Goal: Task Accomplishment & Management: Use online tool/utility

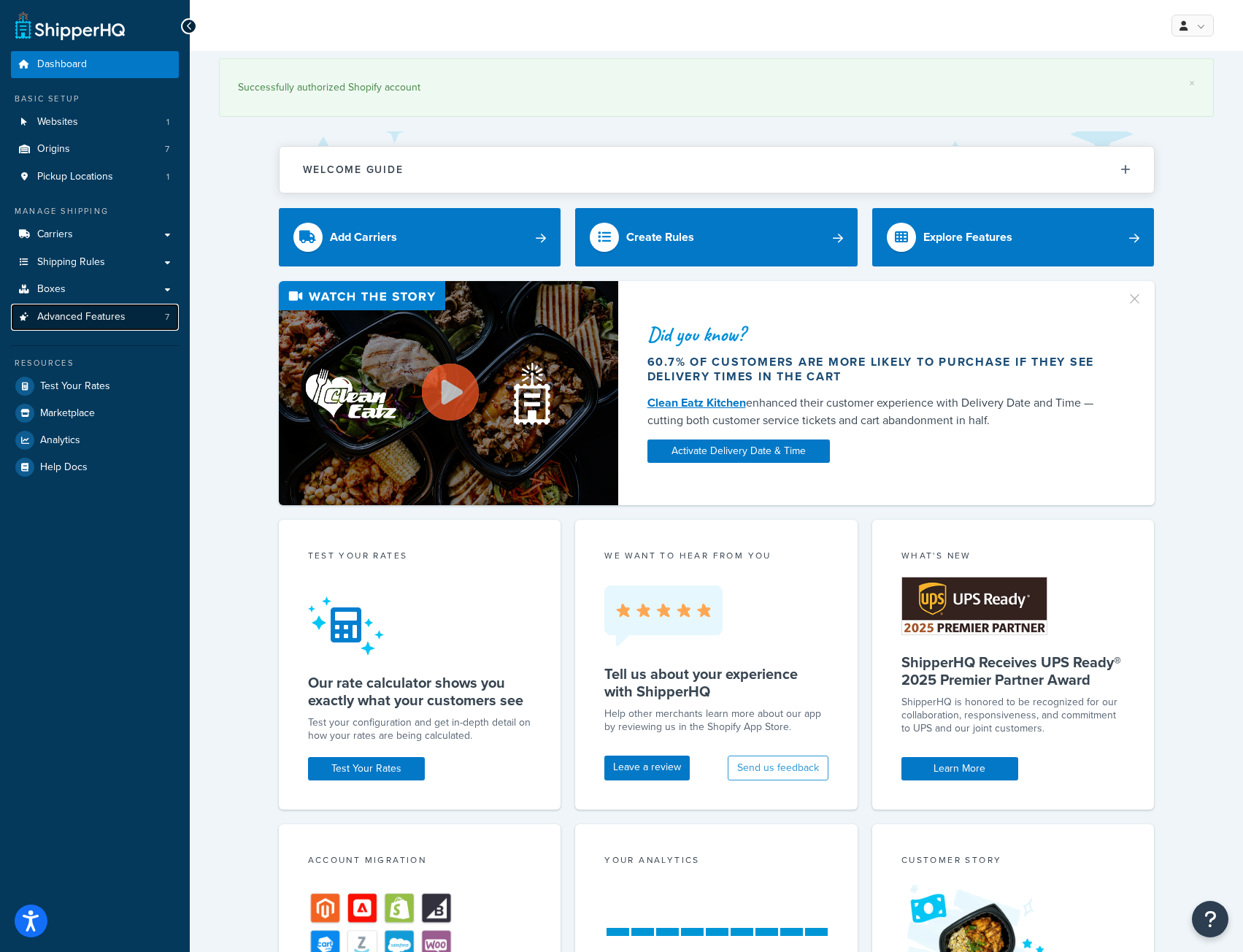
click at [62, 314] on span "Advanced Features" at bounding box center [81, 317] width 88 height 12
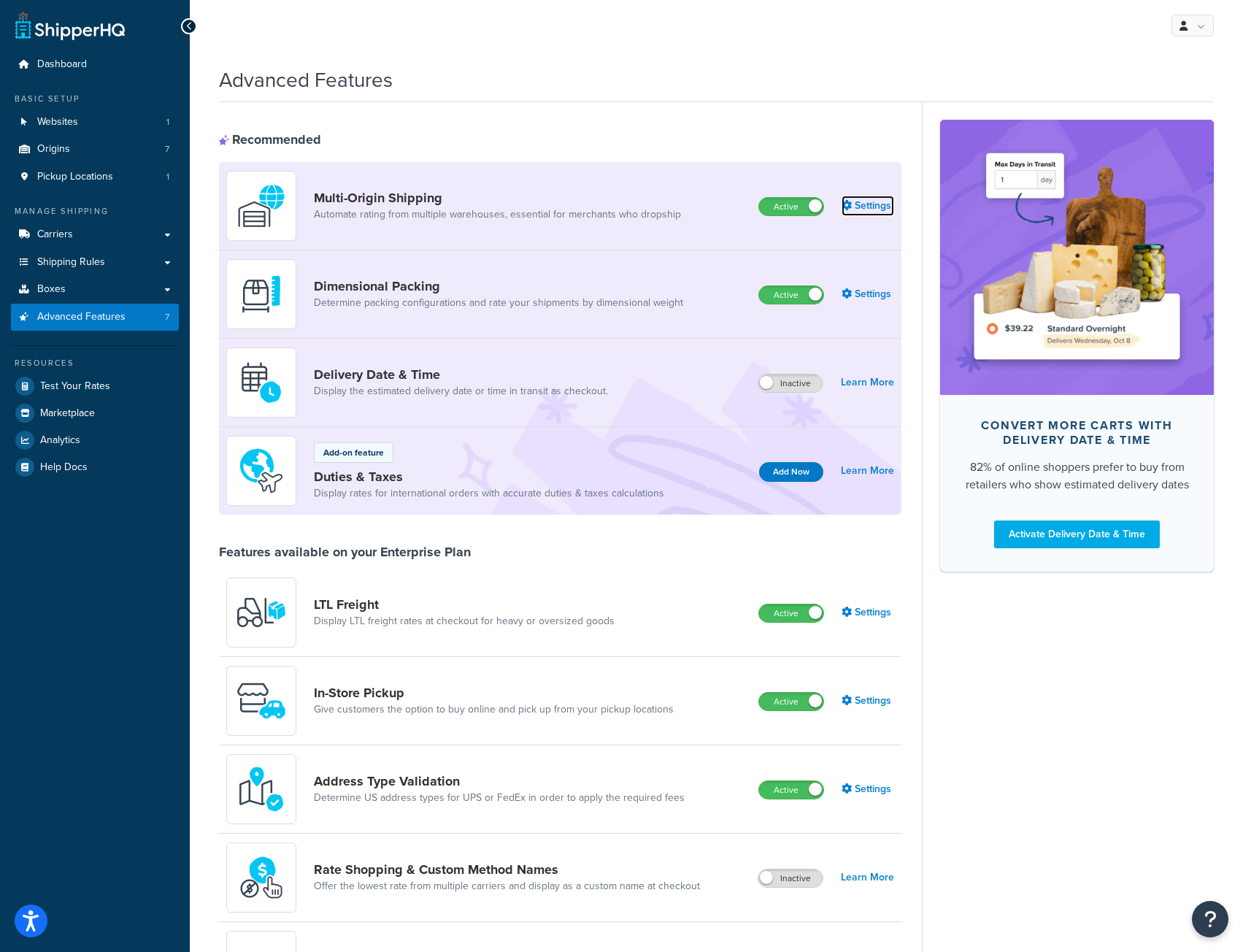
click at [868, 202] on link "Settings" at bounding box center [867, 205] width 53 height 20
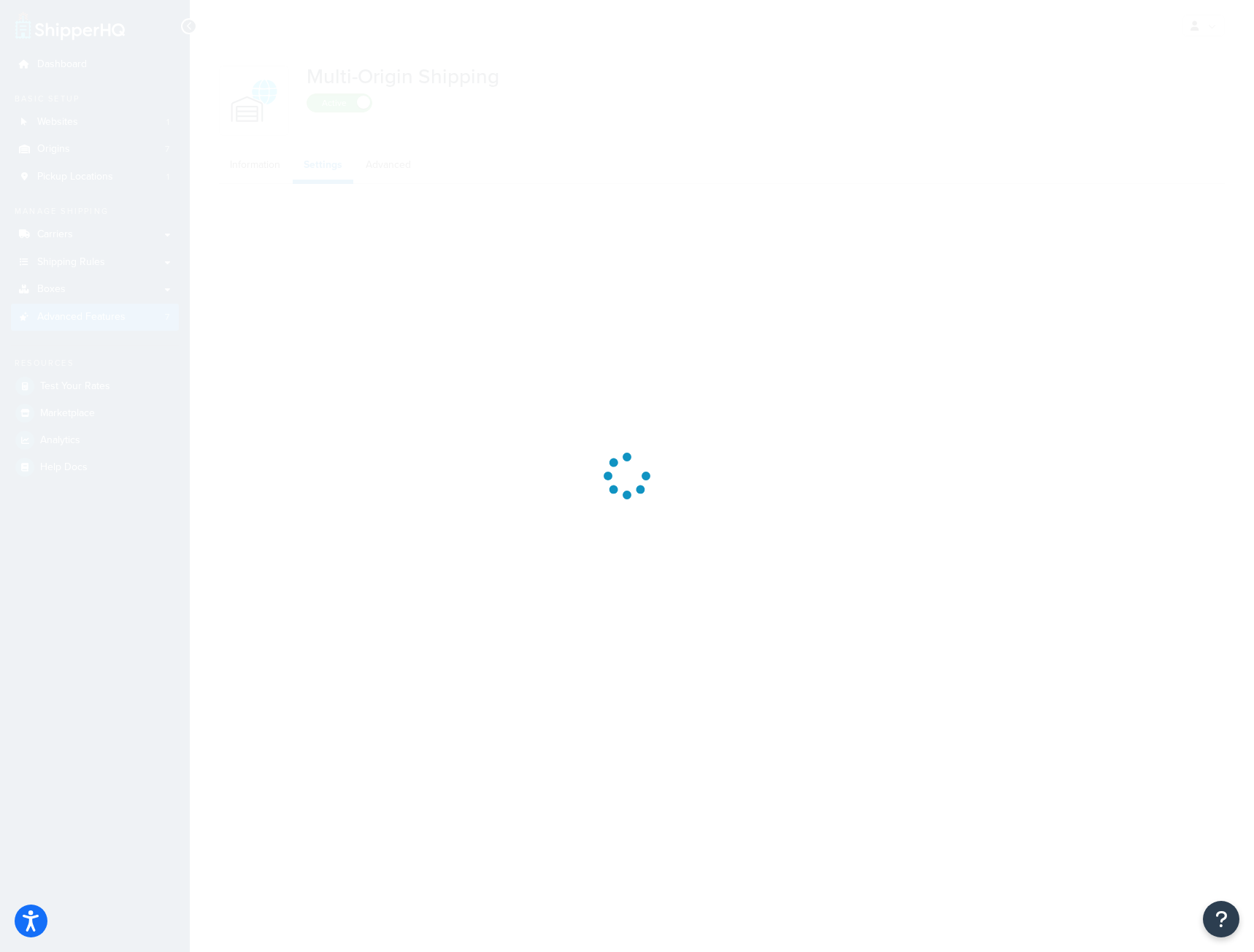
select select "false"
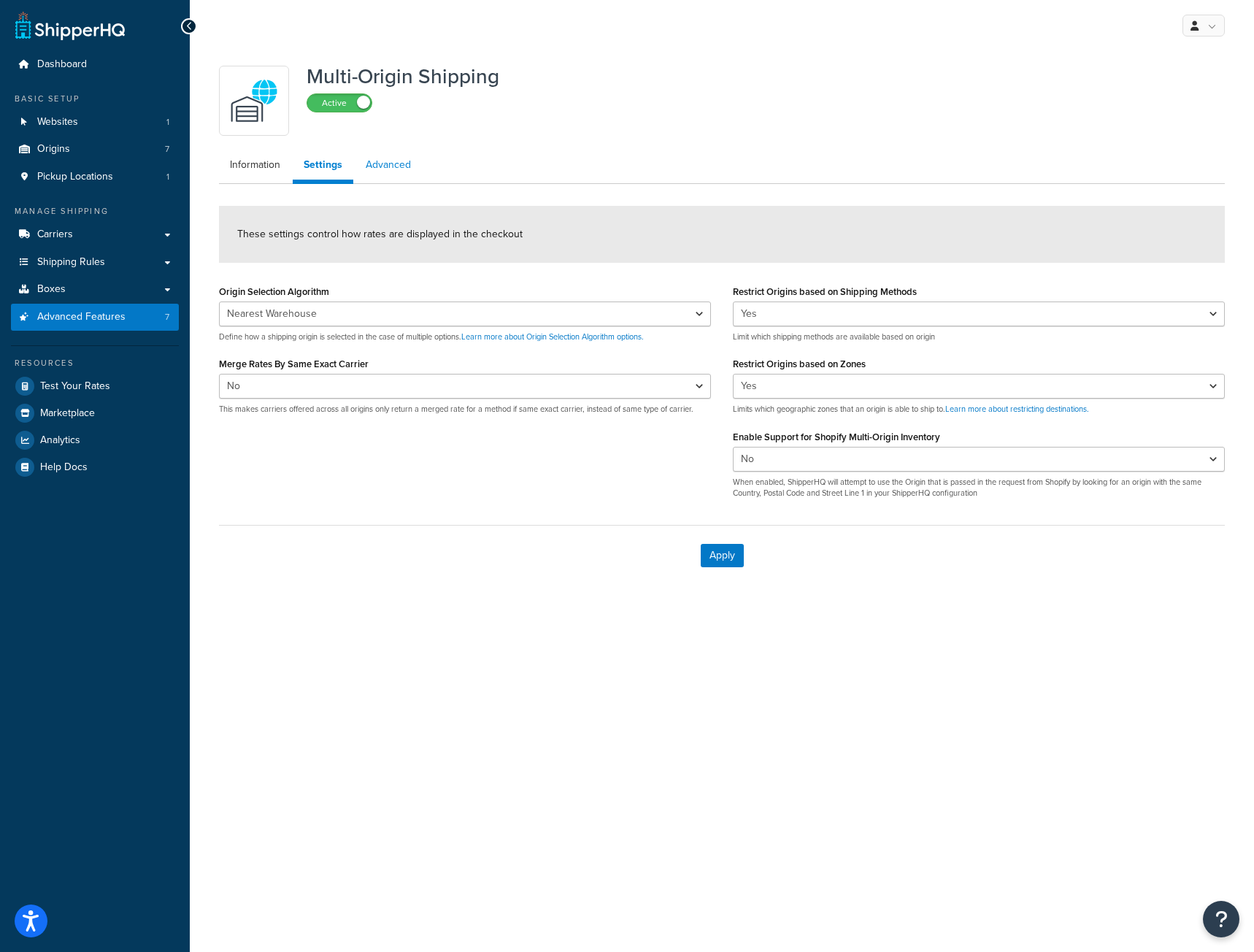
click at [395, 164] on link "Advanced" at bounding box center [388, 165] width 67 height 29
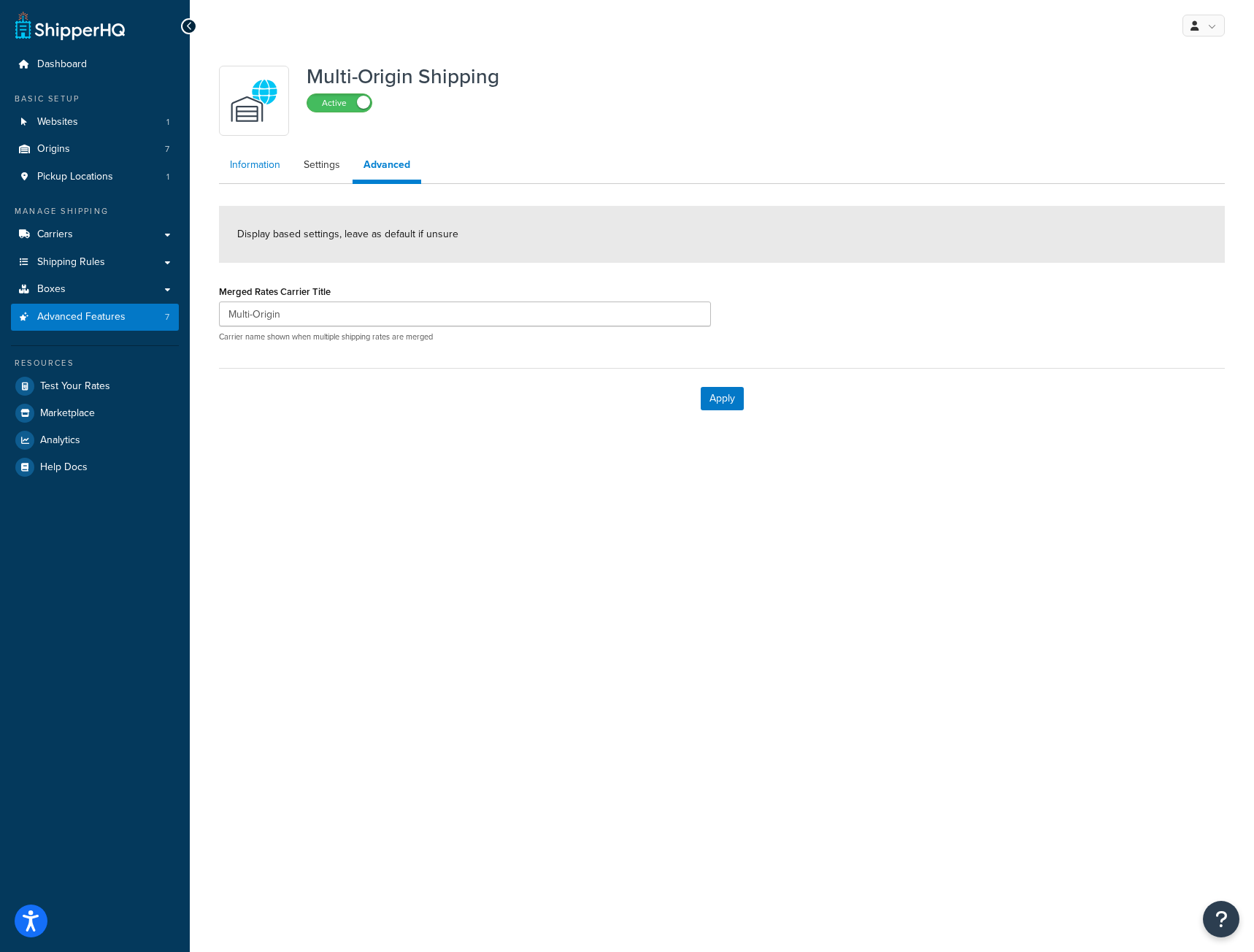
click at [271, 165] on link "Information" at bounding box center [255, 165] width 72 height 29
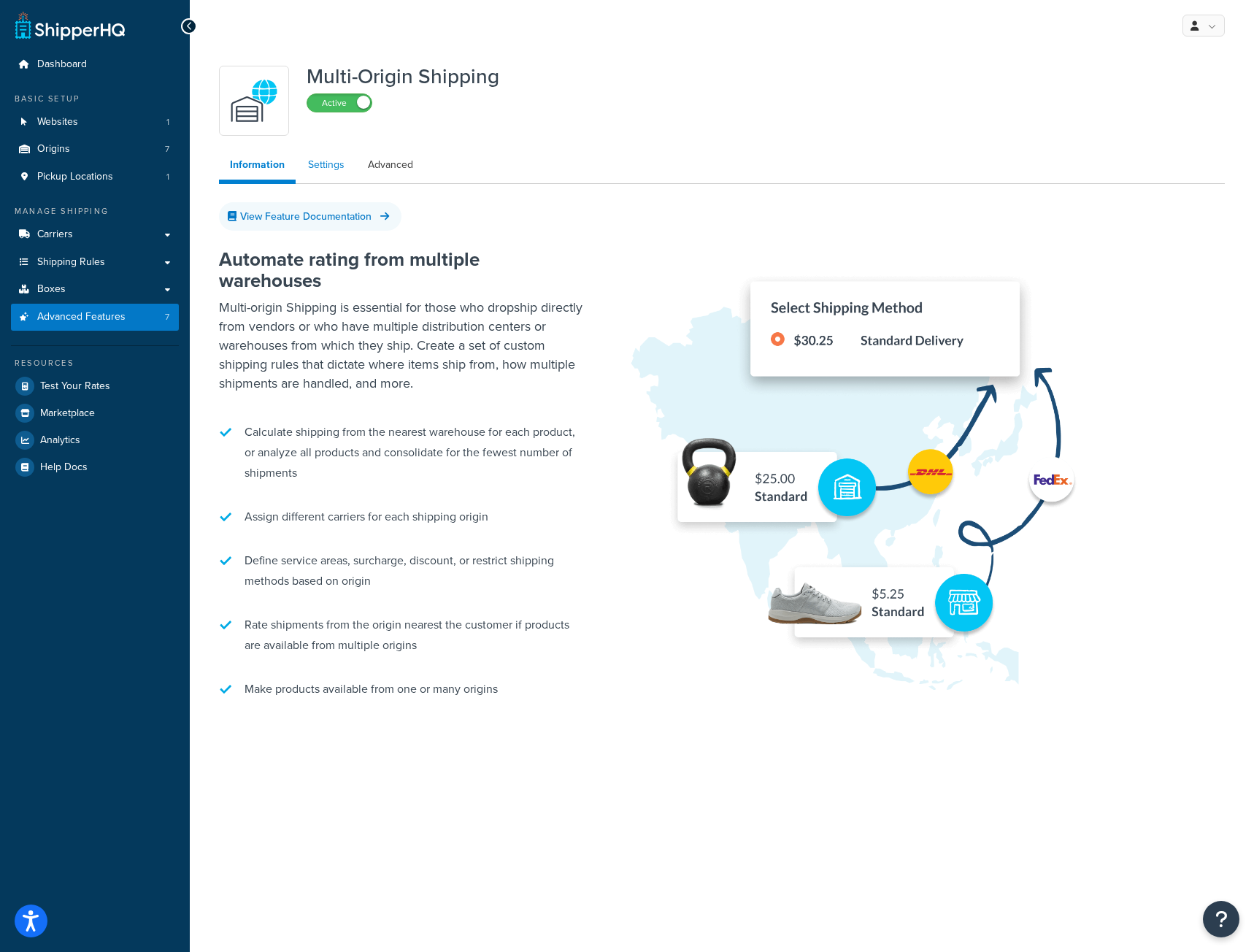
click at [327, 166] on link "Settings" at bounding box center [326, 165] width 58 height 29
select select "false"
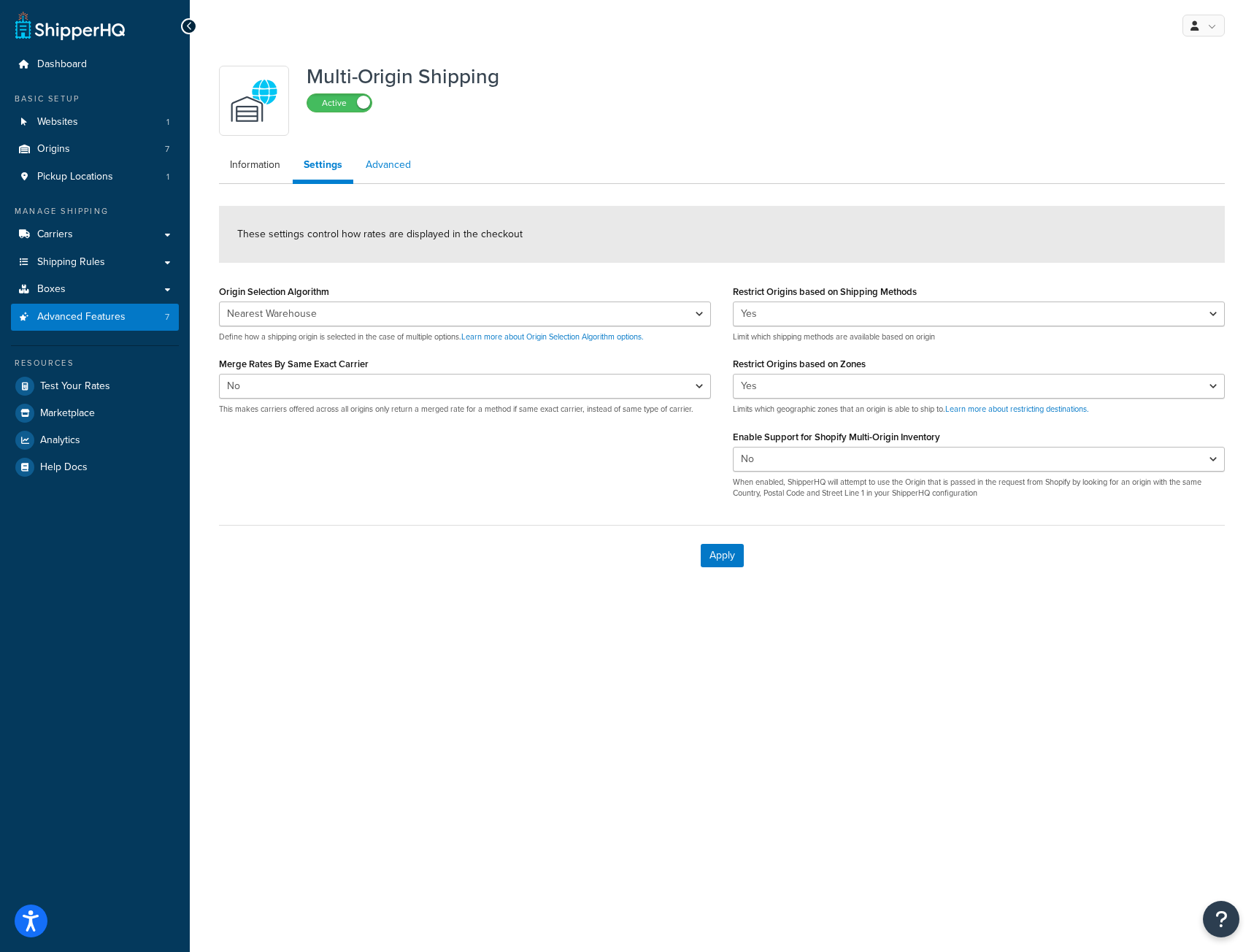
click at [371, 166] on link "Advanced" at bounding box center [388, 165] width 67 height 29
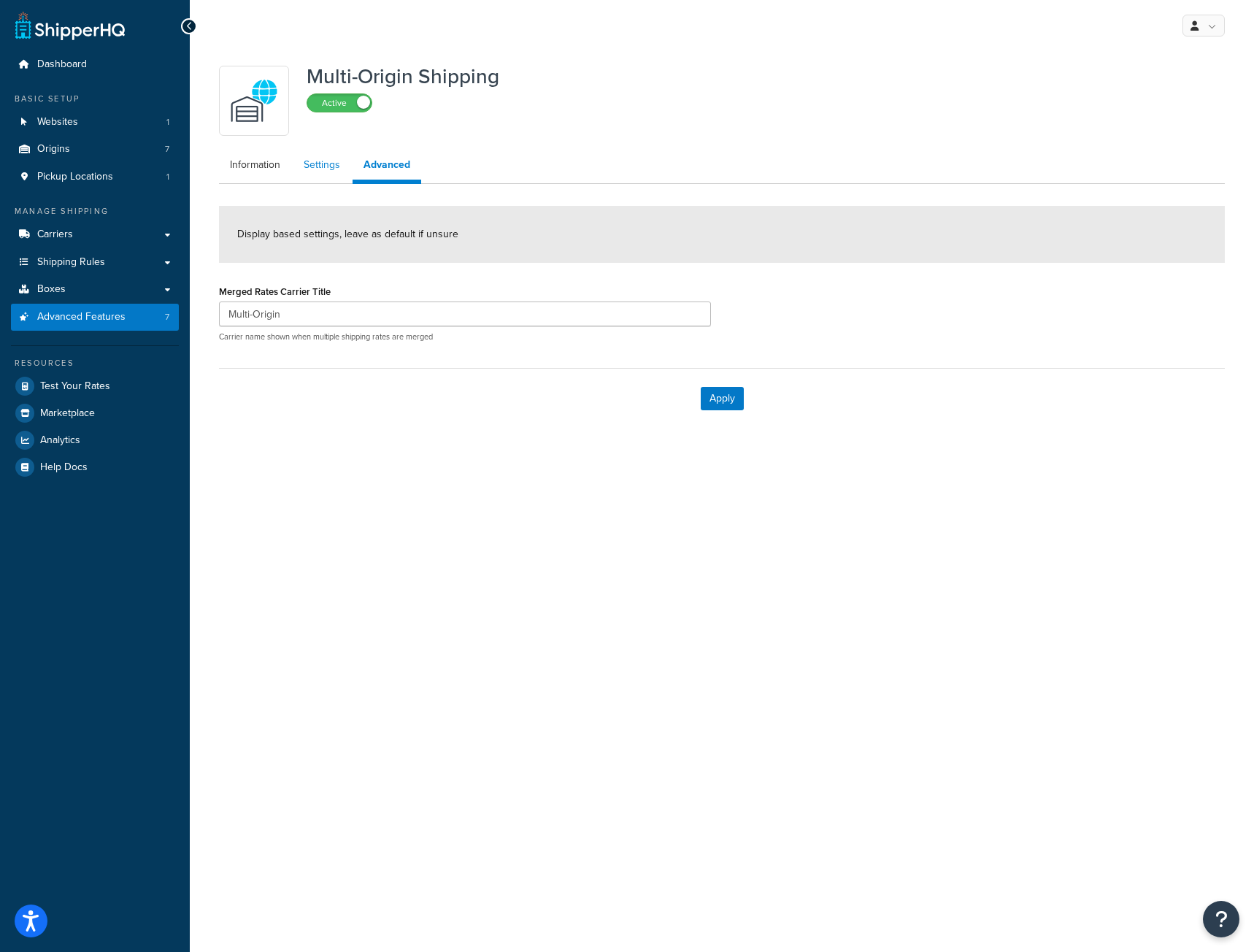
click at [319, 167] on link "Settings" at bounding box center [322, 165] width 58 height 29
select select "false"
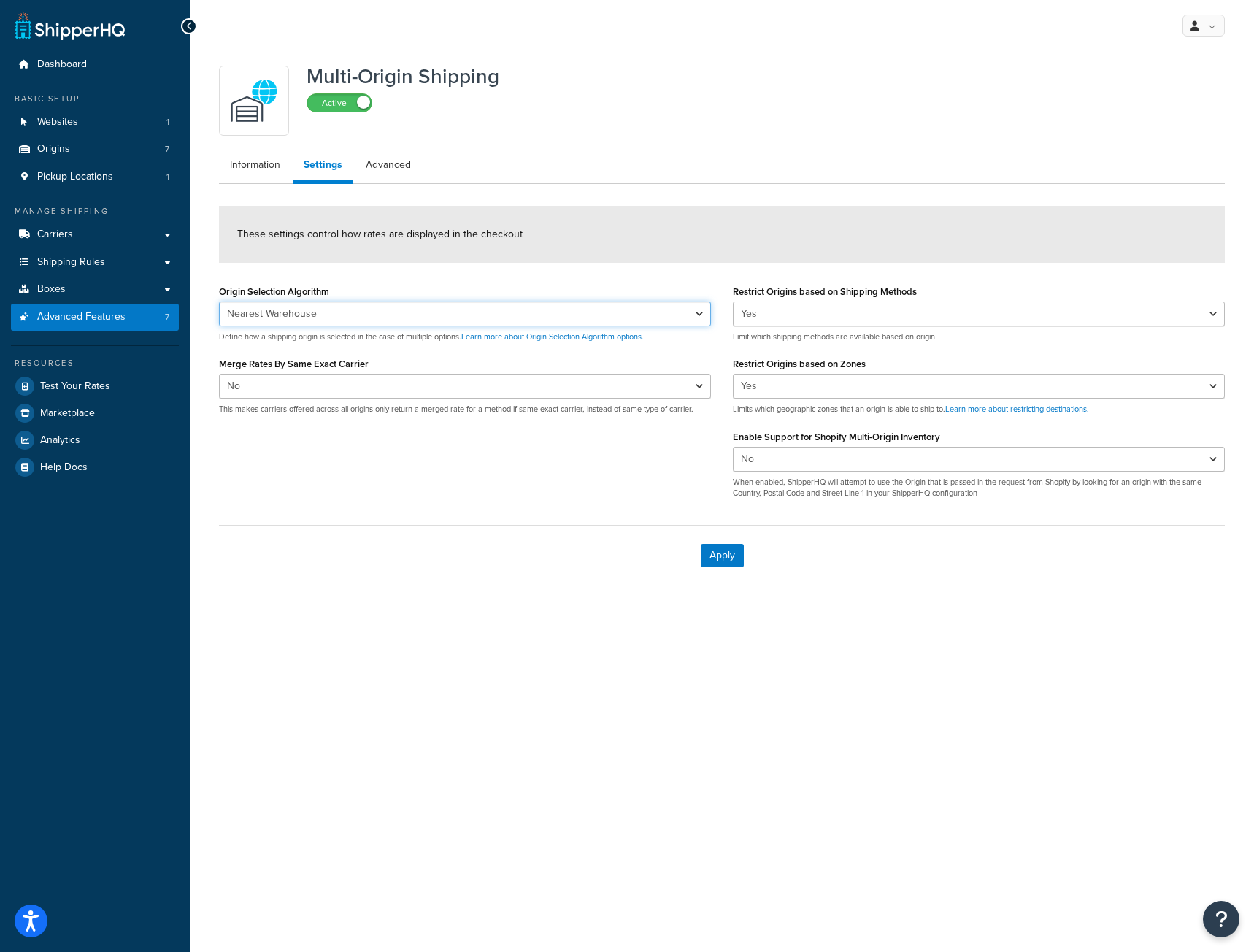
click at [697, 312] on select "Nearest Warehouse Fewest Warehouses" at bounding box center [465, 314] width 492 height 25
click at [561, 461] on div "Origin Selection Algorithm Nearest Warehouse Fewest Warehouses Define how a shi…" at bounding box center [722, 395] width 1028 height 229
click at [700, 387] on select "Yes No" at bounding box center [465, 386] width 492 height 25
click at [670, 477] on div "Origin Selection Algorithm Nearest Warehouse Fewest Warehouses Define how a shi…" at bounding box center [722, 395] width 1028 height 229
click at [1207, 322] on select "Yes No" at bounding box center [979, 314] width 492 height 25
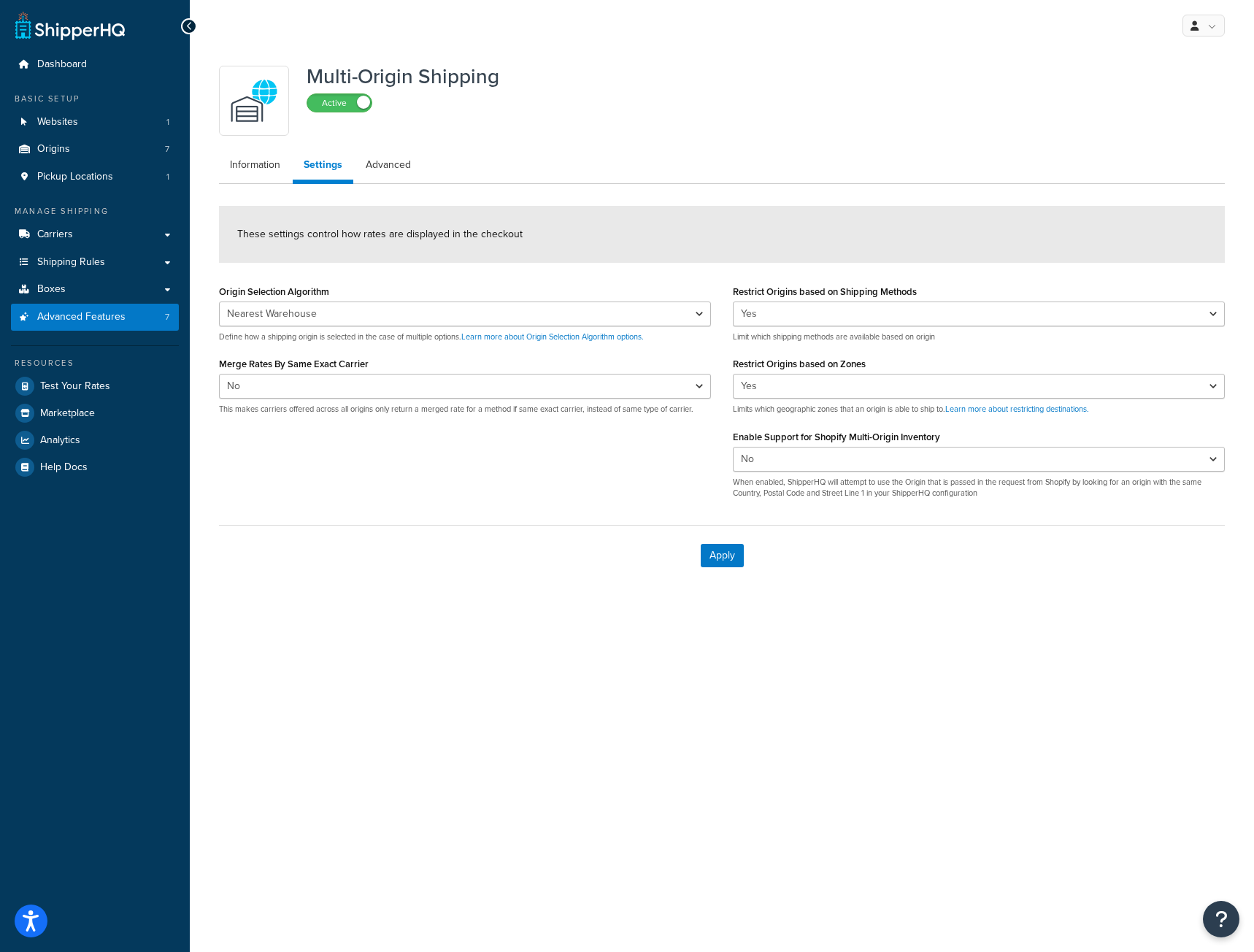
click at [1193, 261] on div "These settings control how rates are displayed in the checkout" at bounding box center [722, 234] width 1006 height 57
click at [378, 165] on link "Advanced" at bounding box center [388, 165] width 67 height 29
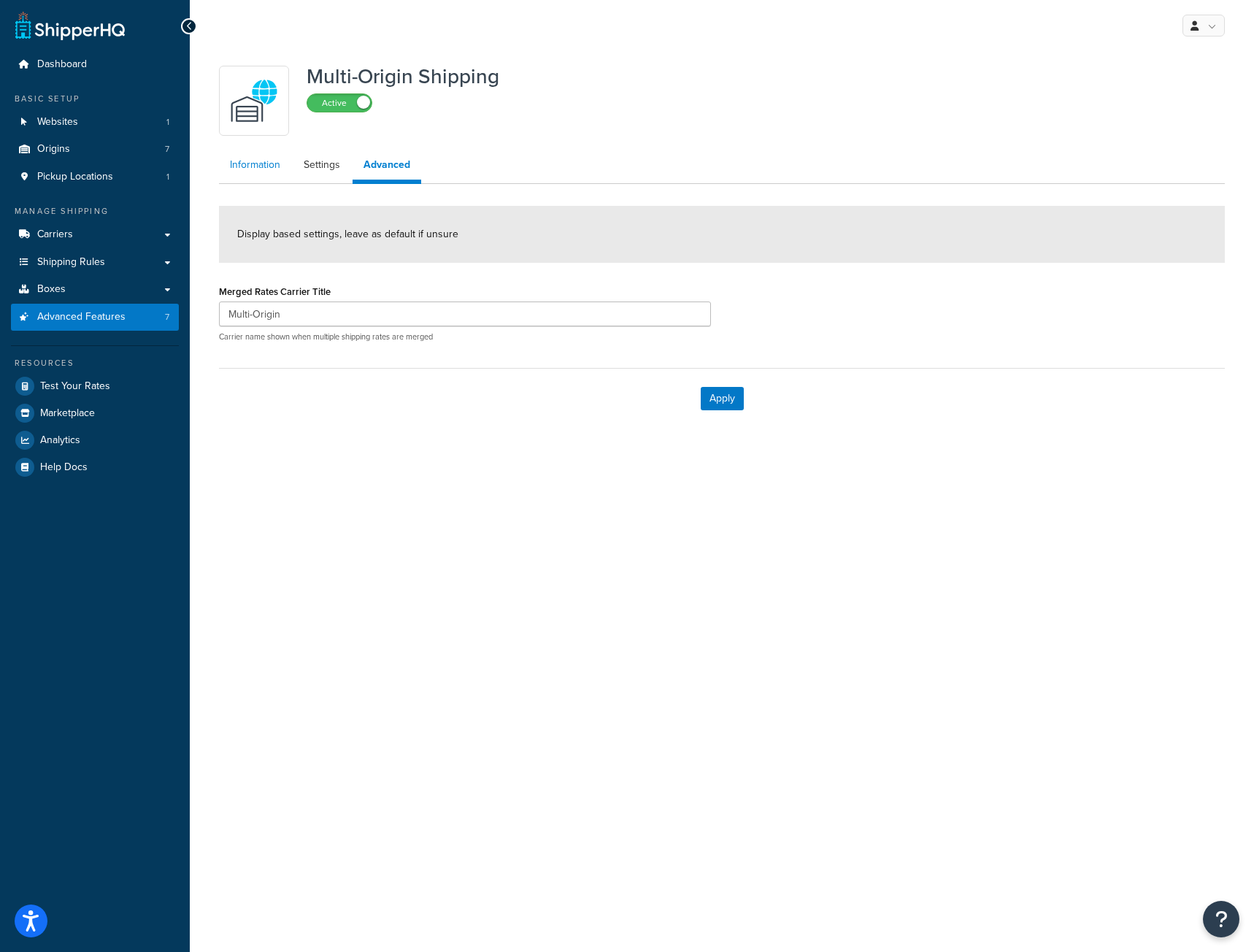
click at [252, 171] on link "Information" at bounding box center [255, 165] width 72 height 29
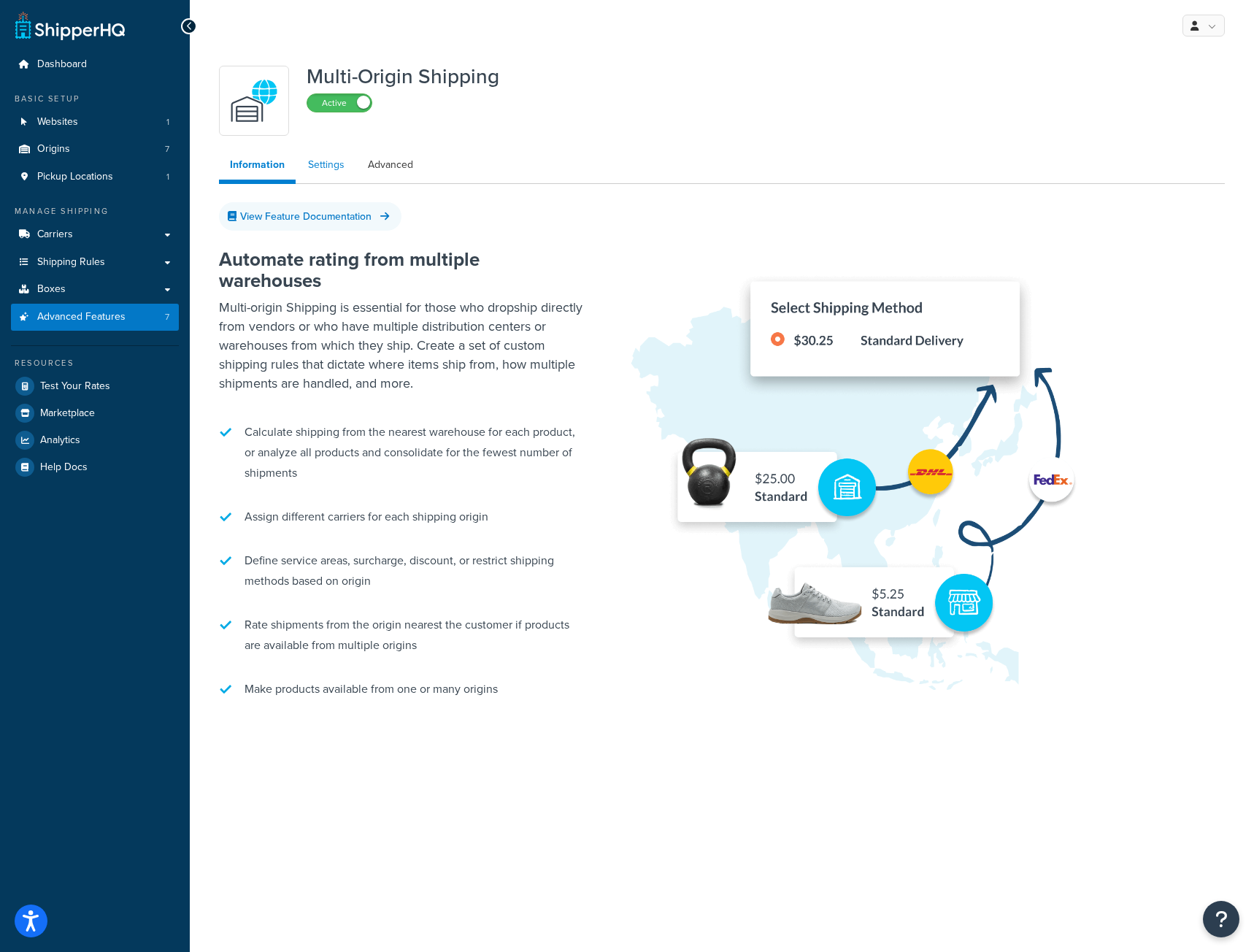
click at [331, 166] on link "Settings" at bounding box center [326, 165] width 58 height 29
select select "false"
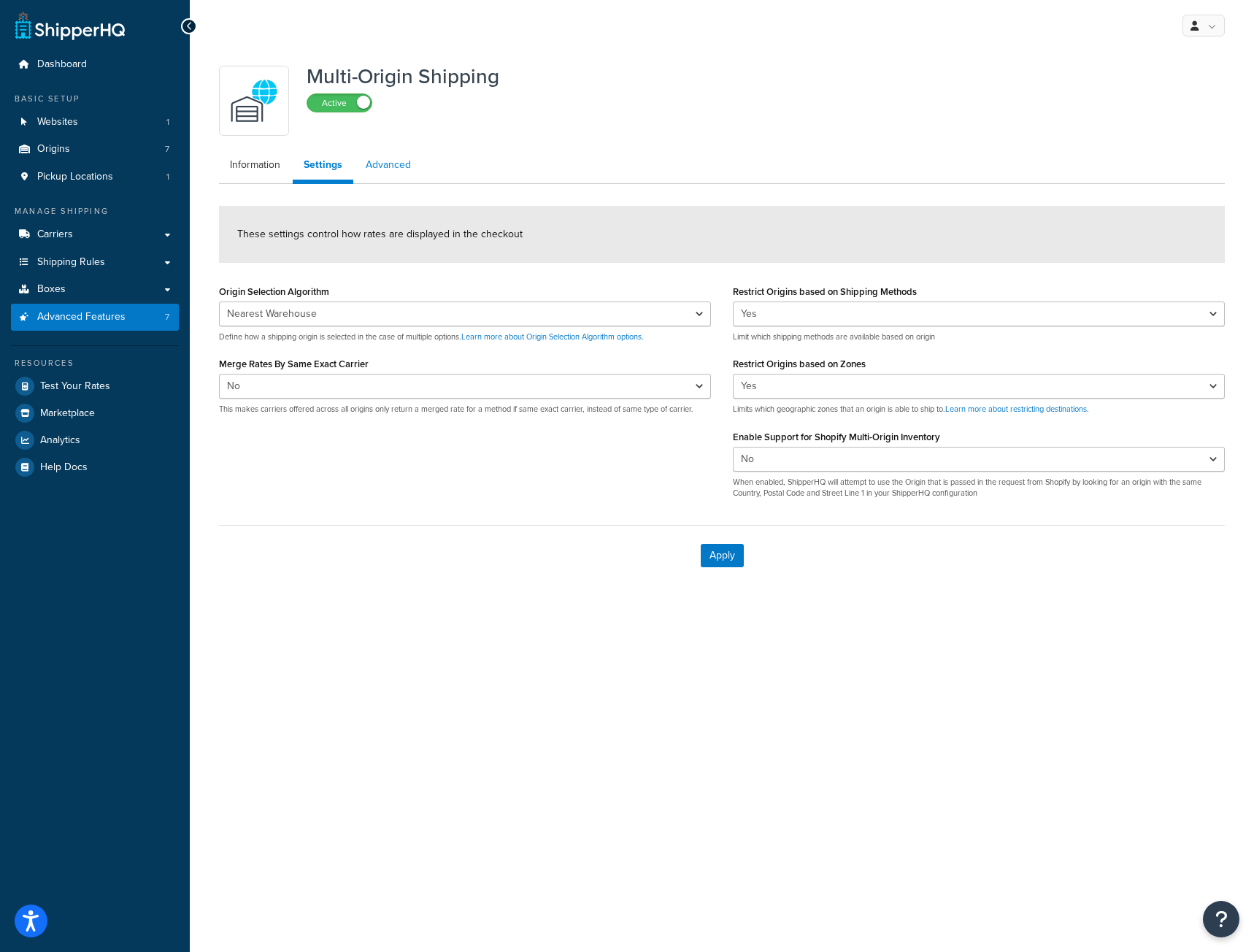
click at [380, 157] on link "Advanced" at bounding box center [388, 165] width 67 height 29
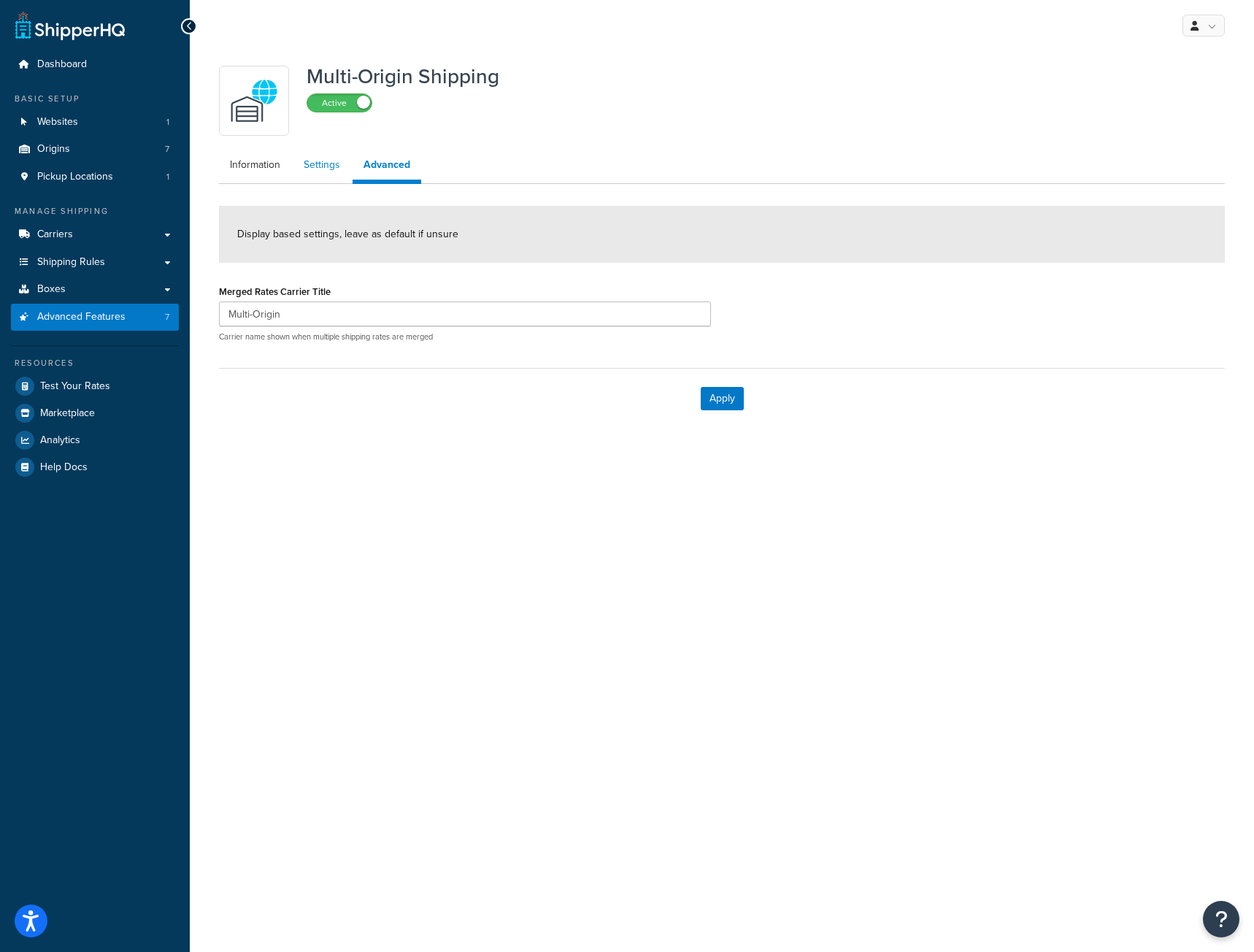
click at [321, 168] on link "Settings" at bounding box center [322, 165] width 58 height 29
select select "false"
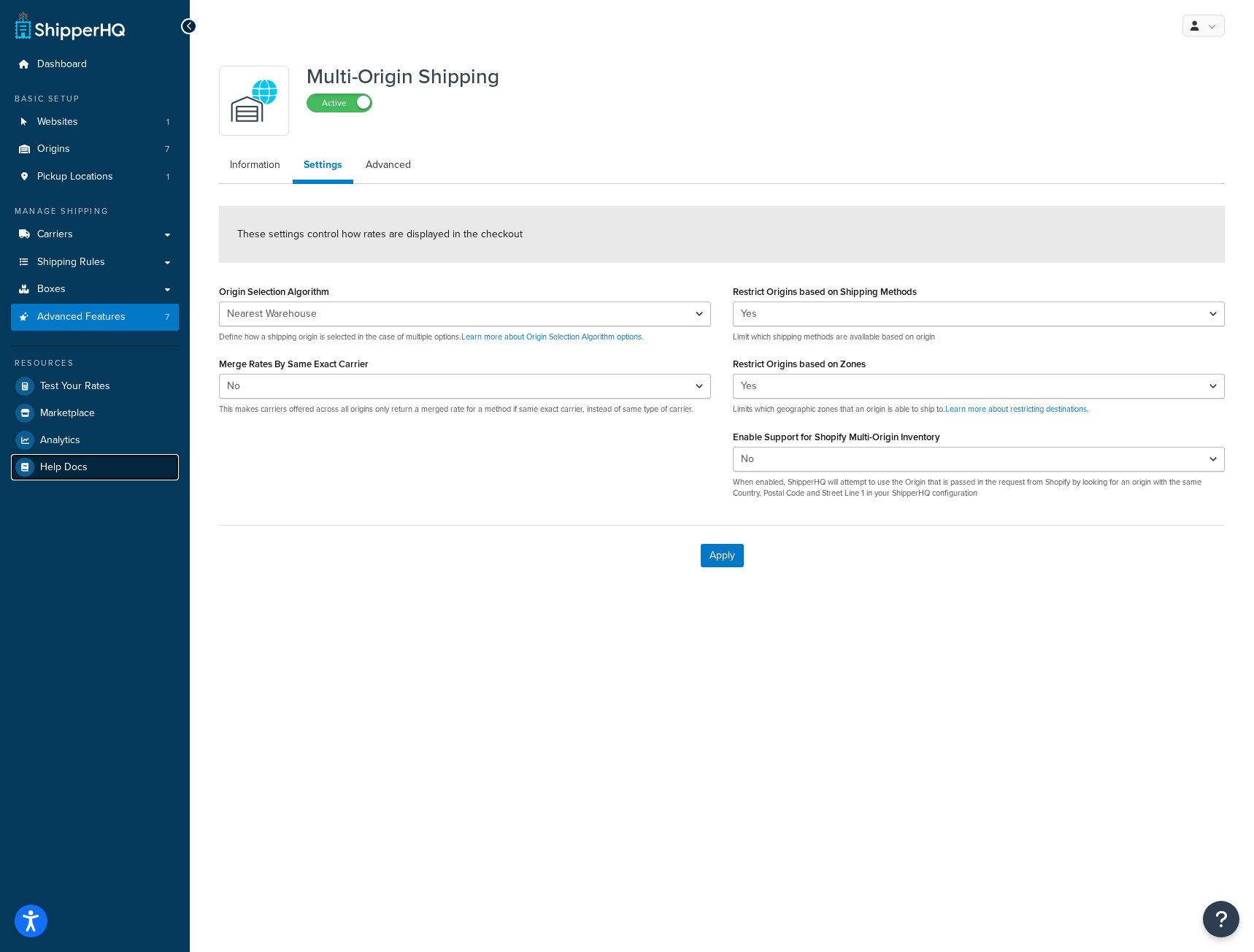
click at [50, 472] on span "Help Docs" at bounding box center [64, 467] width 48 height 12
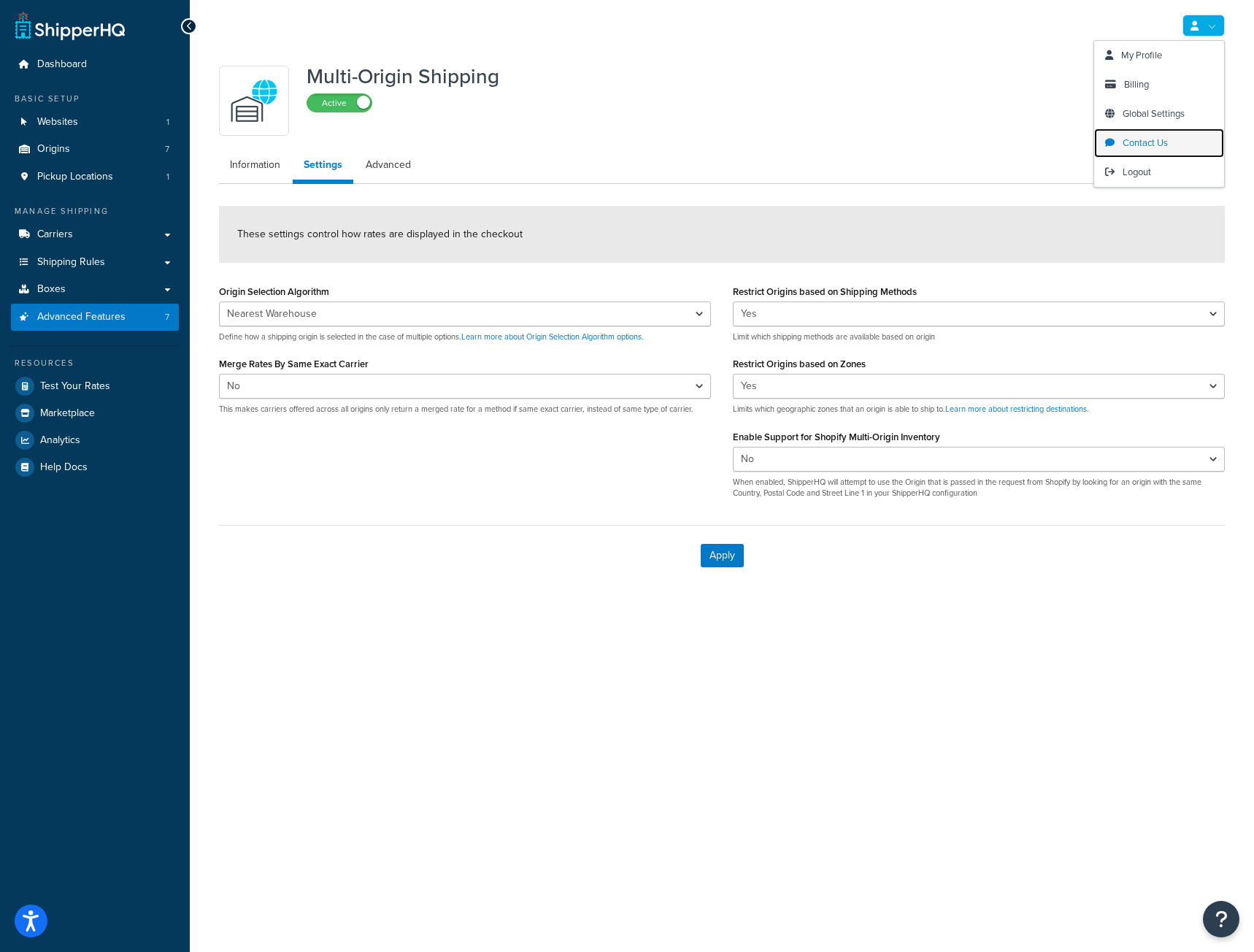
click at [1150, 145] on span "Contact Us" at bounding box center [1145, 143] width 45 height 14
click at [383, 164] on link "Advanced" at bounding box center [388, 165] width 67 height 29
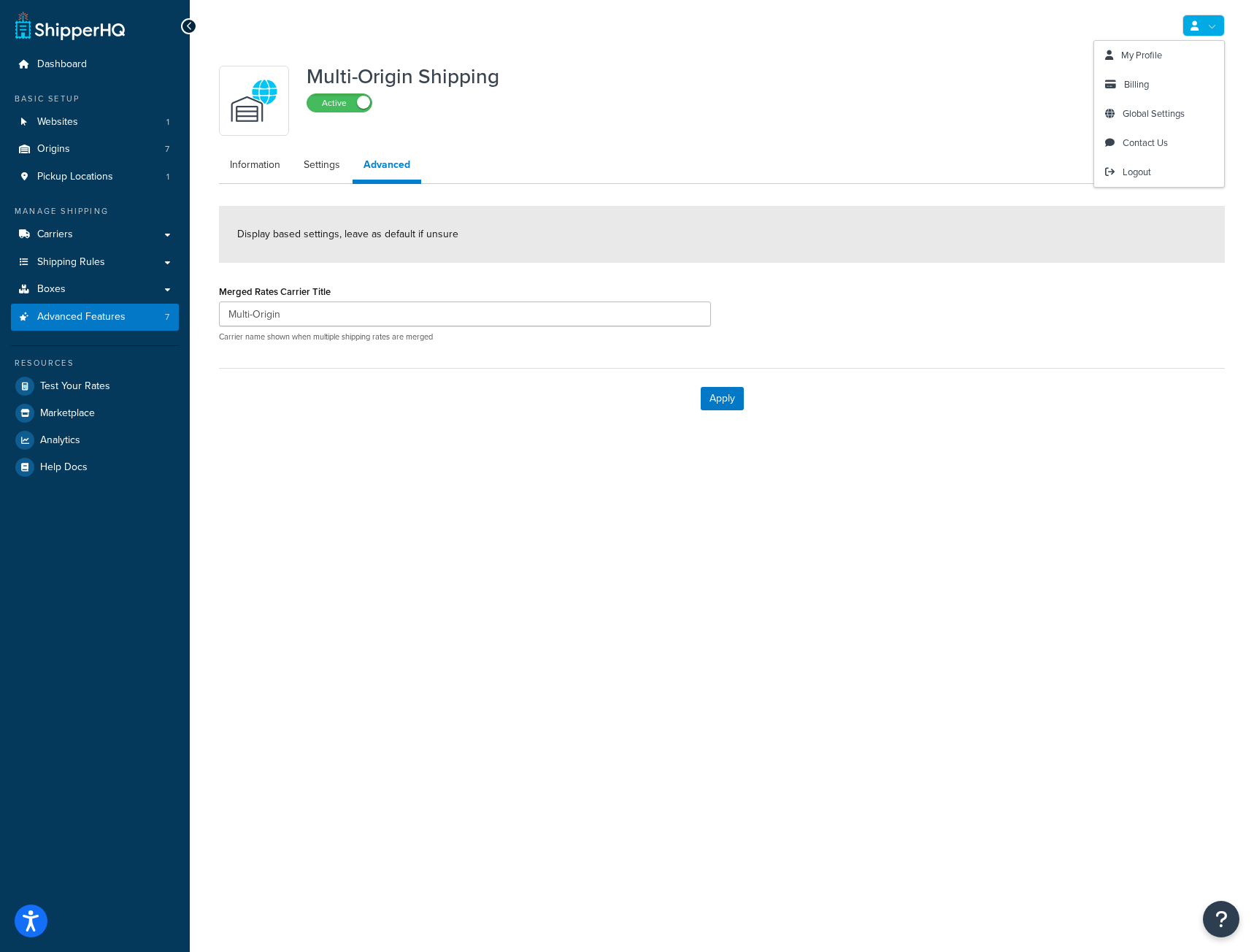
click at [1206, 25] on link at bounding box center [1204, 26] width 42 height 22
click at [704, 90] on div "Multi-Origin Shipping Active" at bounding box center [722, 101] width 1006 height 70
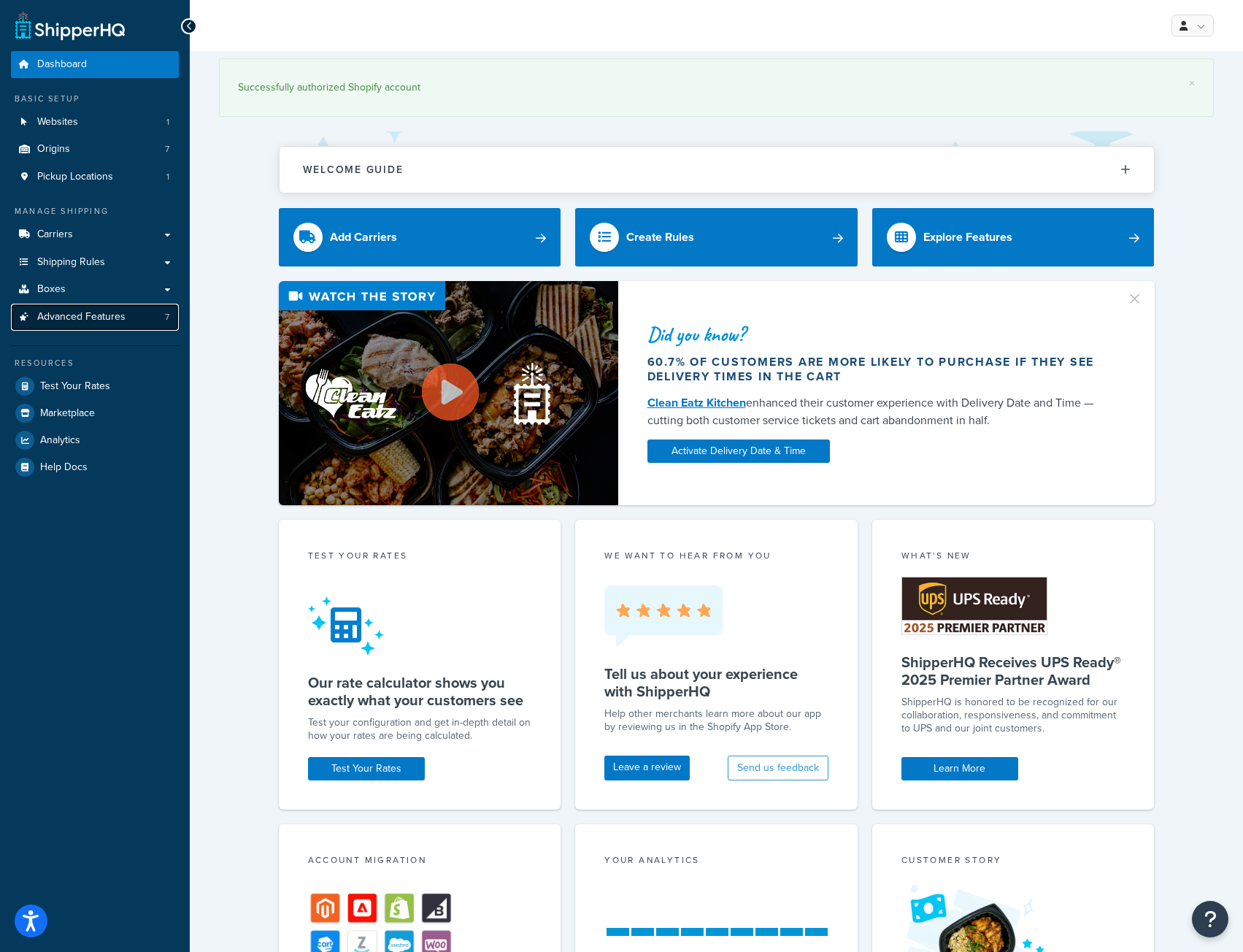
click at [61, 318] on span "Advanced Features" at bounding box center [81, 317] width 88 height 12
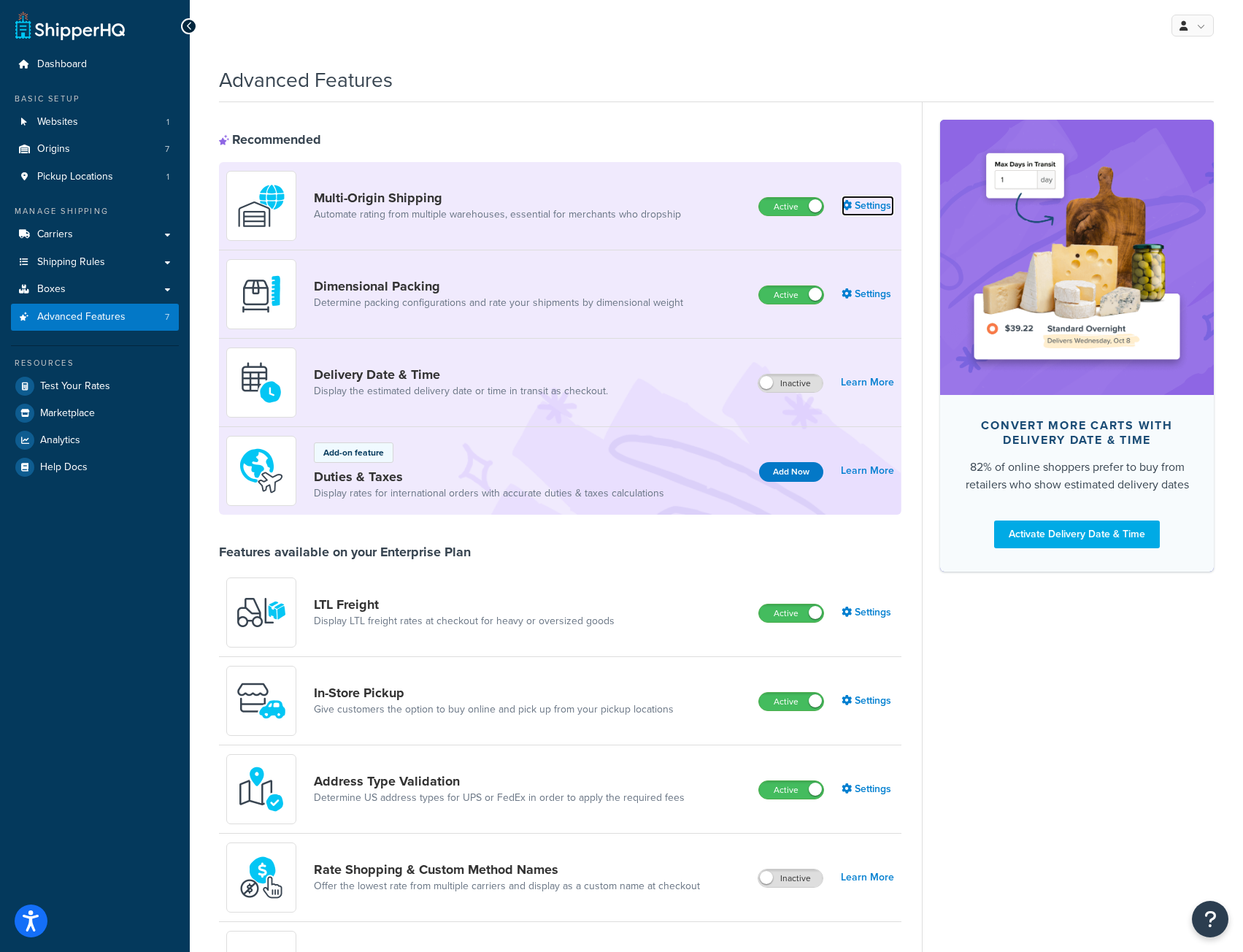
click at [866, 209] on link "Settings" at bounding box center [867, 205] width 53 height 20
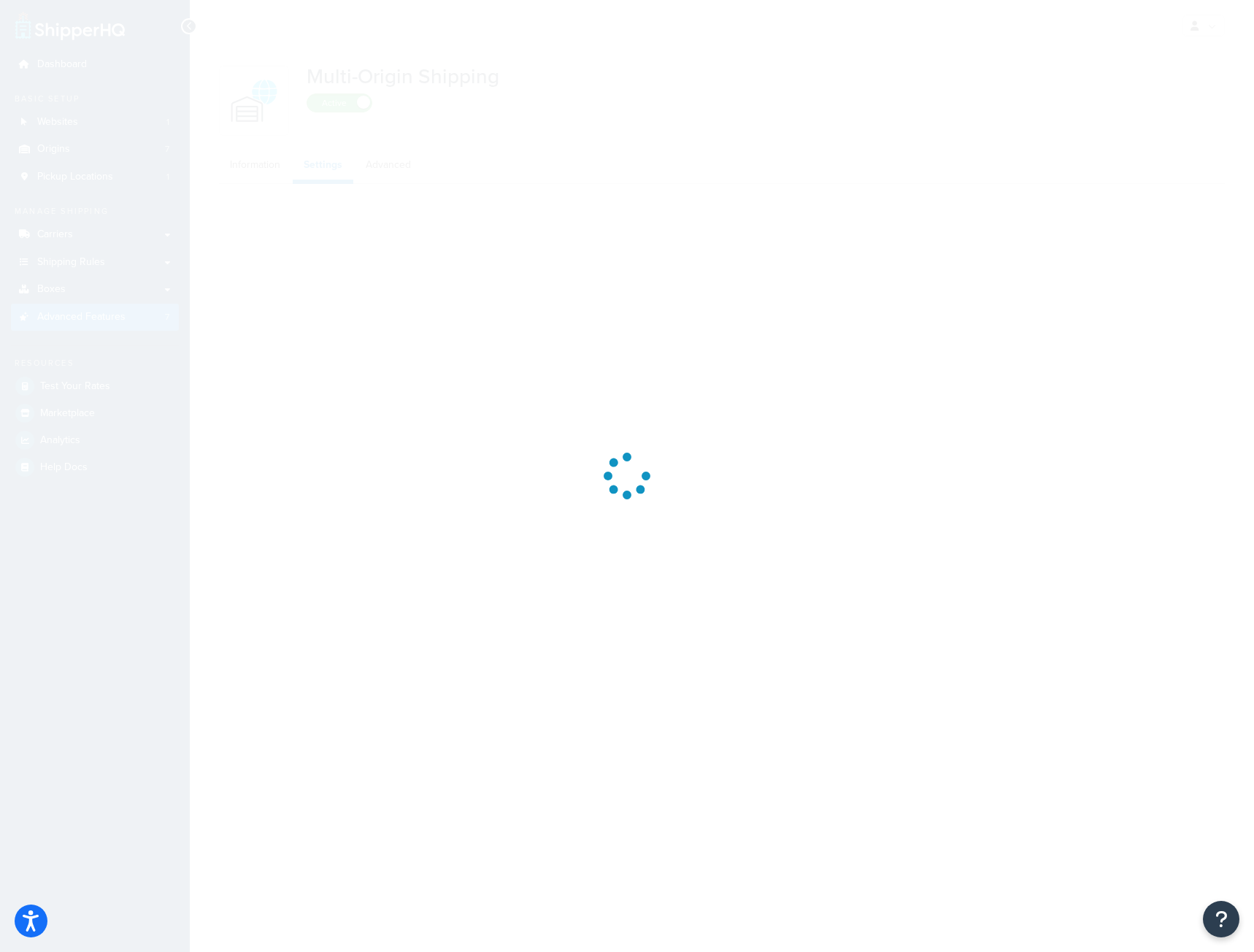
select select "false"
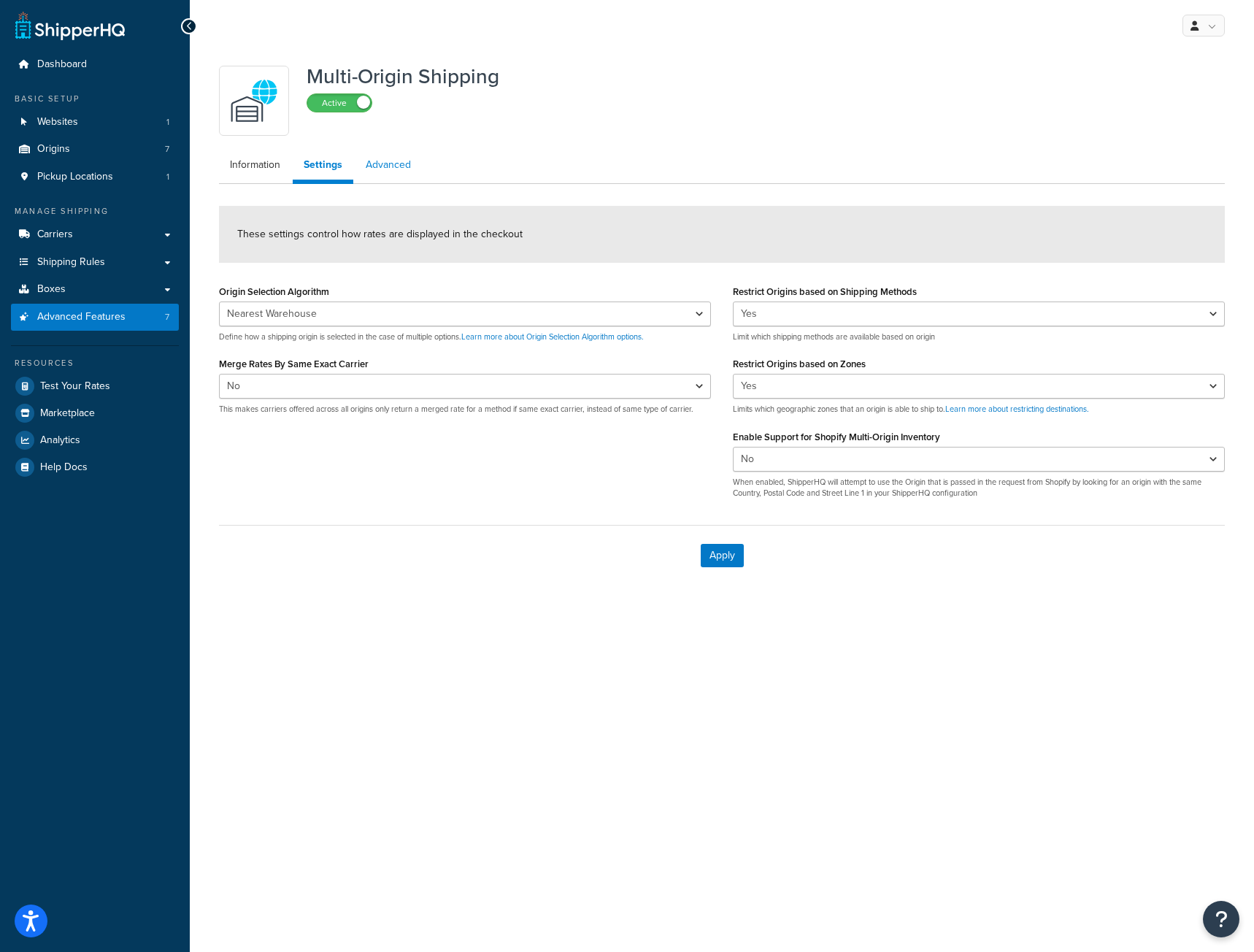
click at [388, 163] on link "Advanced" at bounding box center [388, 165] width 67 height 29
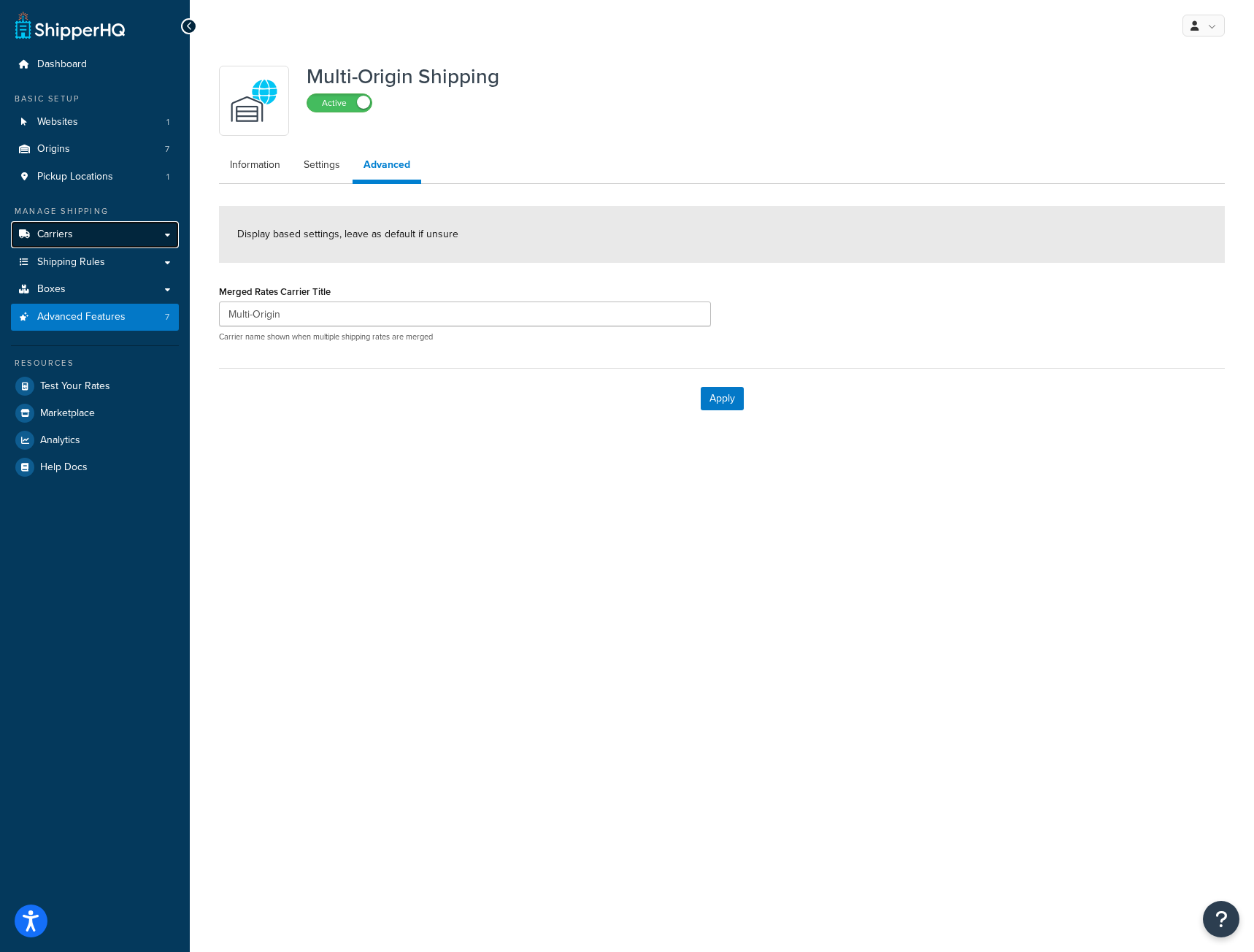
click at [57, 233] on span "Carriers" at bounding box center [55, 235] width 36 height 12
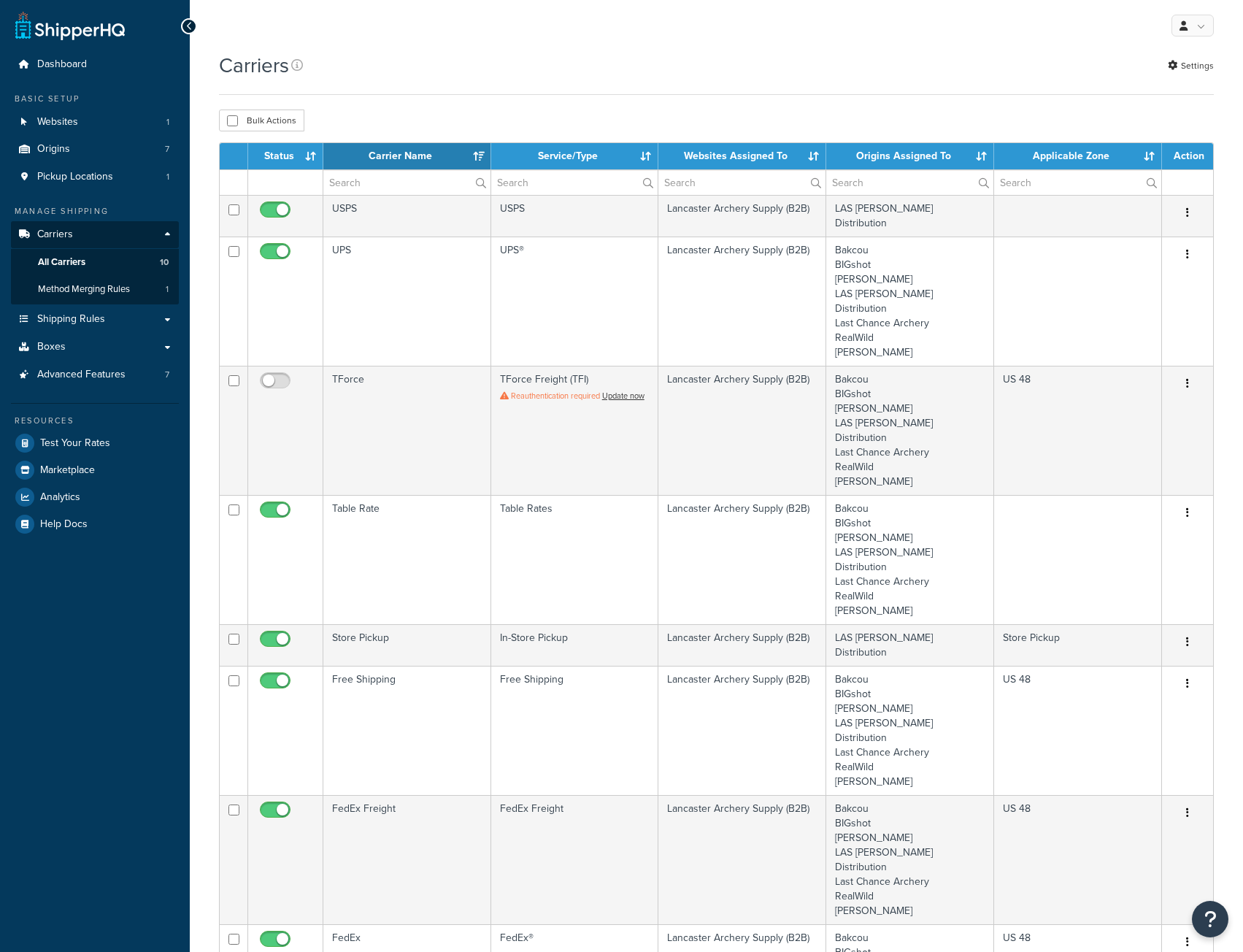
select select "15"
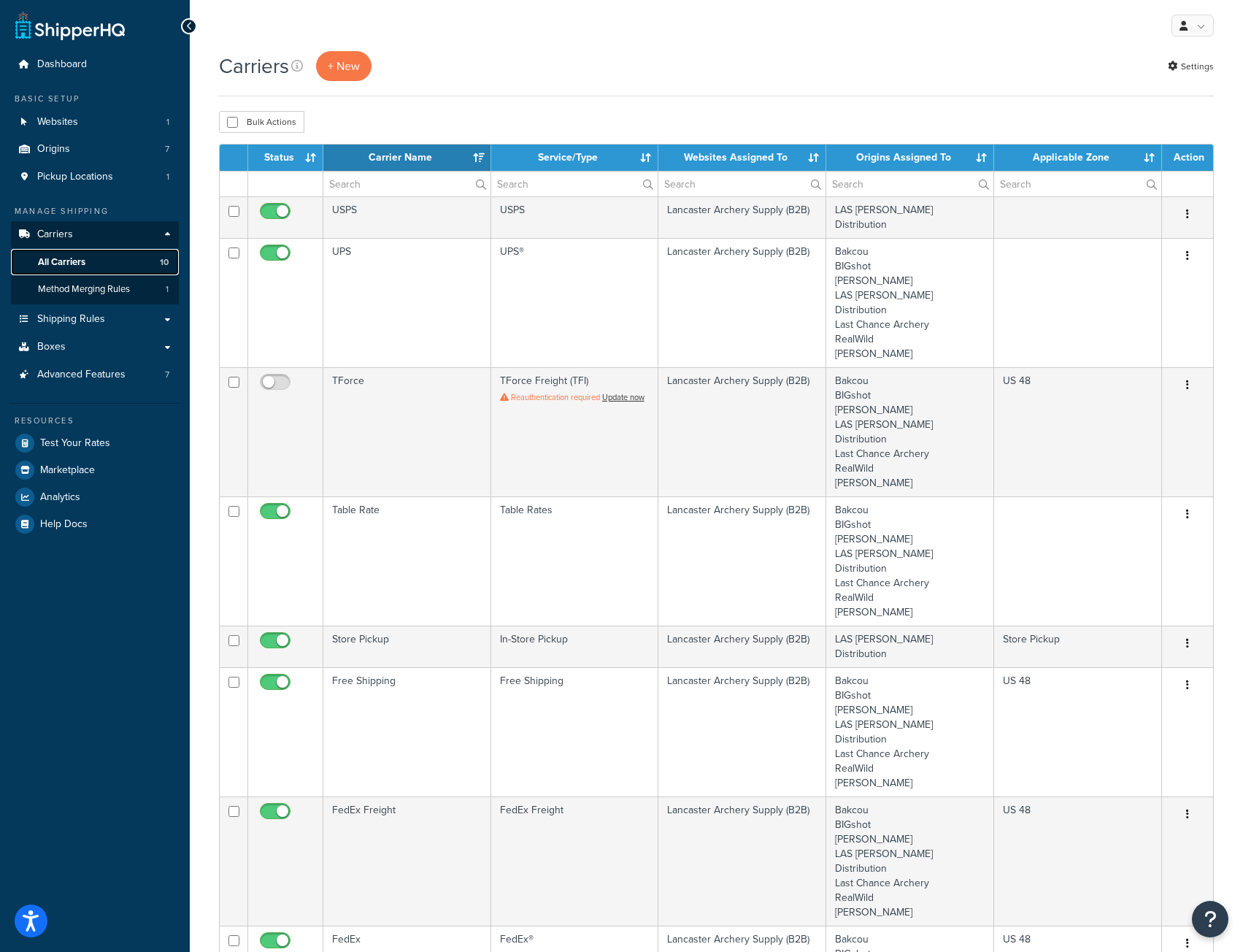
click at [55, 263] on span "All Carriers" at bounding box center [62, 262] width 48 height 12
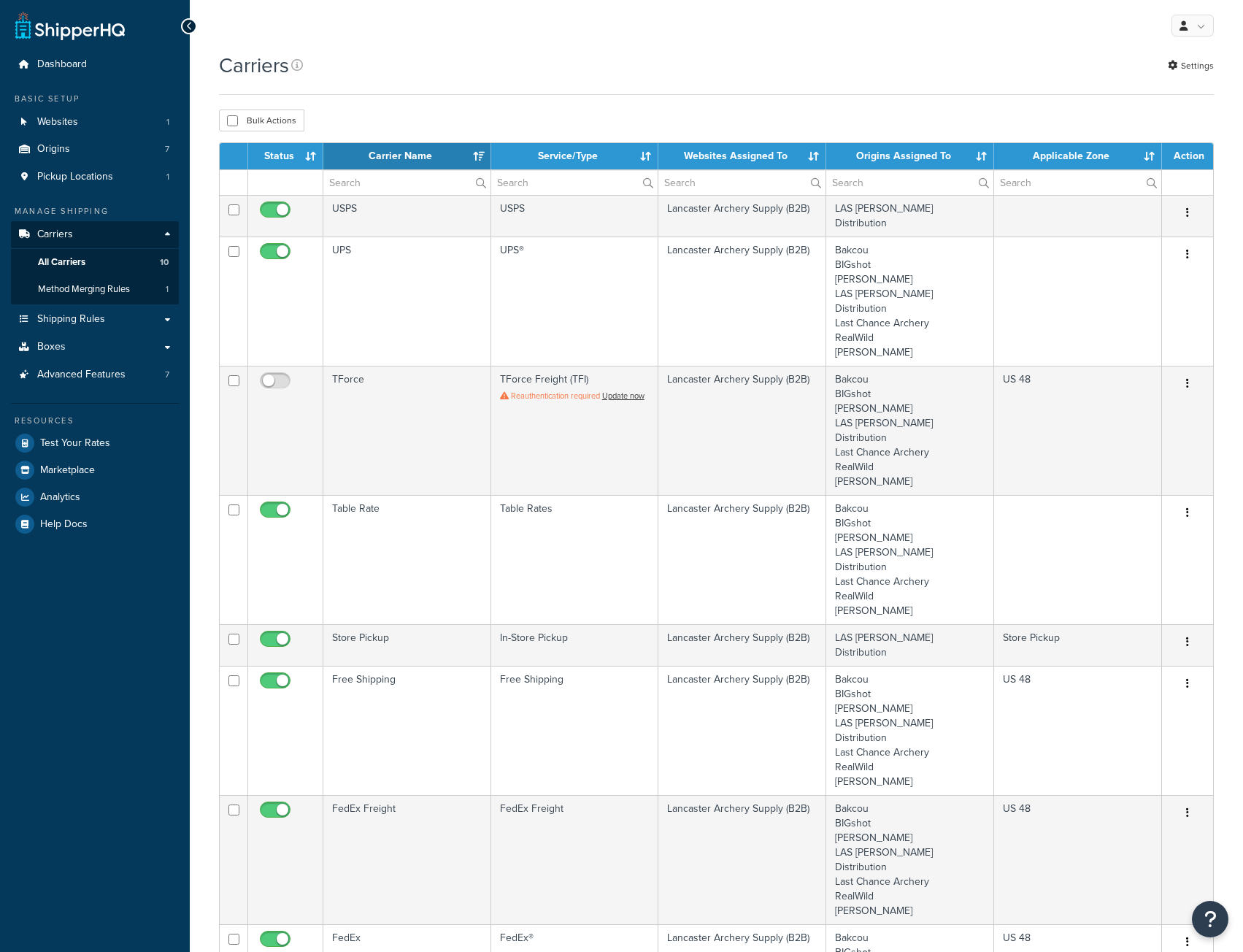
select select "15"
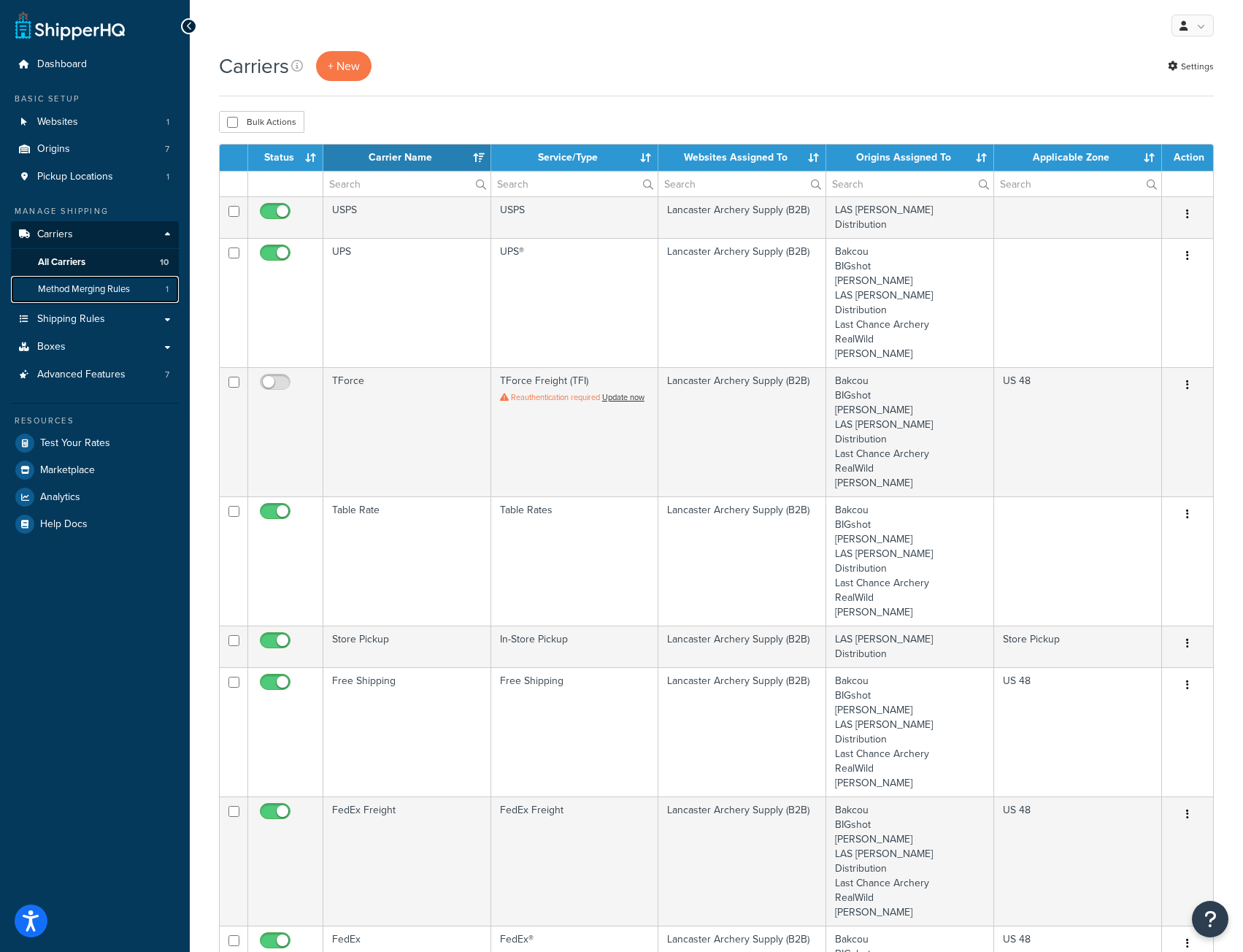
click at [54, 291] on span "Method Merging Rules" at bounding box center [84, 289] width 92 height 12
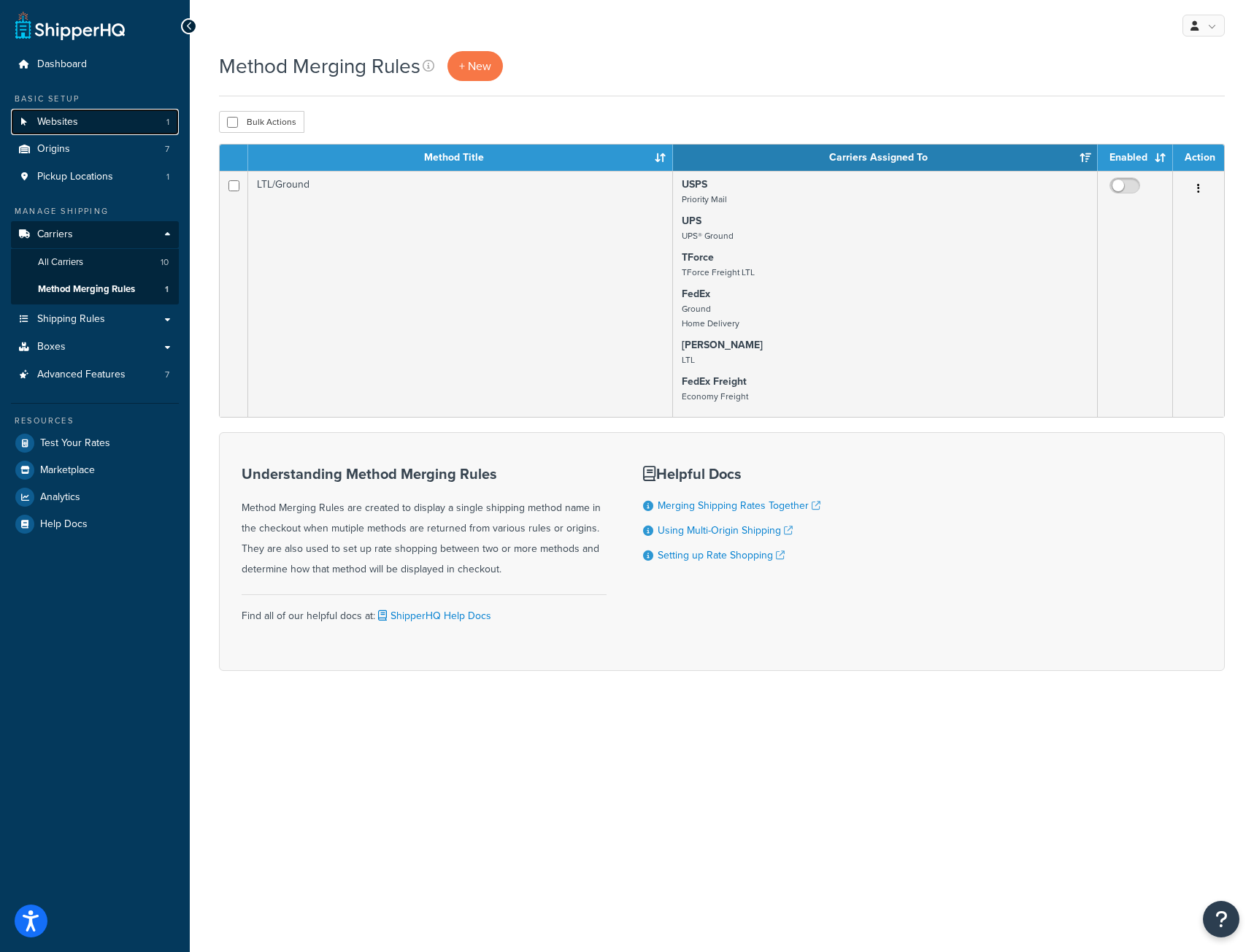
click at [49, 123] on span "Websites" at bounding box center [57, 122] width 40 height 12
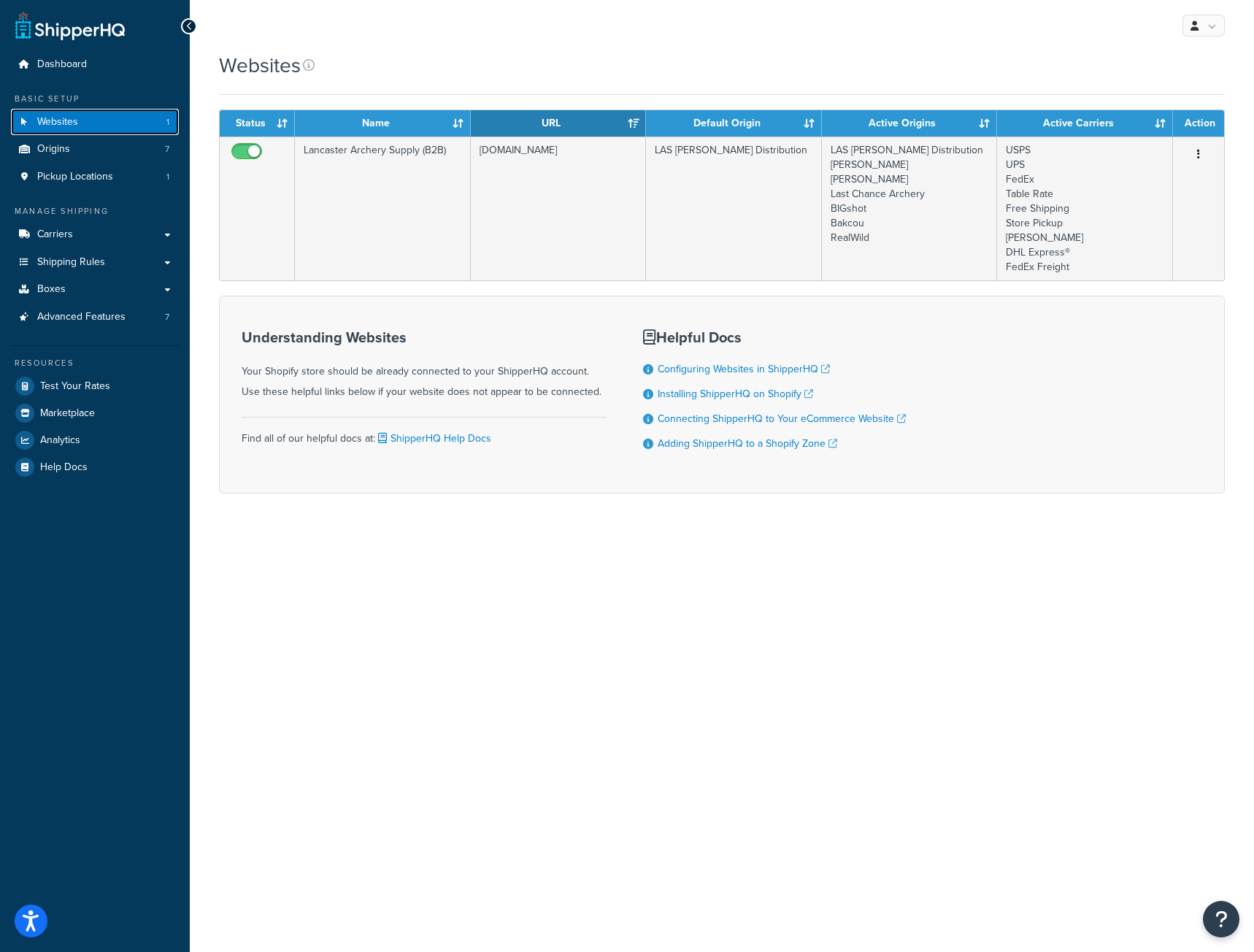
click at [68, 118] on span "Websites" at bounding box center [57, 122] width 40 height 12
click at [55, 232] on span "Carriers" at bounding box center [55, 235] width 36 height 12
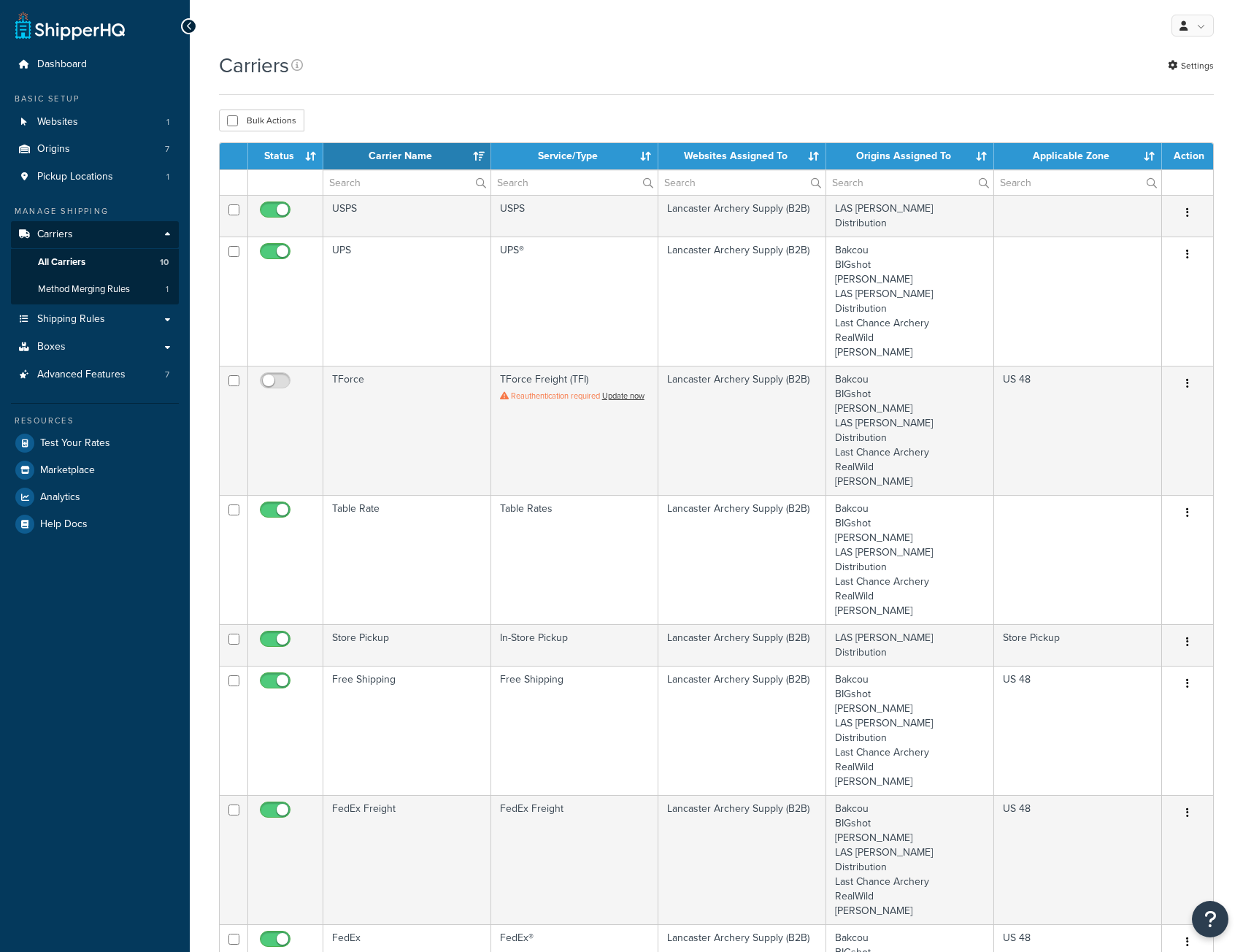
select select "15"
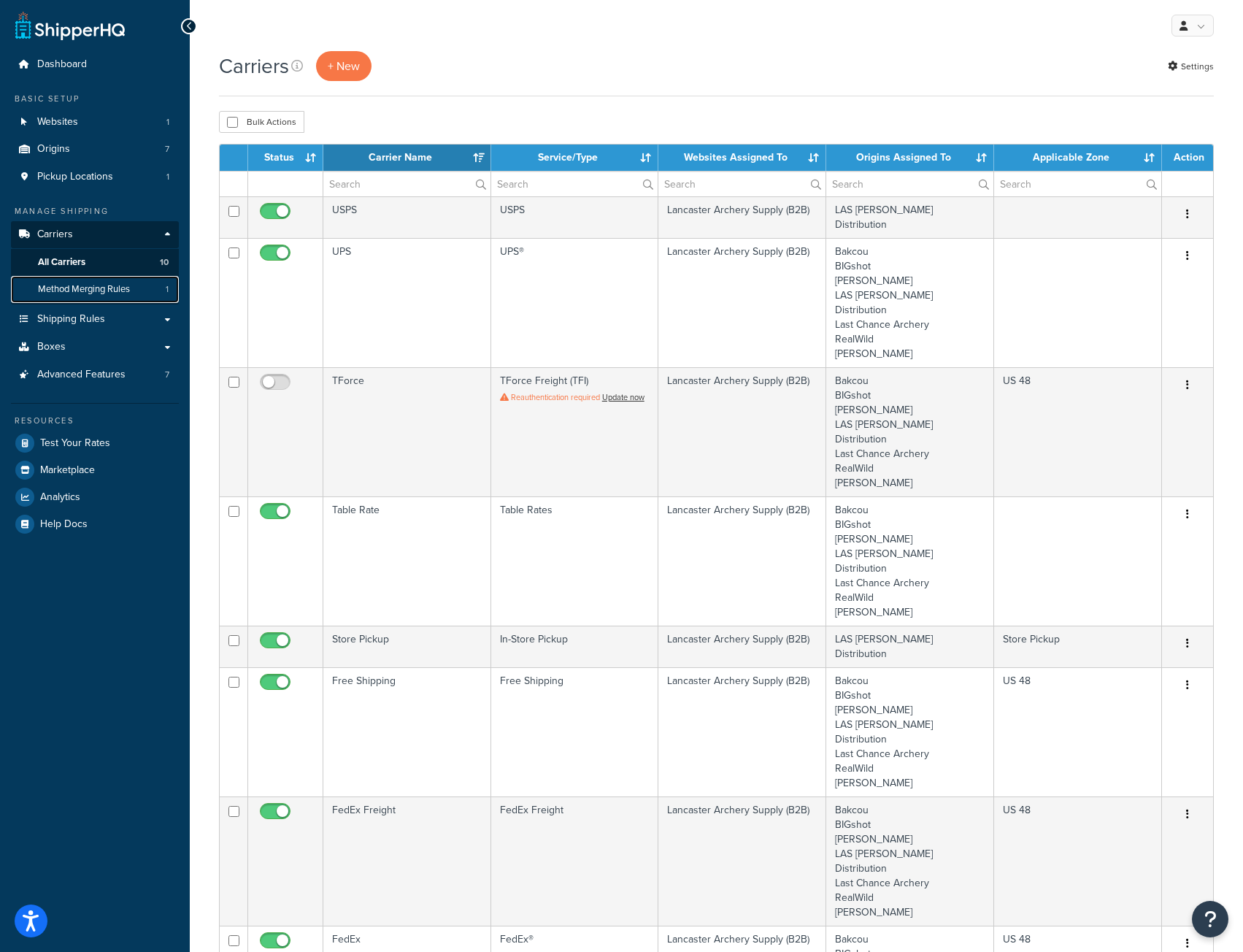
click at [57, 284] on span "Method Merging Rules" at bounding box center [84, 289] width 92 height 12
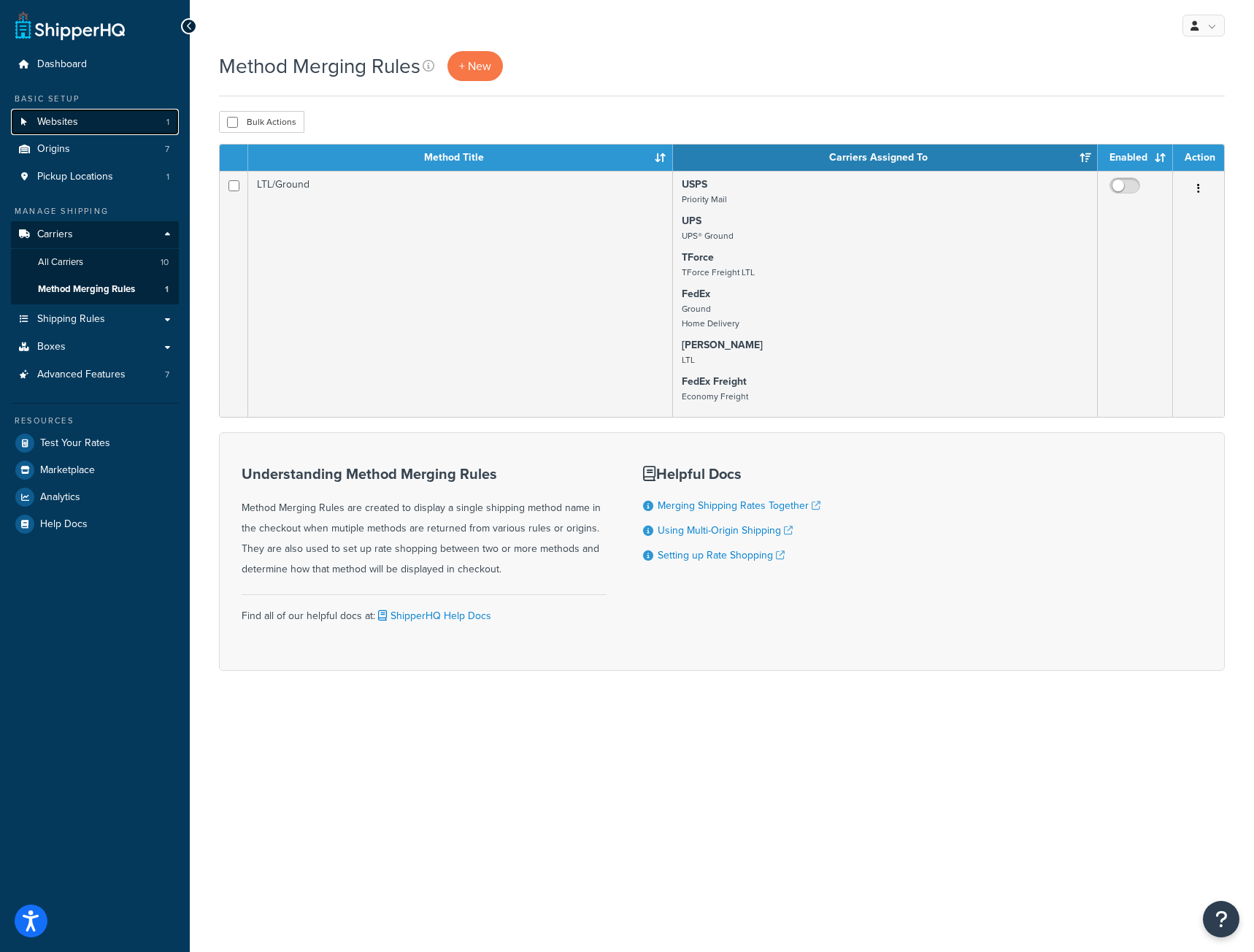
click at [66, 126] on span "Websites" at bounding box center [57, 122] width 40 height 12
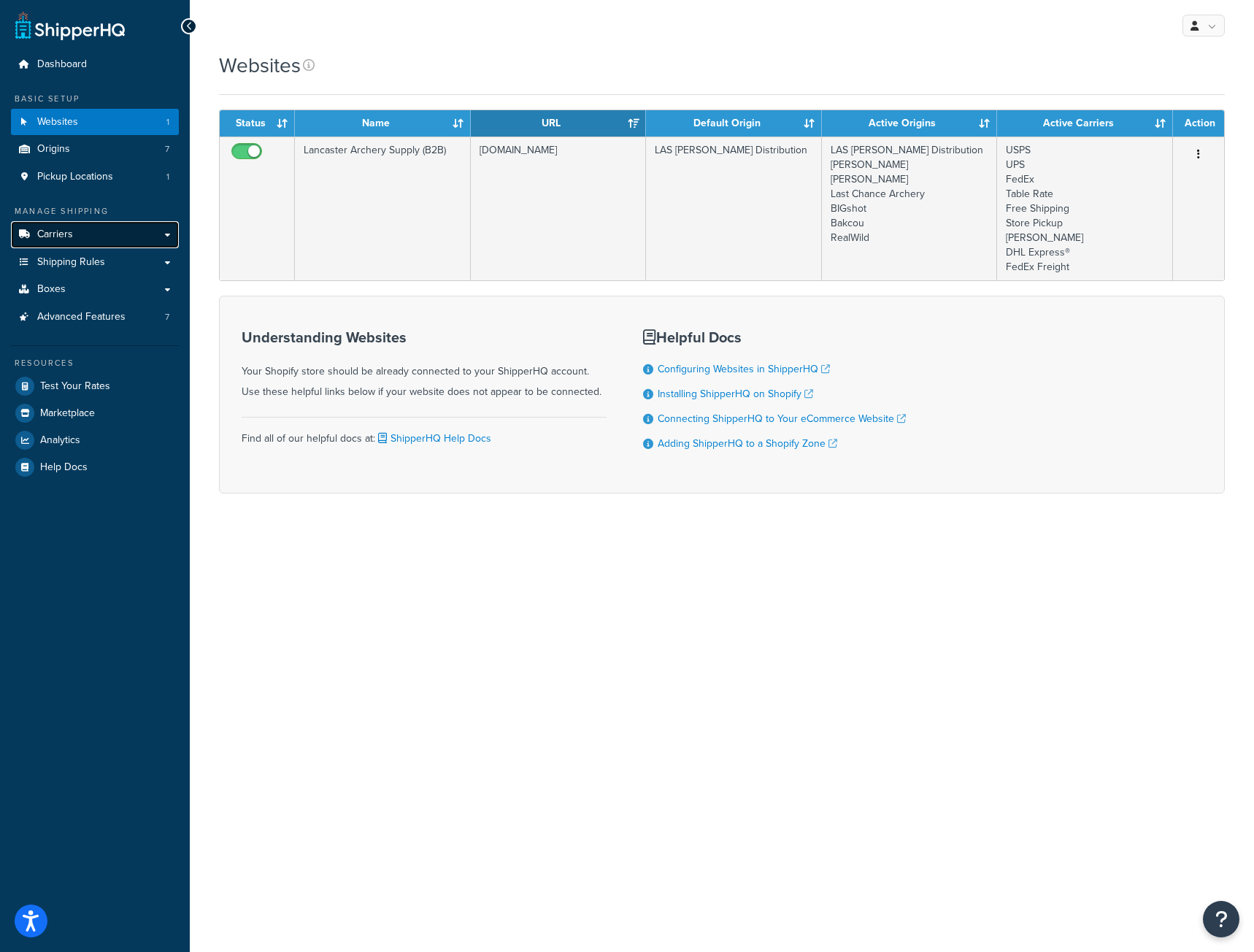
click at [59, 237] on span "Carriers" at bounding box center [55, 235] width 36 height 12
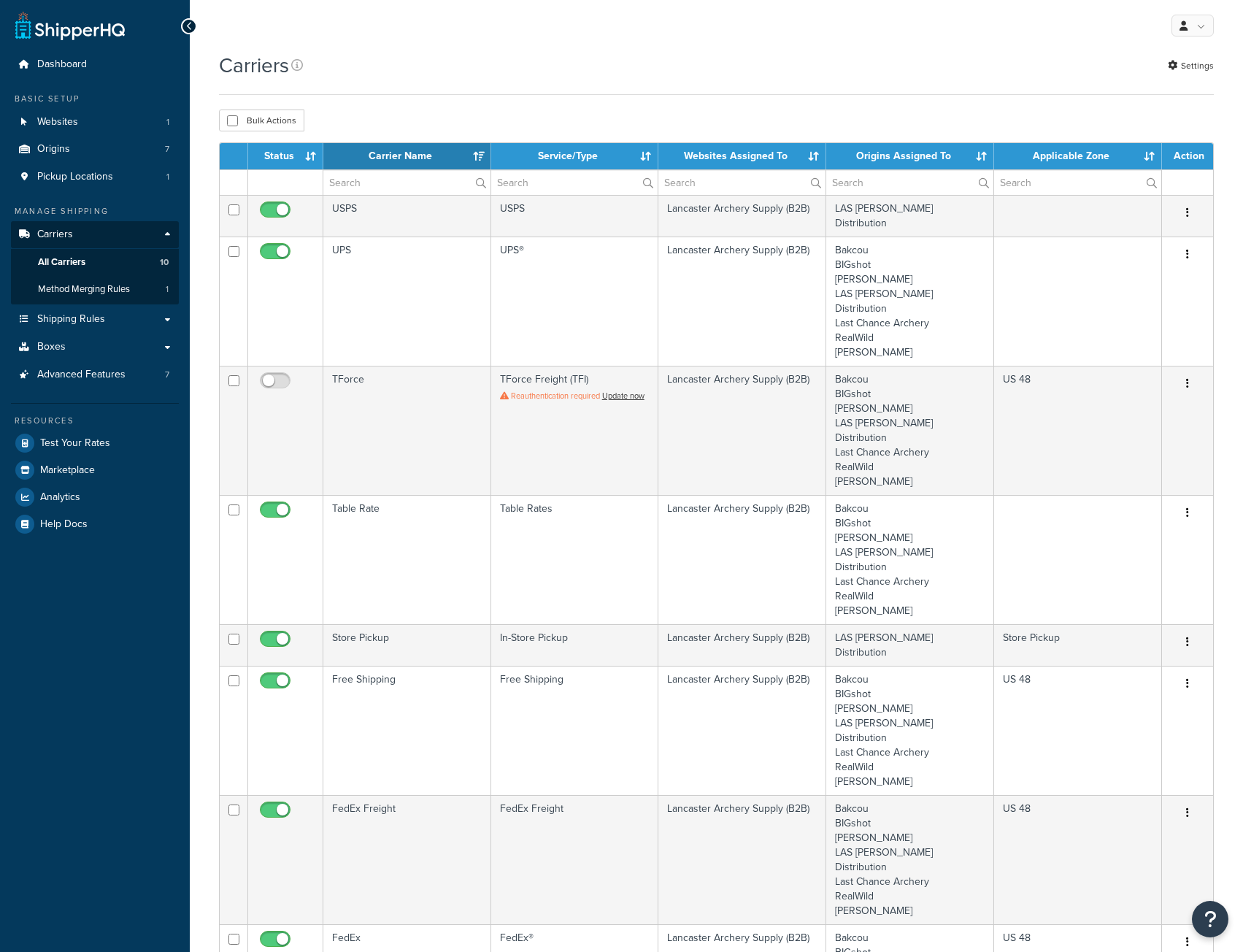
select select "15"
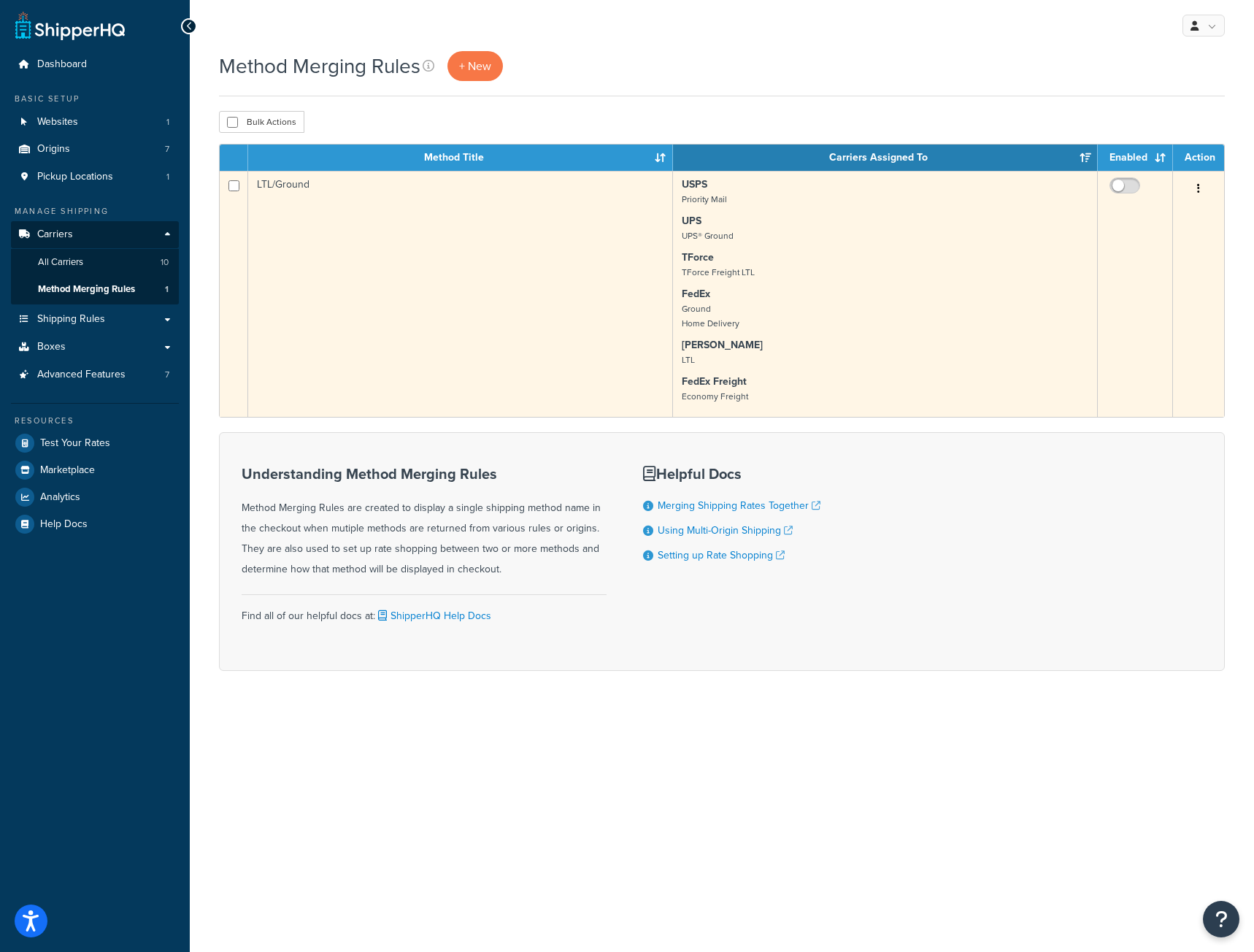
click at [858, 295] on p "FedEx Ground Home Delivery" at bounding box center [885, 309] width 407 height 44
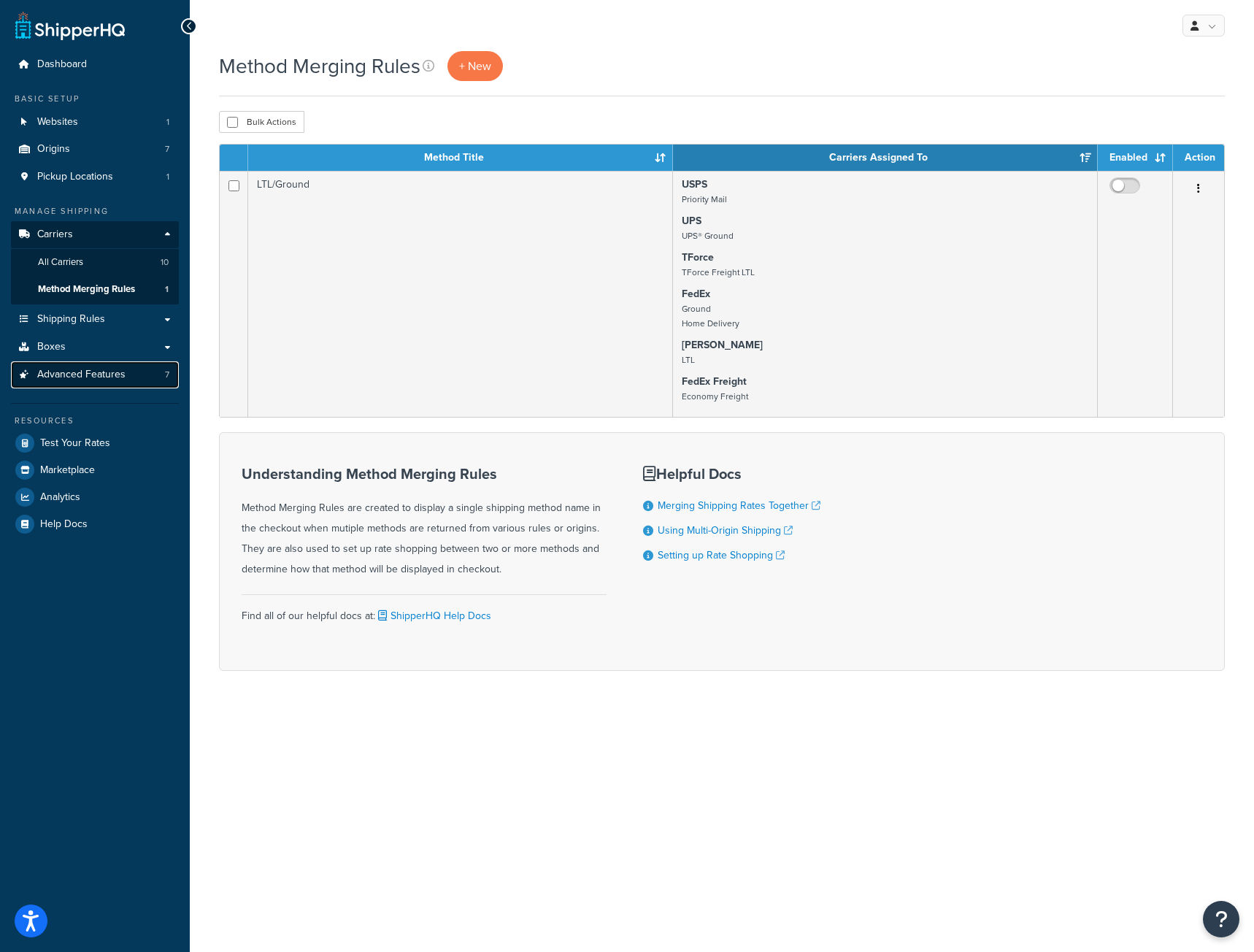
click at [66, 372] on span "Advanced Features" at bounding box center [81, 375] width 88 height 12
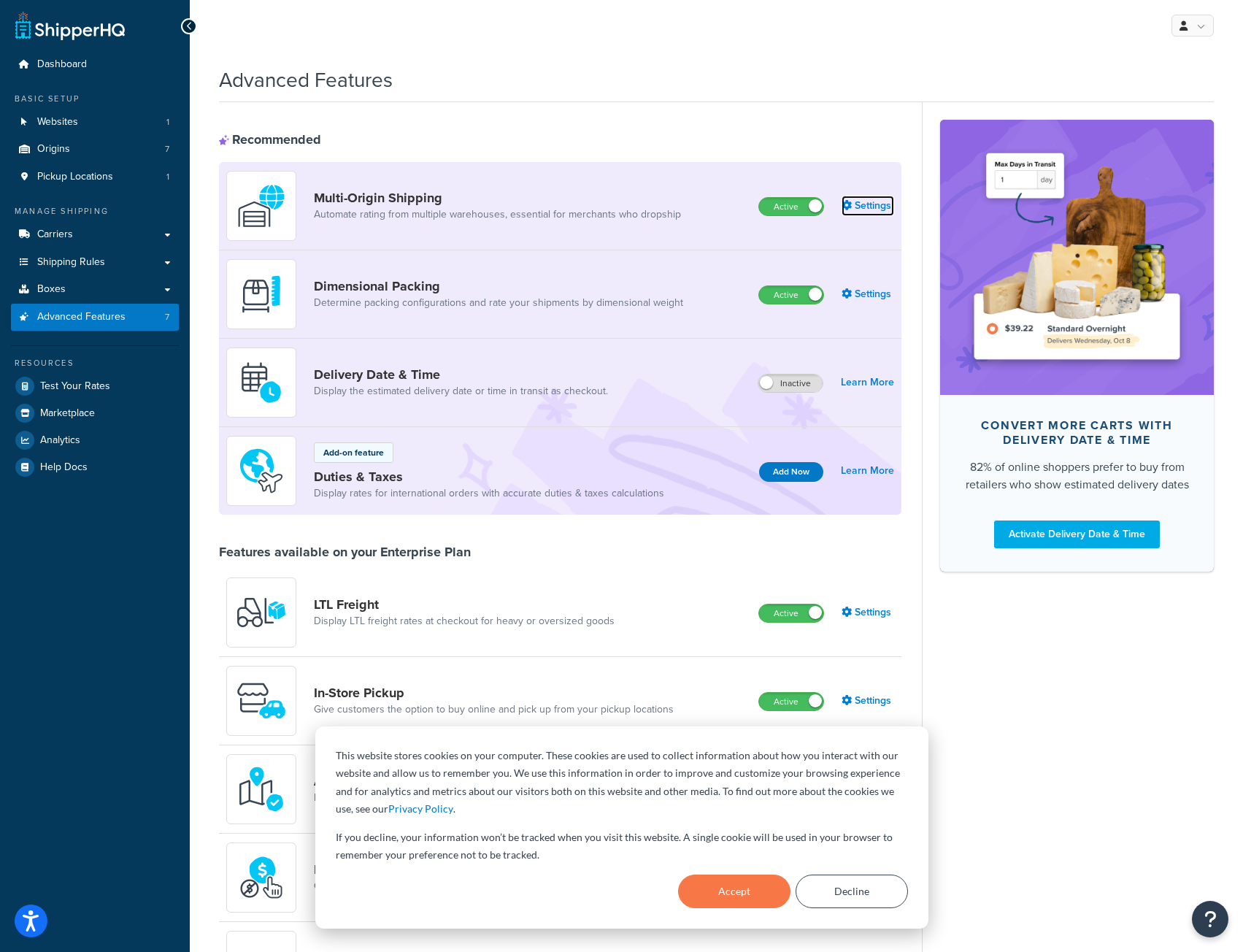
click at [862, 208] on link "Settings" at bounding box center [867, 205] width 53 height 20
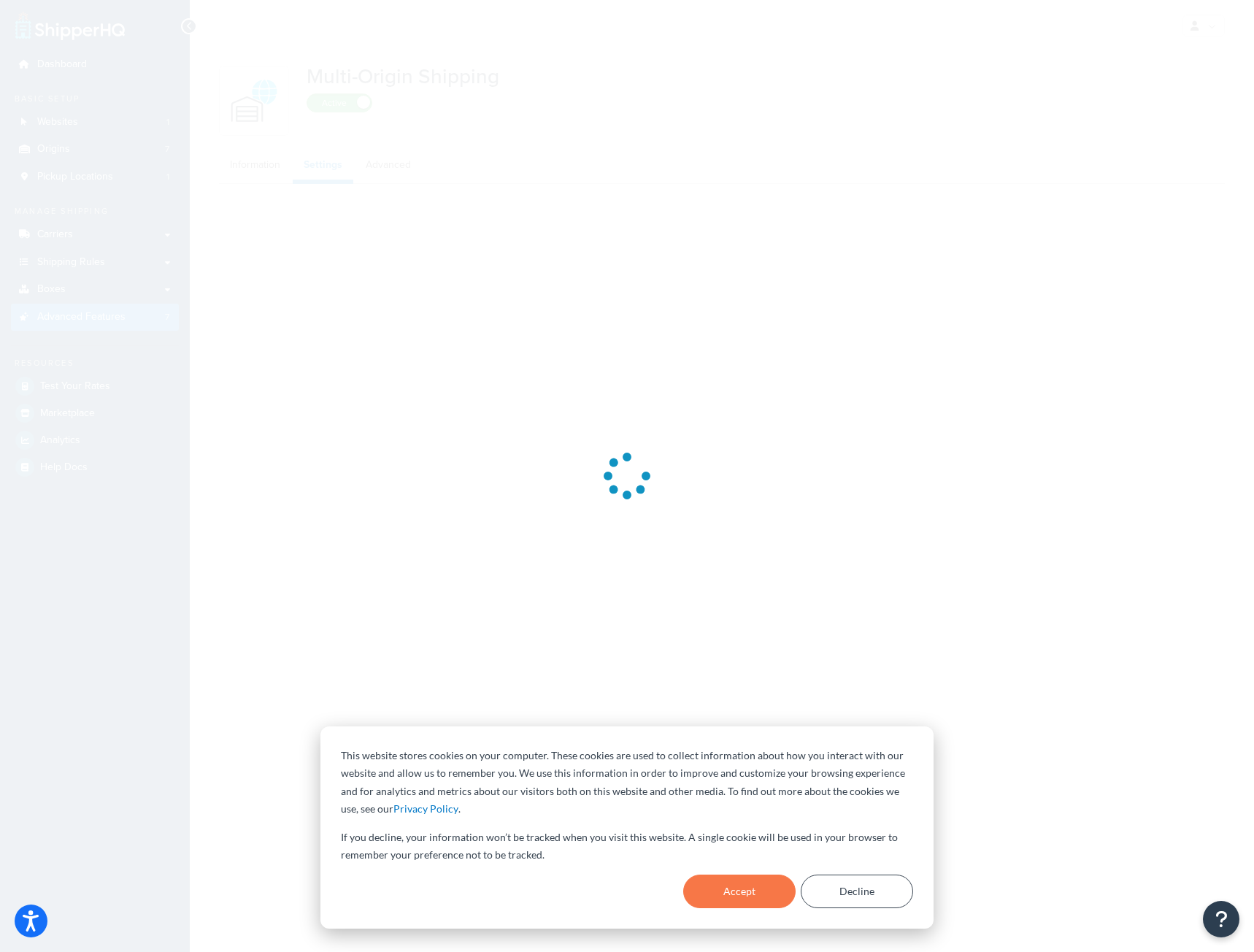
select select "false"
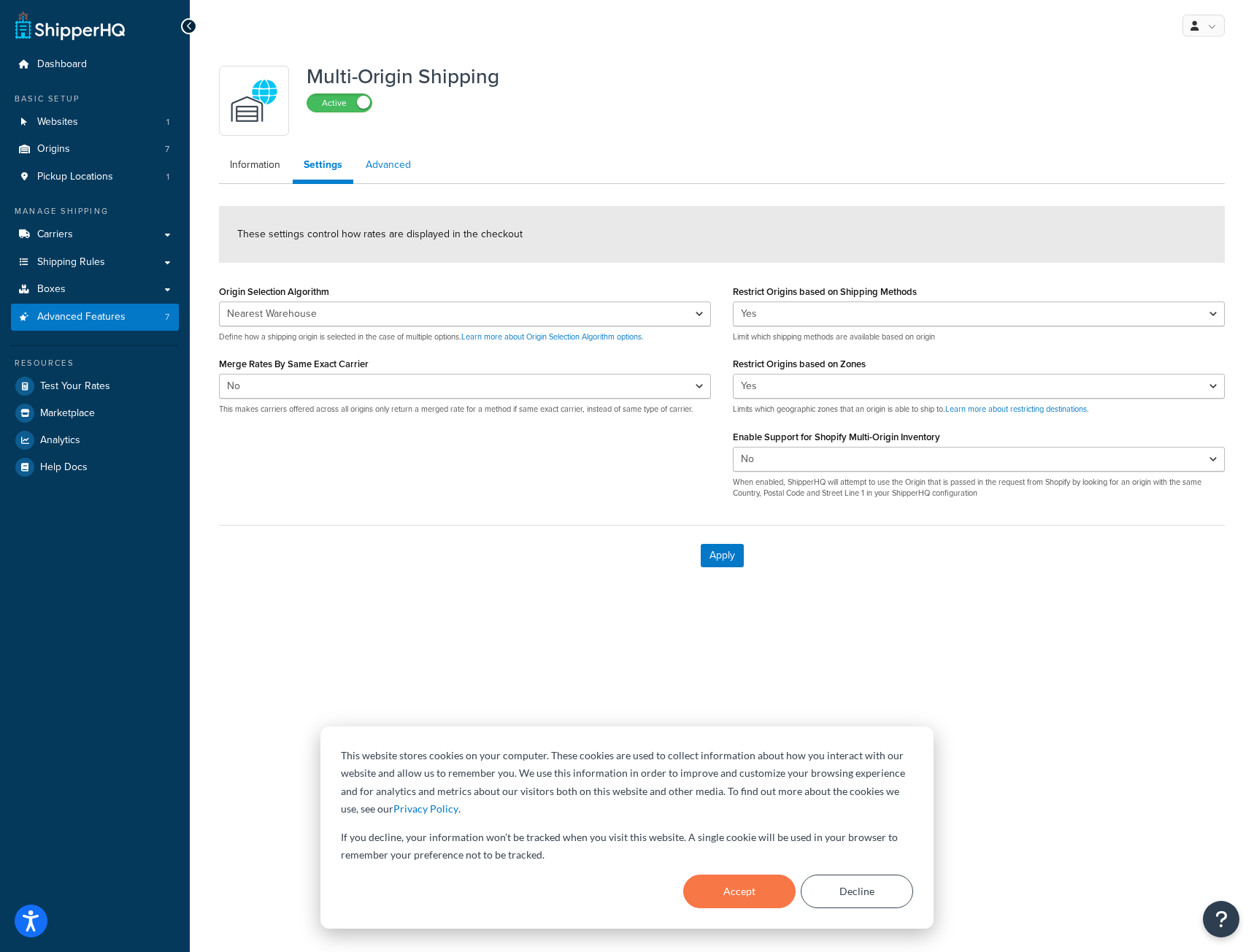
click at [390, 173] on link "Advanced" at bounding box center [388, 165] width 67 height 29
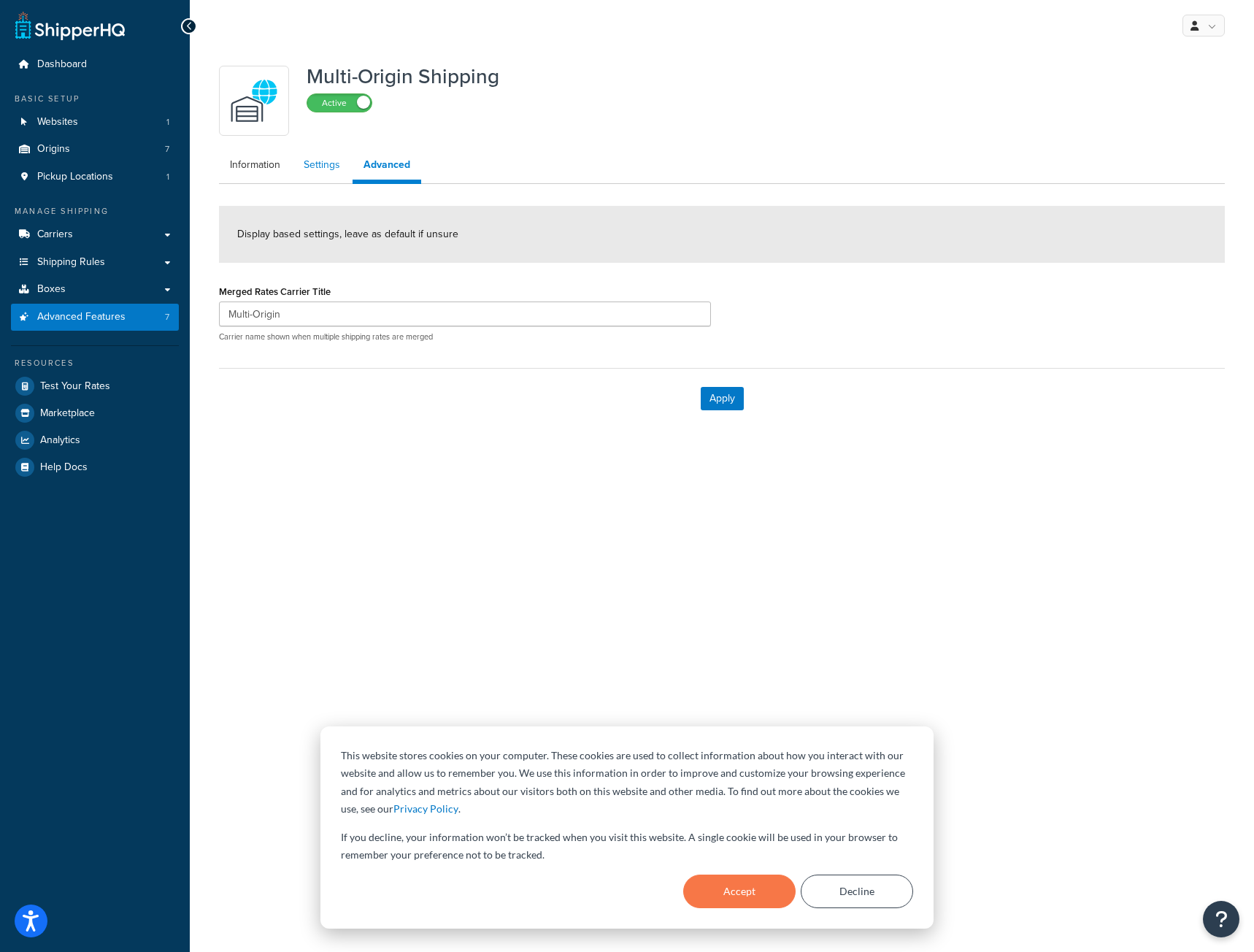
click at [321, 171] on link "Settings" at bounding box center [322, 165] width 58 height 29
select select "false"
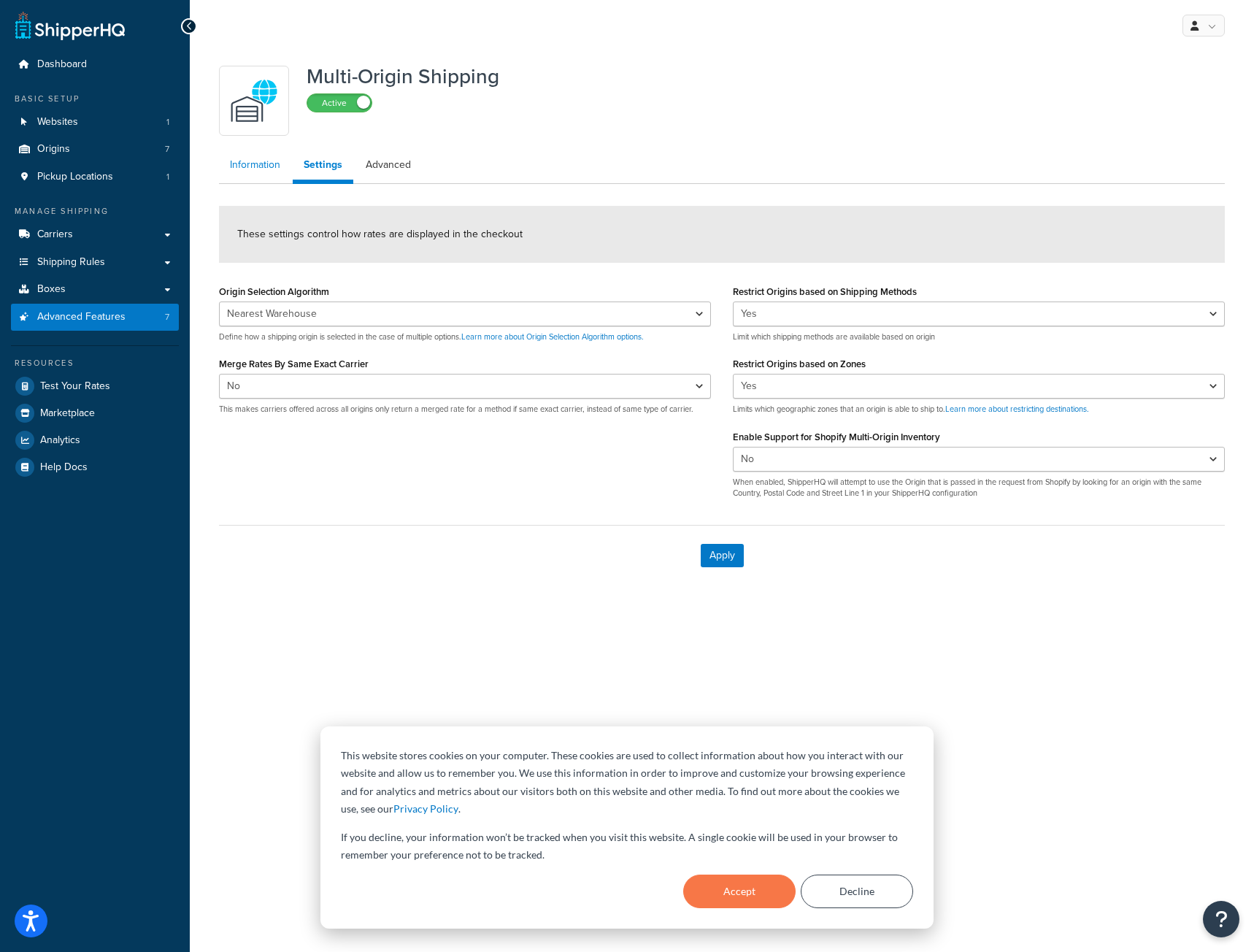
click at [253, 169] on link "Information" at bounding box center [255, 165] width 72 height 29
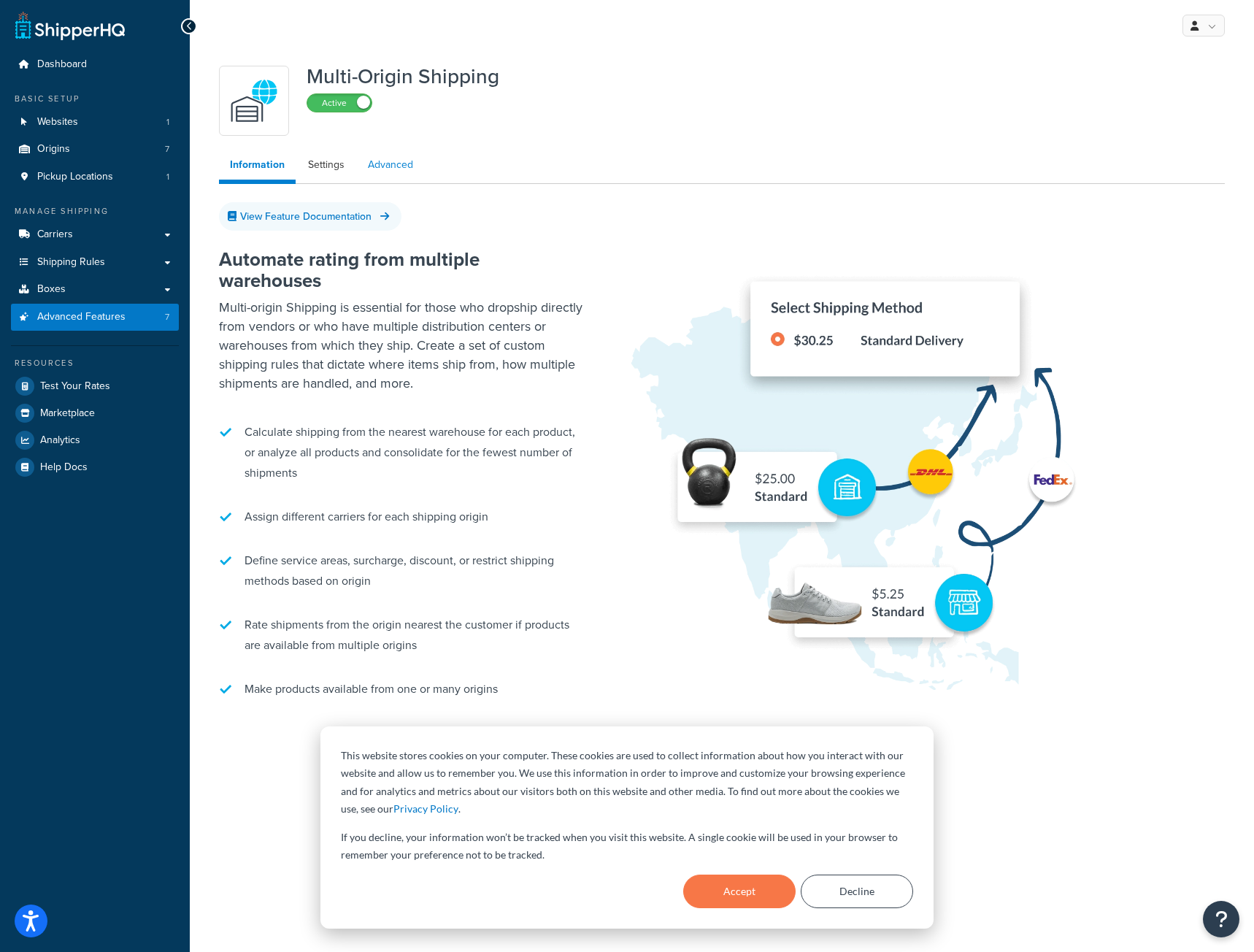
click at [387, 165] on link "Advanced" at bounding box center [391, 165] width 67 height 29
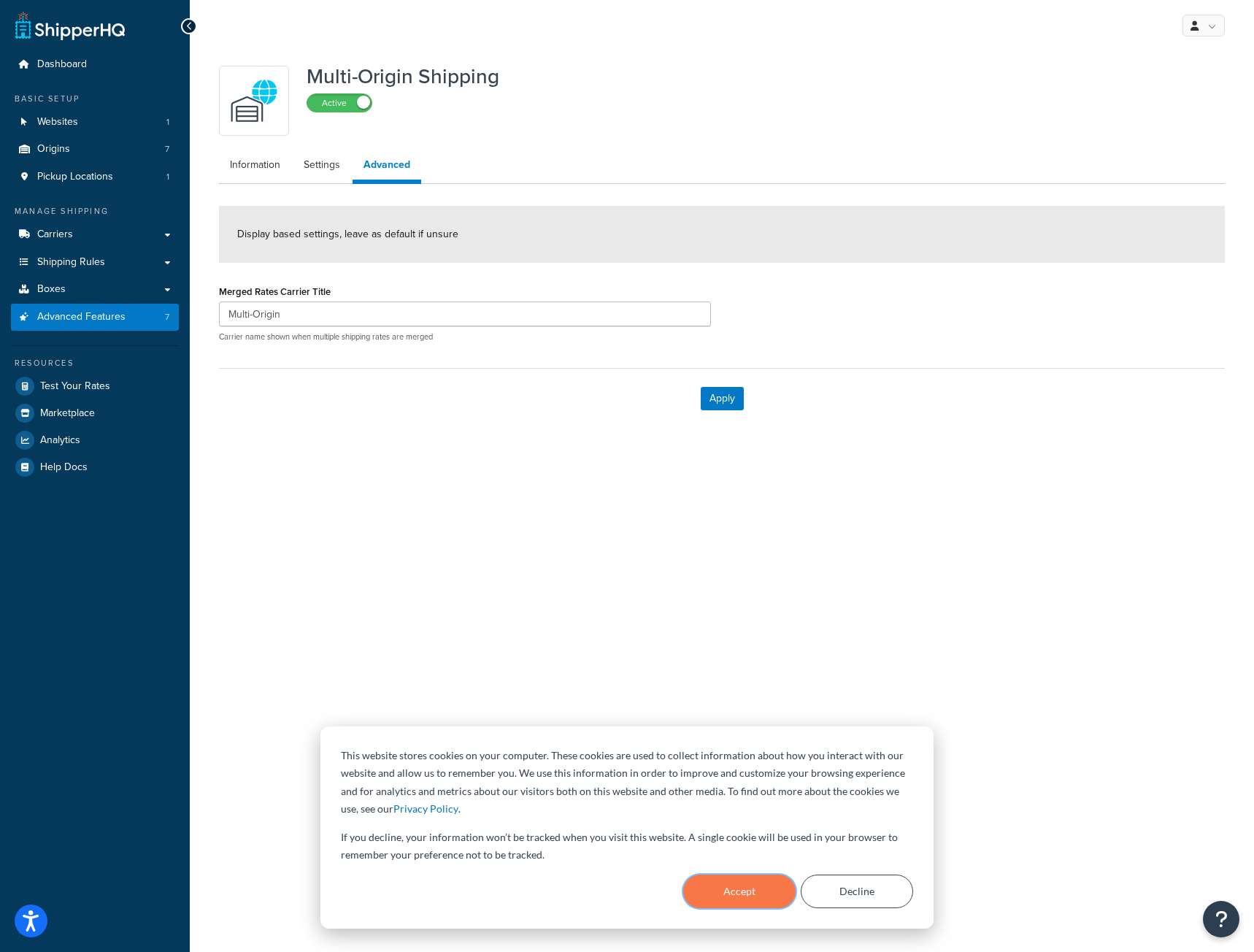
click at [730, 887] on button "Accept" at bounding box center [739, 891] width 113 height 33
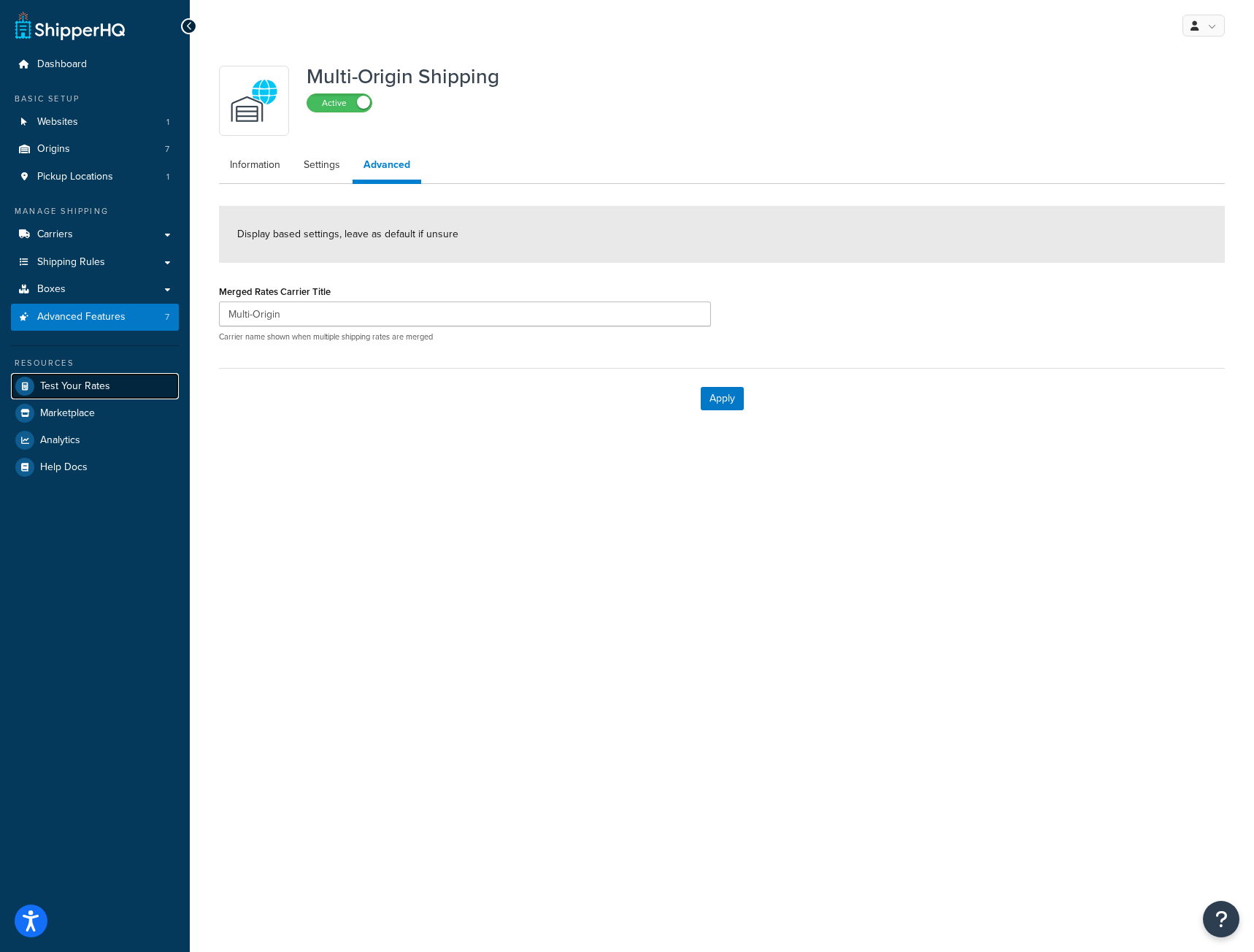
click at [54, 385] on span "Test Your Rates" at bounding box center [76, 386] width 70 height 12
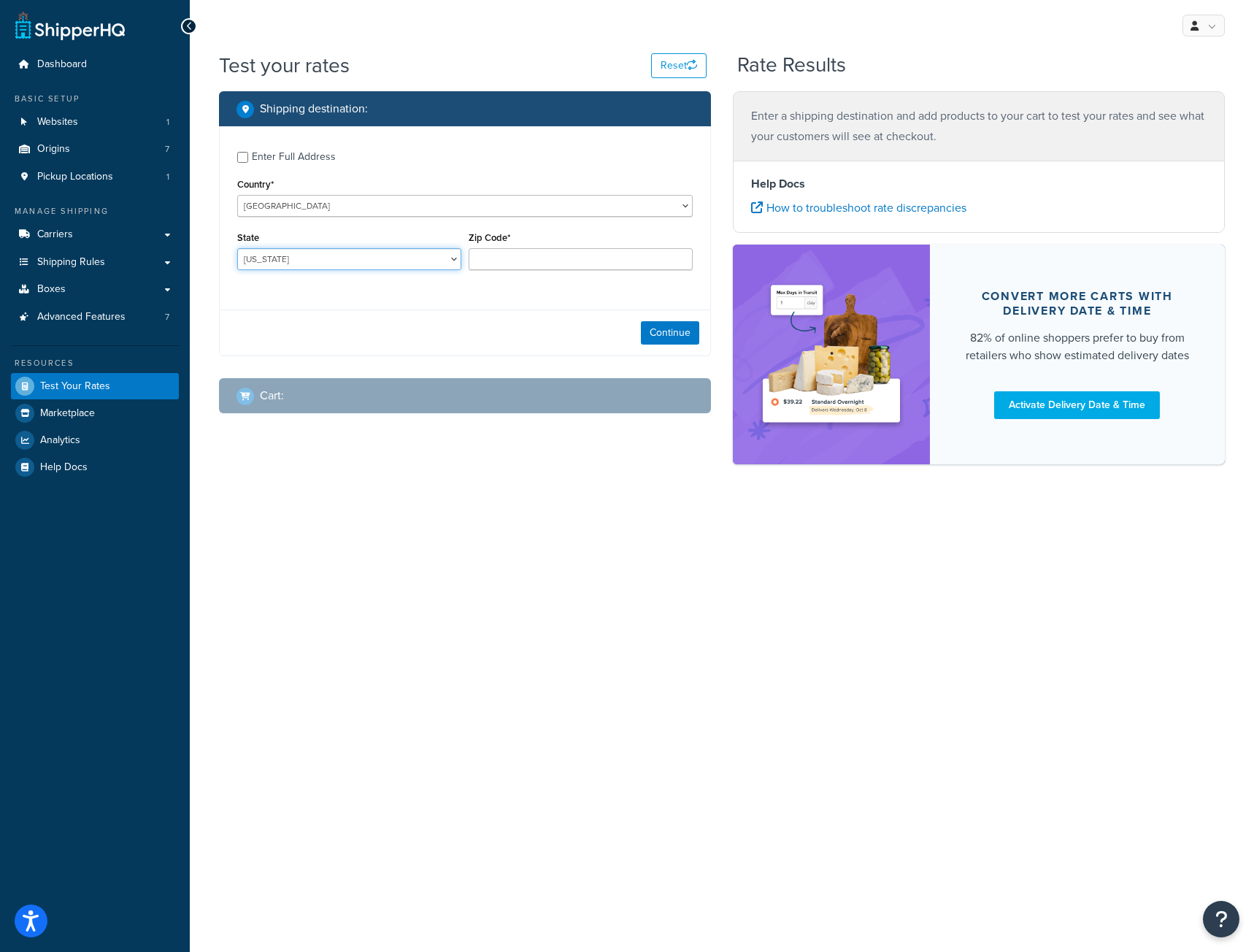
click at [276, 259] on select "Alabama Alaska American Samoa Arizona Arkansas Armed Forces Americas Armed Forc…" at bounding box center [349, 259] width 224 height 22
select select "CA"
click at [238, 249] on select "Alabama Alaska American Samoa Arizona Arkansas Armed Forces Americas Armed Forc…" at bounding box center [349, 259] width 224 height 22
click at [506, 259] on input "Zip Code*" at bounding box center [581, 259] width 224 height 22
click at [488, 307] on div "Enter Full Address Country* United States United Kingdom Afghanistan Åland Isla…" at bounding box center [465, 240] width 492 height 230
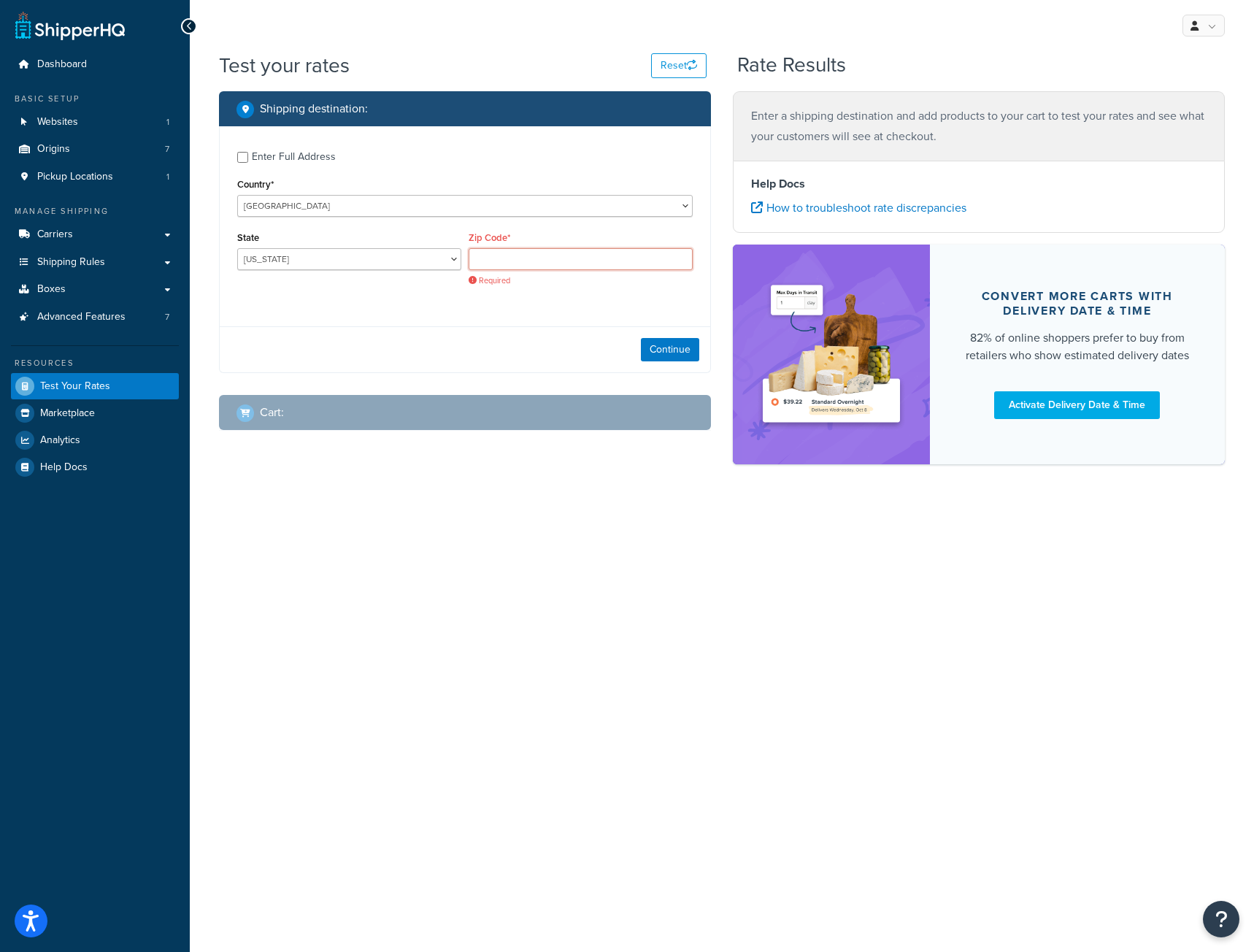
click at [524, 260] on input "Zip Code*" at bounding box center [581, 259] width 224 height 22
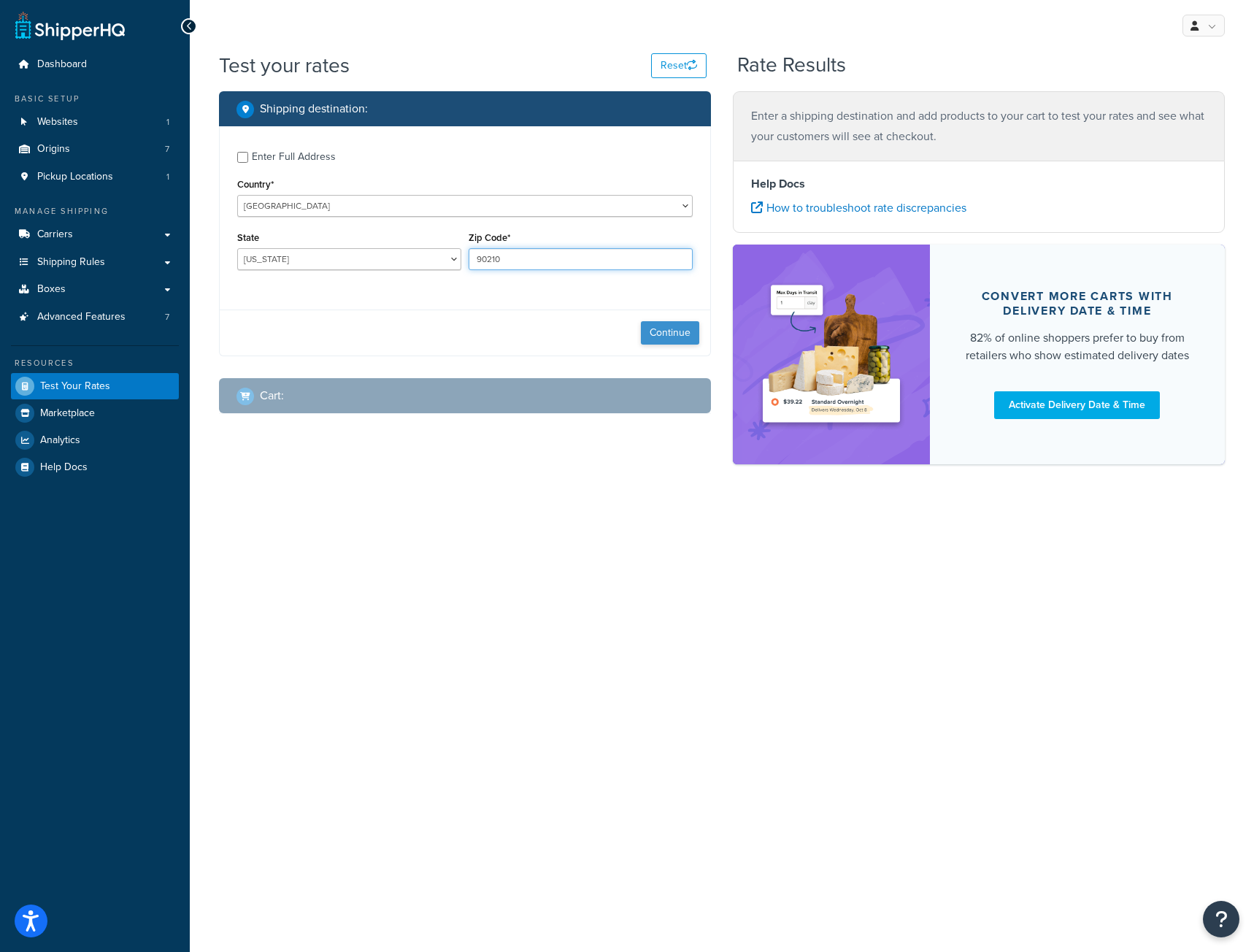
type input "90210"
click at [666, 337] on button "Continue" at bounding box center [670, 333] width 58 height 24
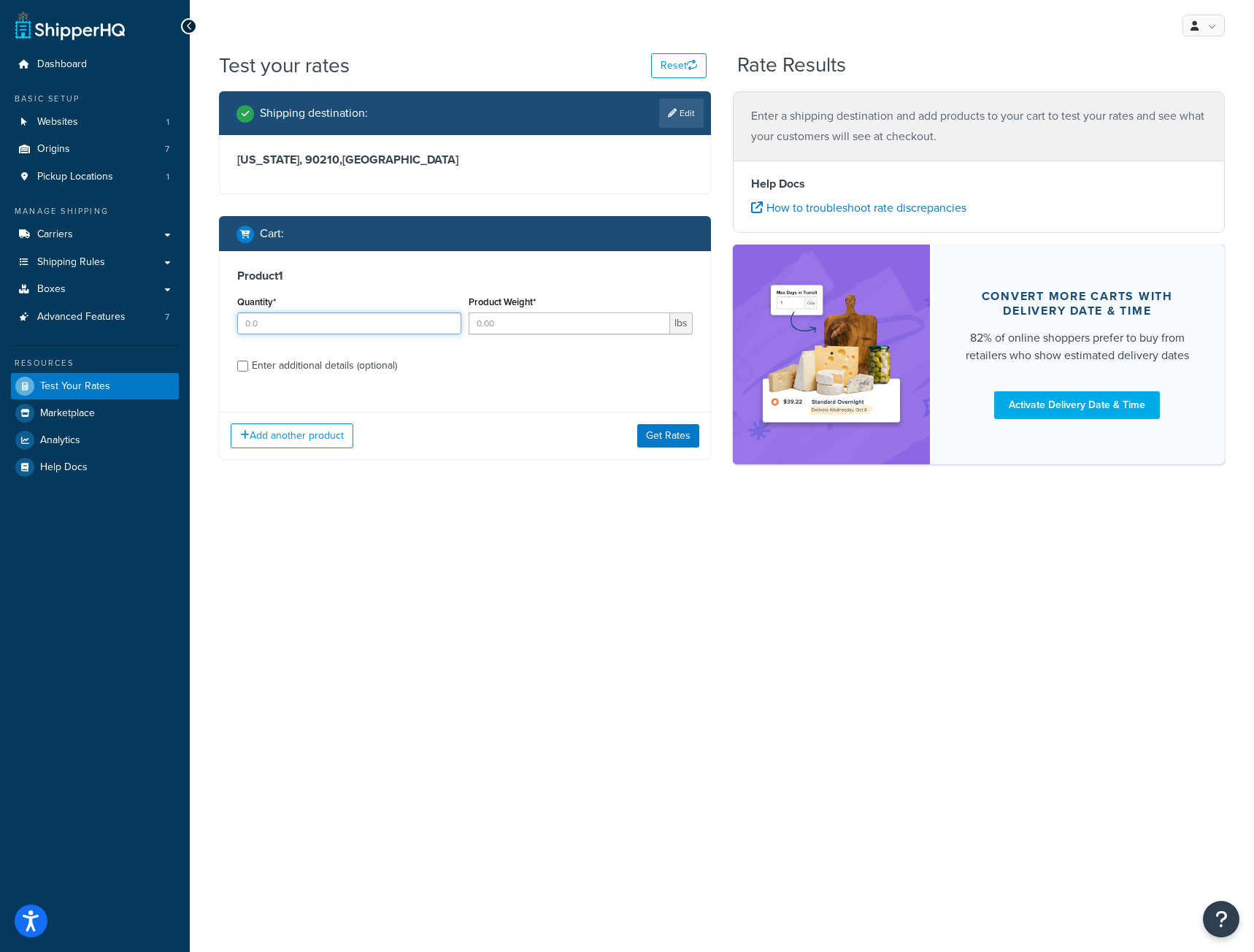
click at [273, 326] on input "Quantity*" at bounding box center [349, 323] width 224 height 22
type input "1"
click at [528, 323] on input "Product Weight*" at bounding box center [569, 323] width 202 height 22
type input "50"
click at [245, 366] on input "Enter additional details (optional)" at bounding box center [243, 366] width 11 height 11
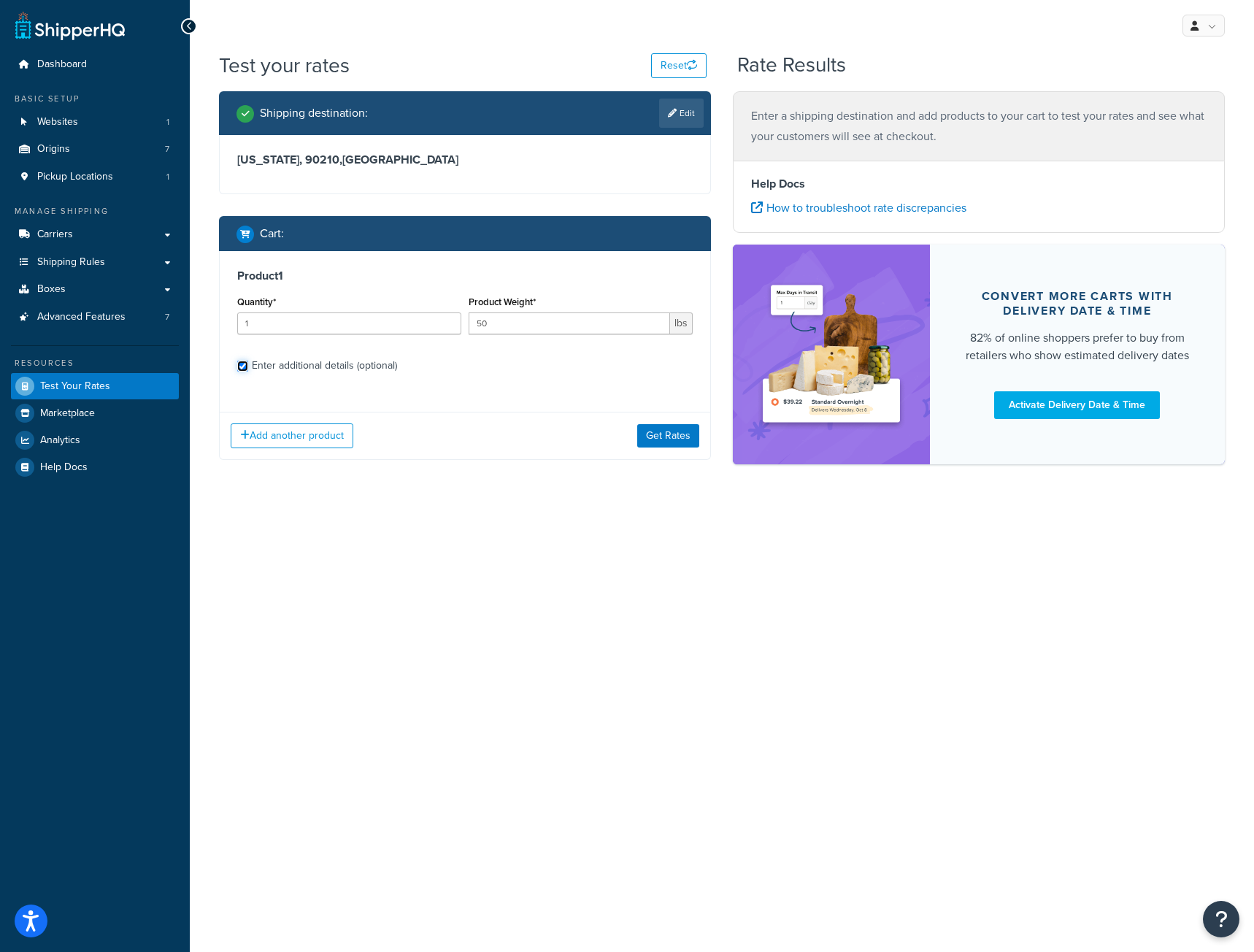
checkbox input "true"
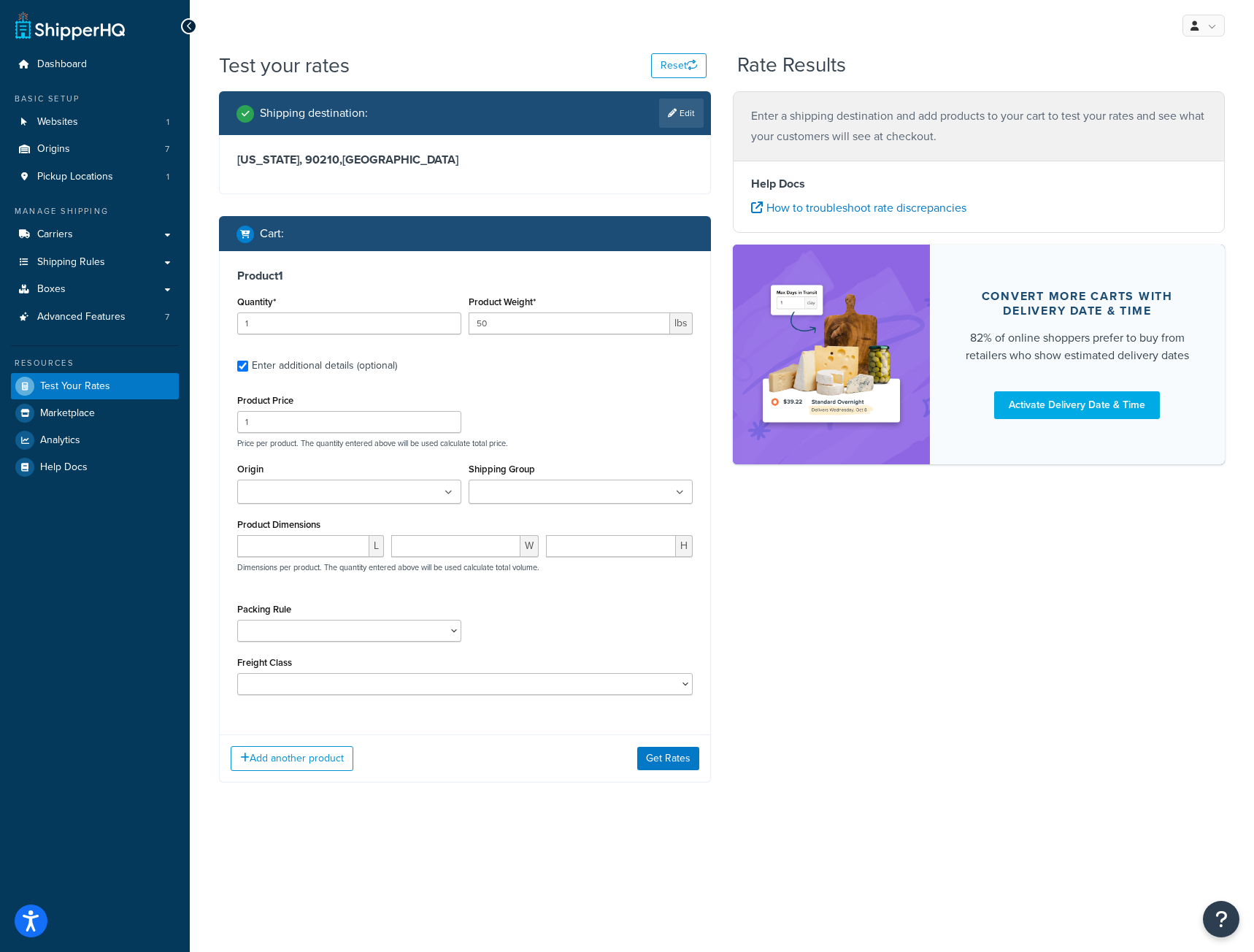
click at [297, 496] on input "Origin" at bounding box center [306, 493] width 129 height 16
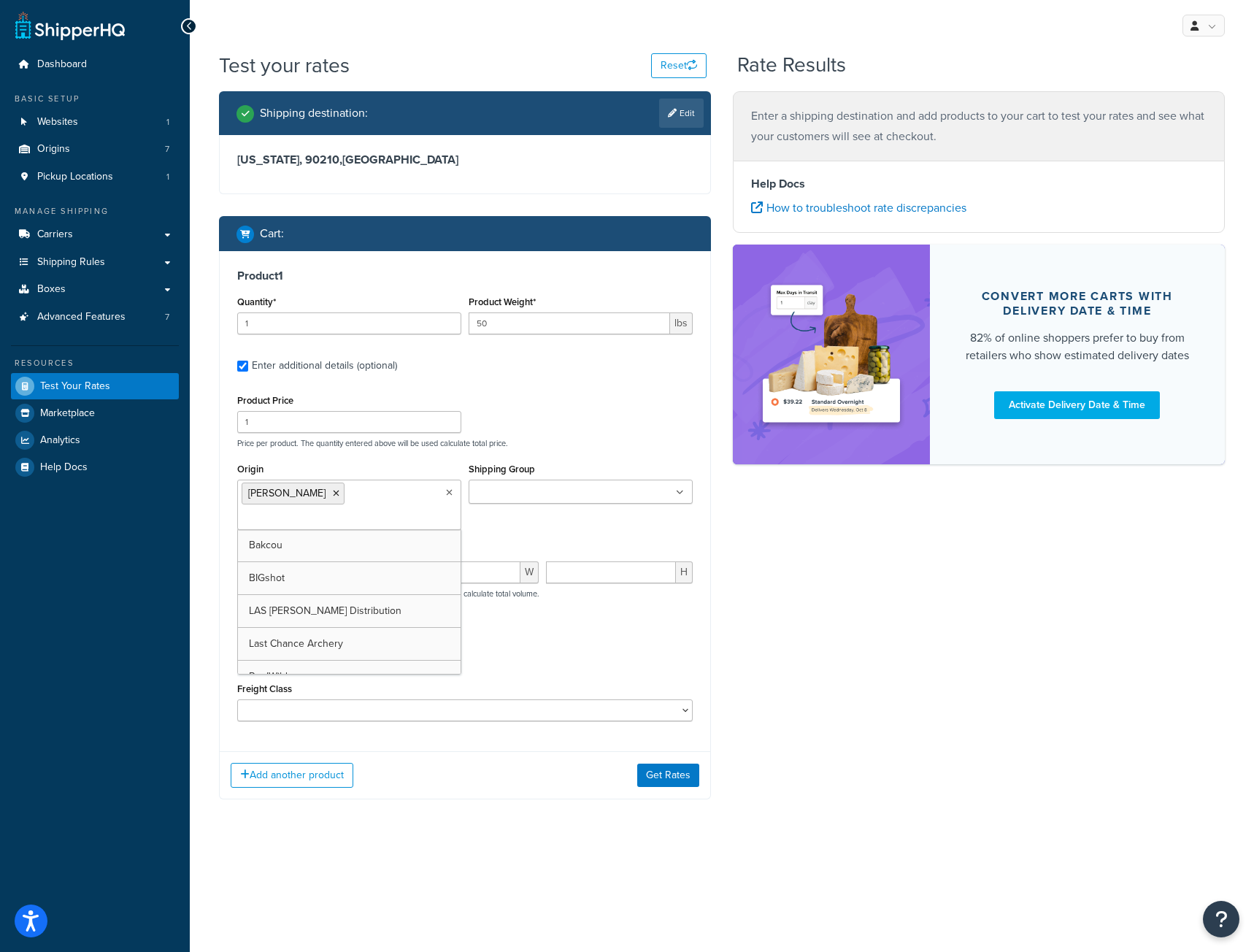
click at [515, 499] on input "Shipping Group" at bounding box center [537, 493] width 129 height 16
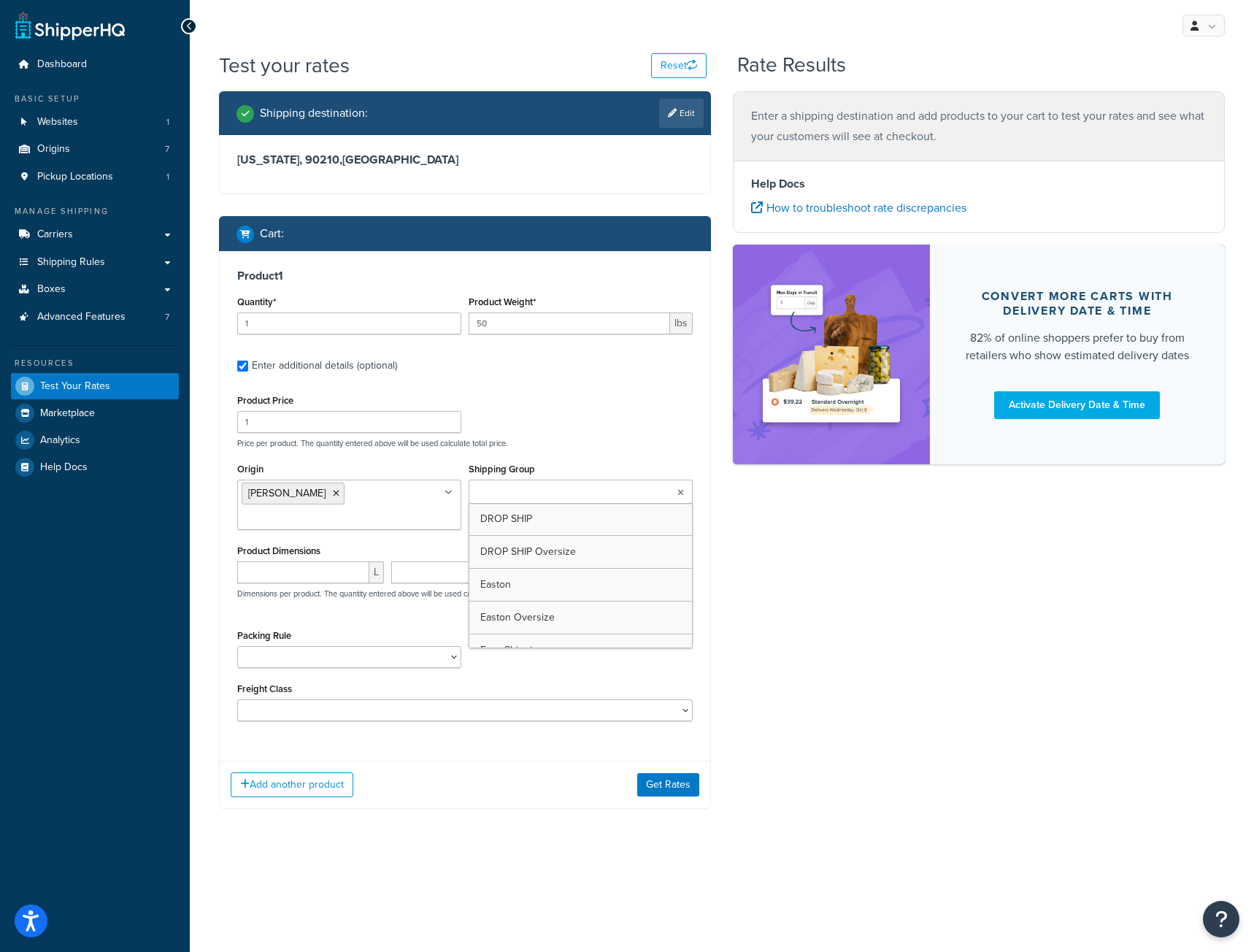
click at [567, 429] on div "Product Price 1 Price per product. The quantity entered above will be used calc…" at bounding box center [465, 420] width 463 height 58
click at [269, 789] on button "Add another product" at bounding box center [291, 785] width 122 height 25
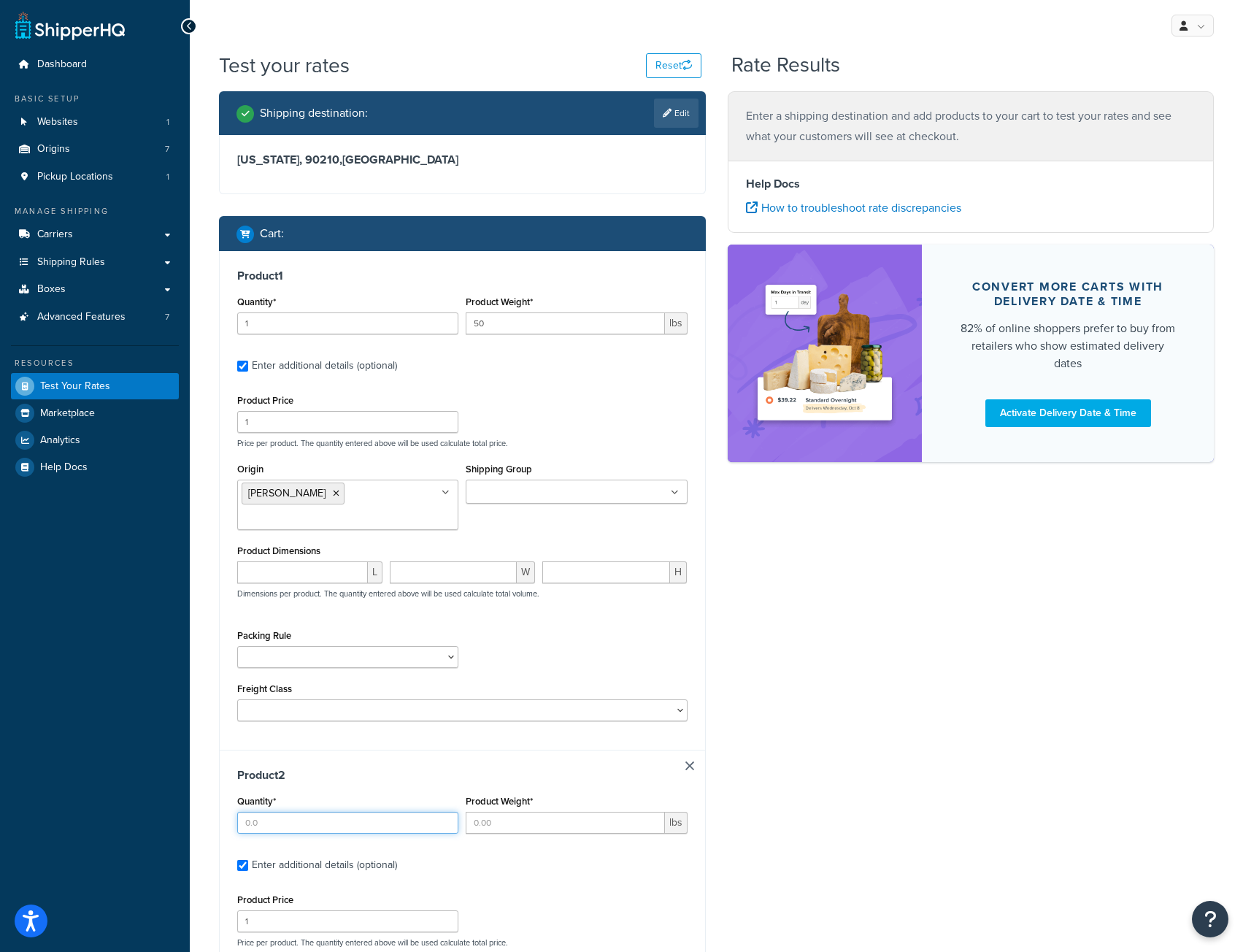
click at [261, 825] on input "Quantity*" at bounding box center [347, 822] width 221 height 22
type input "1"
click at [520, 819] on input "Product Weight*" at bounding box center [565, 822] width 199 height 22
click at [807, 742] on div "Shipping destination : Edit California, 90210 , United States Cart : Product 1 …" at bounding box center [715, 698] width 1016 height 1212
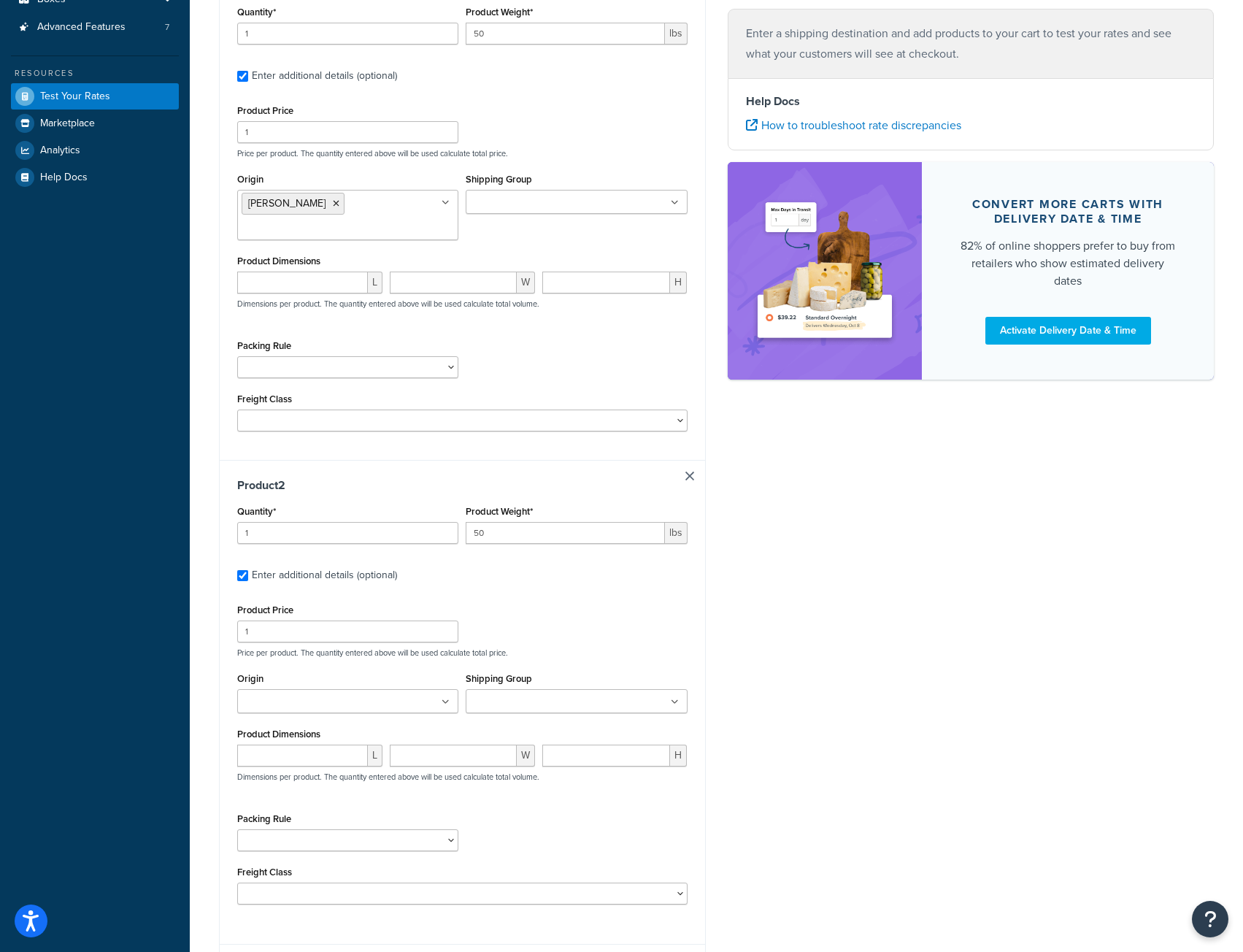
scroll to position [292, 0]
click at [282, 699] on input "Origin" at bounding box center [306, 699] width 129 height 16
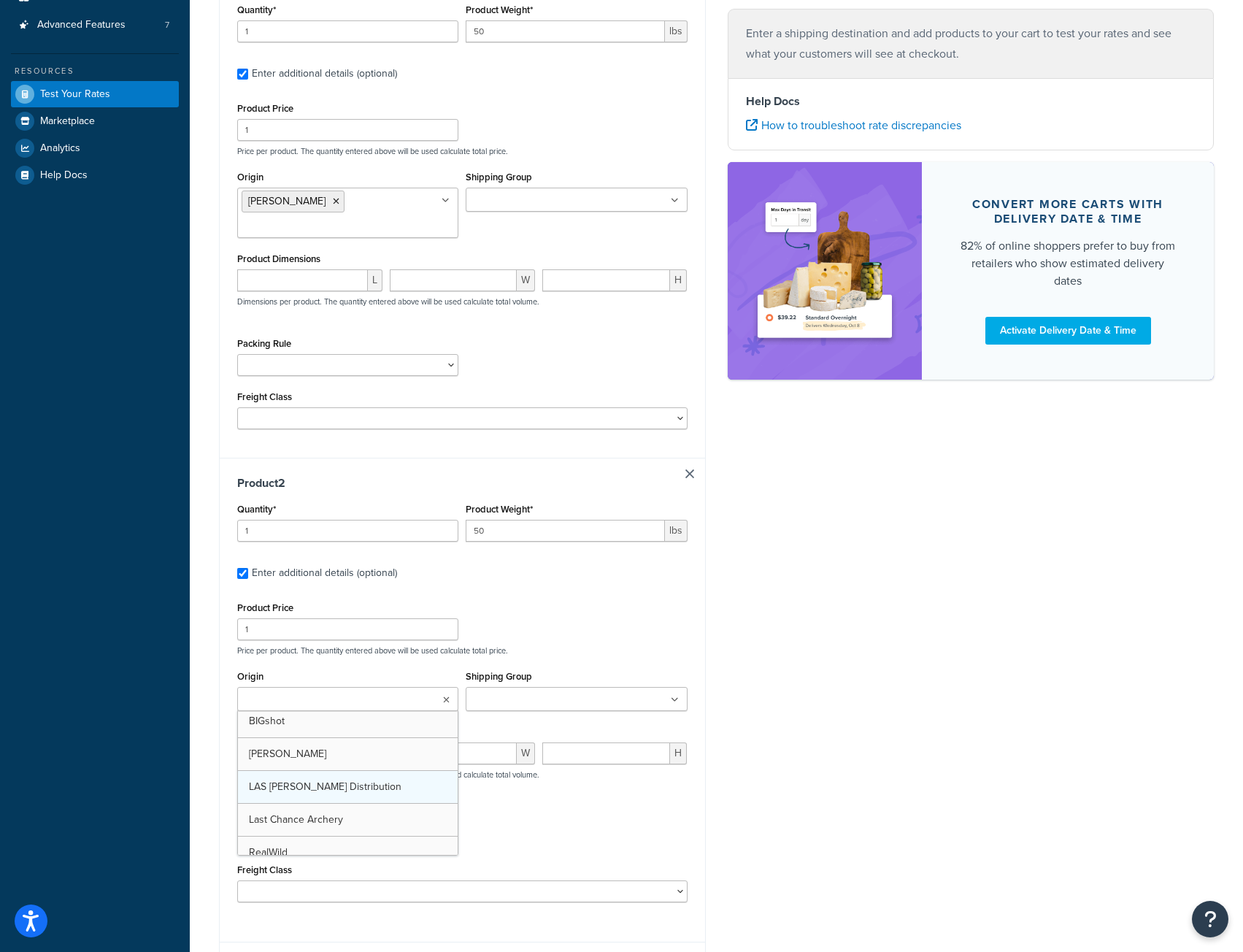
scroll to position [11, 0]
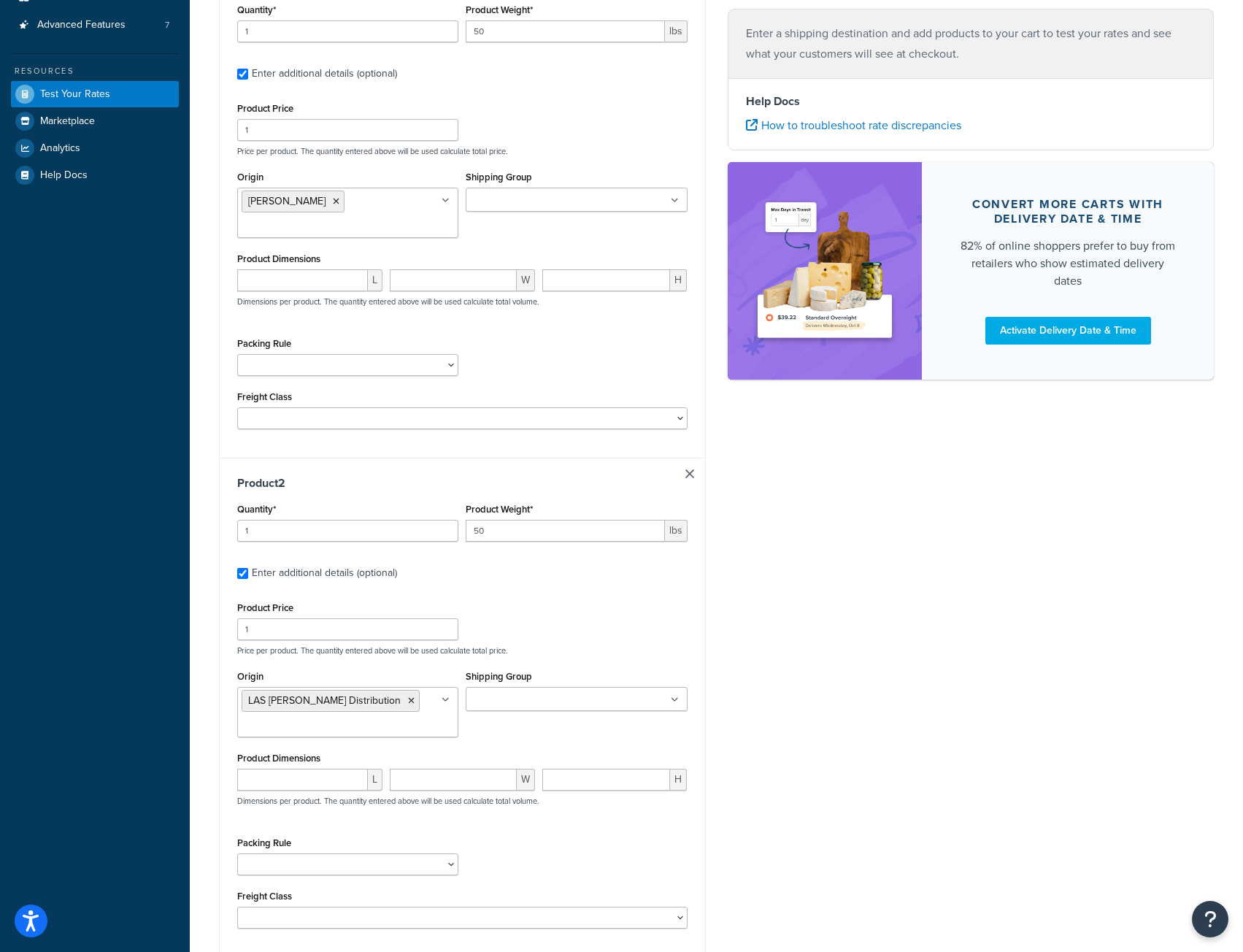
click at [731, 706] on div "Shipping destination : Edit California, 90210 , United States Cart : Product 1 …" at bounding box center [715, 419] width 1016 height 1239
click at [492, 536] on input "50" at bounding box center [565, 531] width 199 height 22
type input "5"
type input "10"
click at [596, 604] on div "Product Price 1 Price per product. The quantity entered above will be used calc…" at bounding box center [462, 626] width 457 height 58
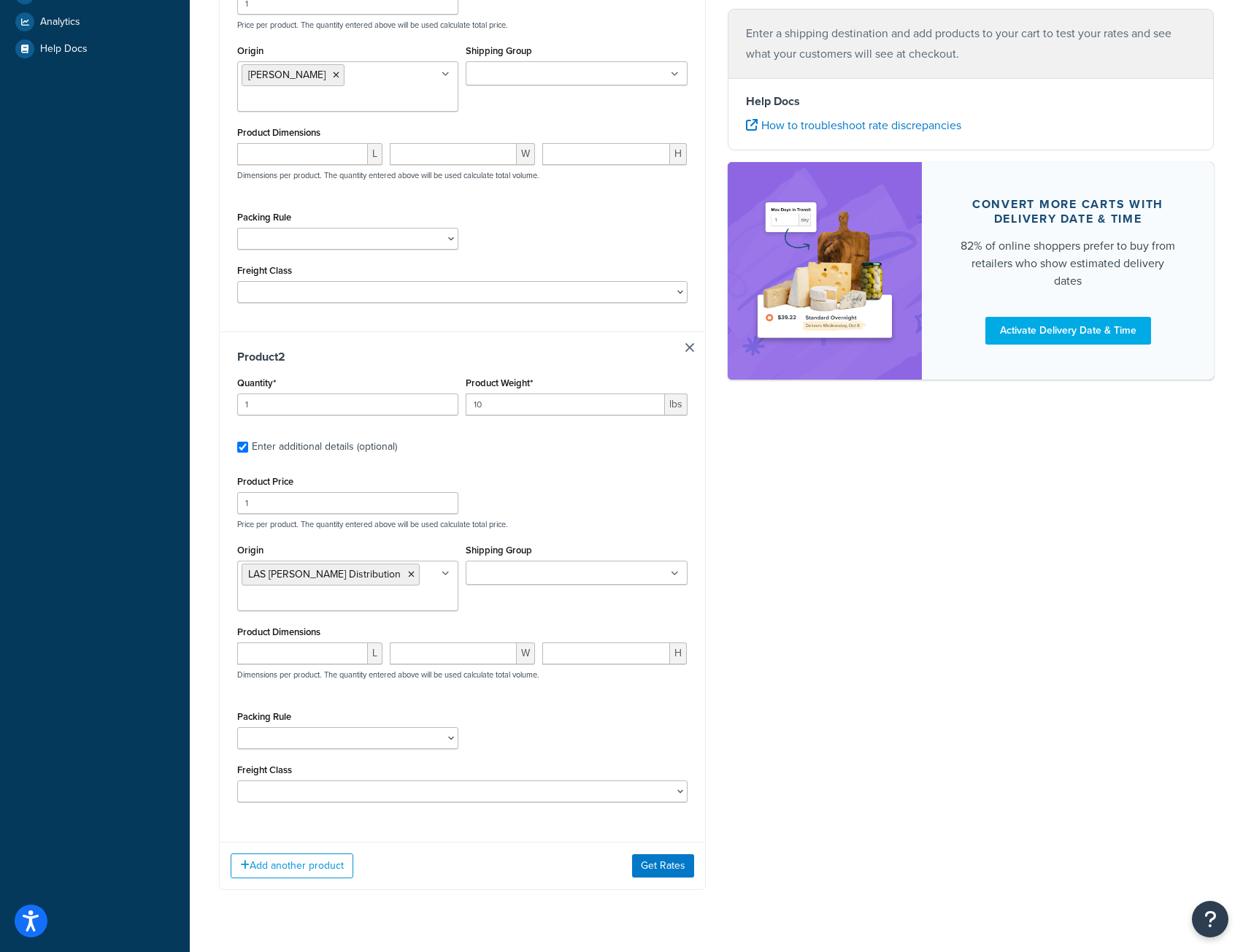
scroll to position [438, 0]
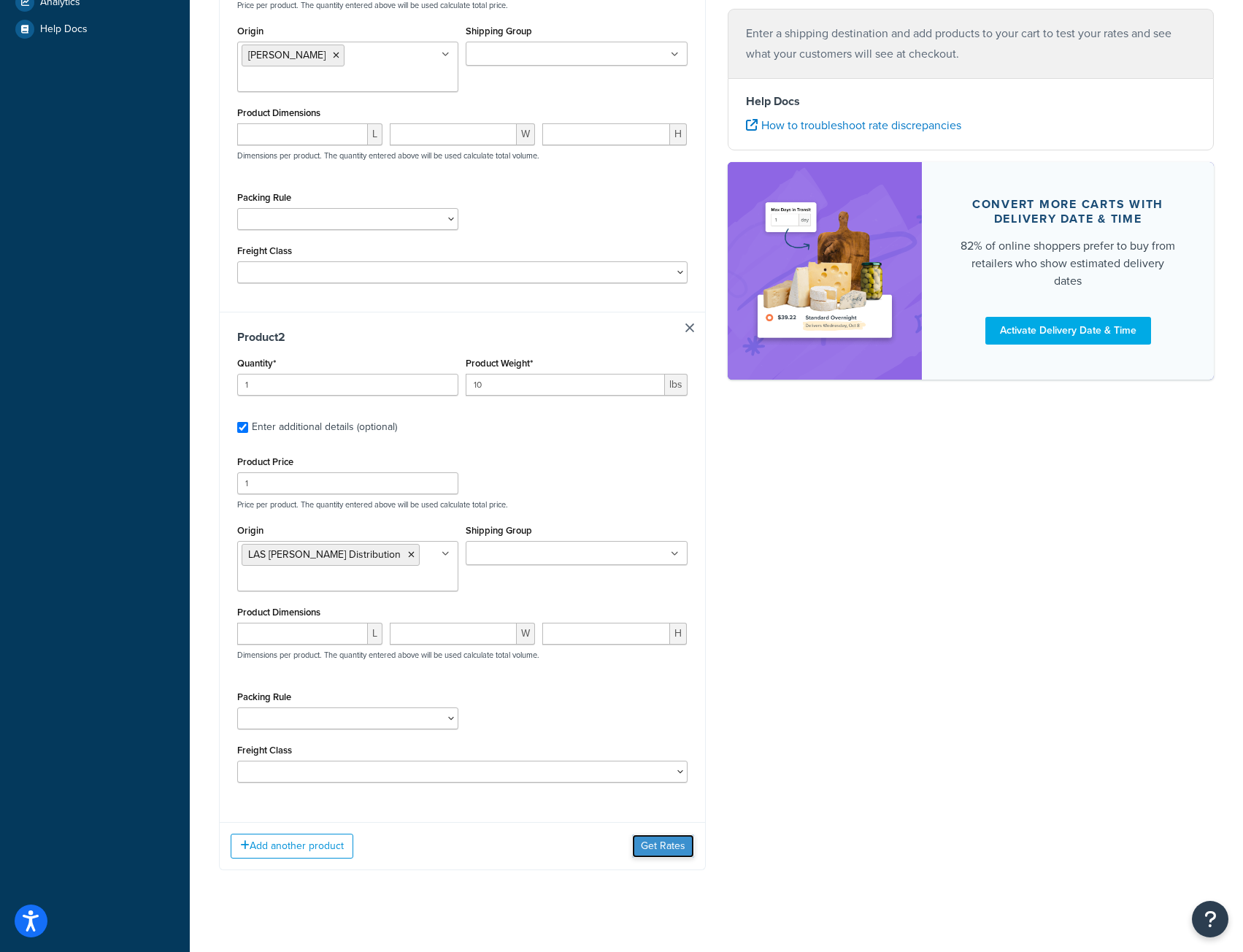
click at [678, 853] on button "Get Rates" at bounding box center [662, 846] width 62 height 24
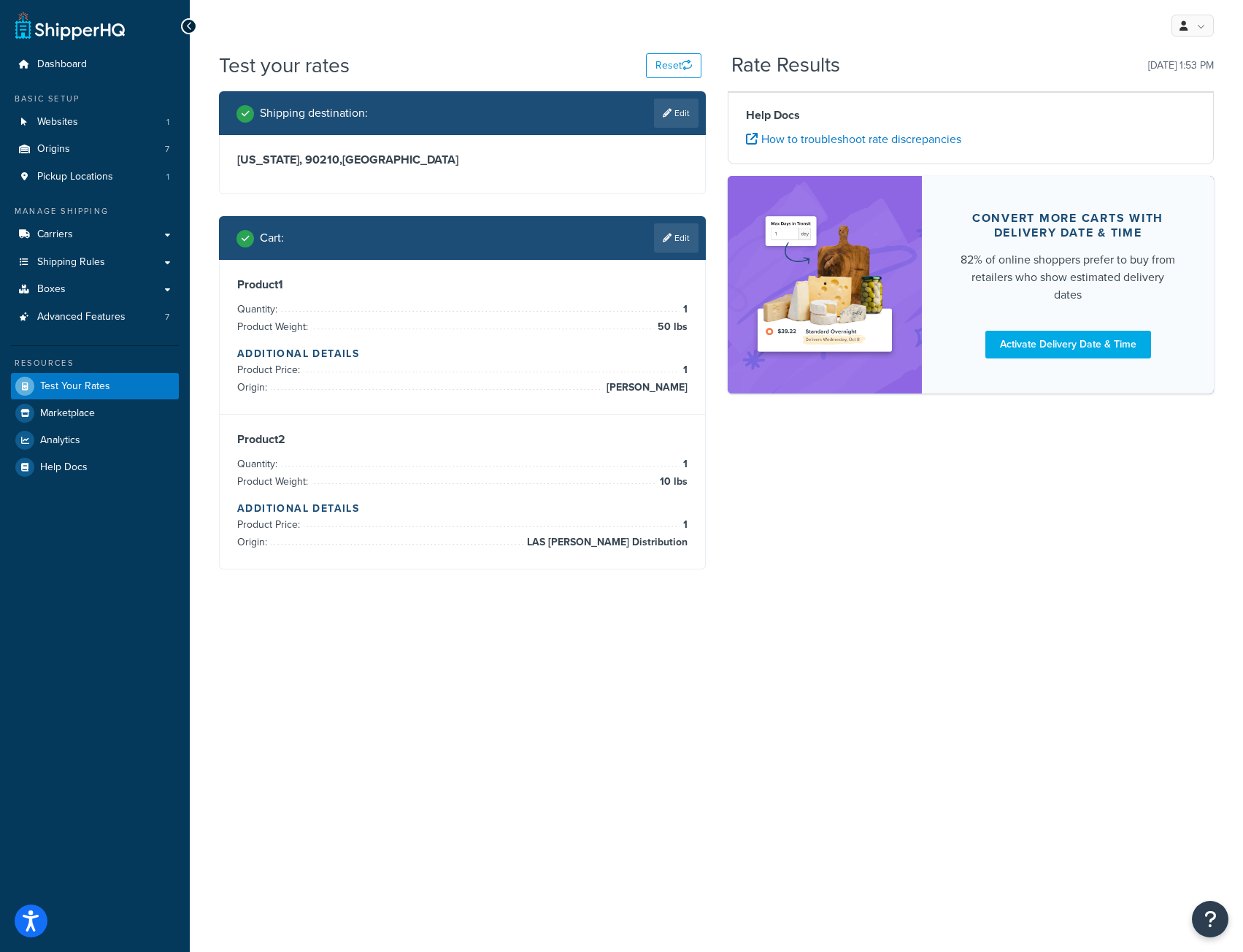
scroll to position [0, 0]
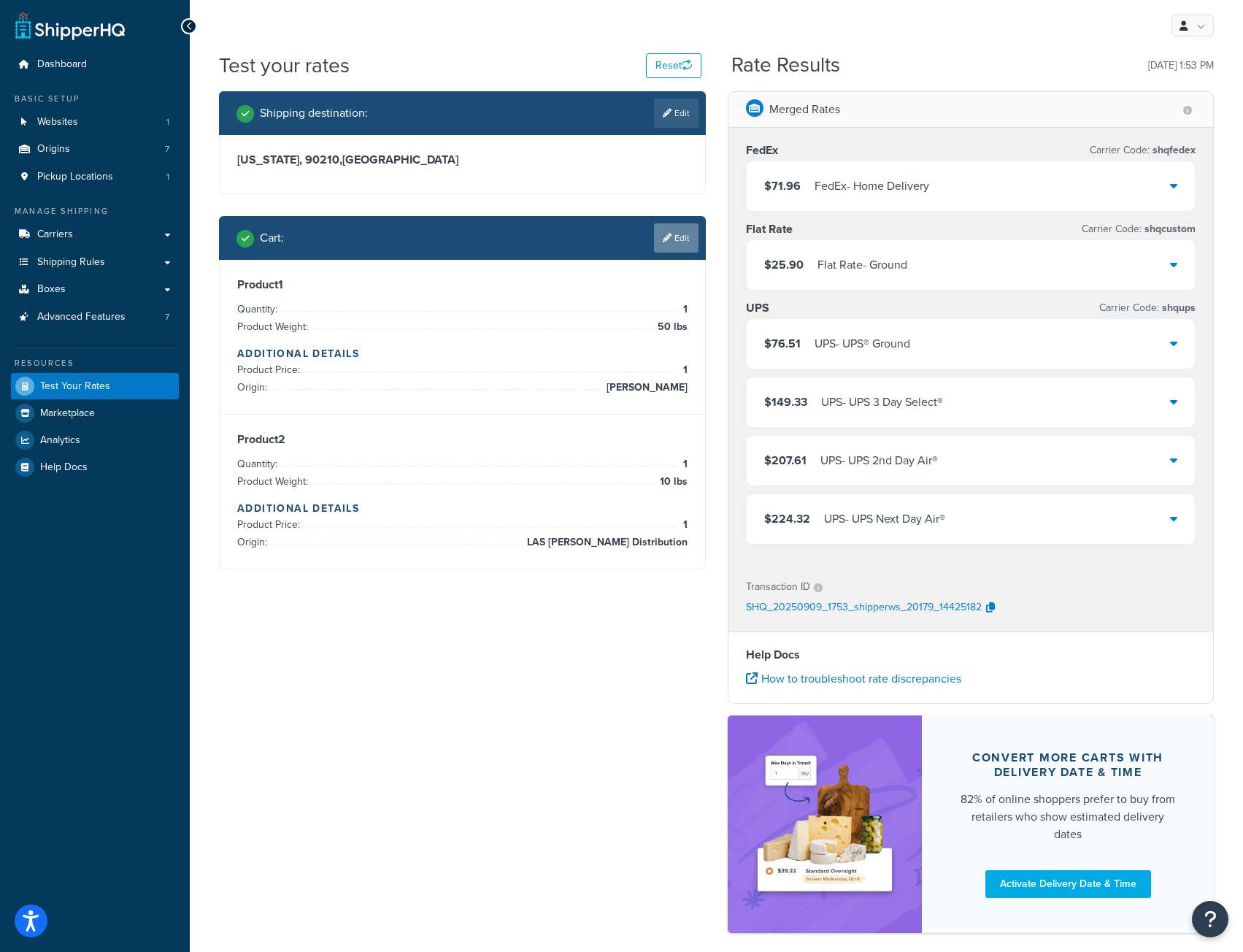
click at [683, 238] on link "Edit" at bounding box center [676, 238] width 45 height 29
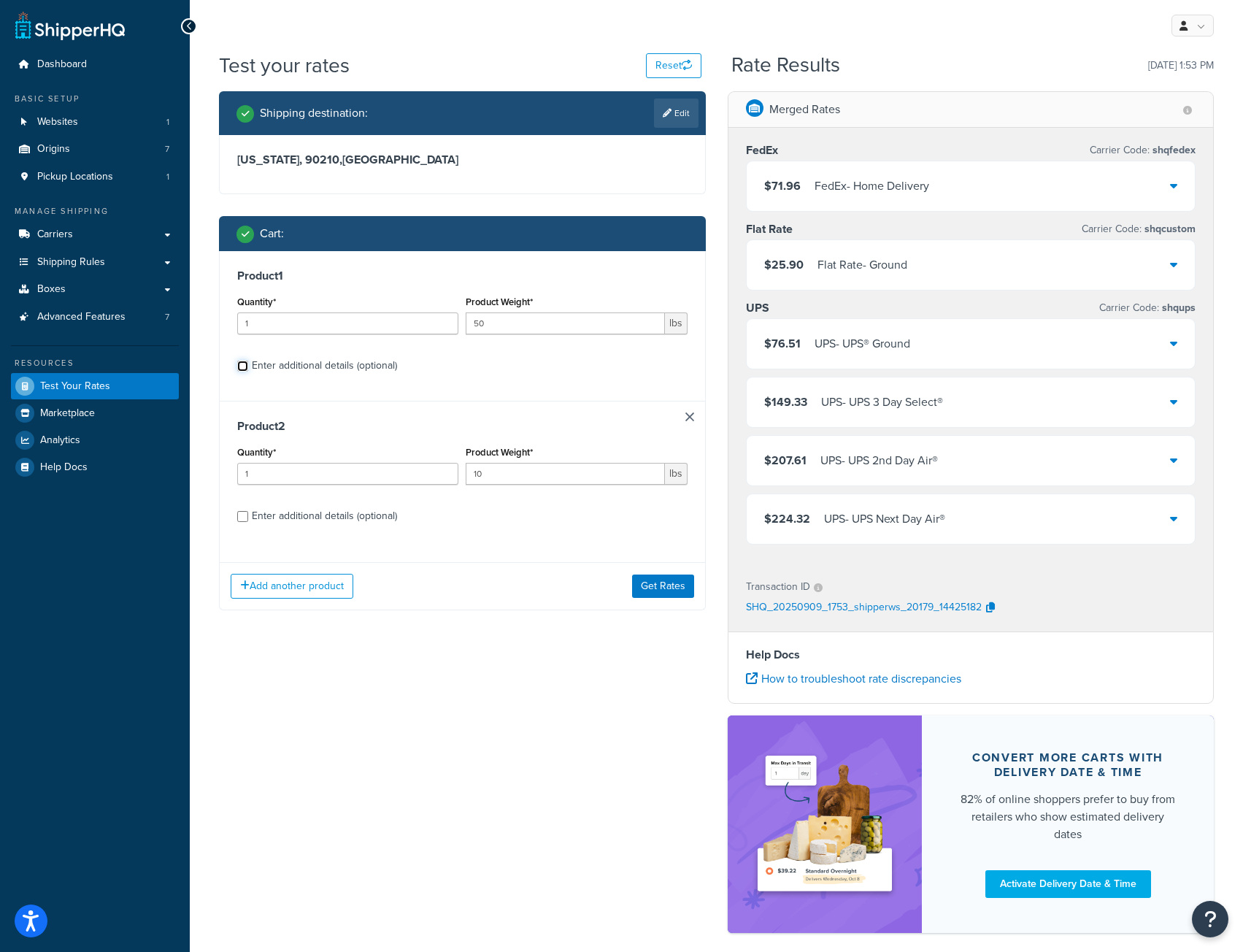
click at [242, 371] on input "Enter additional details (optional)" at bounding box center [243, 366] width 11 height 11
checkbox input "true"
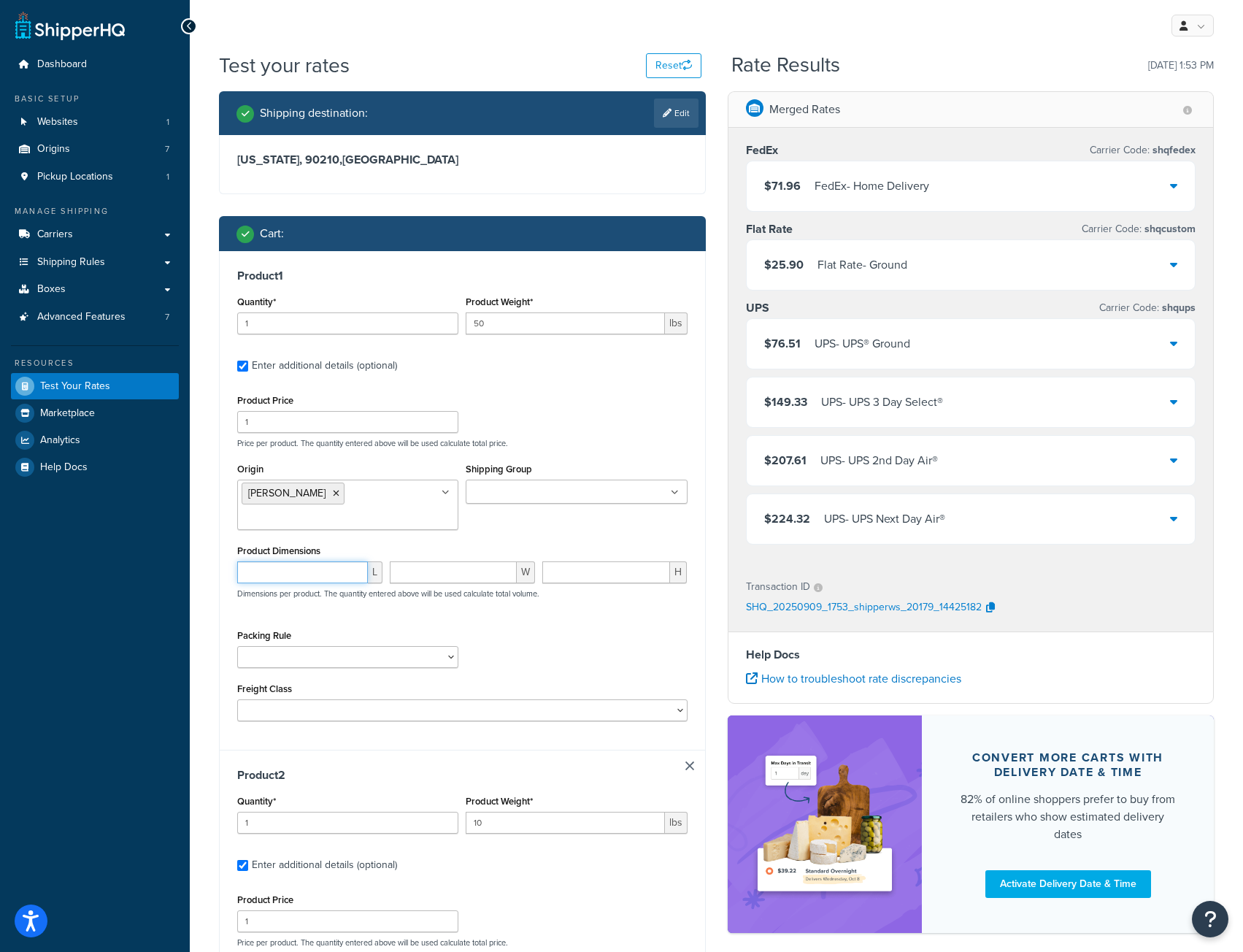
click at [311, 574] on input "number" at bounding box center [303, 572] width 130 height 22
type input "50"
click at [450, 571] on input "number" at bounding box center [453, 572] width 127 height 22
type input "15"
click at [567, 572] on input "number" at bounding box center [606, 572] width 128 height 22
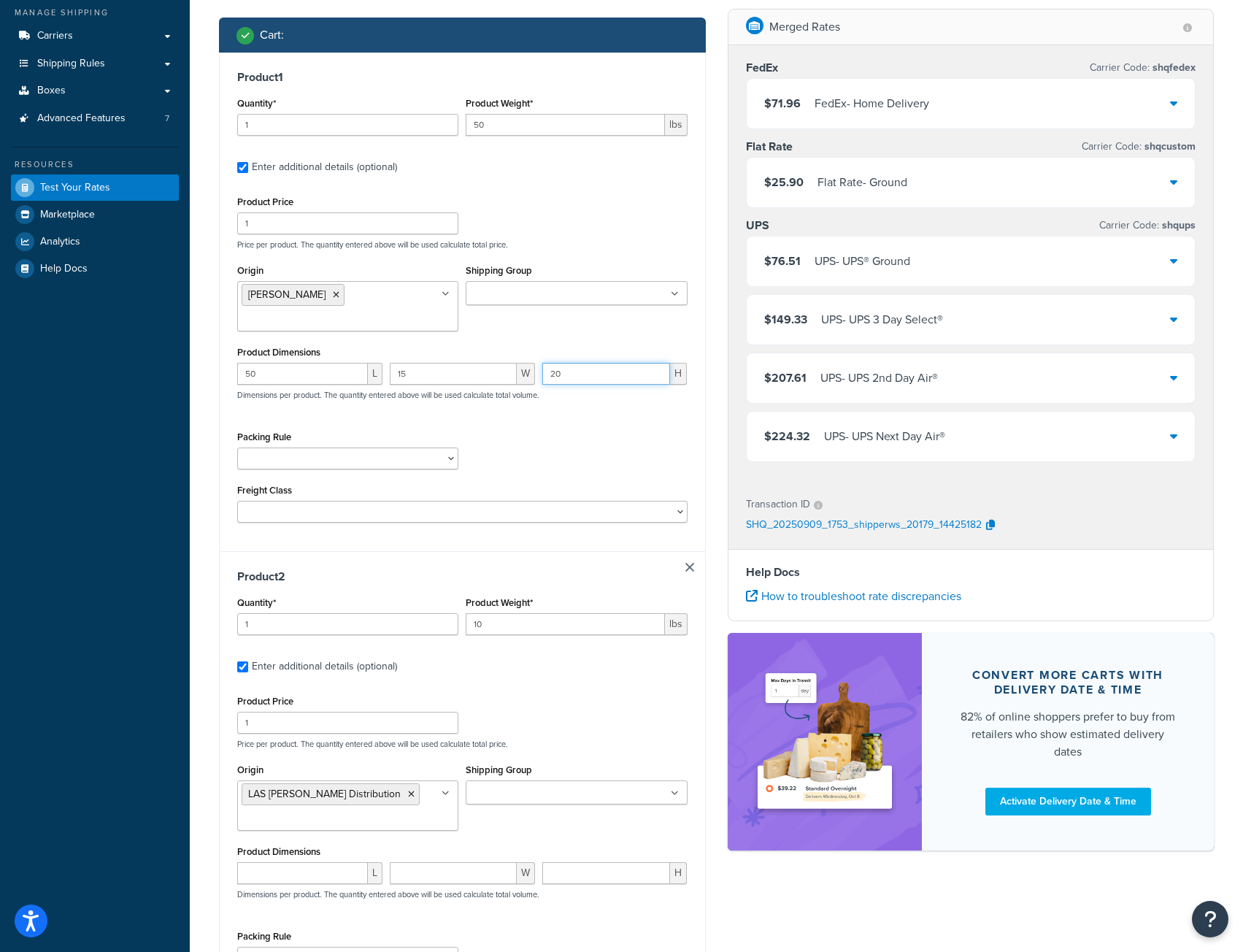
scroll to position [365, 0]
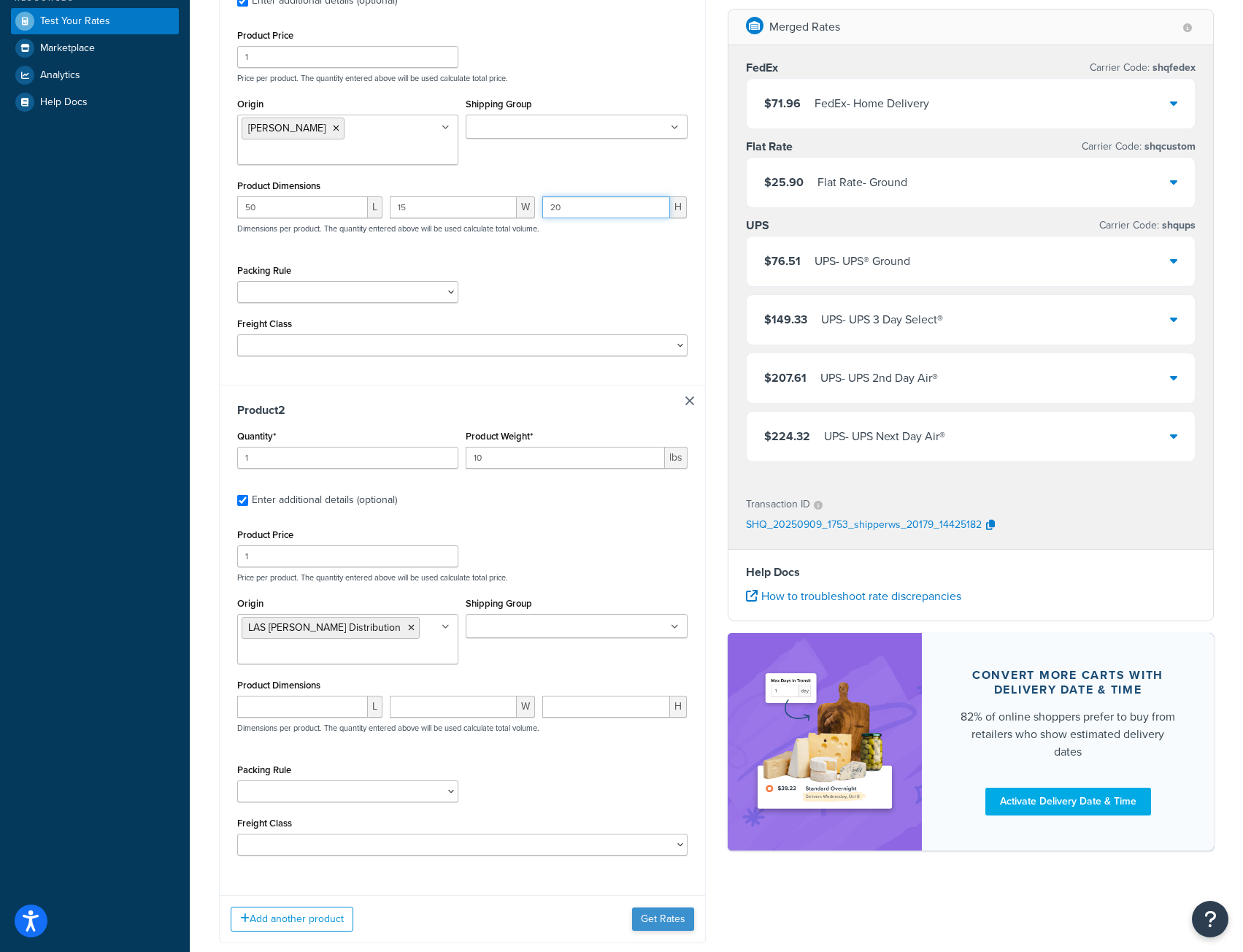
type input "20"
click at [657, 925] on button "Get Rates" at bounding box center [662, 919] width 62 height 24
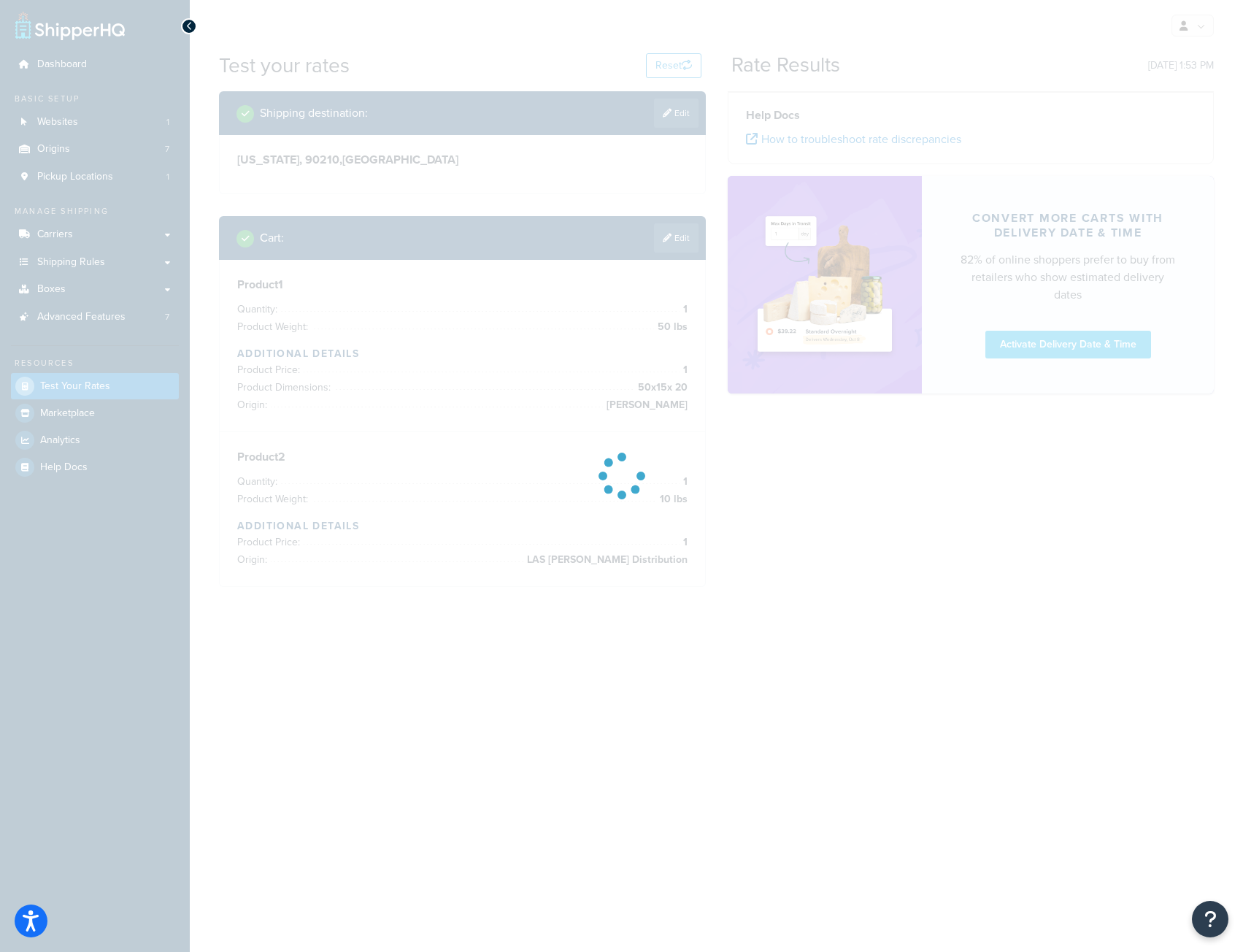
scroll to position [0, 0]
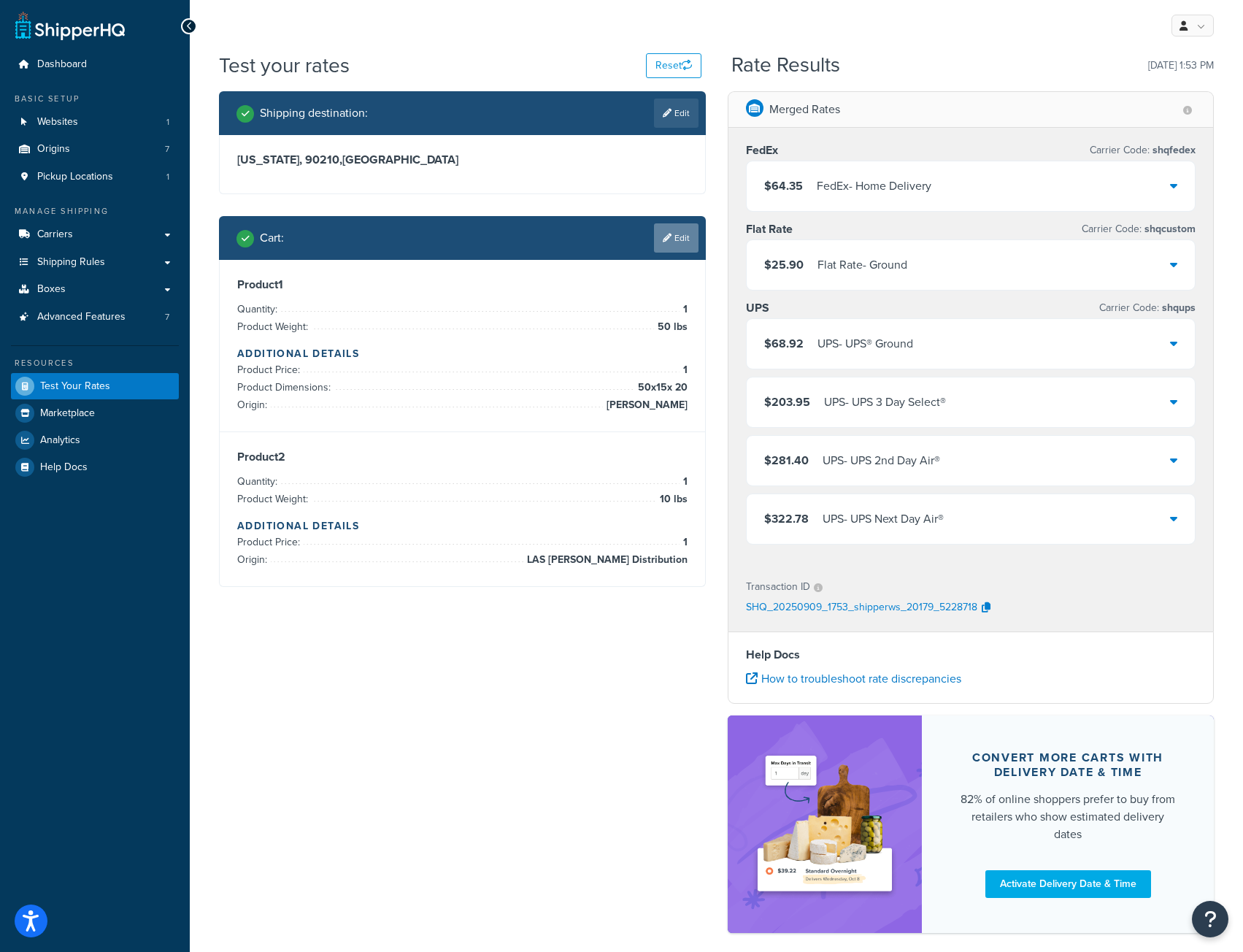
click at [684, 243] on link "Edit" at bounding box center [676, 238] width 45 height 29
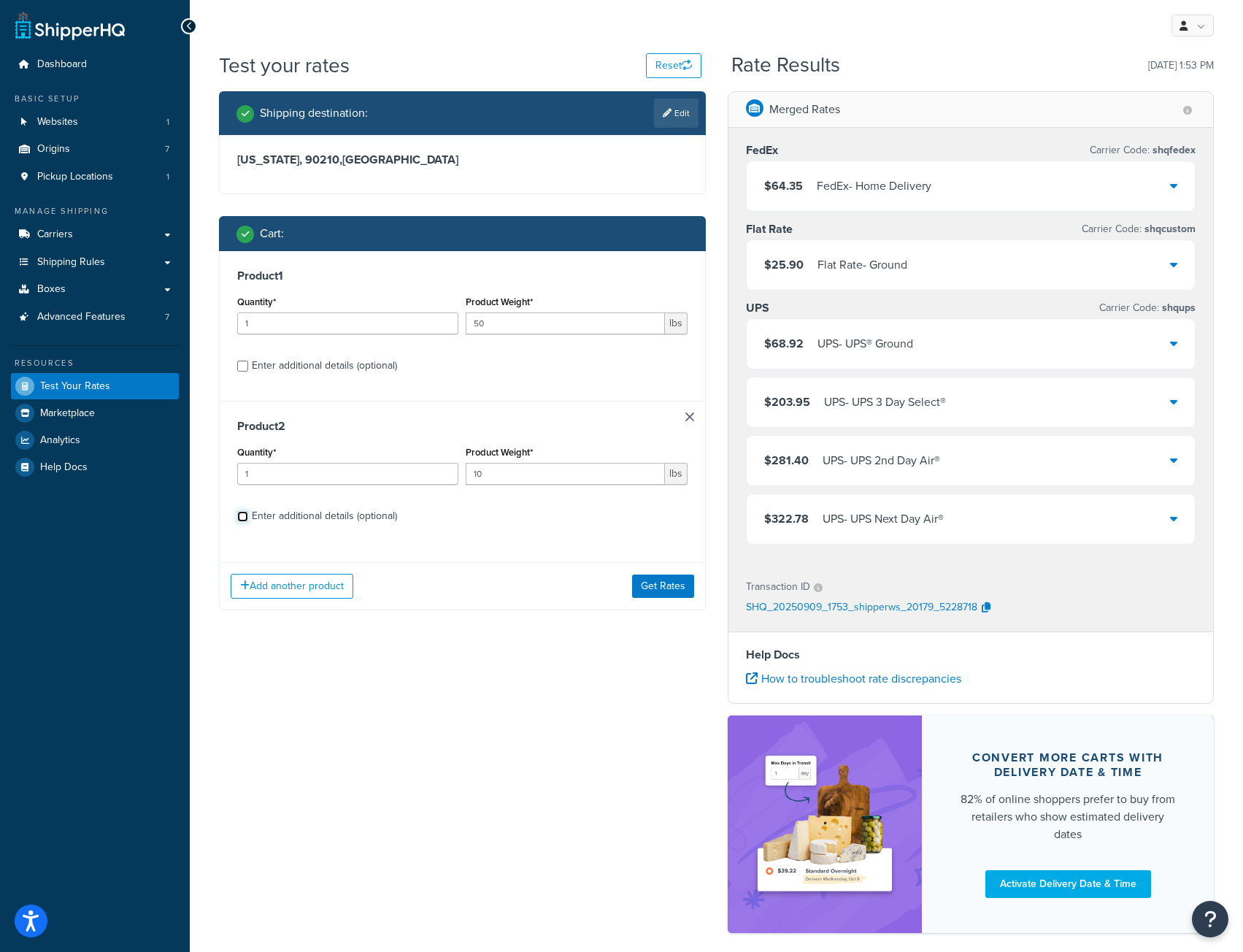
click at [244, 518] on input "Enter additional details (optional)" at bounding box center [243, 516] width 11 height 11
checkbox input "true"
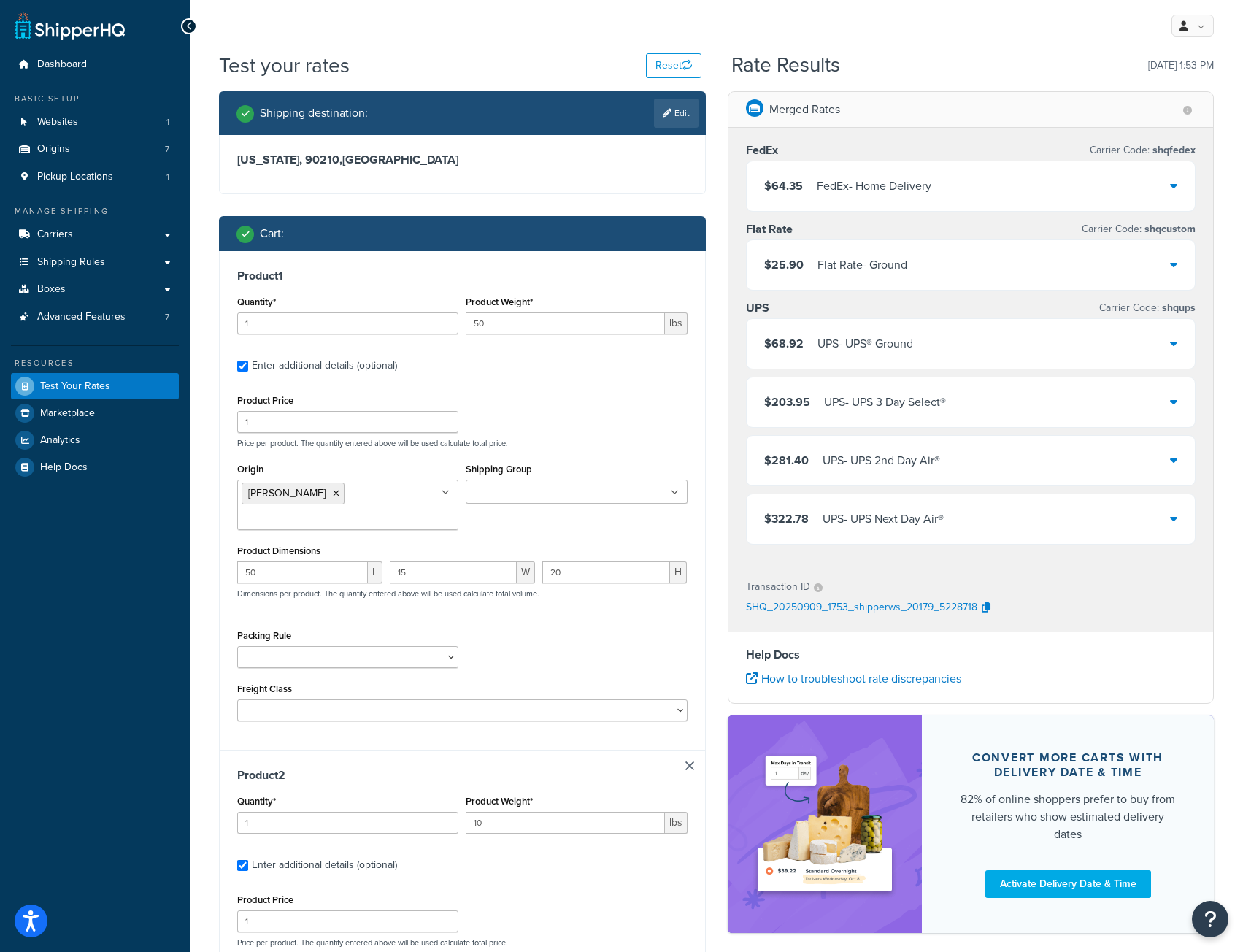
click at [677, 493] on icon at bounding box center [674, 493] width 8 height 9
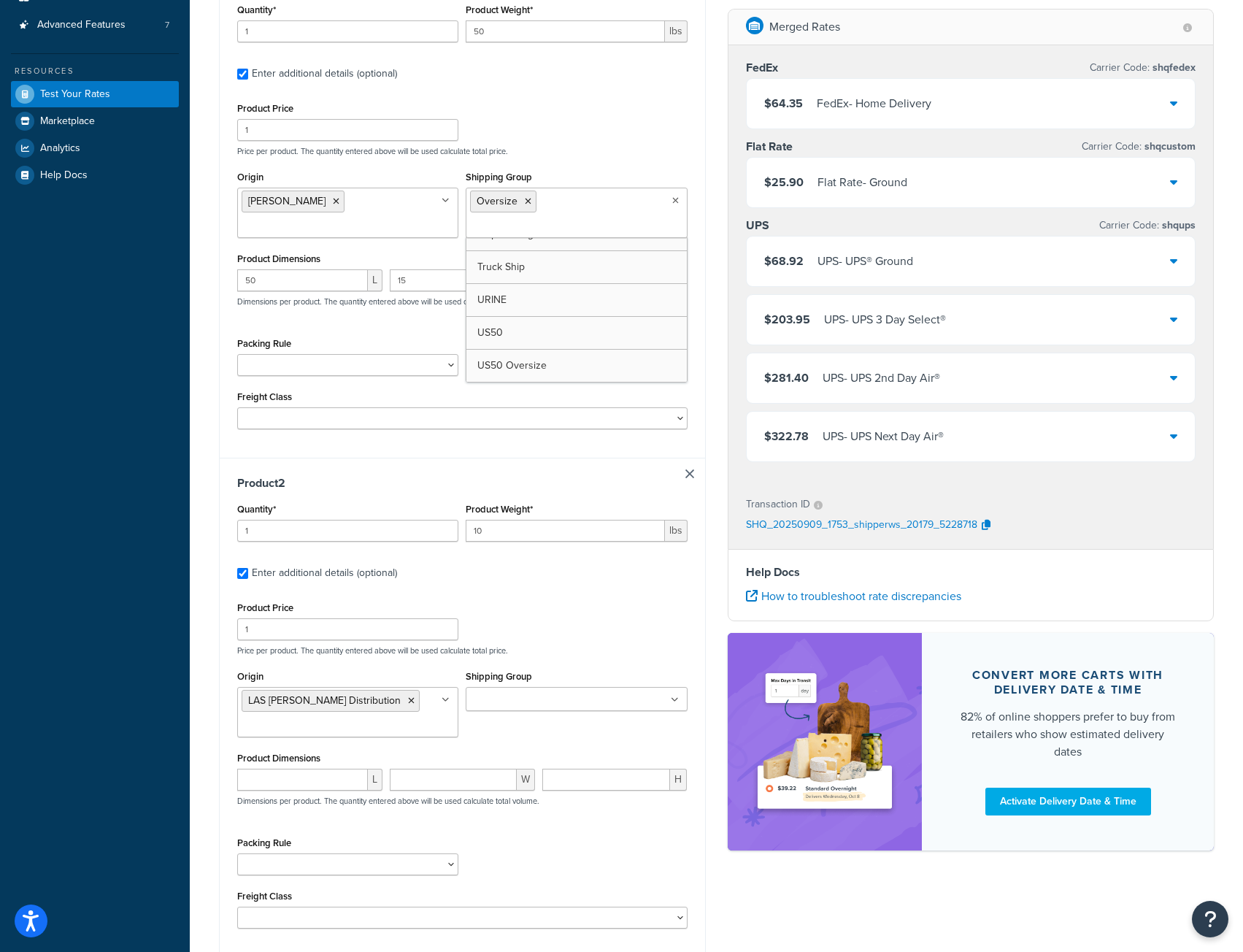
scroll to position [455, 0]
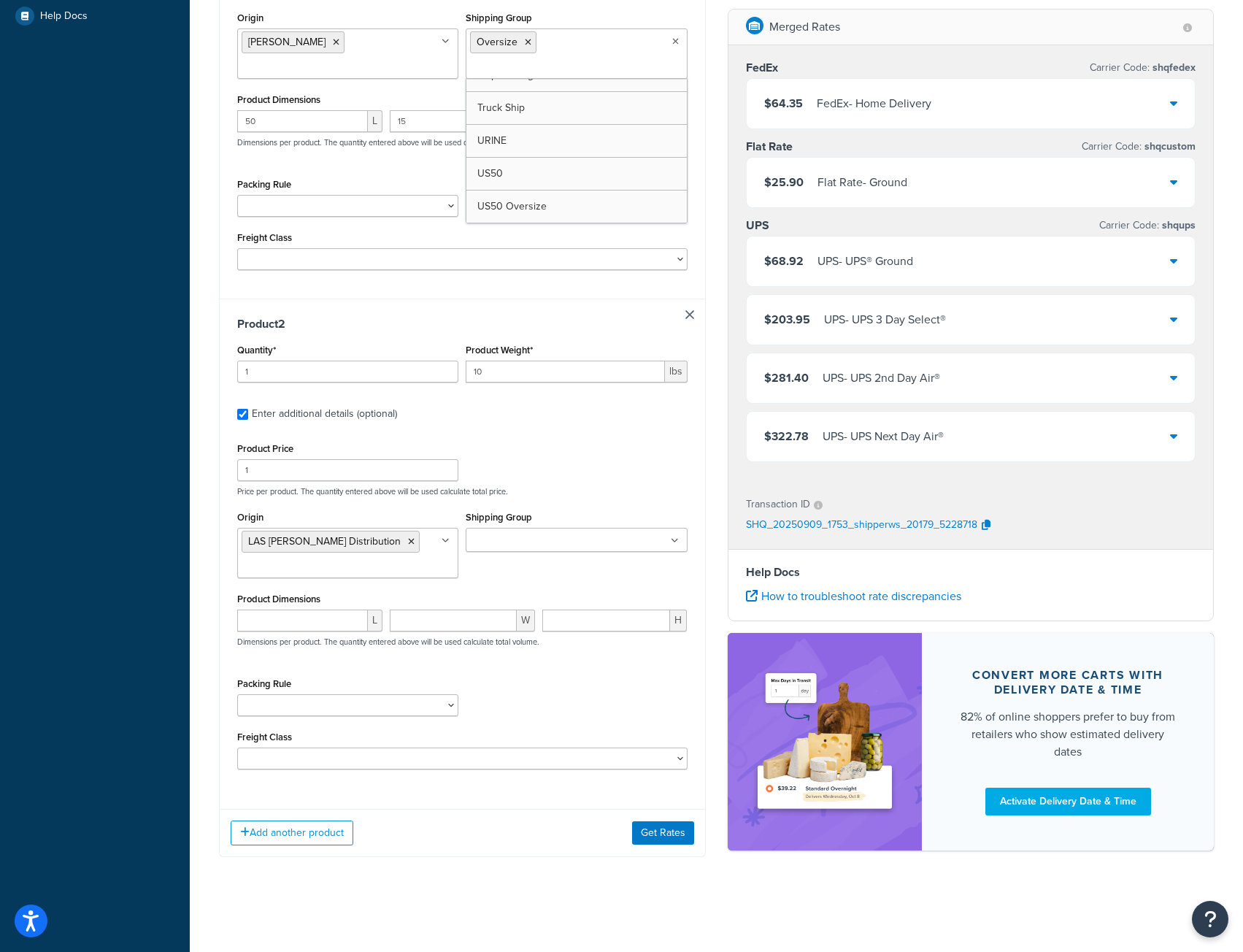
click at [653, 846] on div "Add another product Get Rates" at bounding box center [463, 832] width 486 height 48
click at [655, 828] on button "Get Rates" at bounding box center [662, 832] width 62 height 24
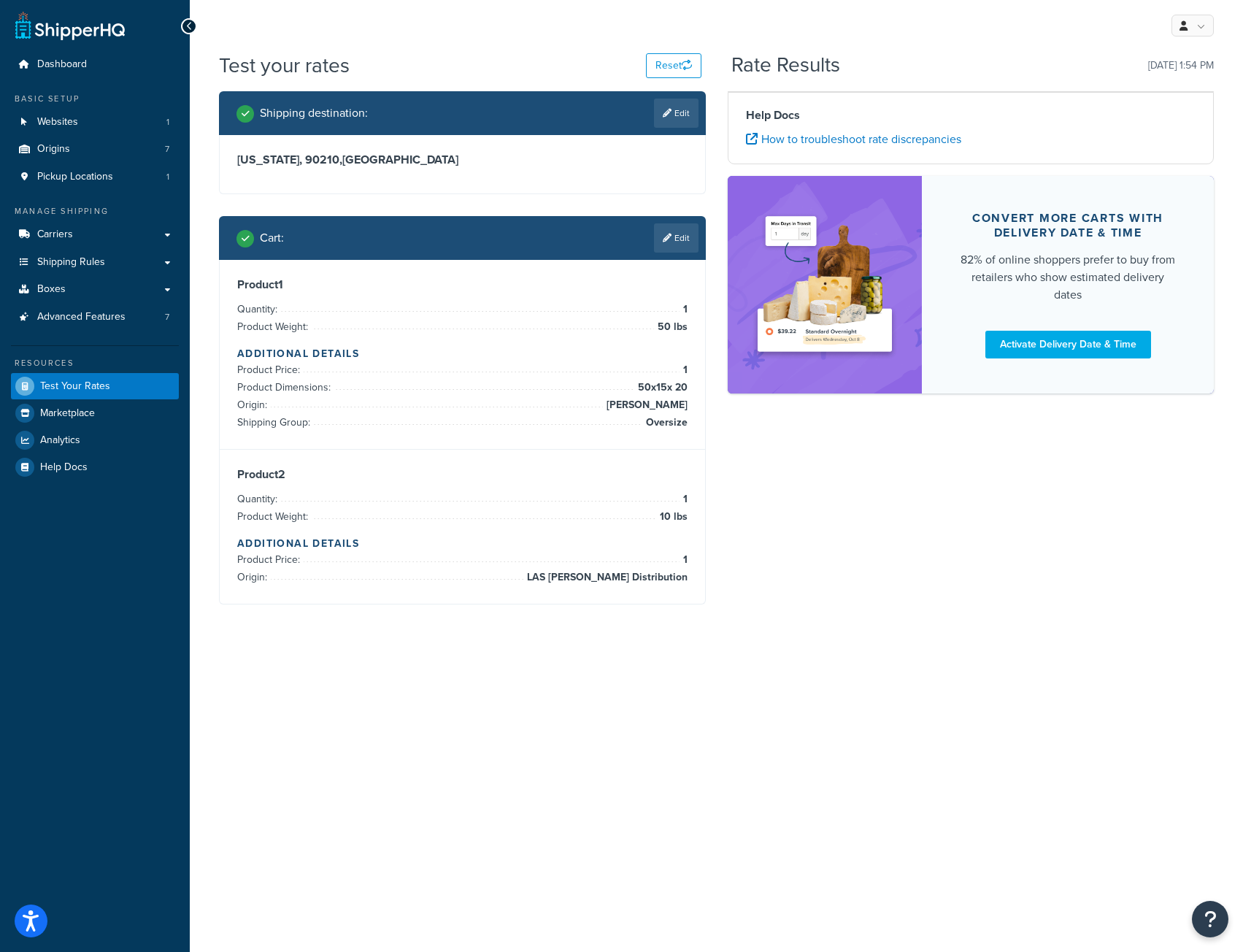
scroll to position [0, 0]
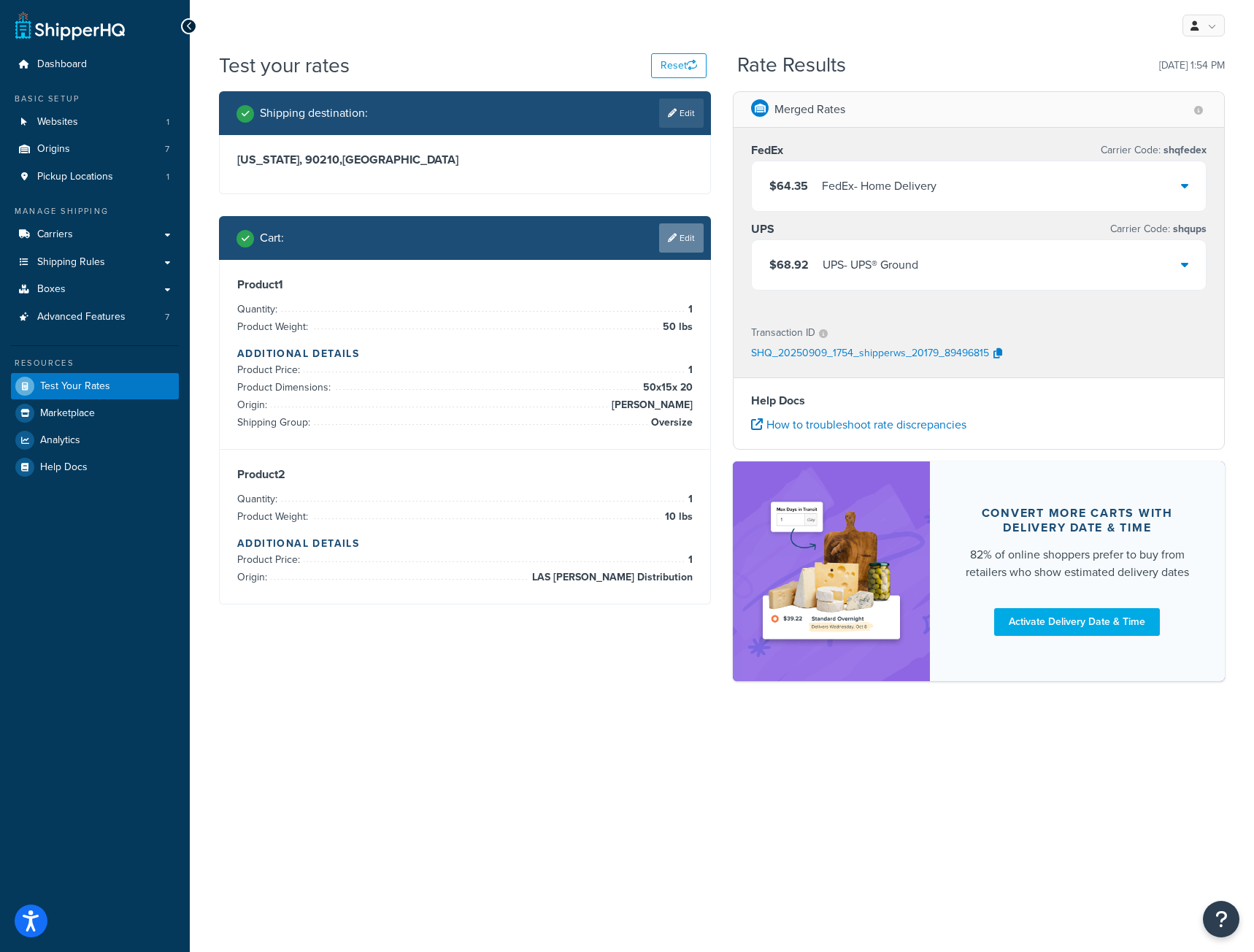
click at [686, 239] on link "Edit" at bounding box center [681, 238] width 45 height 29
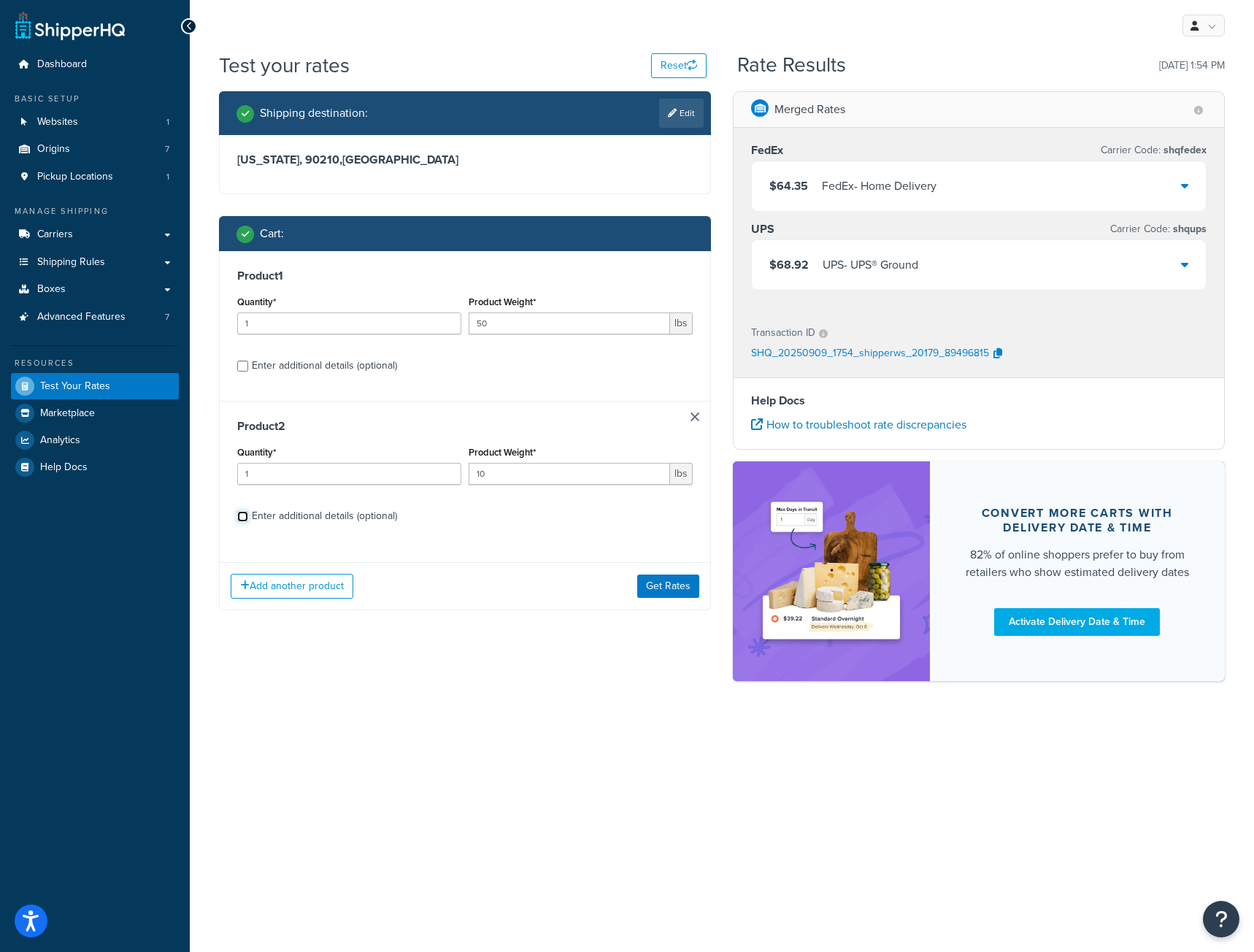
click at [240, 514] on input "Enter additional details (optional)" at bounding box center [243, 516] width 11 height 11
checkbox input "true"
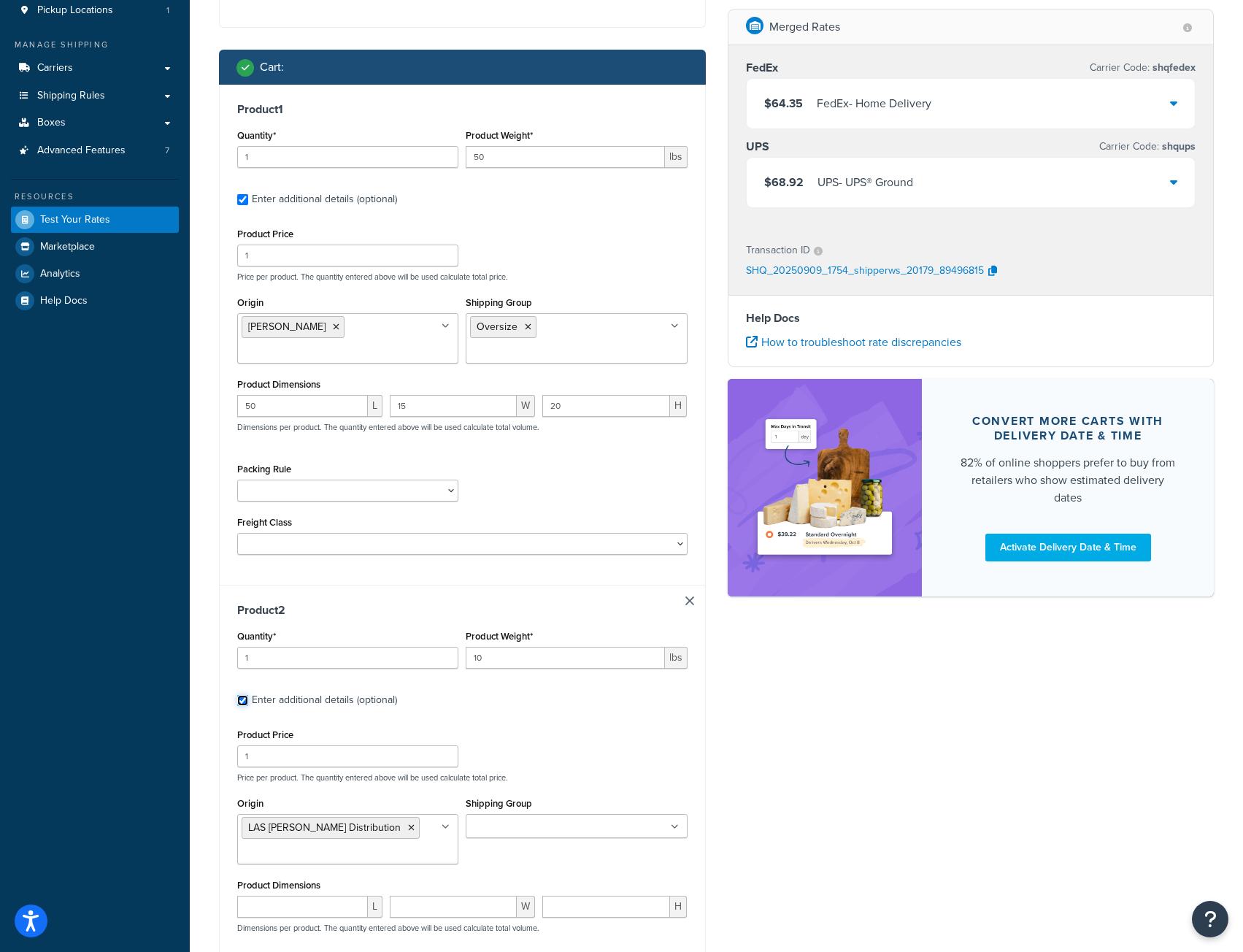
scroll to position [219, 0]
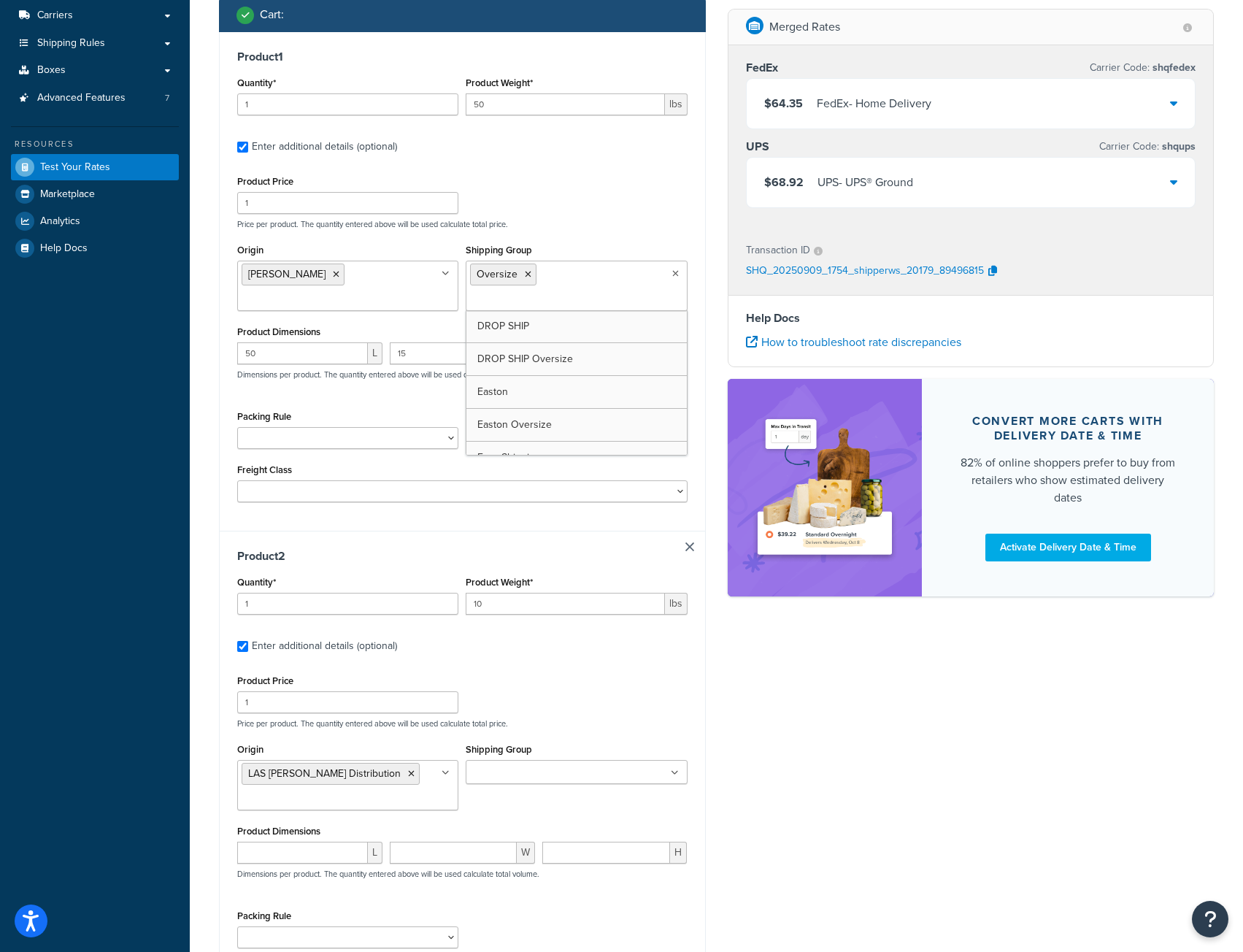
click at [674, 275] on icon at bounding box center [675, 274] width 6 height 9
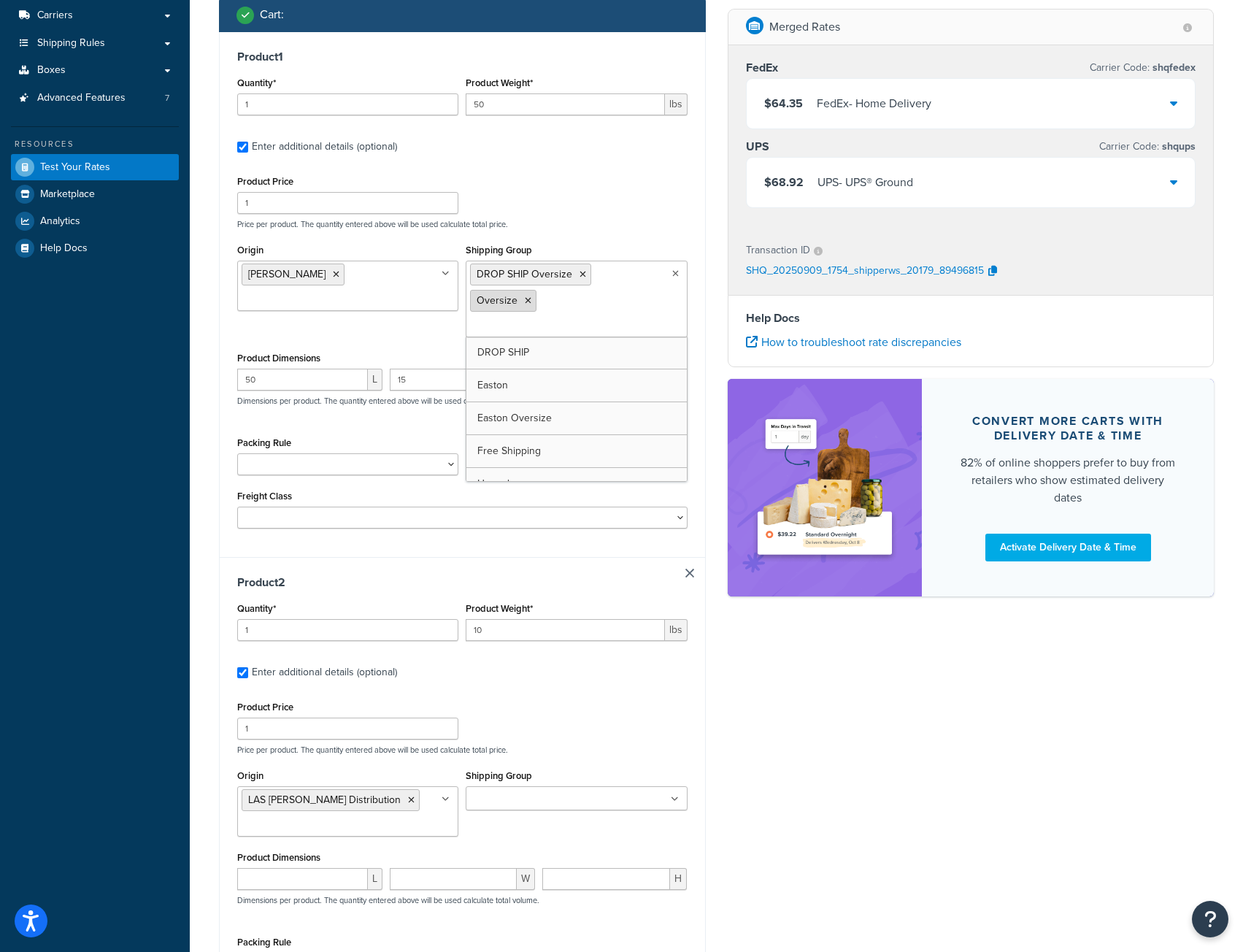
click at [531, 297] on icon at bounding box center [527, 301] width 6 height 9
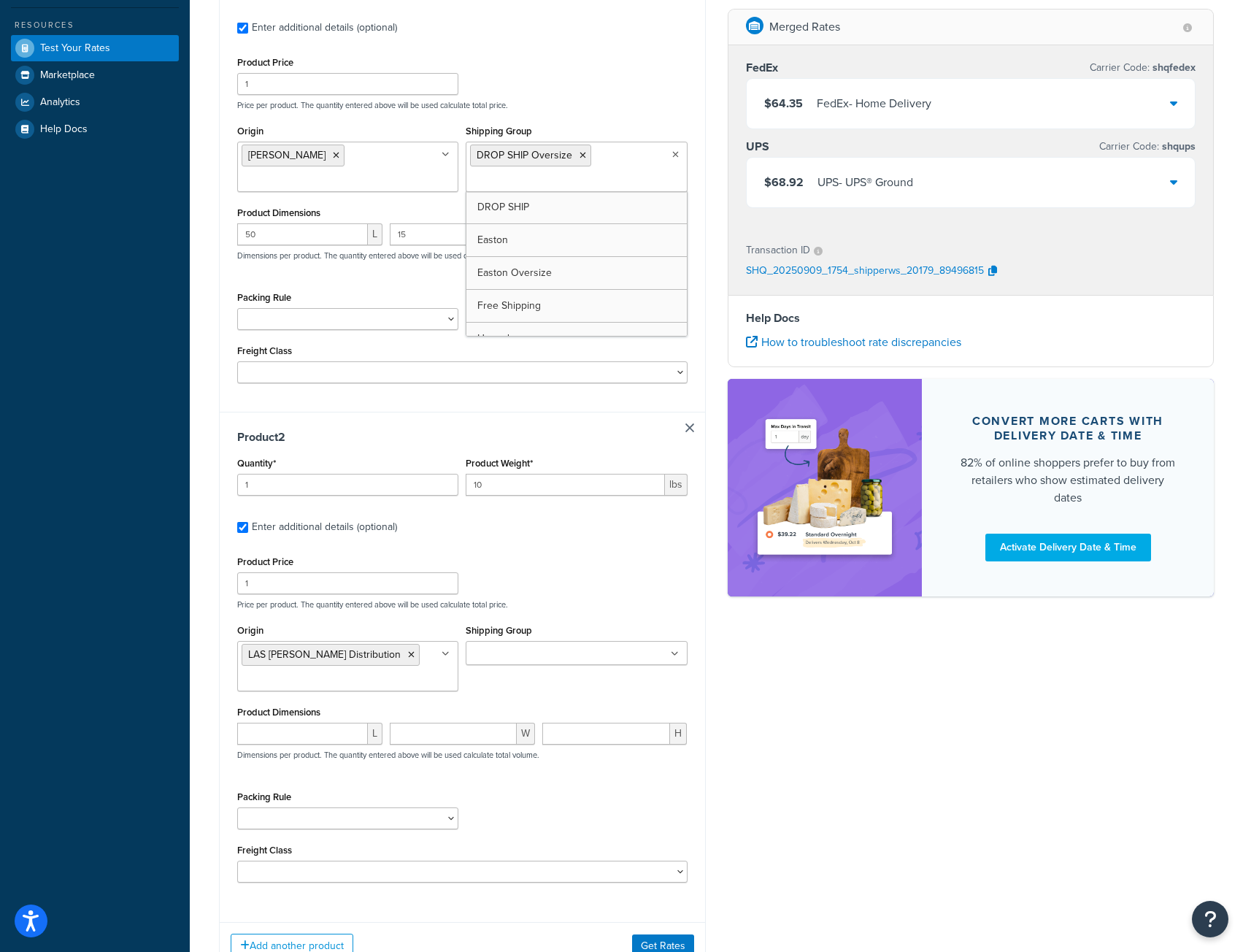
scroll to position [455, 0]
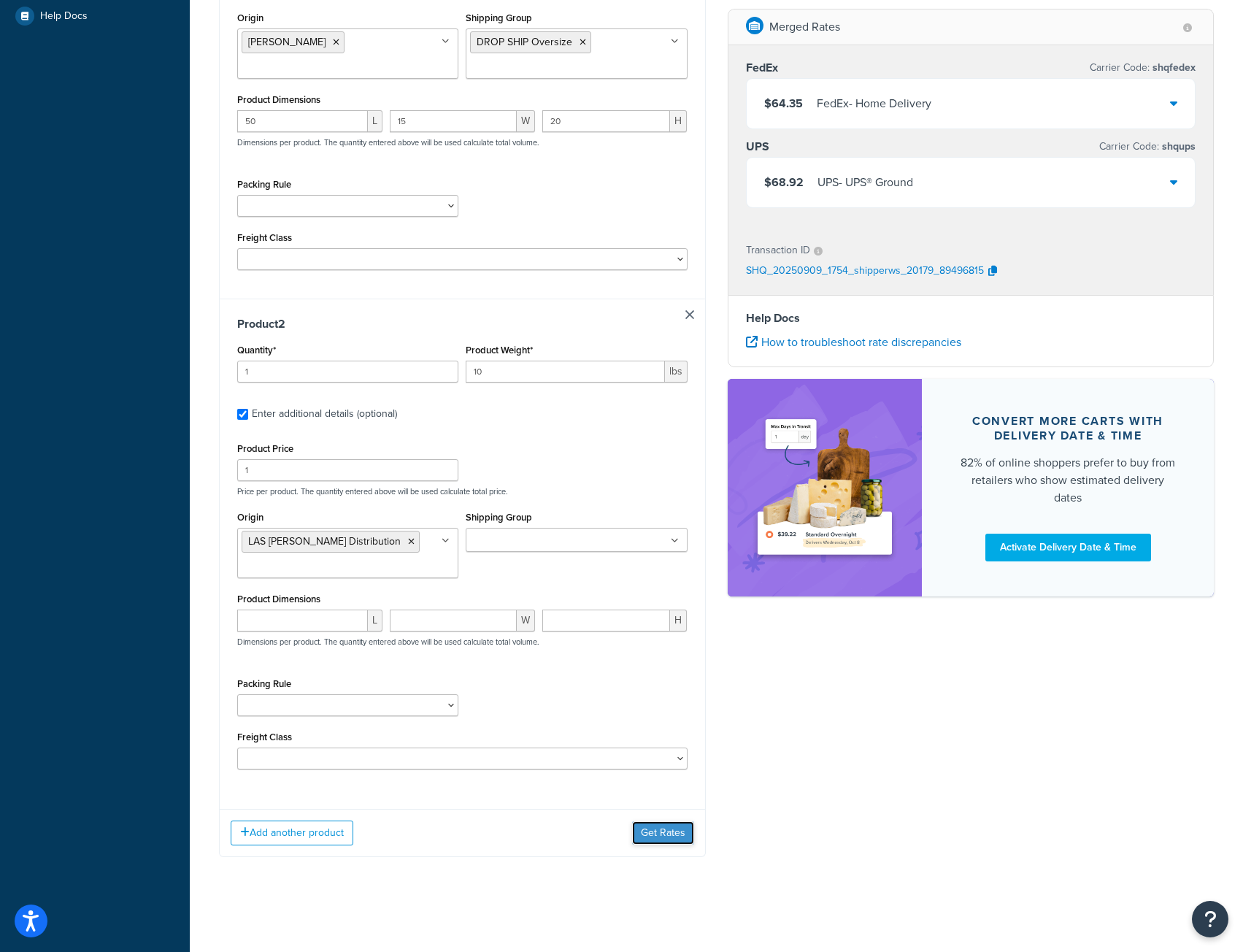
click at [662, 828] on button "Get Rates" at bounding box center [662, 832] width 62 height 24
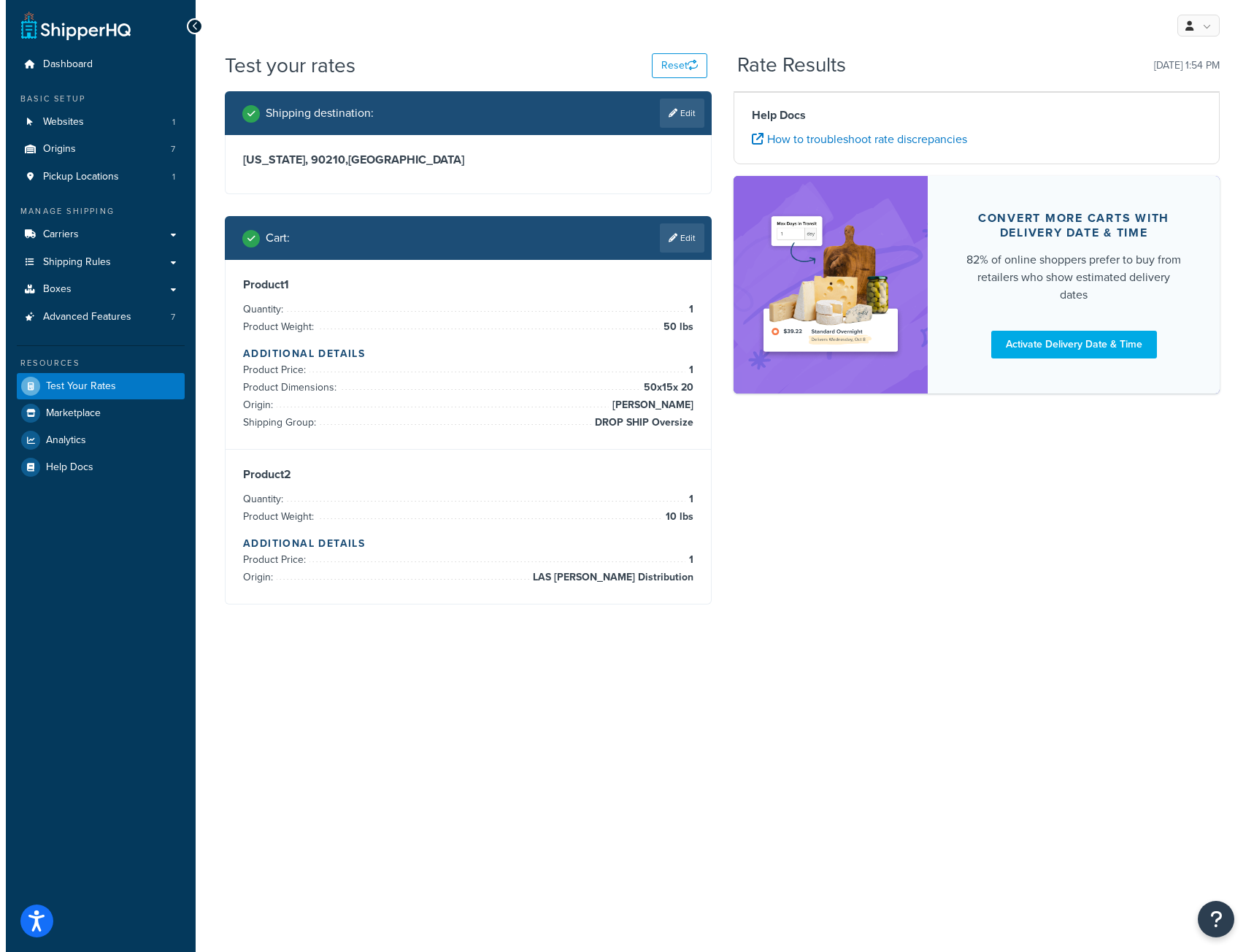
scroll to position [0, 0]
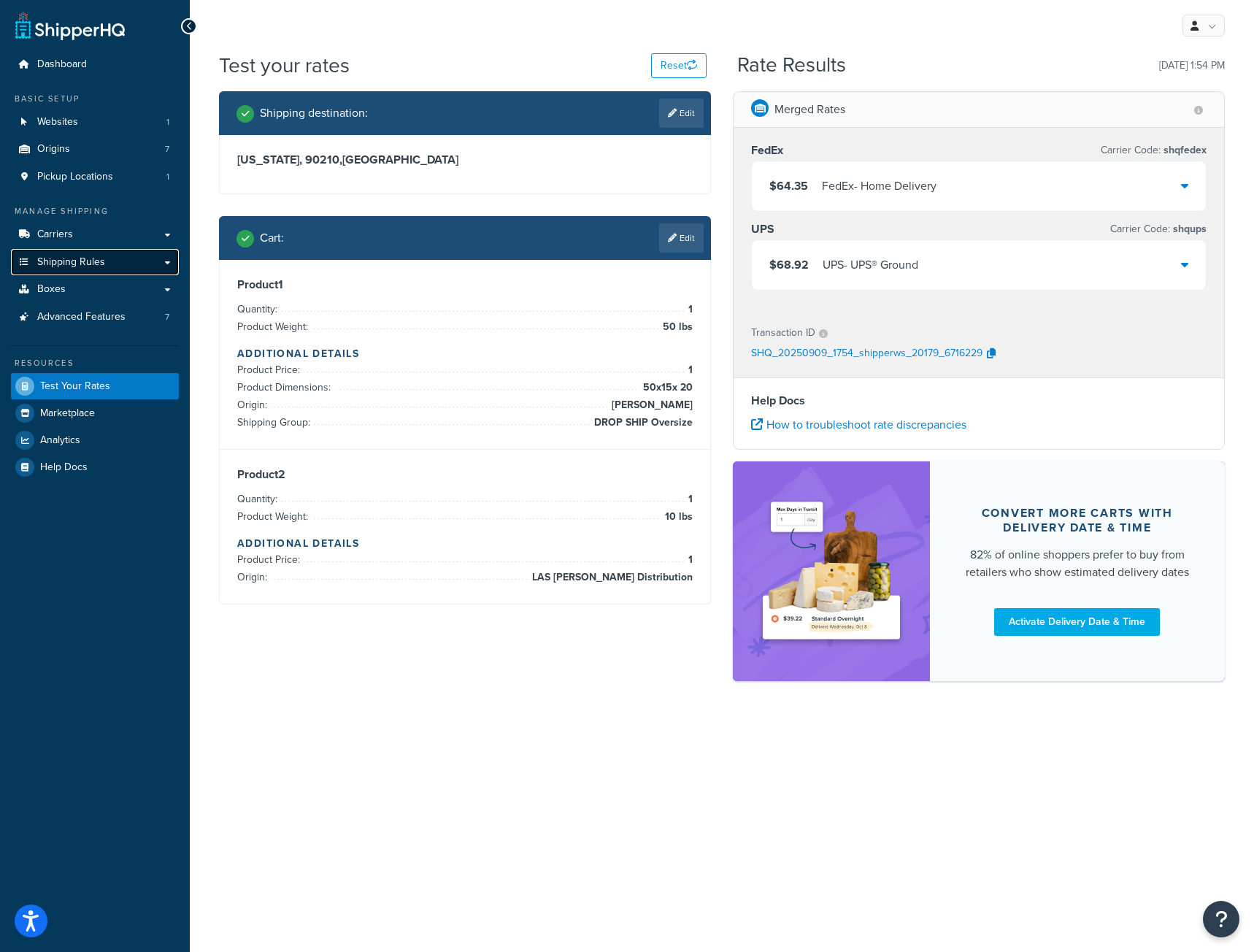
click at [69, 262] on span "Shipping Rules" at bounding box center [70, 262] width 68 height 12
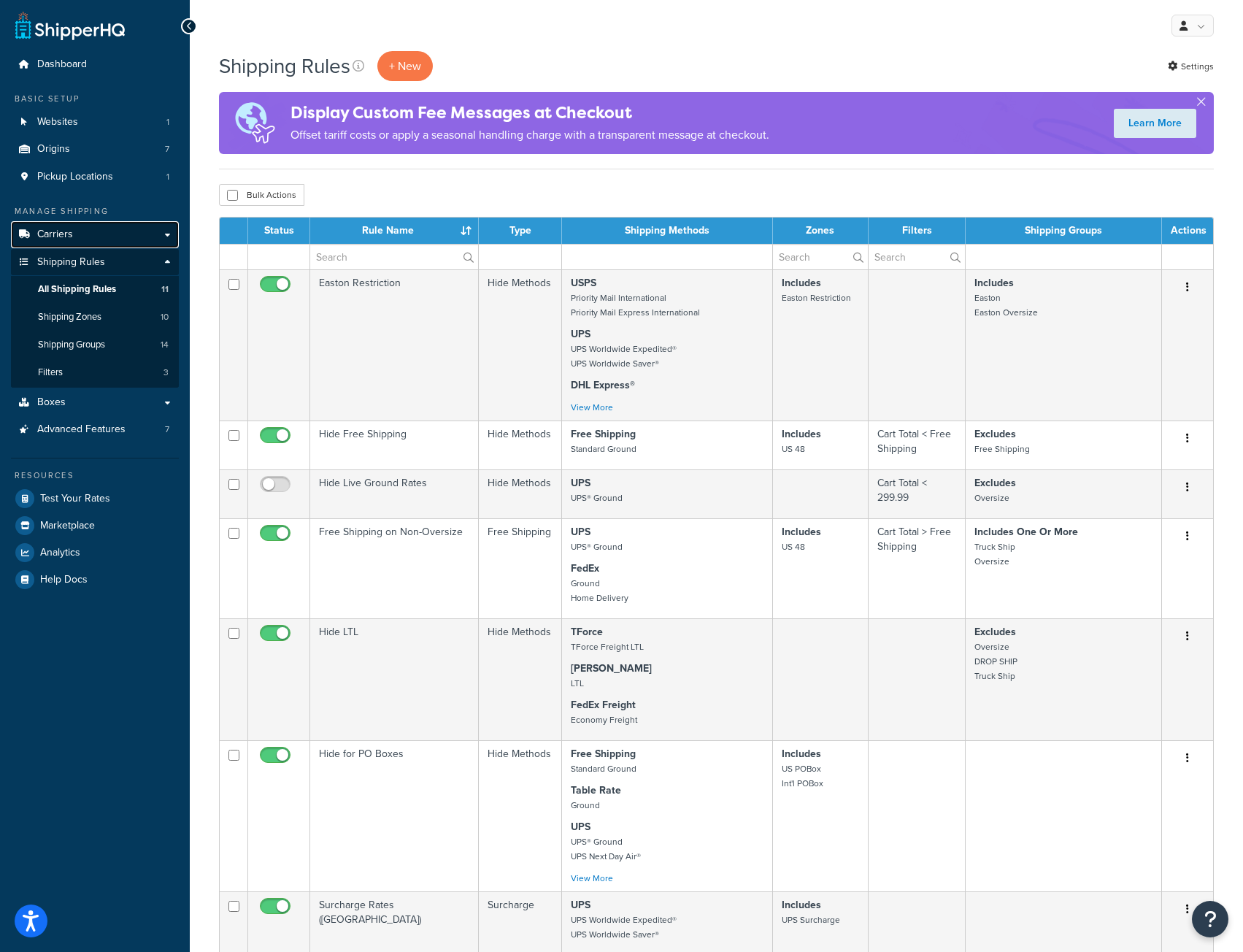
click at [69, 231] on span "Carriers" at bounding box center [55, 235] width 36 height 12
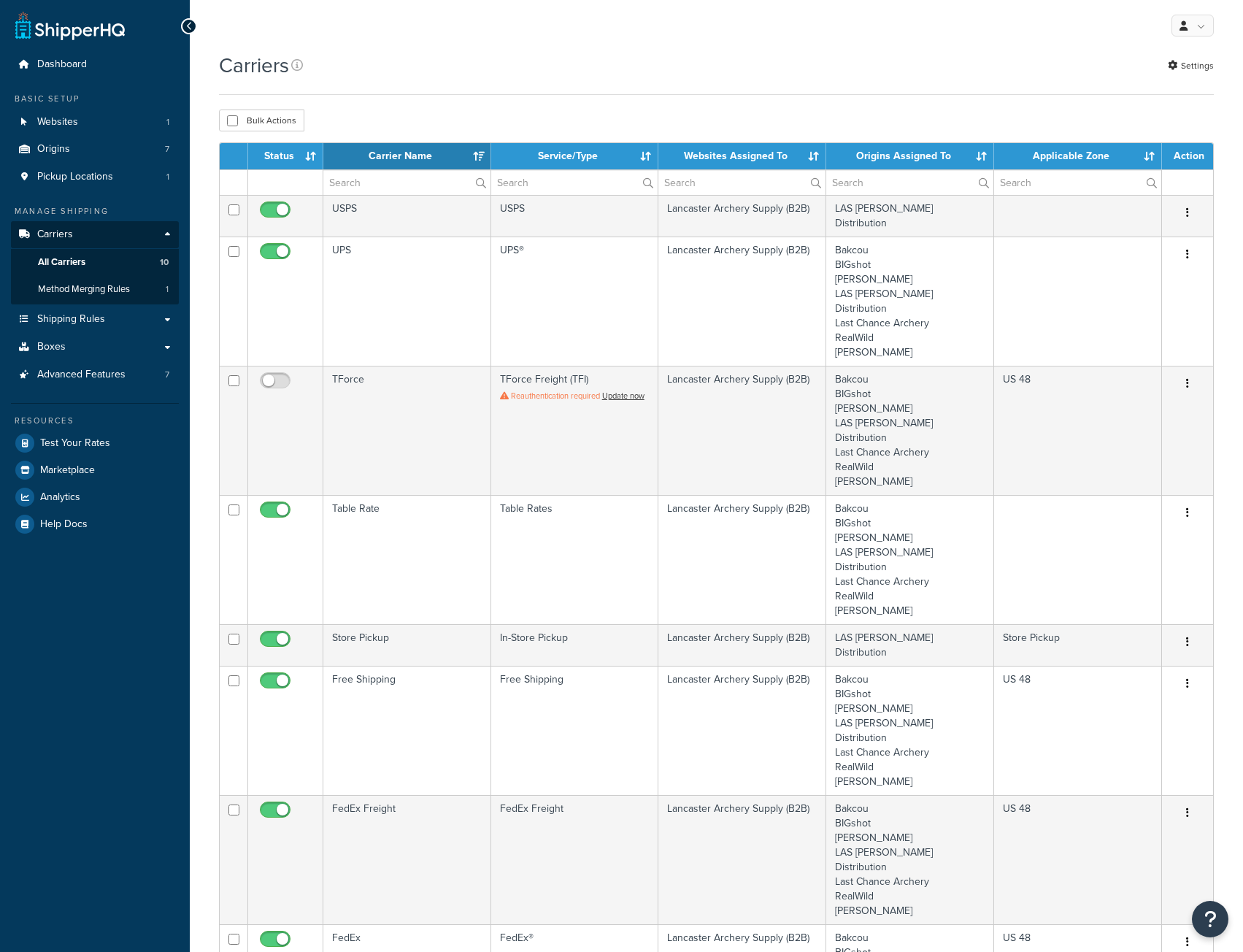
select select "15"
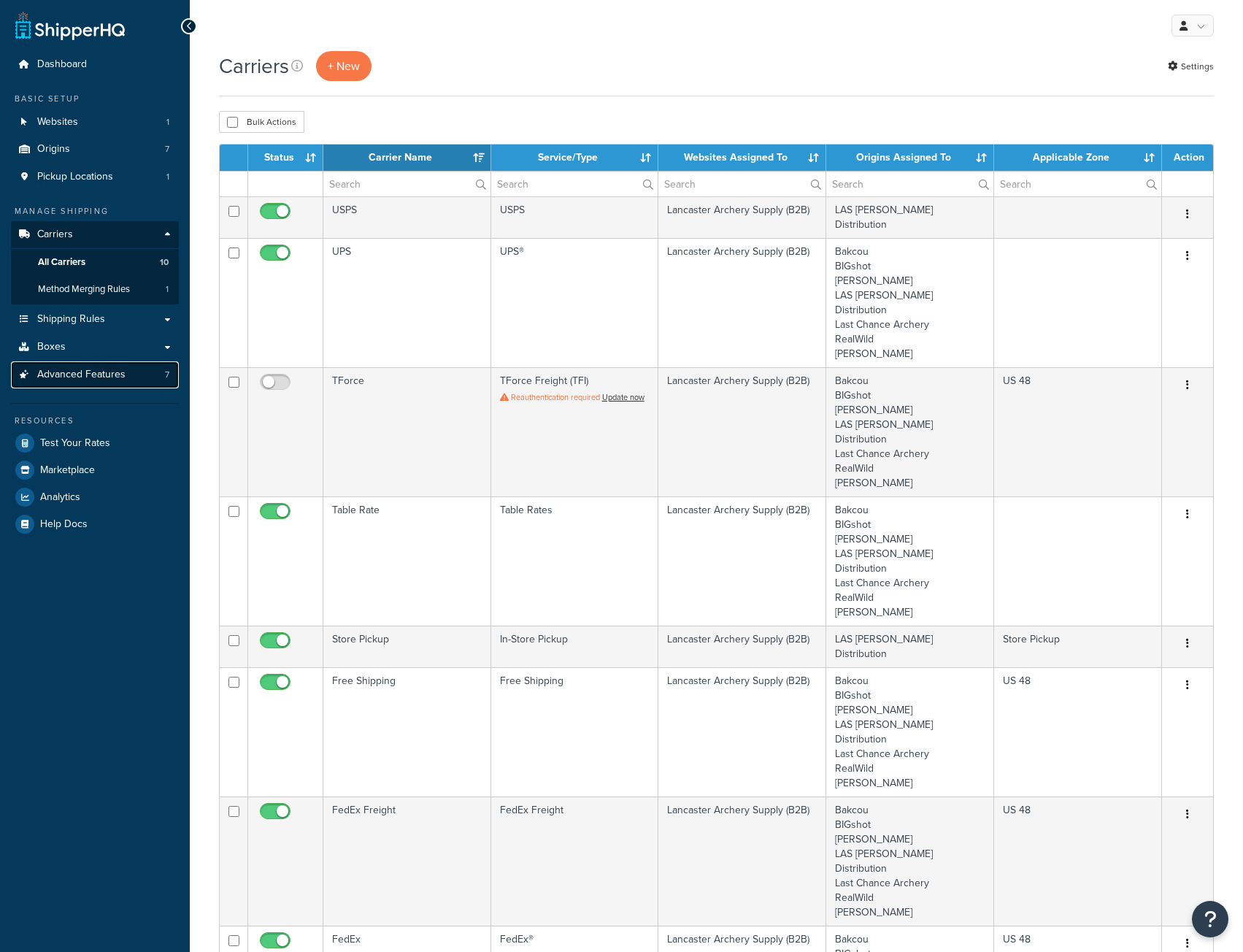
click at [67, 369] on span "Advanced Features" at bounding box center [81, 375] width 88 height 12
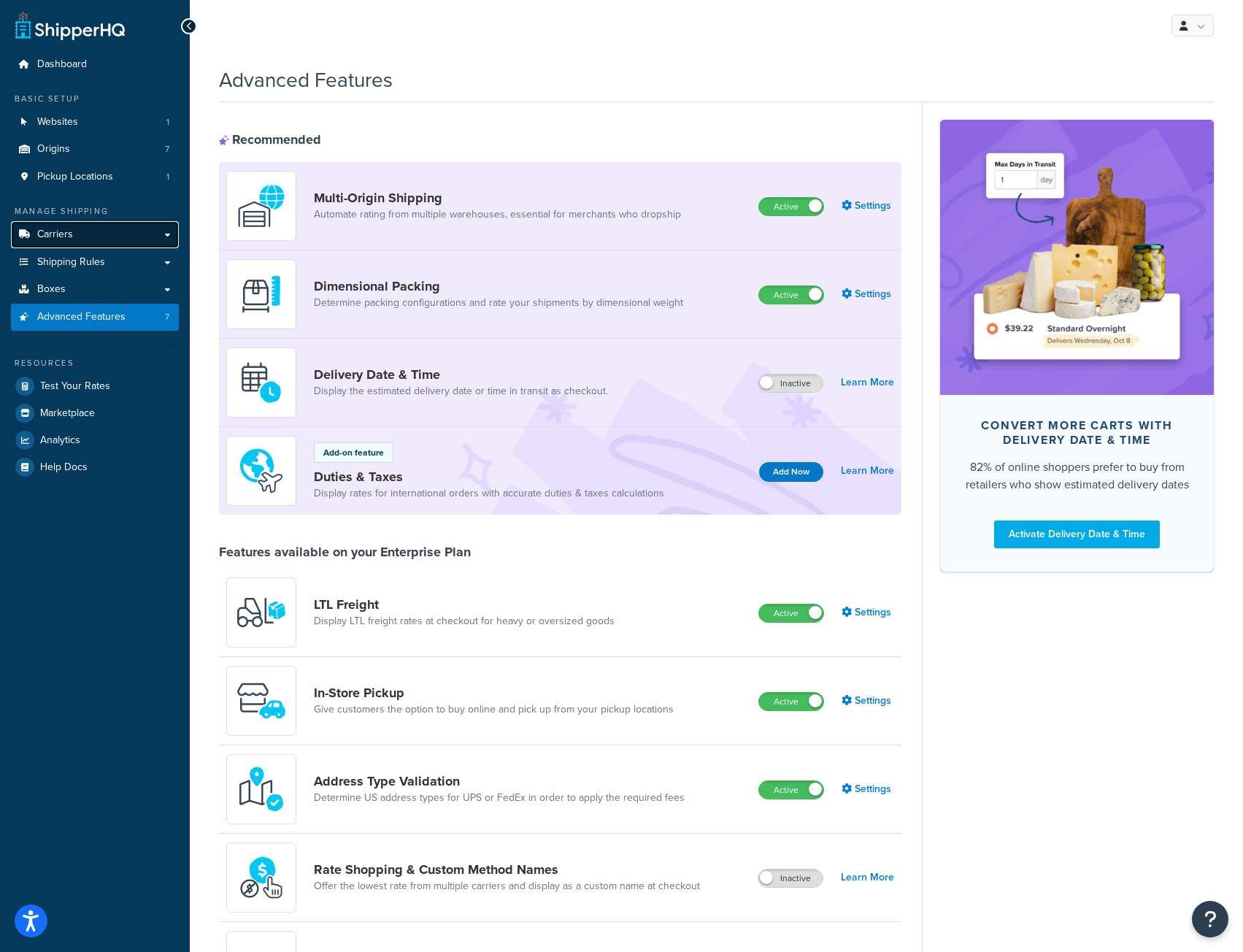
click at [69, 238] on span "Carriers" at bounding box center [55, 235] width 36 height 12
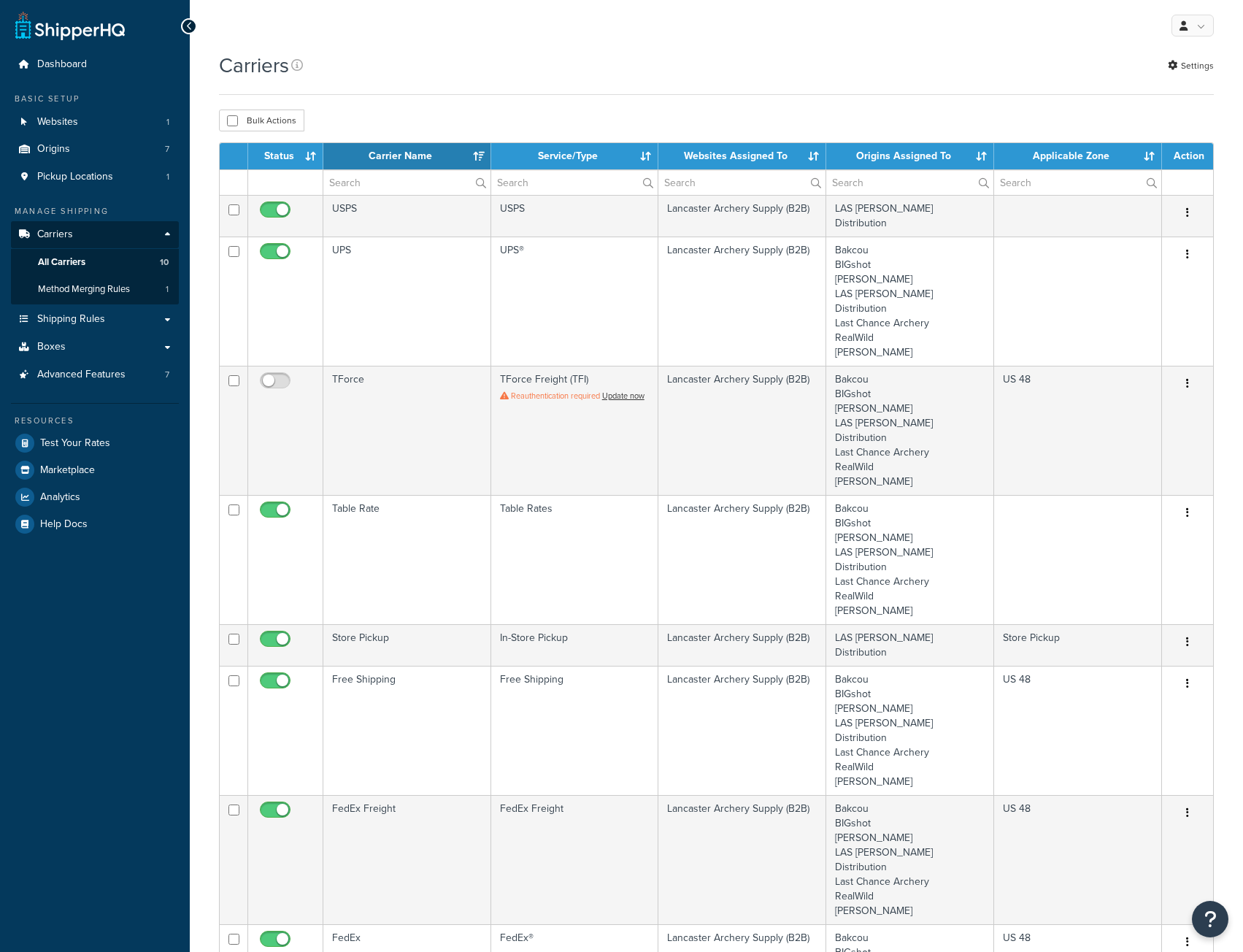
select select "15"
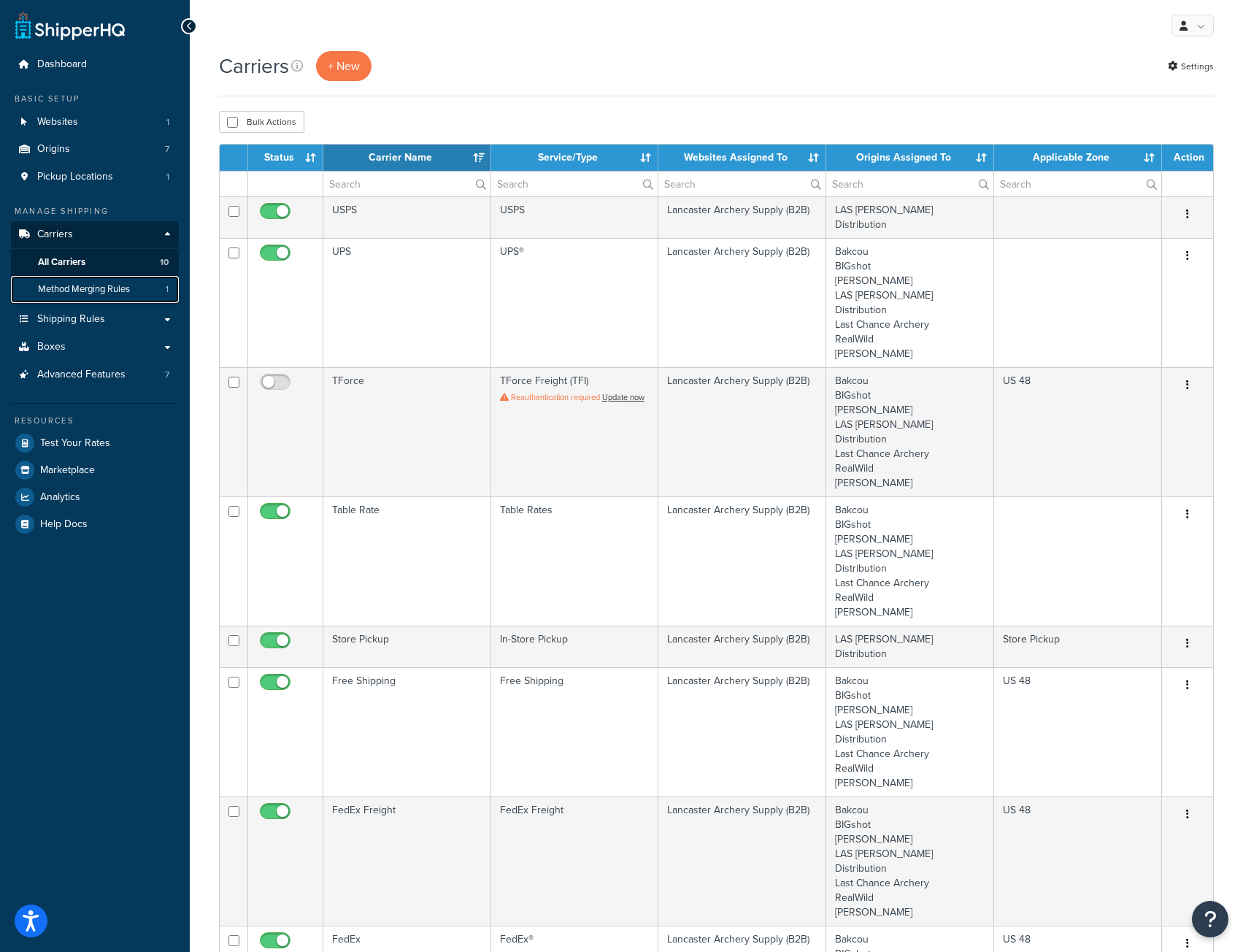
click at [71, 295] on span "Method Merging Rules" at bounding box center [84, 289] width 92 height 12
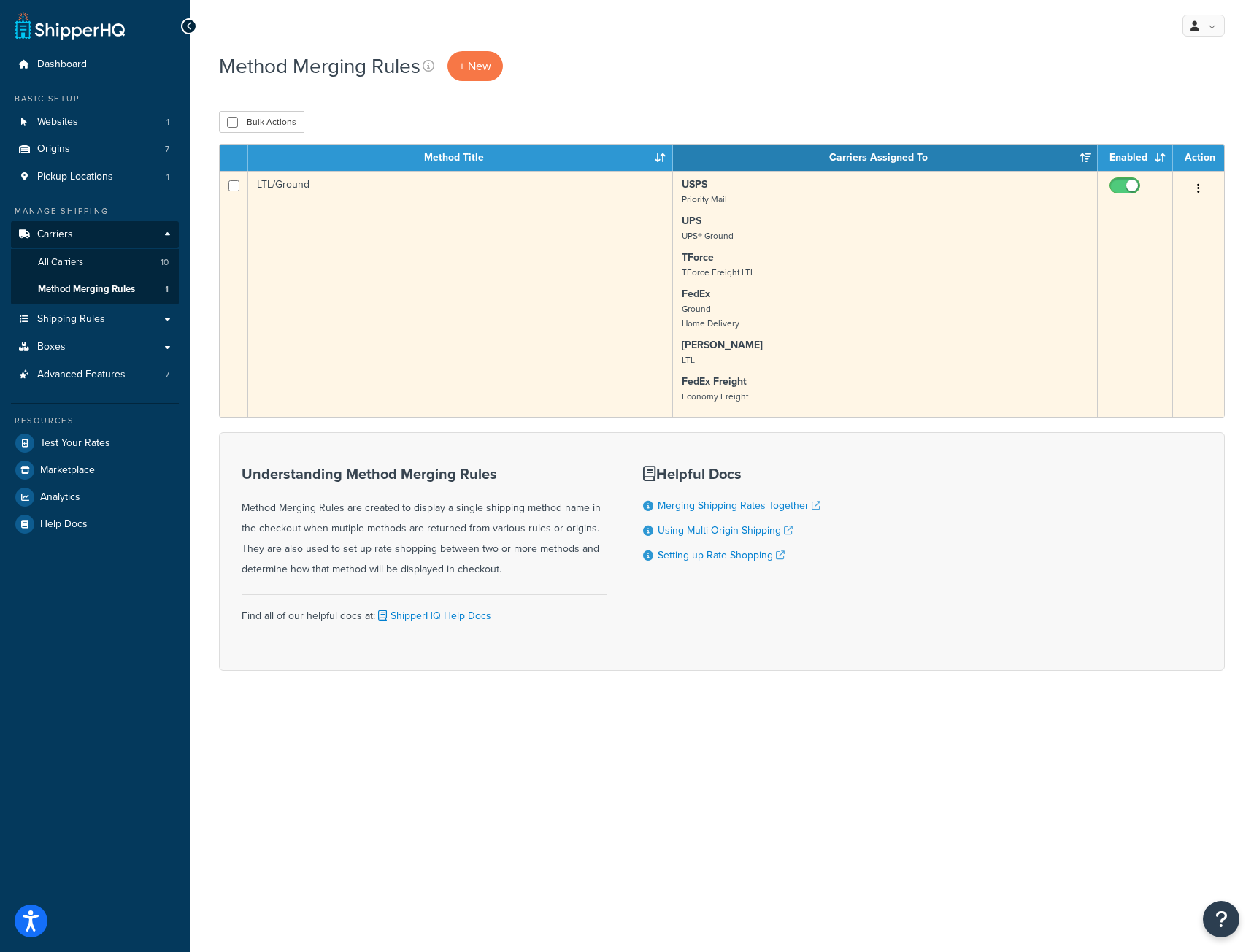
click at [1119, 186] on input "checkbox" at bounding box center [1126, 189] width 40 height 18
checkbox input "false"
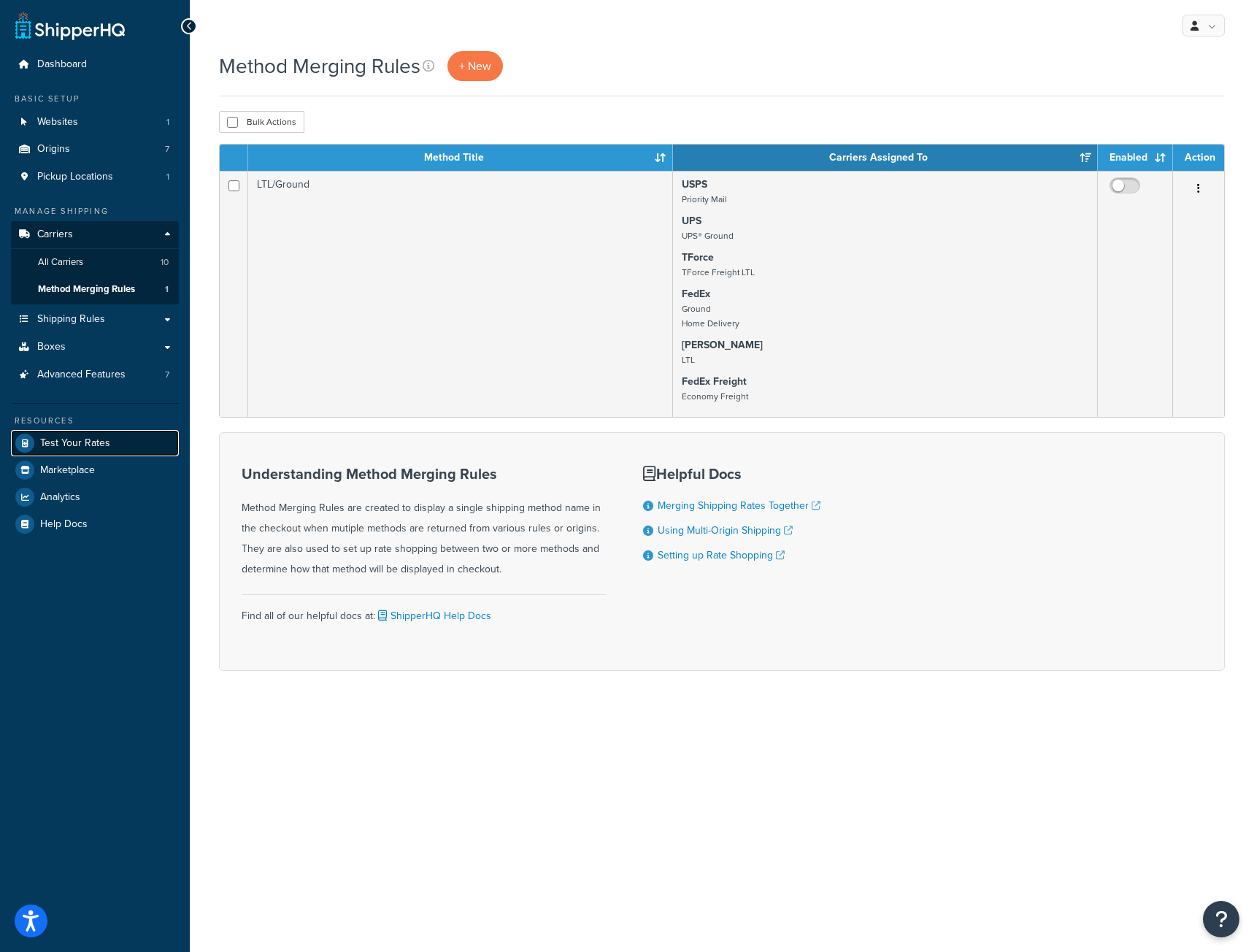
click at [58, 444] on span "Test Your Rates" at bounding box center [76, 443] width 70 height 12
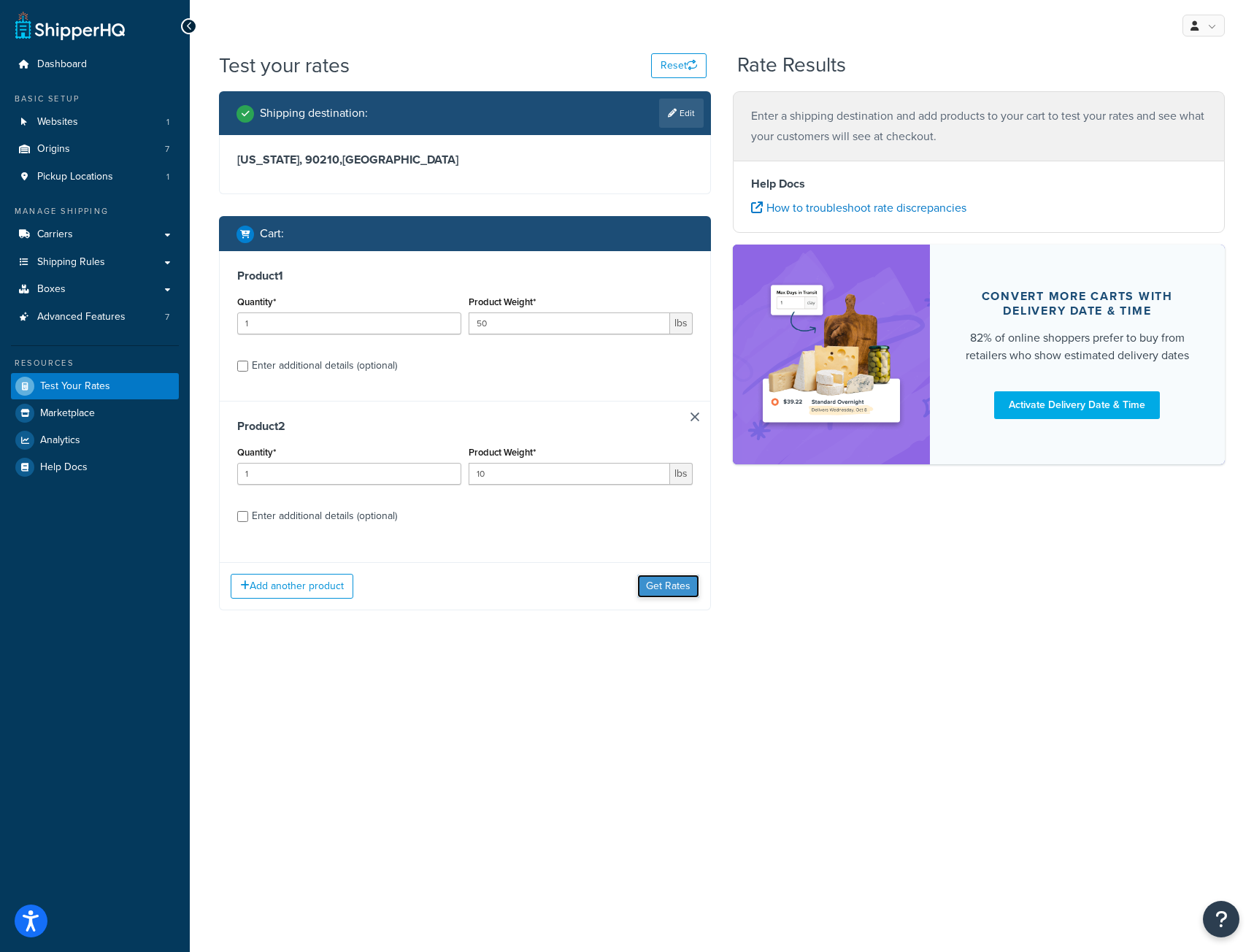
click at [679, 590] on button "Get Rates" at bounding box center [668, 586] width 62 height 24
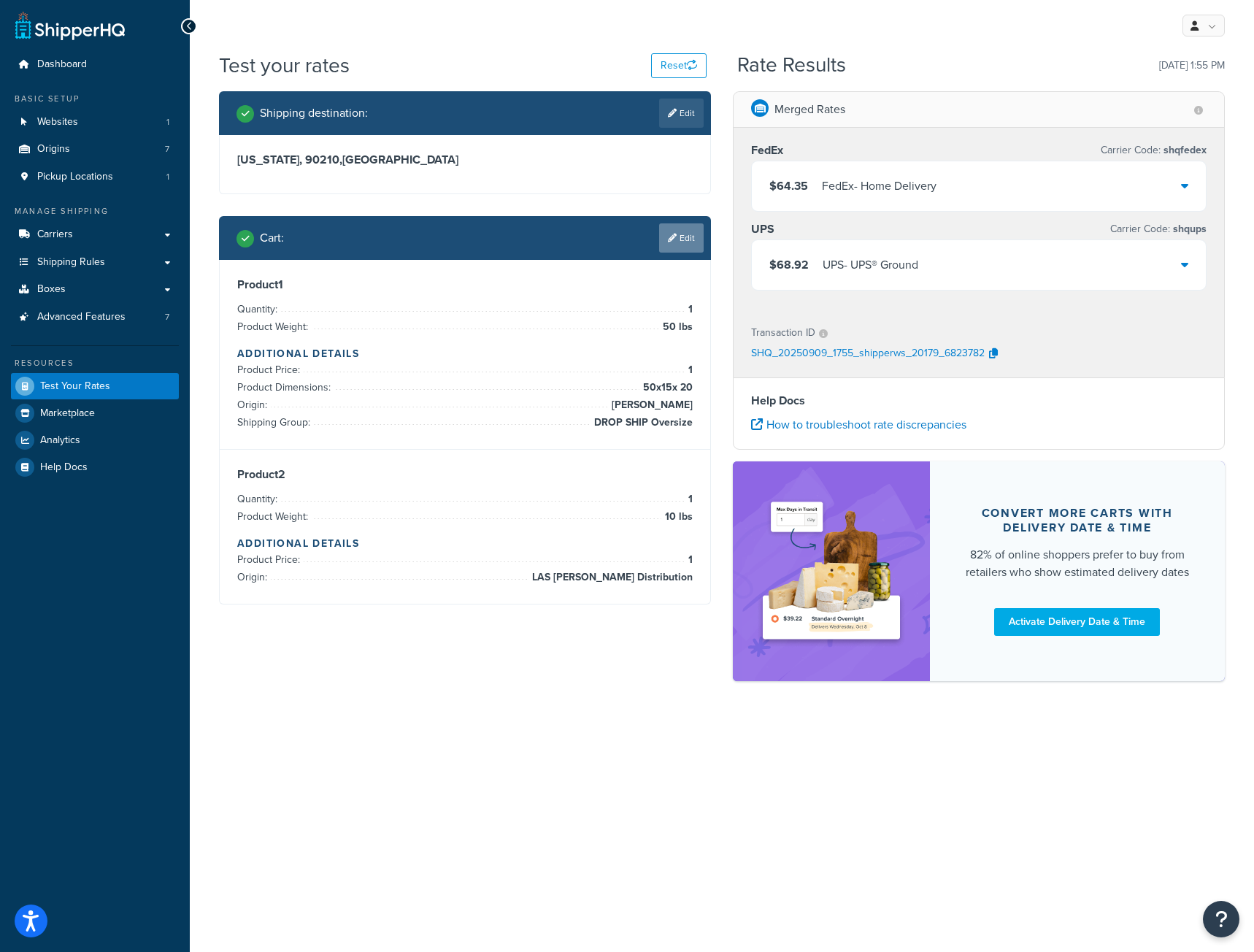
click at [693, 231] on link "Edit" at bounding box center [681, 238] width 45 height 29
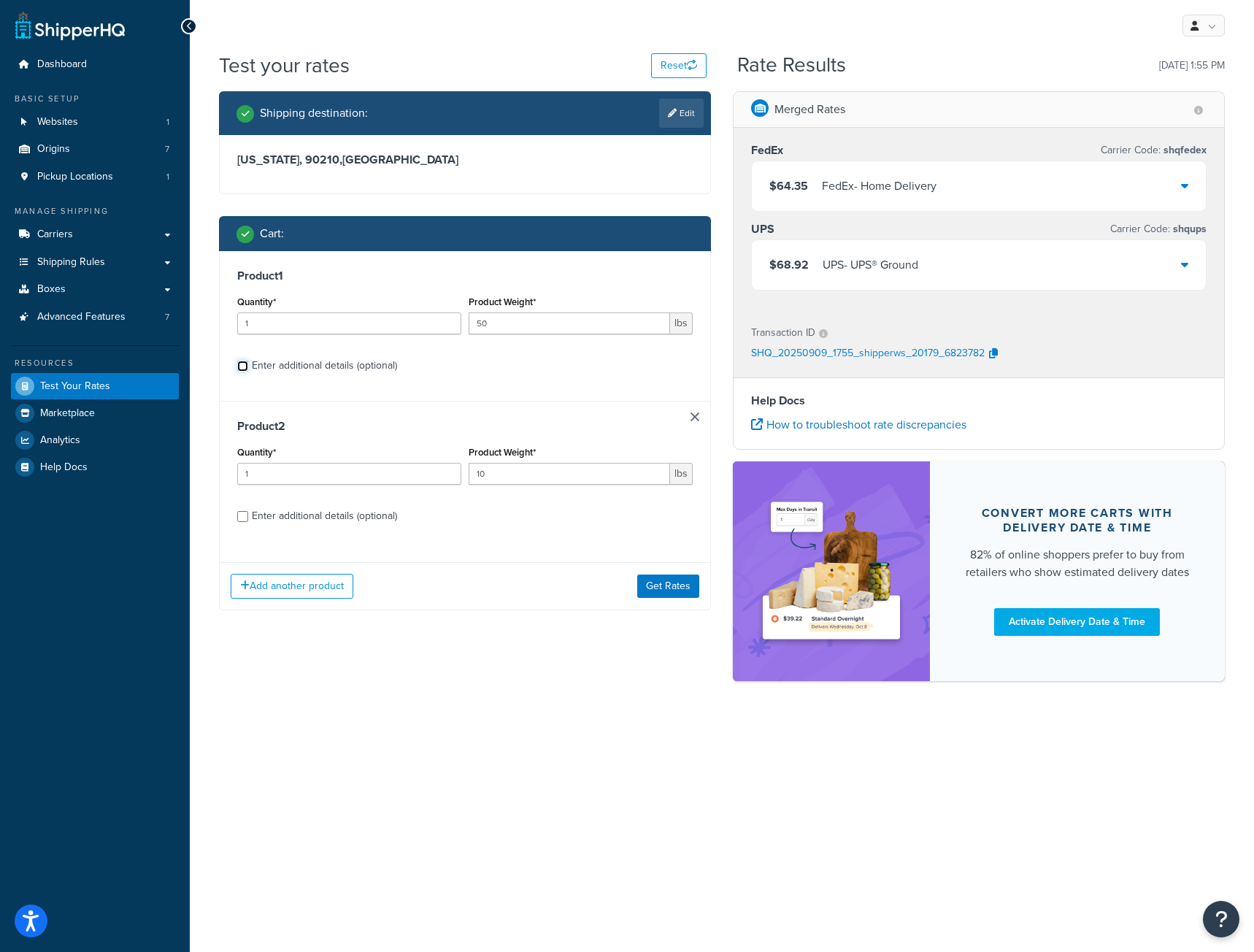
click at [245, 366] on input "Enter additional details (optional)" at bounding box center [243, 366] width 11 height 11
checkbox input "true"
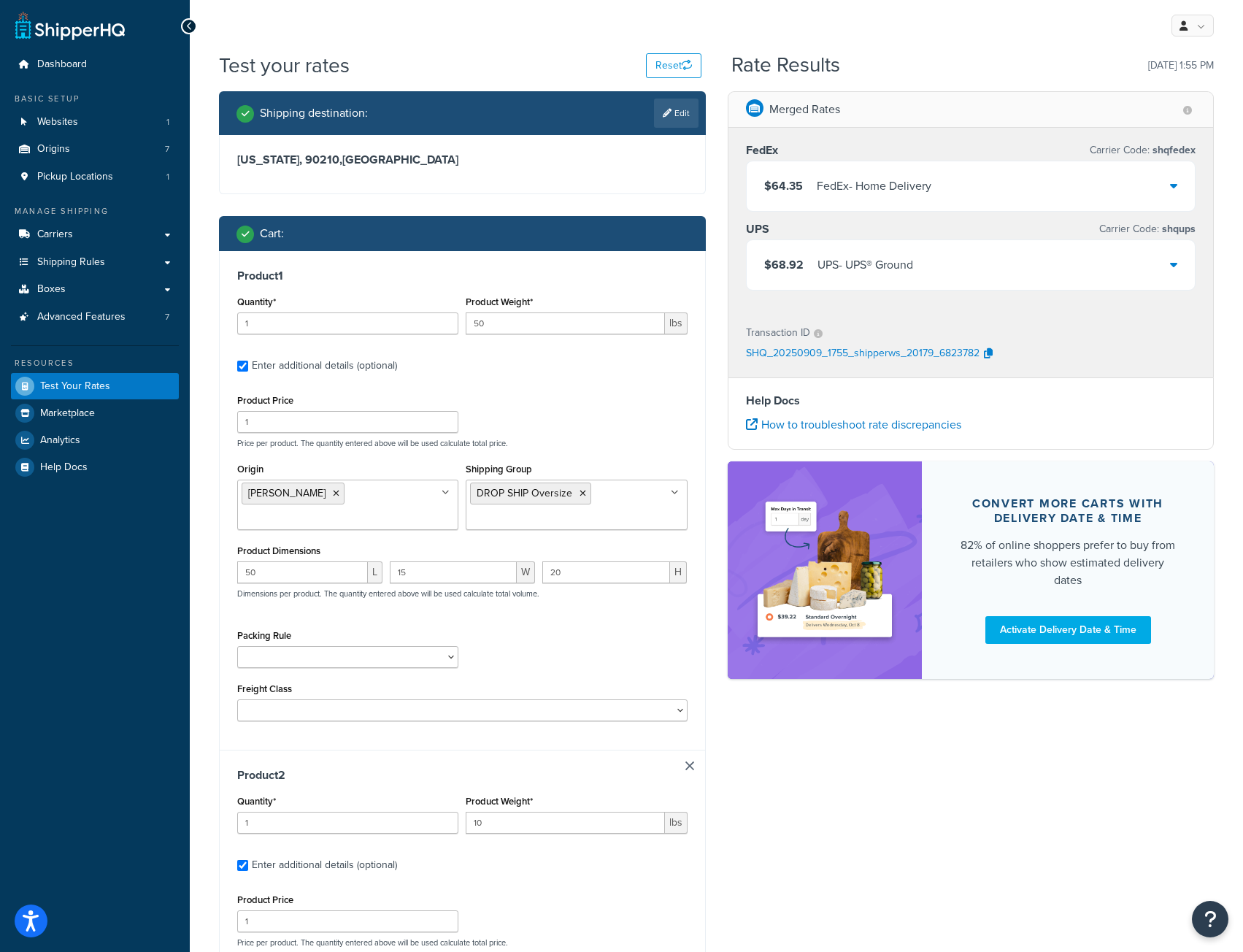
click at [676, 492] on icon at bounding box center [674, 493] width 8 height 9
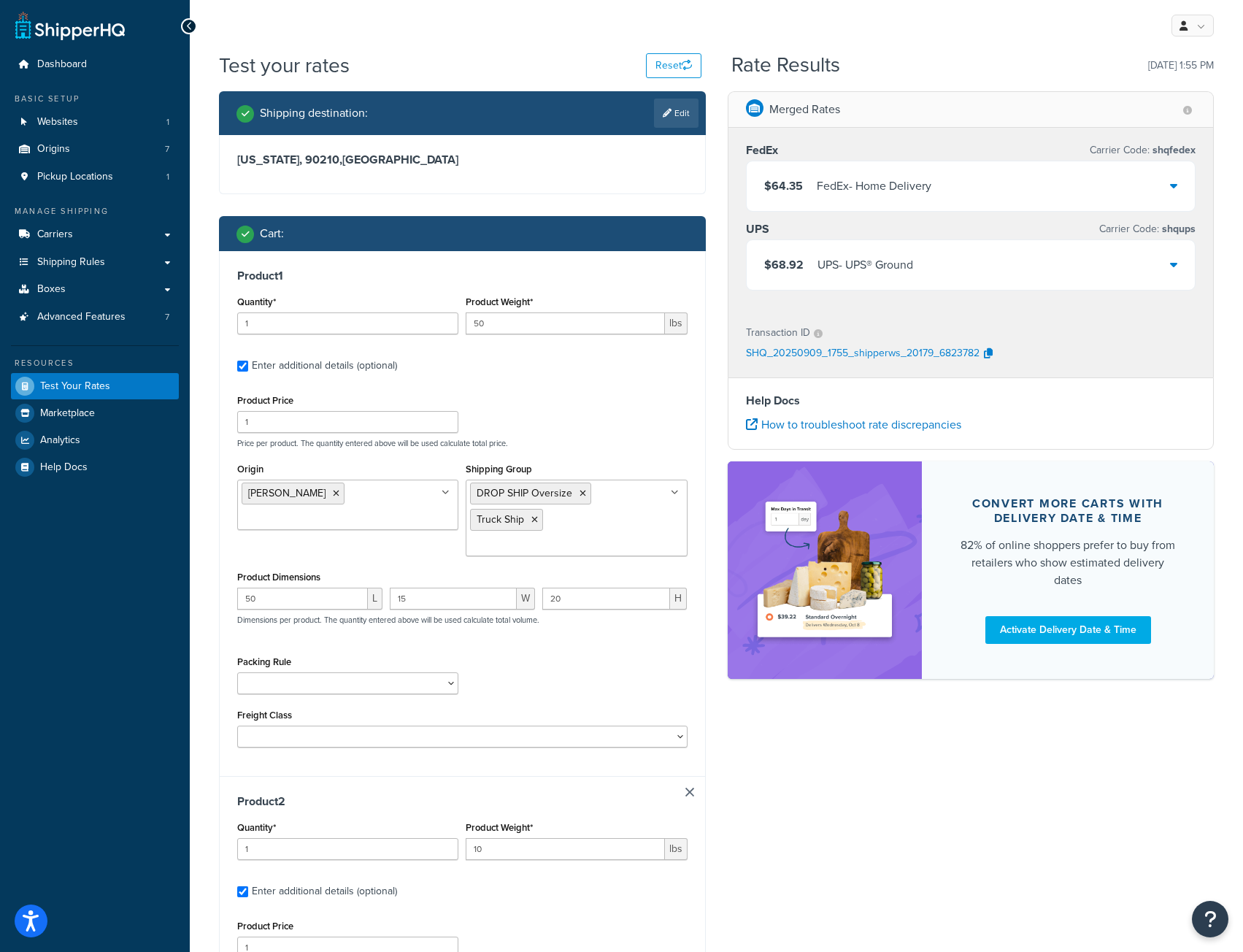
click at [629, 798] on h3 "Product 2" at bounding box center [463, 801] width 450 height 15
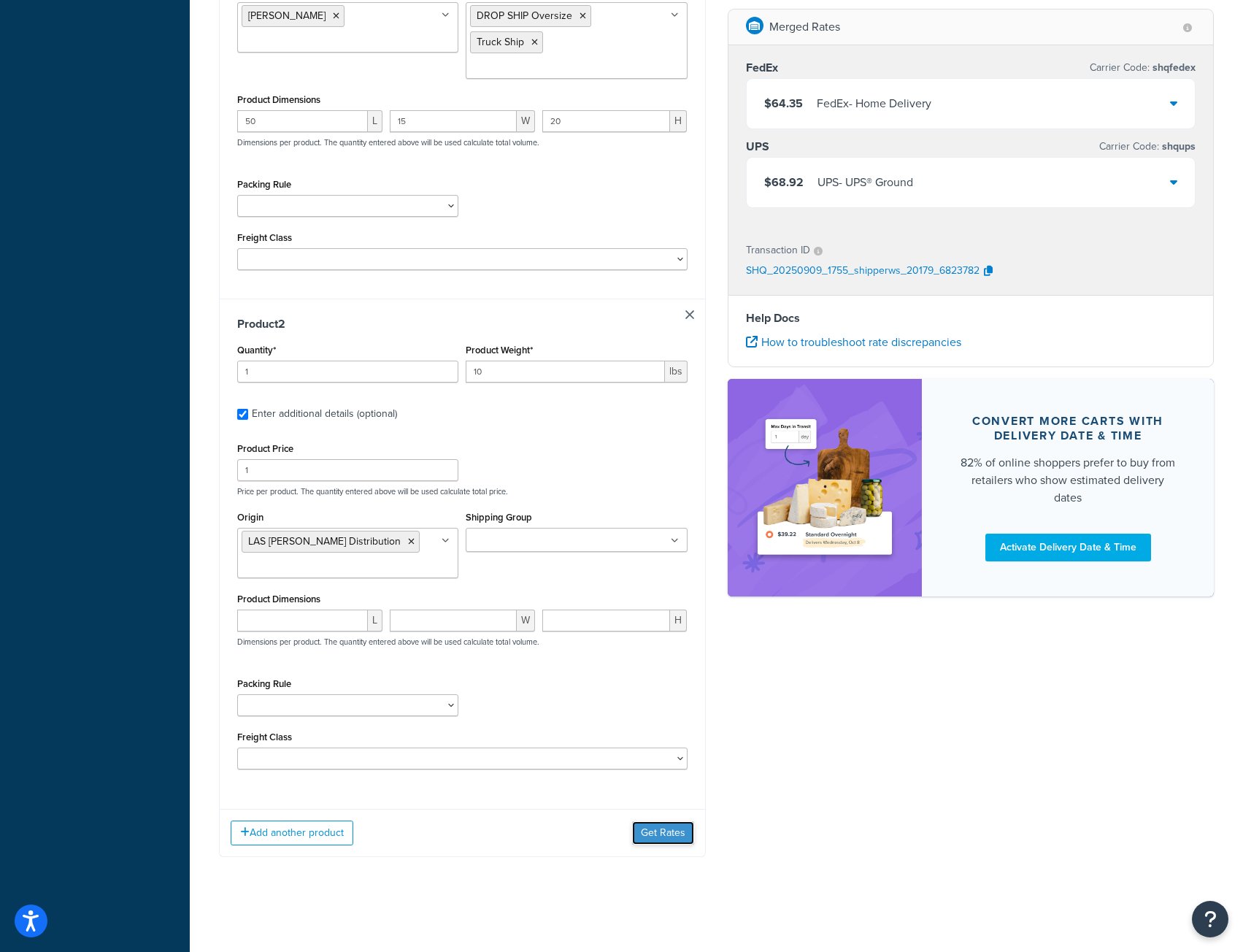
click at [661, 845] on button "Get Rates" at bounding box center [662, 832] width 62 height 24
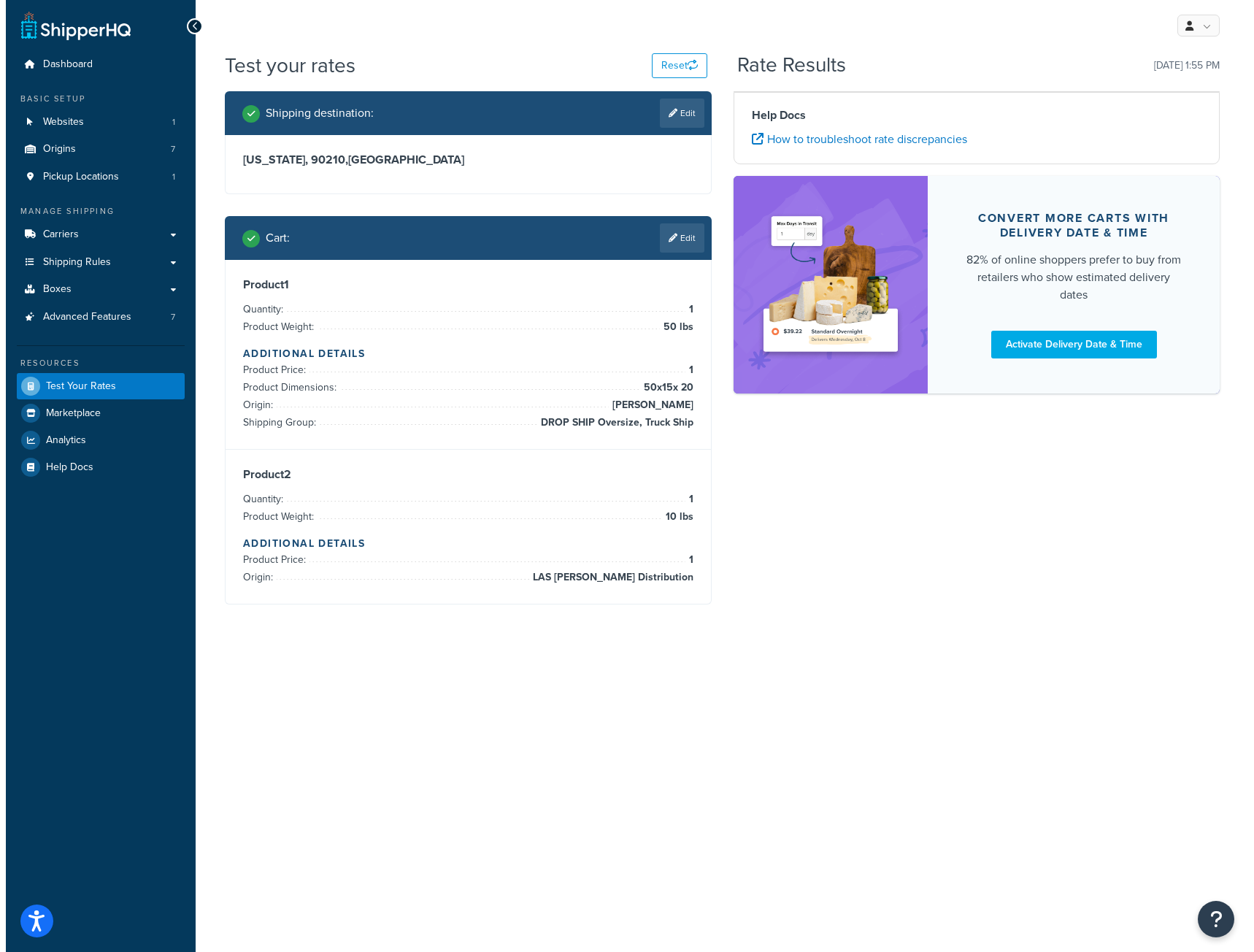
scroll to position [0, 0]
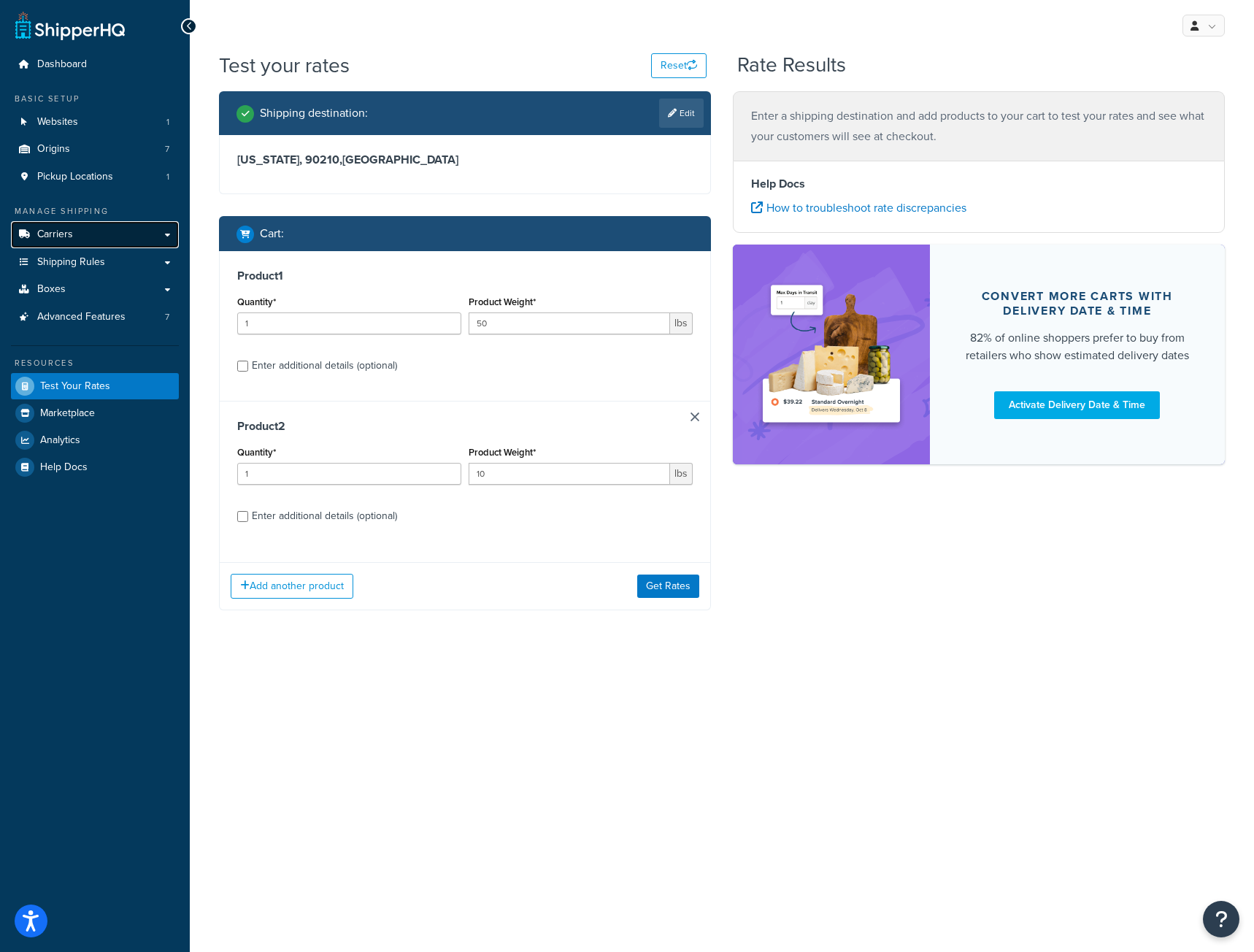
click at [68, 236] on span "Carriers" at bounding box center [55, 235] width 36 height 12
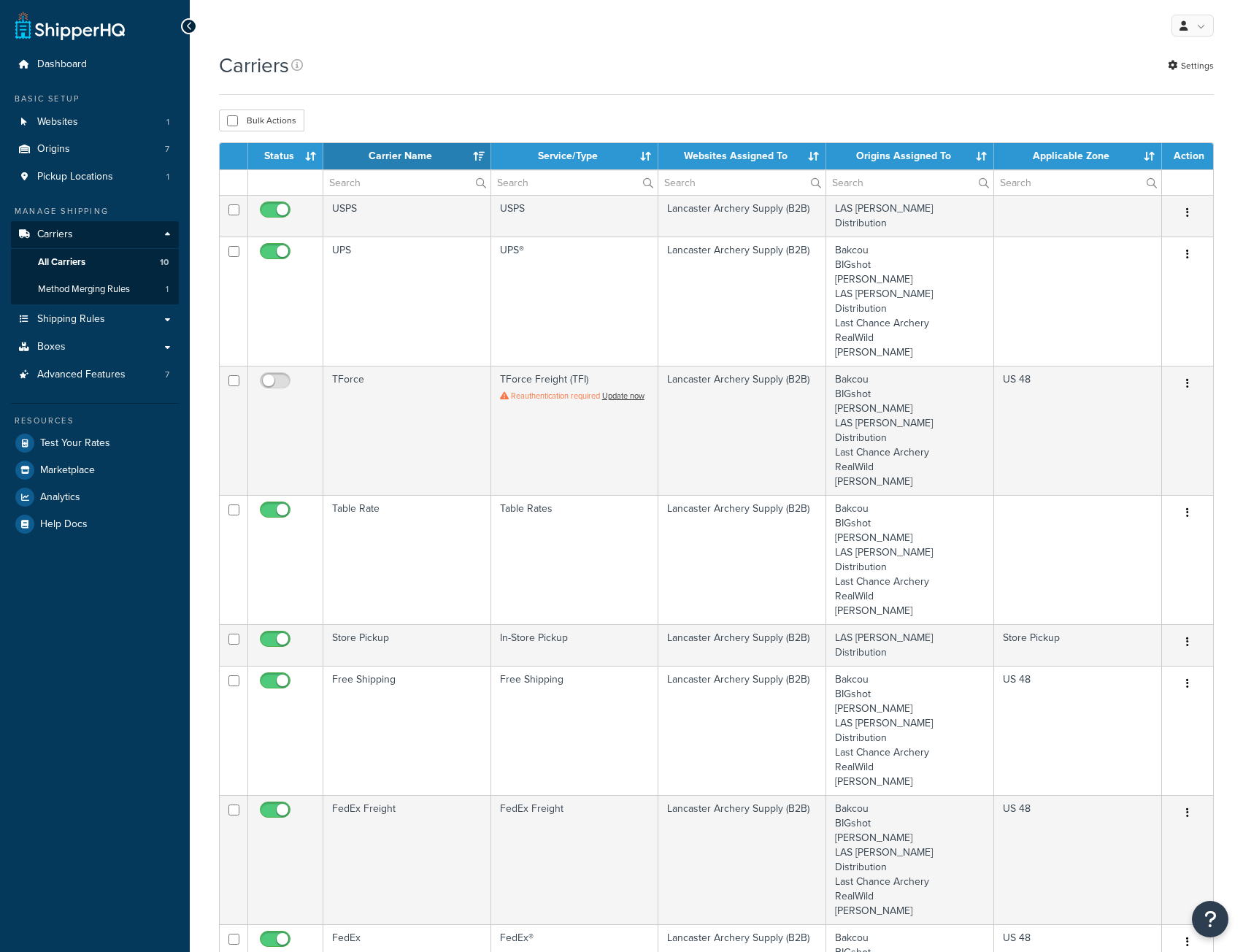
select select "15"
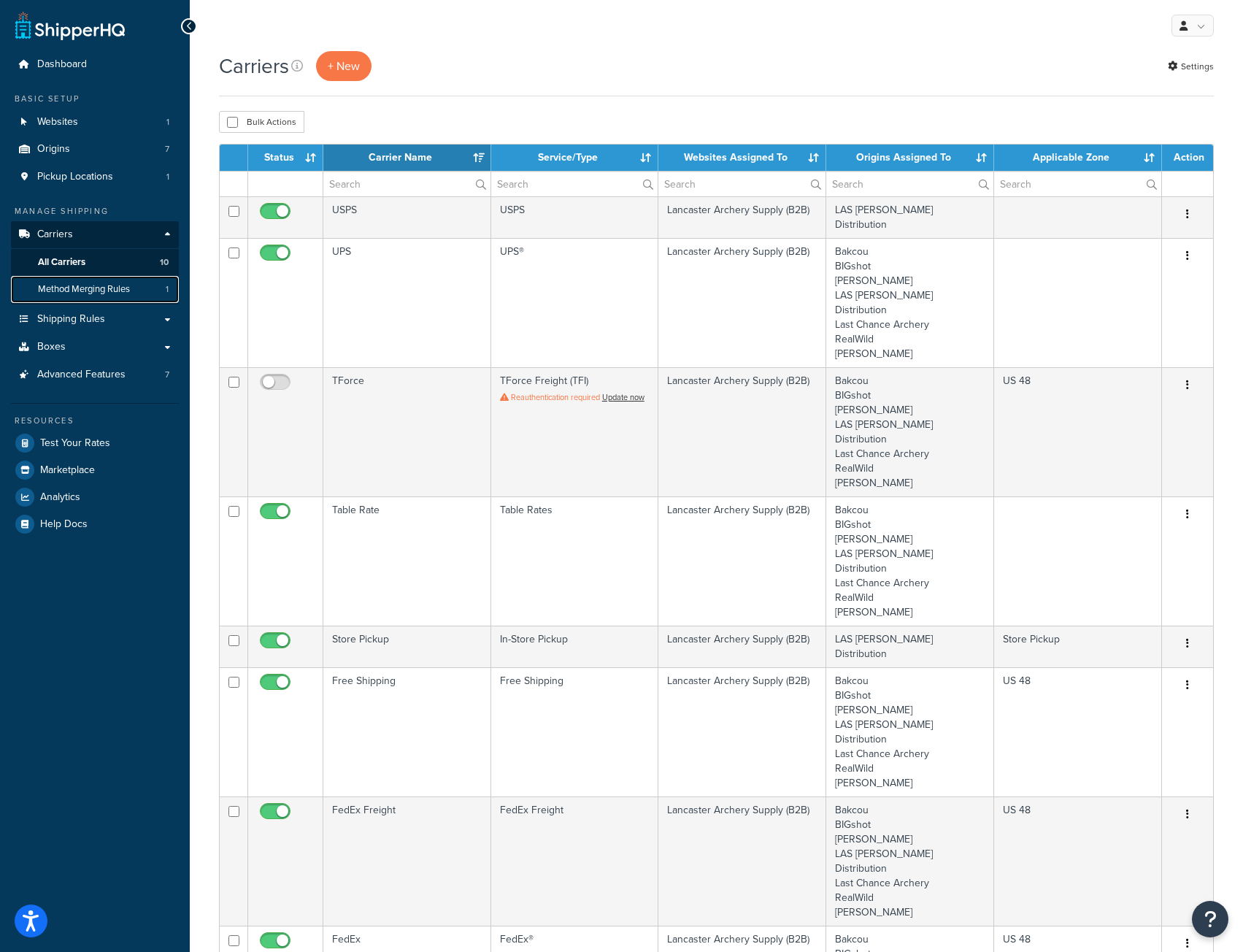
click at [76, 291] on span "Method Merging Rules" at bounding box center [84, 289] width 92 height 12
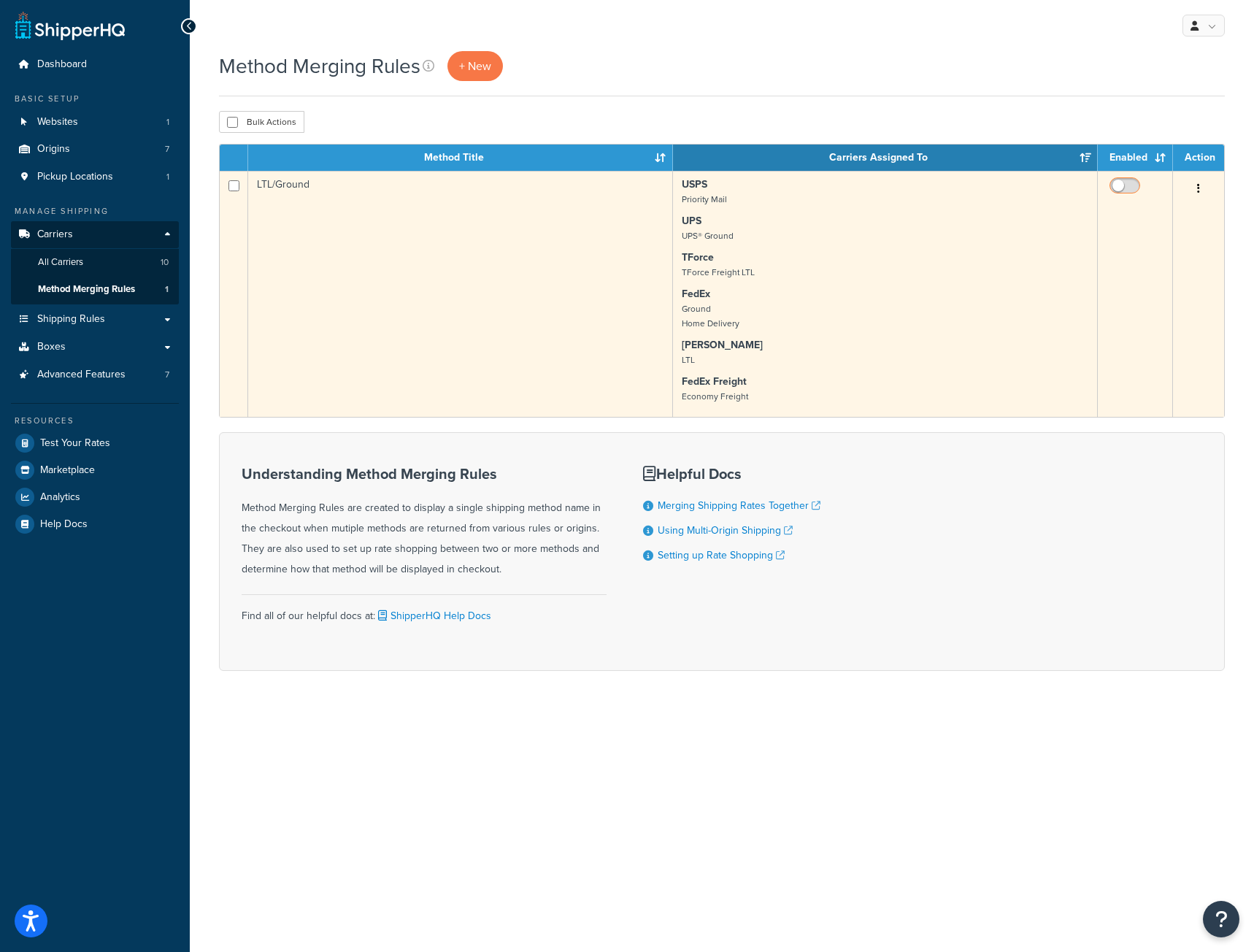
click at [1129, 187] on input "checkbox" at bounding box center [1126, 189] width 40 height 18
checkbox input "true"
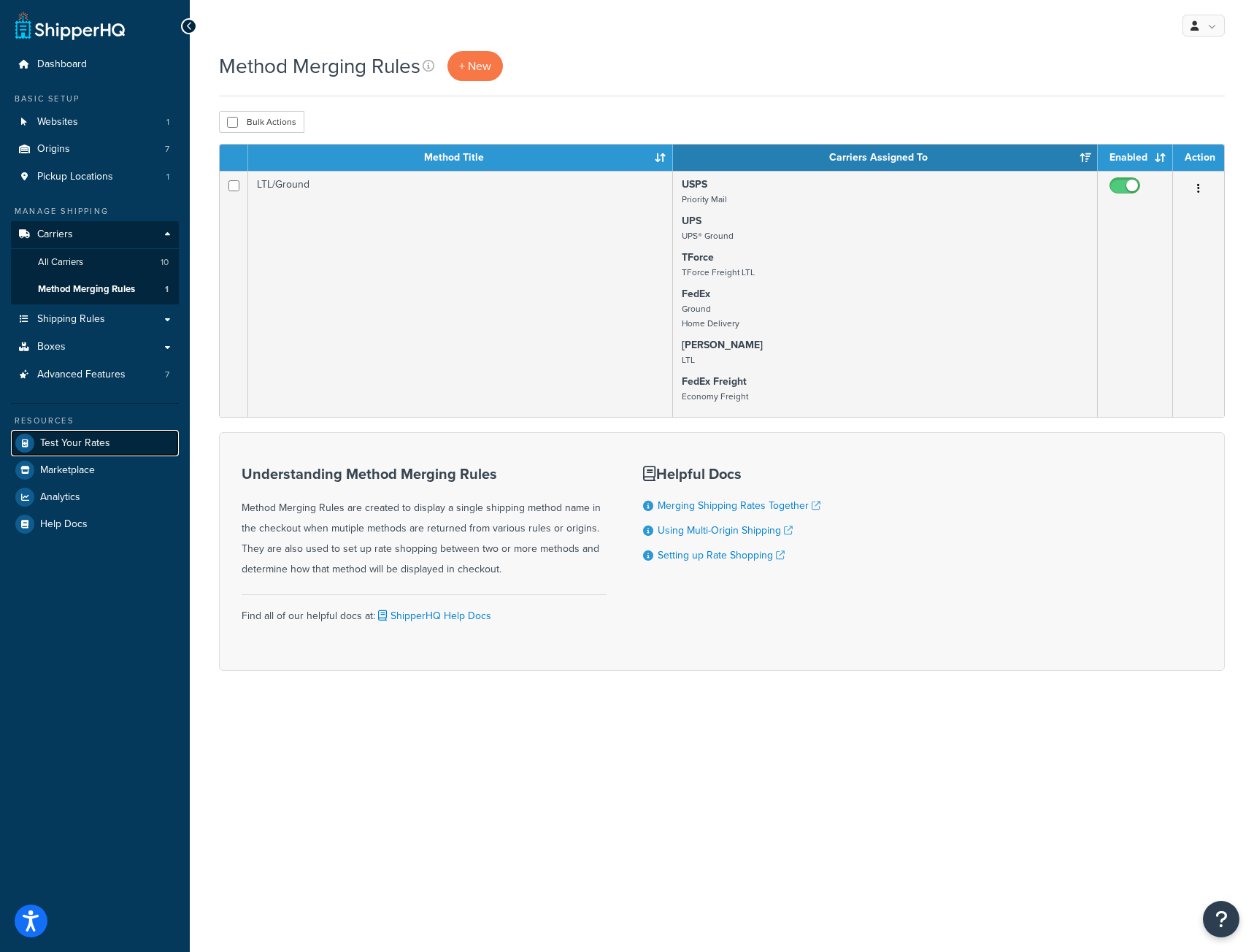
click at [88, 441] on span "Test Your Rates" at bounding box center [76, 443] width 70 height 12
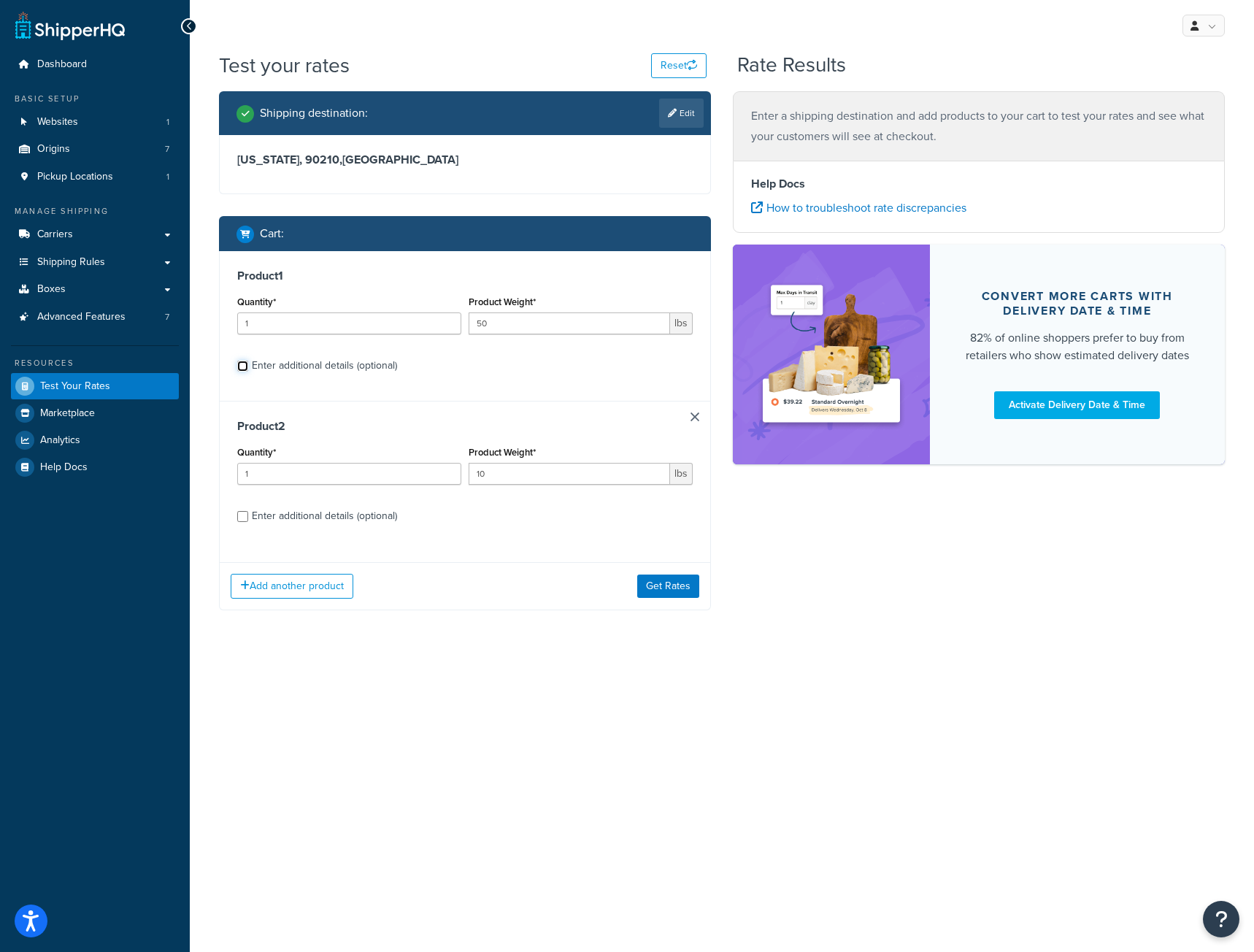
click at [245, 362] on input "Enter additional details (optional)" at bounding box center [243, 366] width 11 height 11
checkbox input "true"
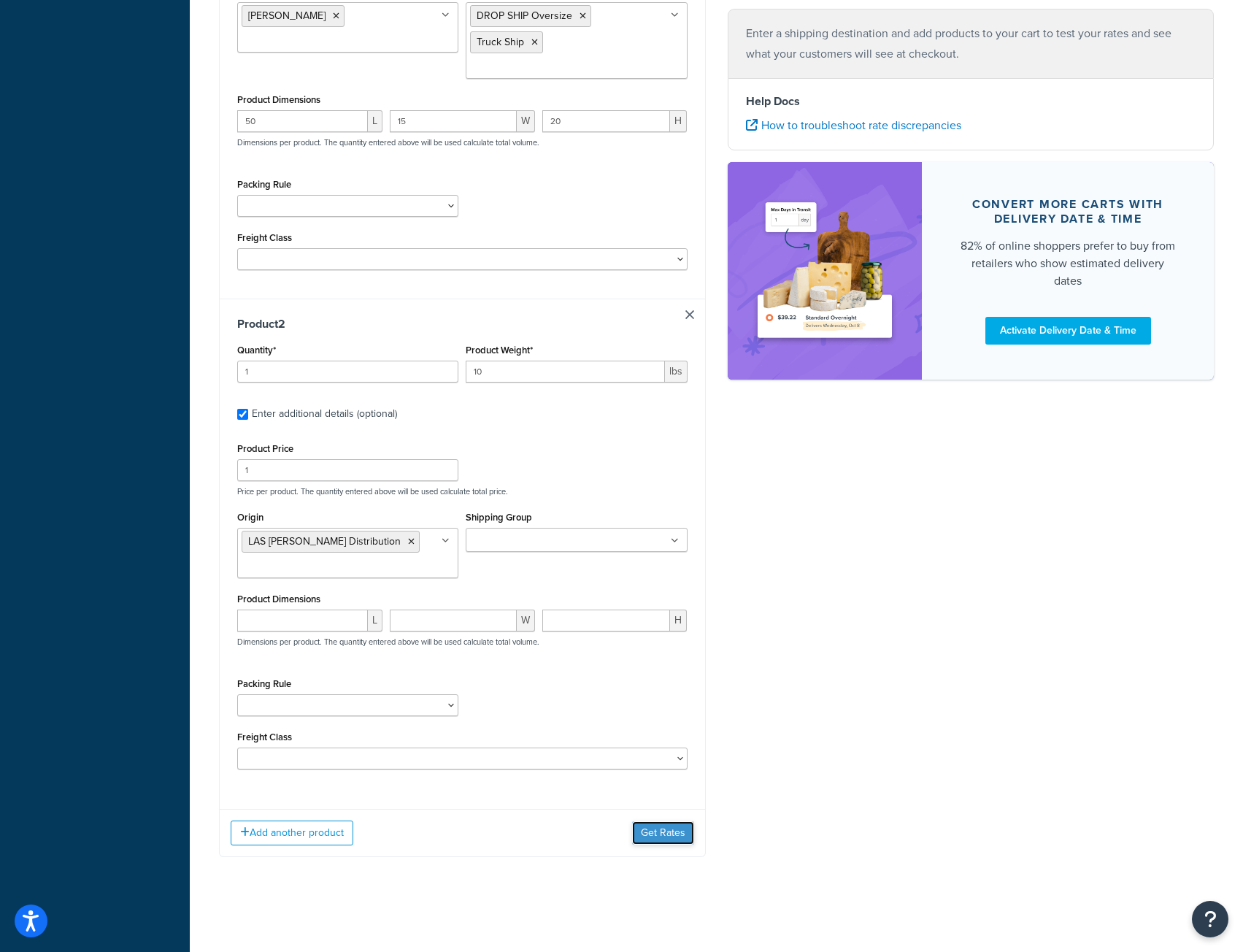
click at [669, 832] on button "Get Rates" at bounding box center [662, 832] width 62 height 24
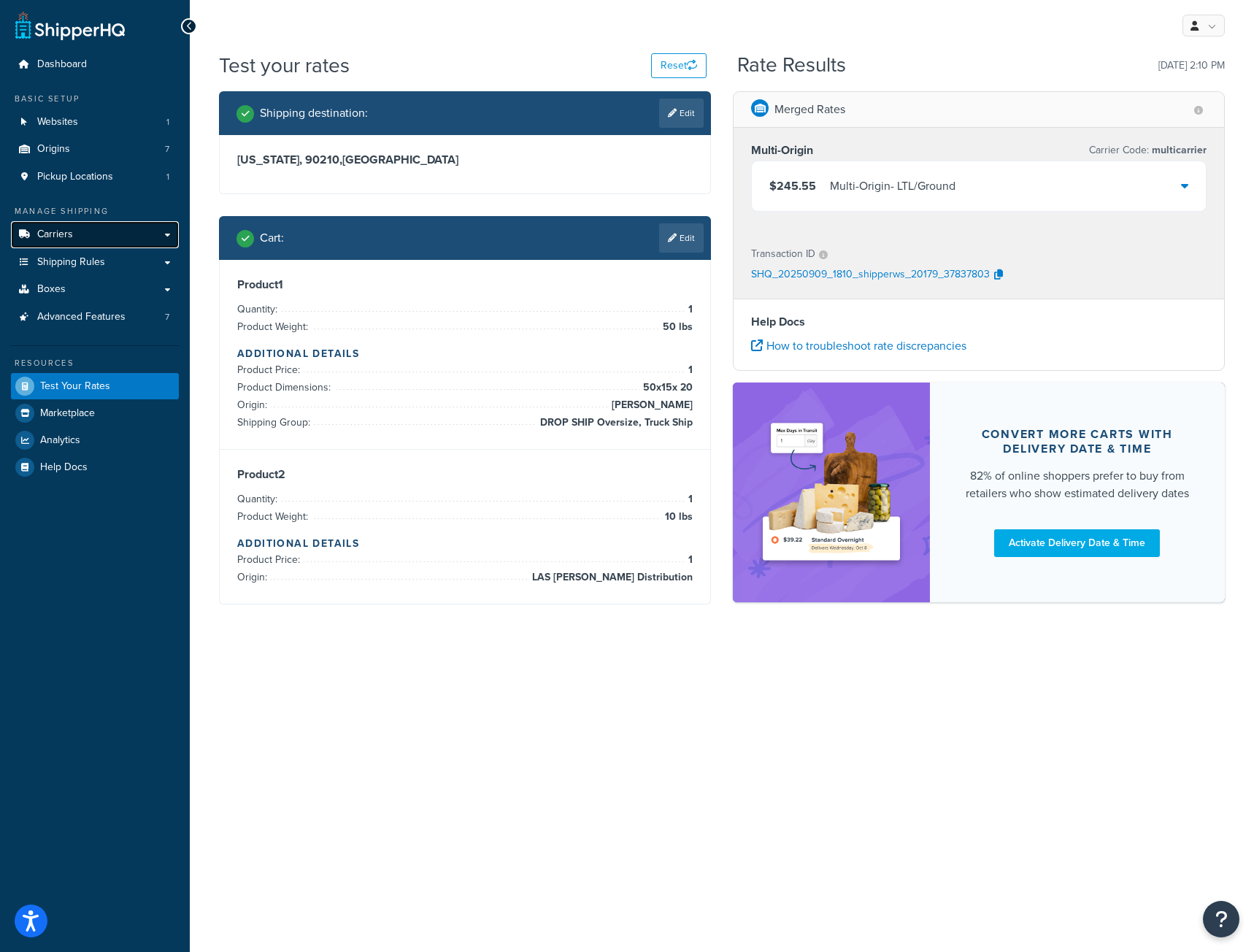
click at [74, 233] on link "Carriers" at bounding box center [94, 234] width 168 height 27
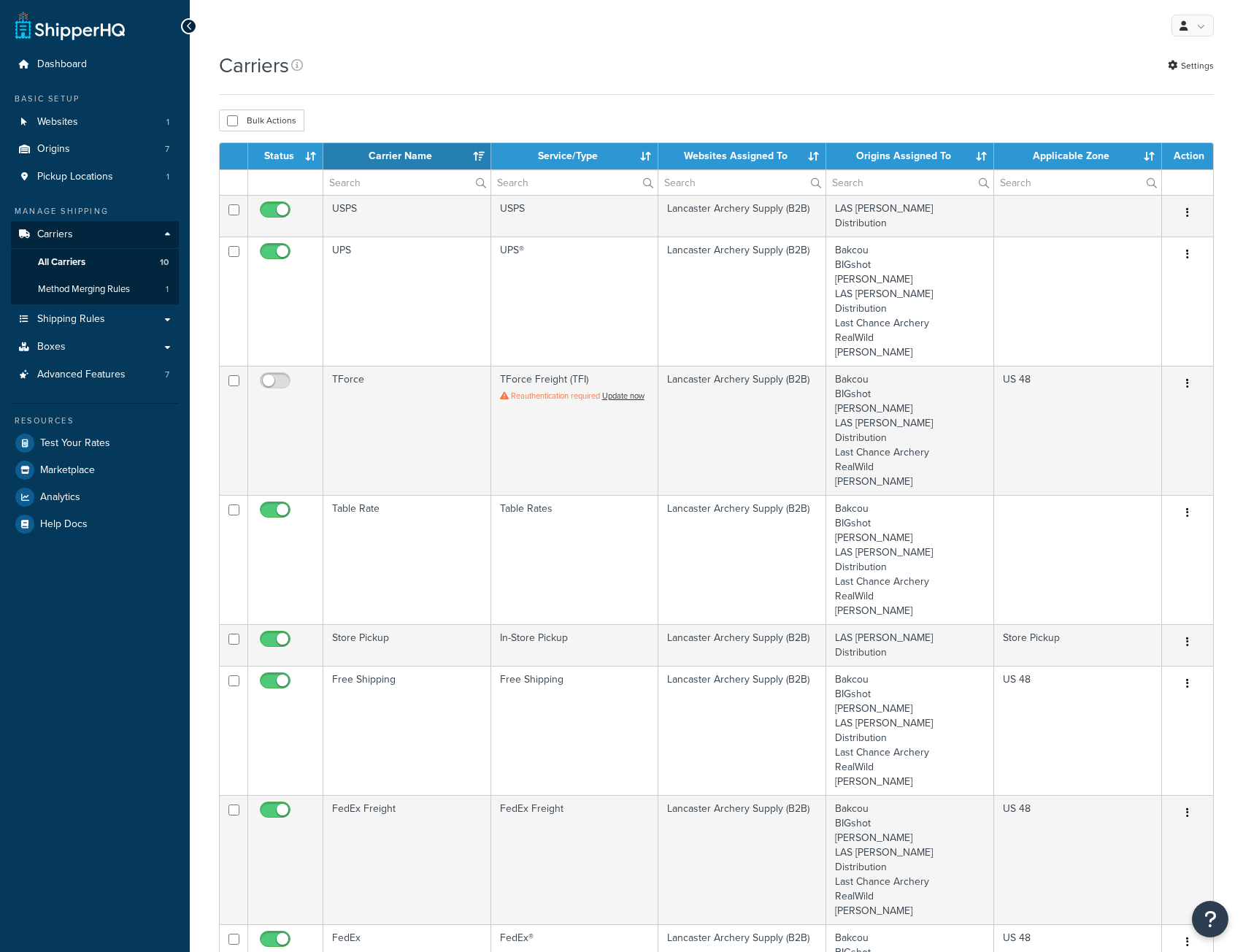
select select "15"
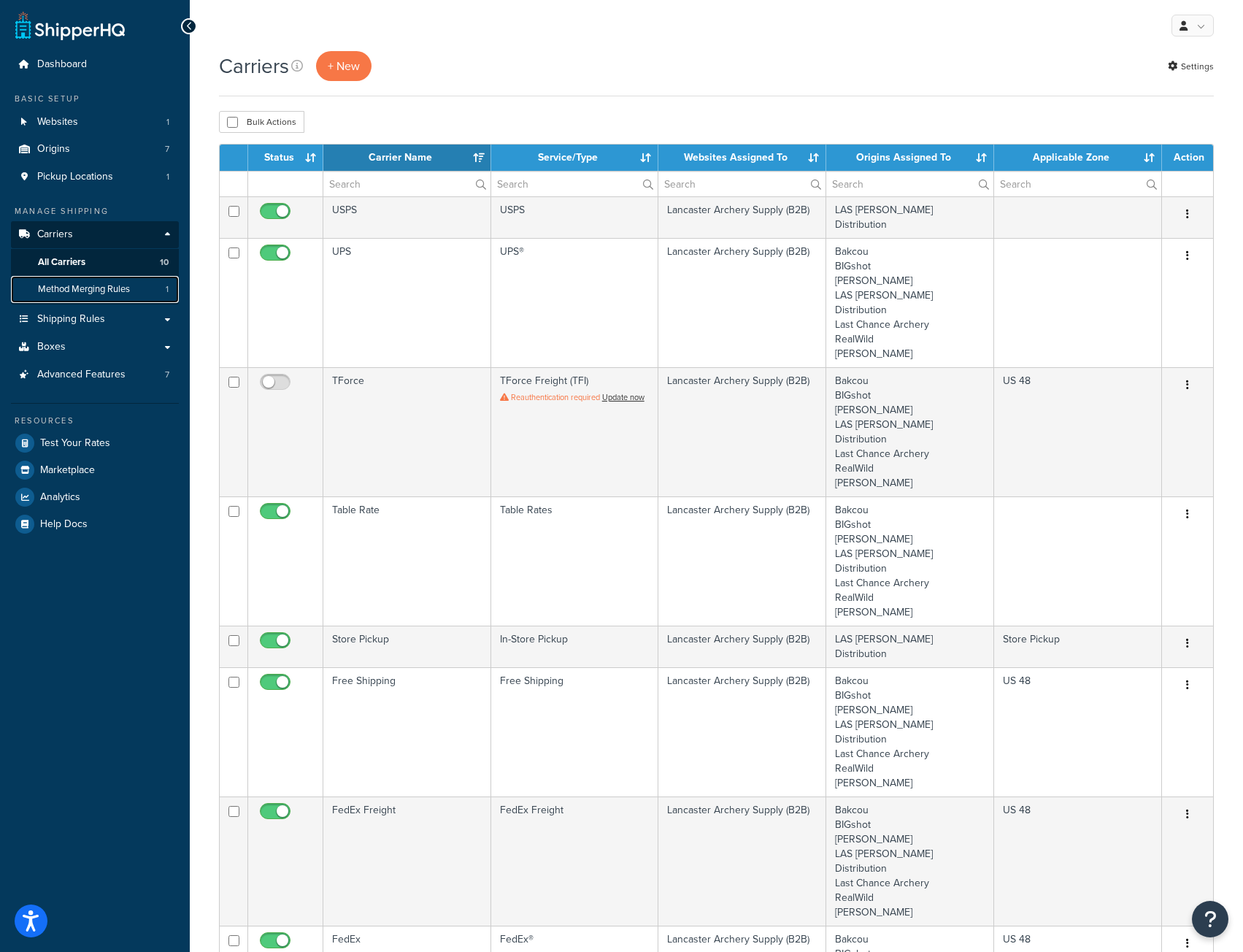
click at [70, 291] on span "Method Merging Rules" at bounding box center [84, 289] width 92 height 12
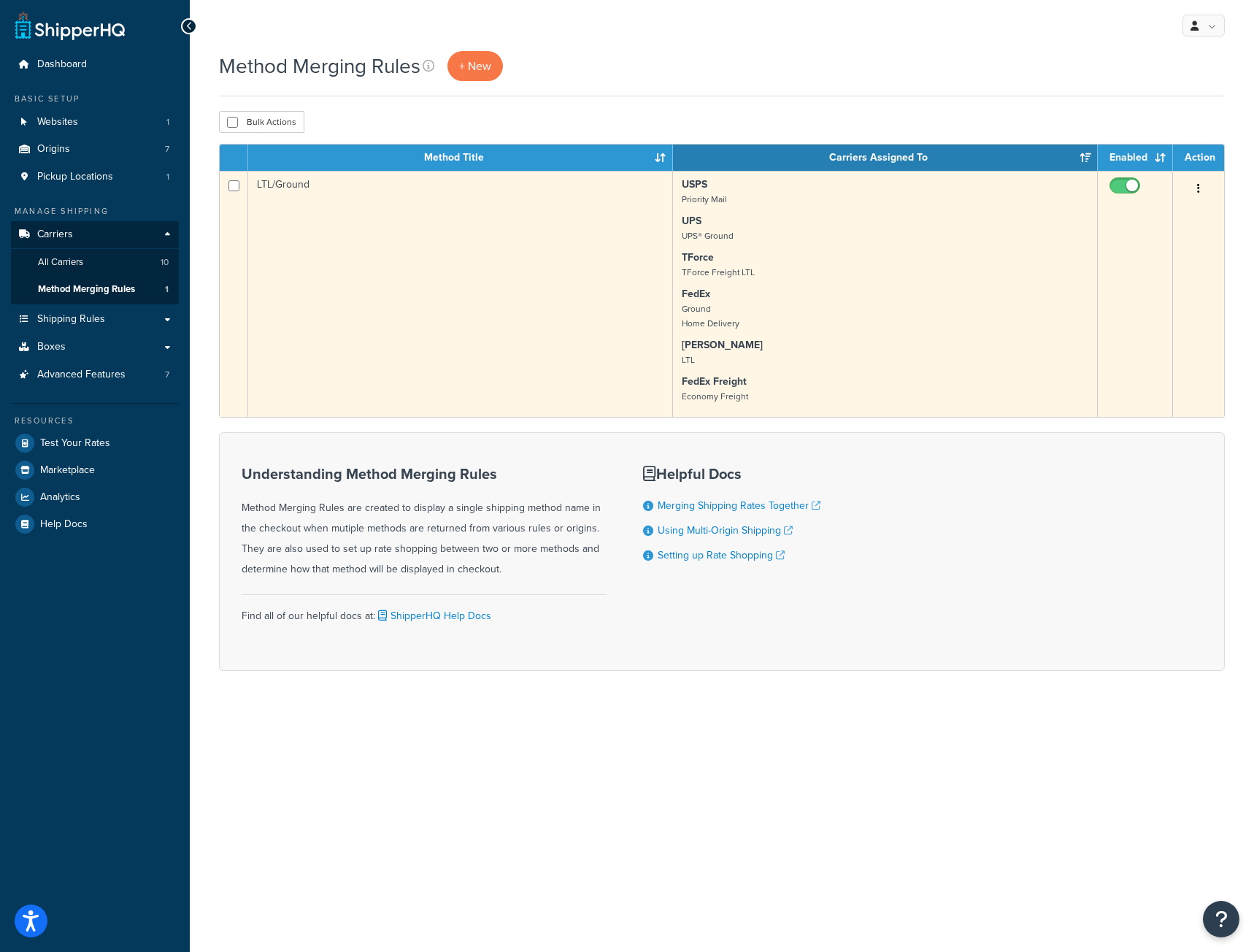
click at [1119, 189] on input "checkbox" at bounding box center [1126, 189] width 40 height 18
checkbox input "false"
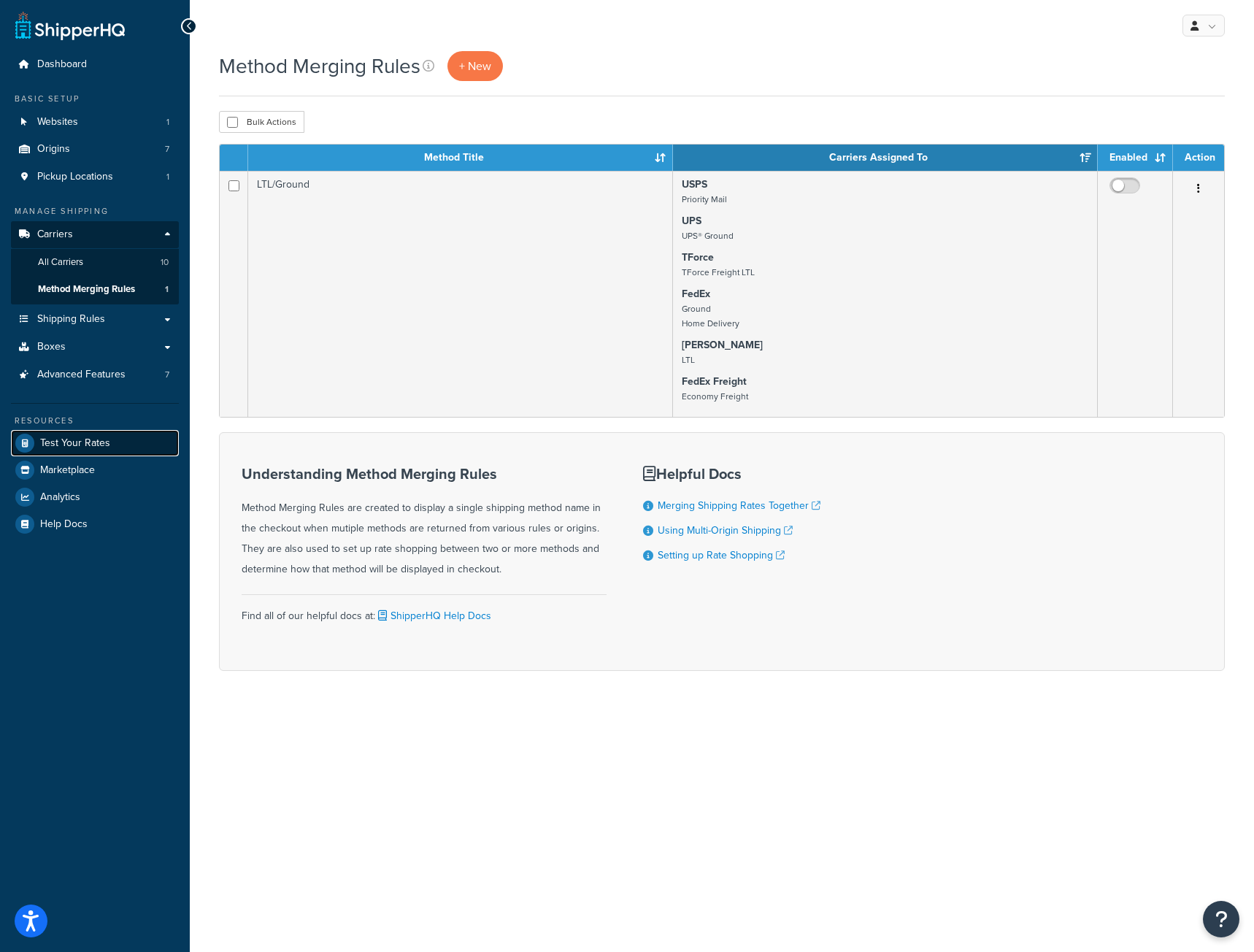
click at [62, 444] on span "Test Your Rates" at bounding box center [76, 443] width 70 height 12
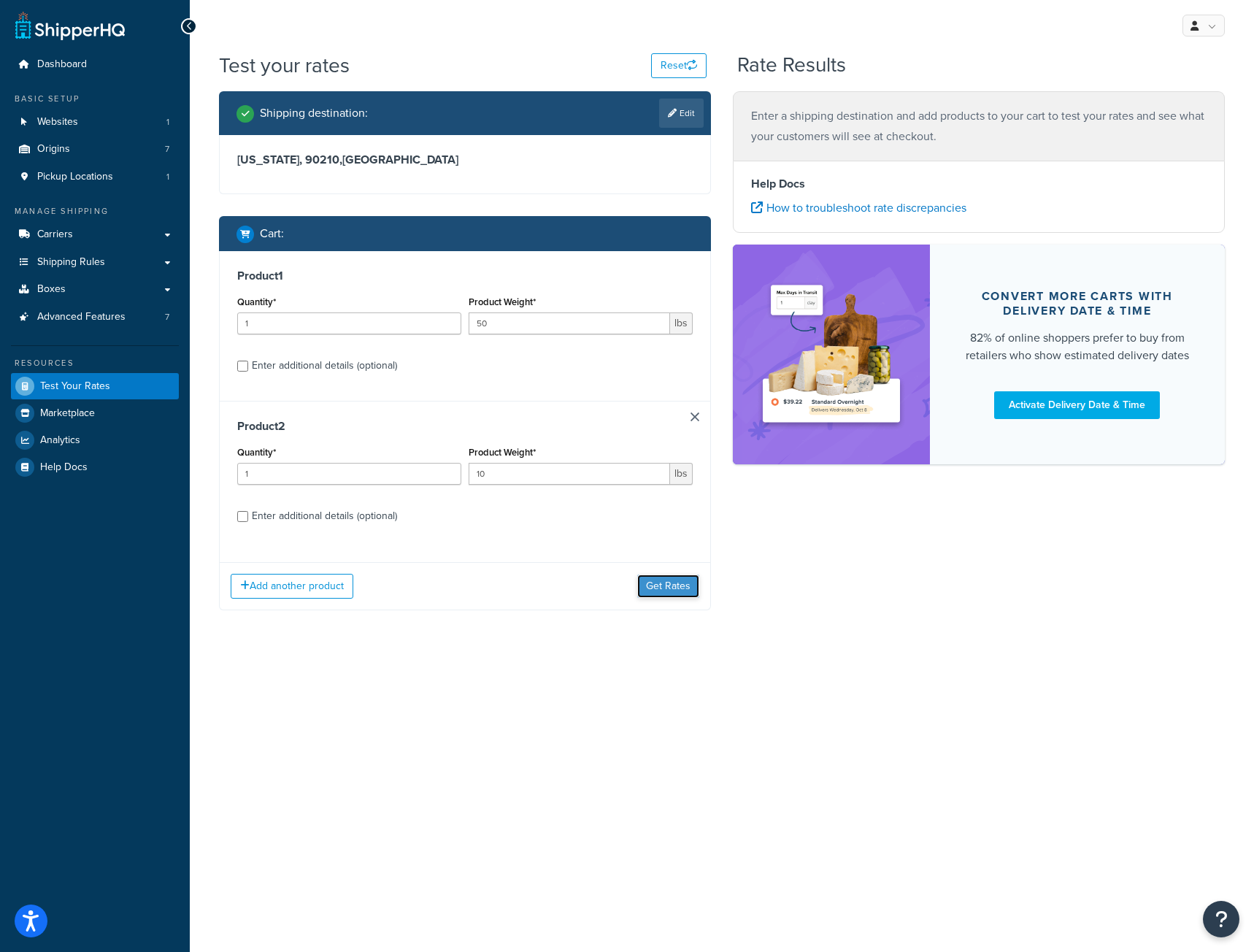
click at [649, 583] on button "Get Rates" at bounding box center [668, 586] width 62 height 24
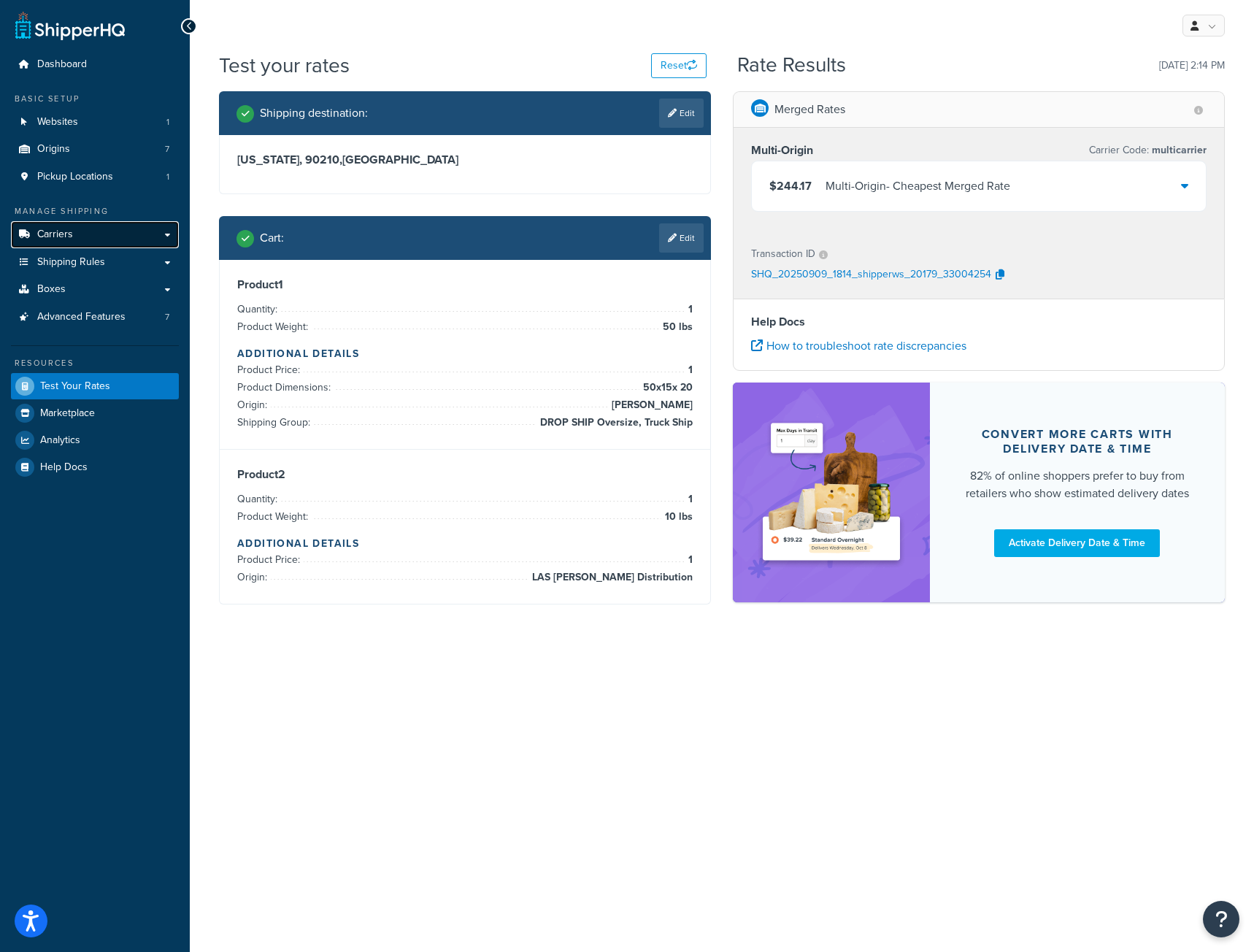
click at [66, 237] on span "Carriers" at bounding box center [55, 235] width 36 height 12
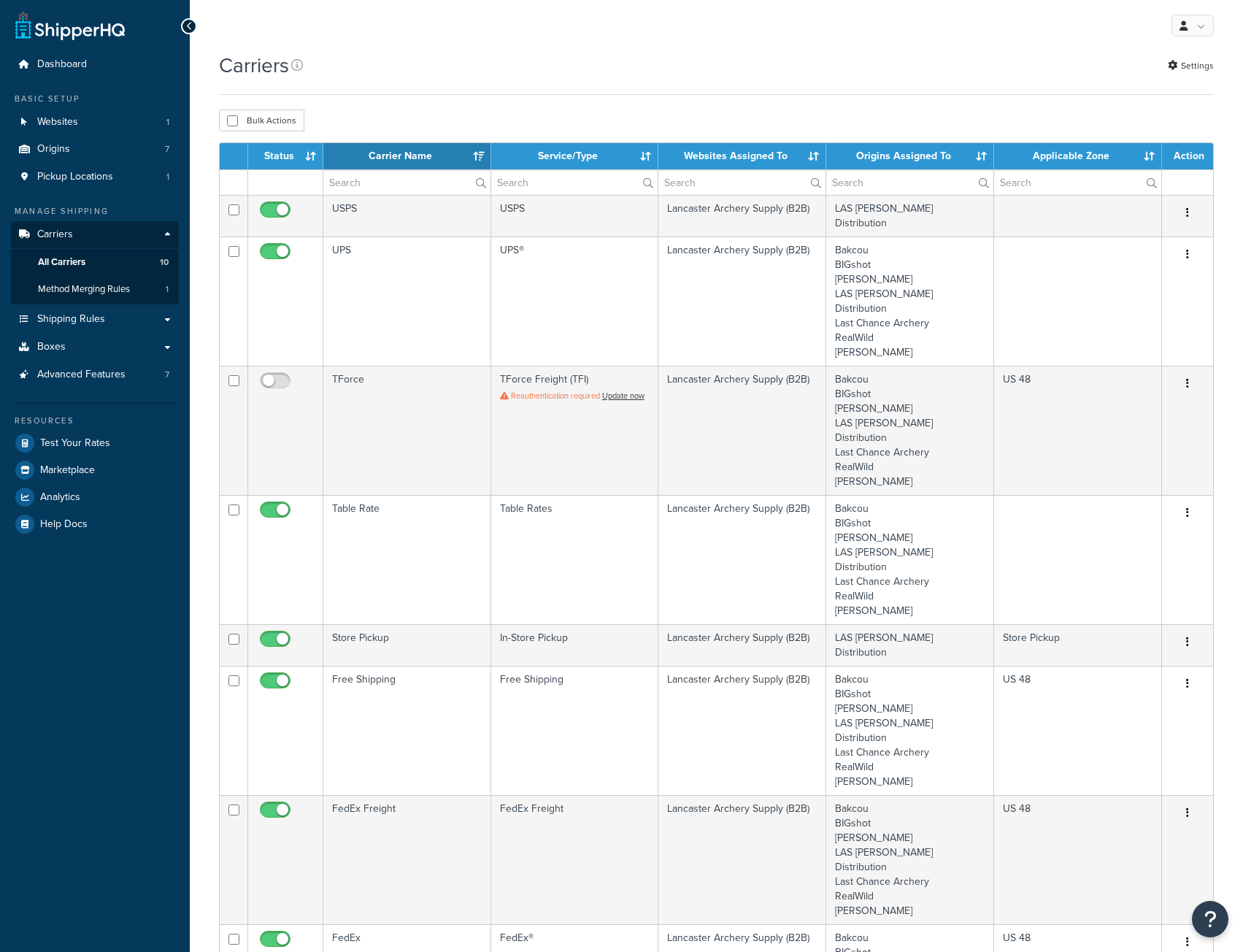
select select "15"
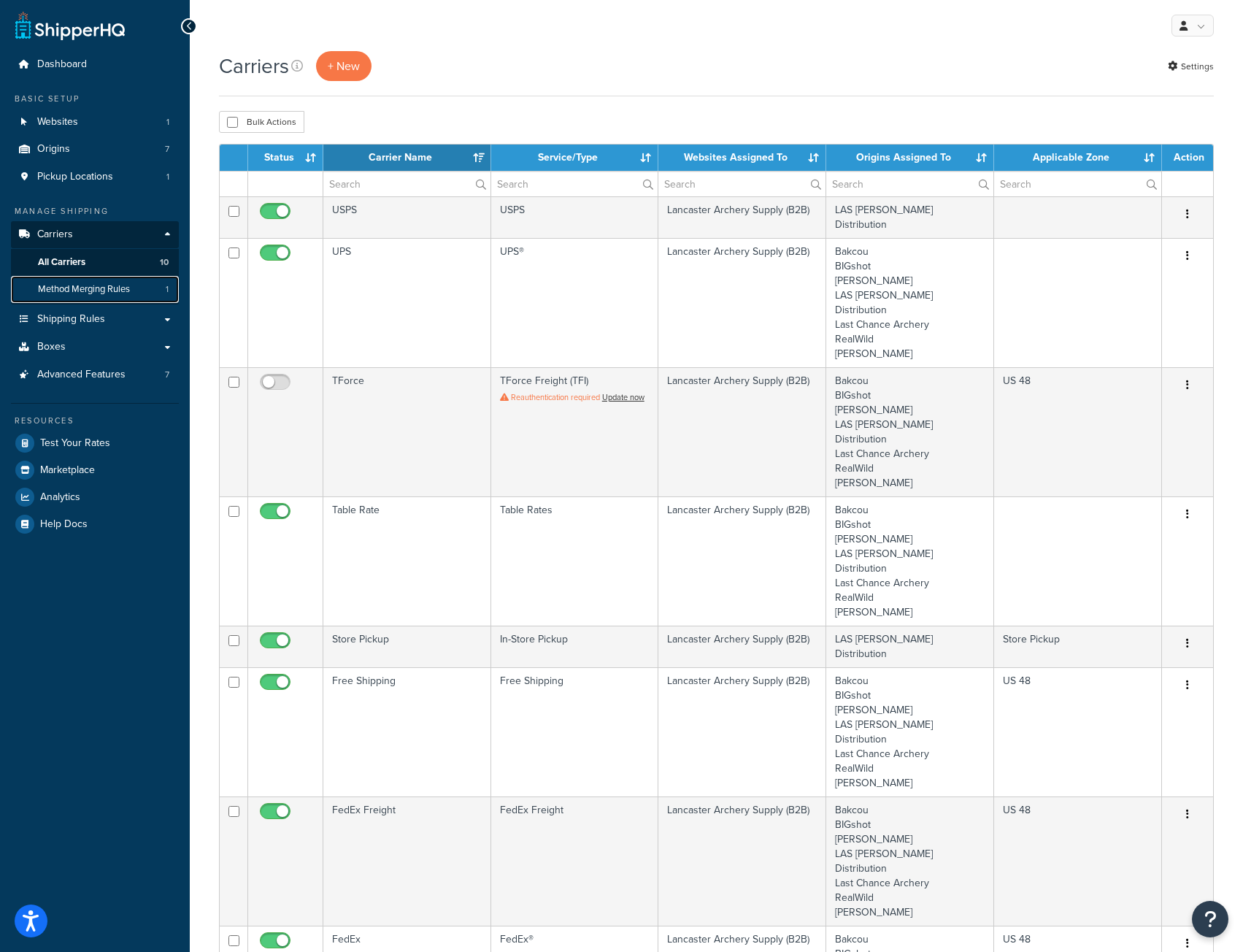
click at [74, 281] on link "Method Merging Rules 1" at bounding box center [94, 289] width 168 height 27
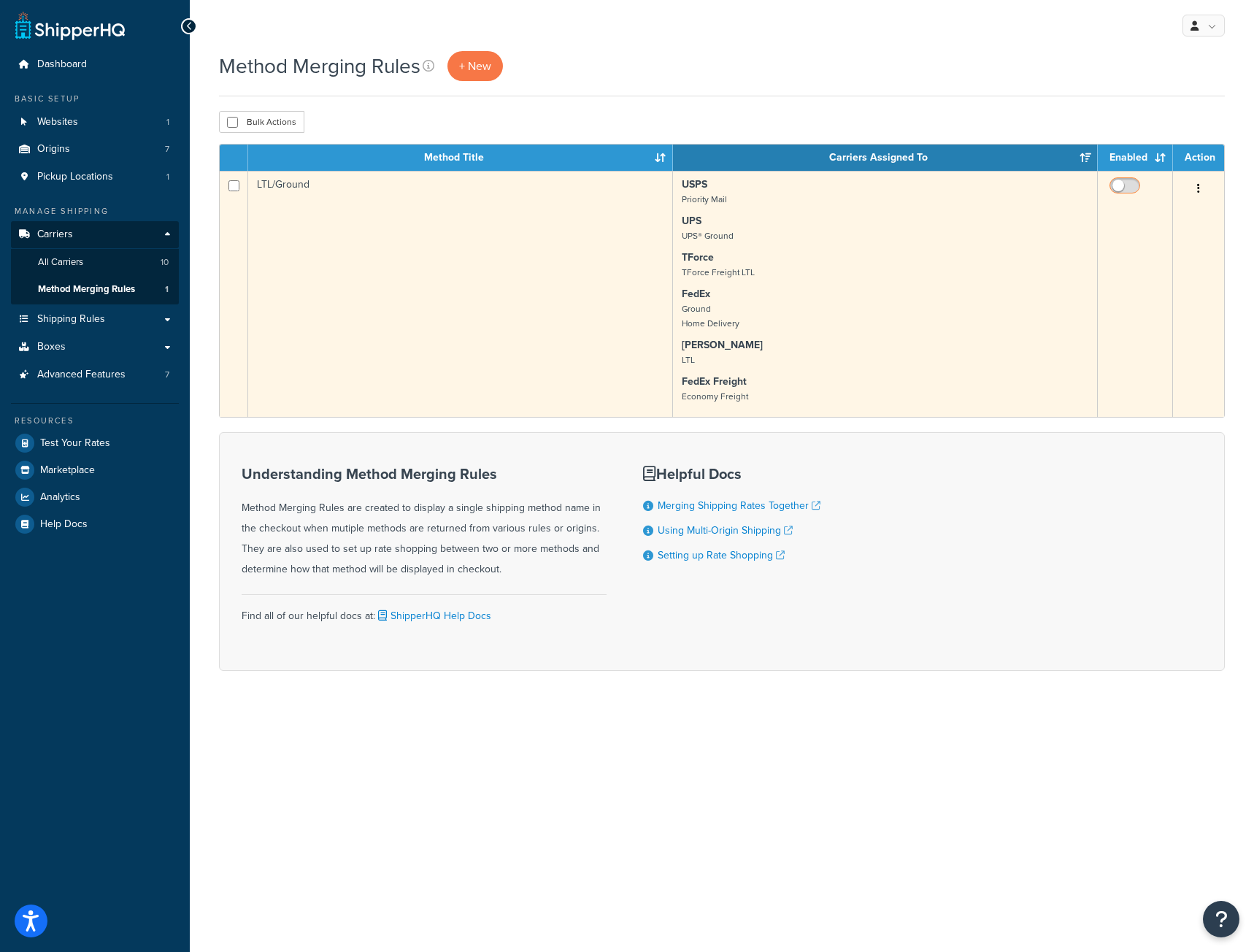
click at [1133, 183] on input "checkbox" at bounding box center [1126, 189] width 40 height 18
checkbox input "true"
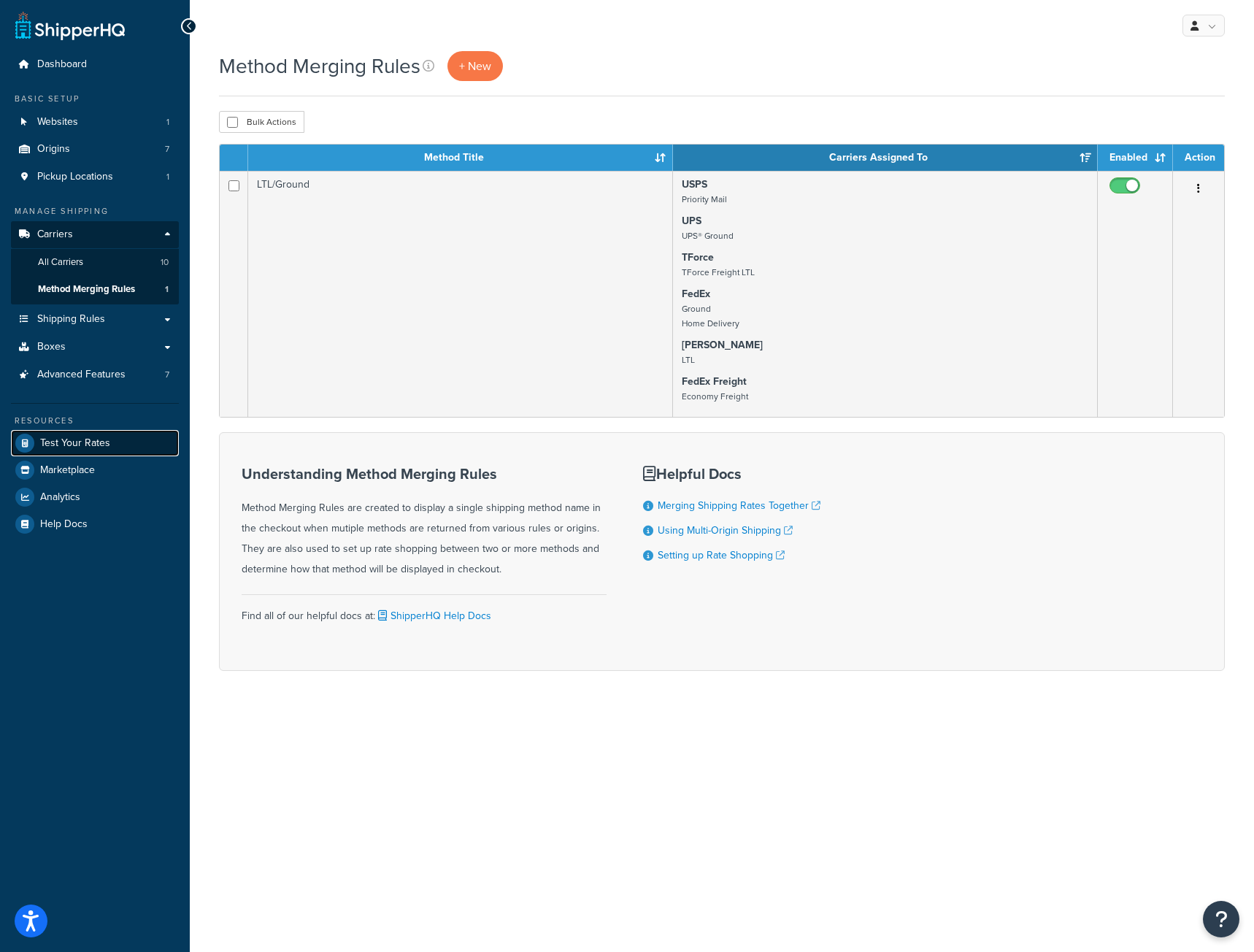
click at [77, 439] on span "Test Your Rates" at bounding box center [76, 443] width 70 height 12
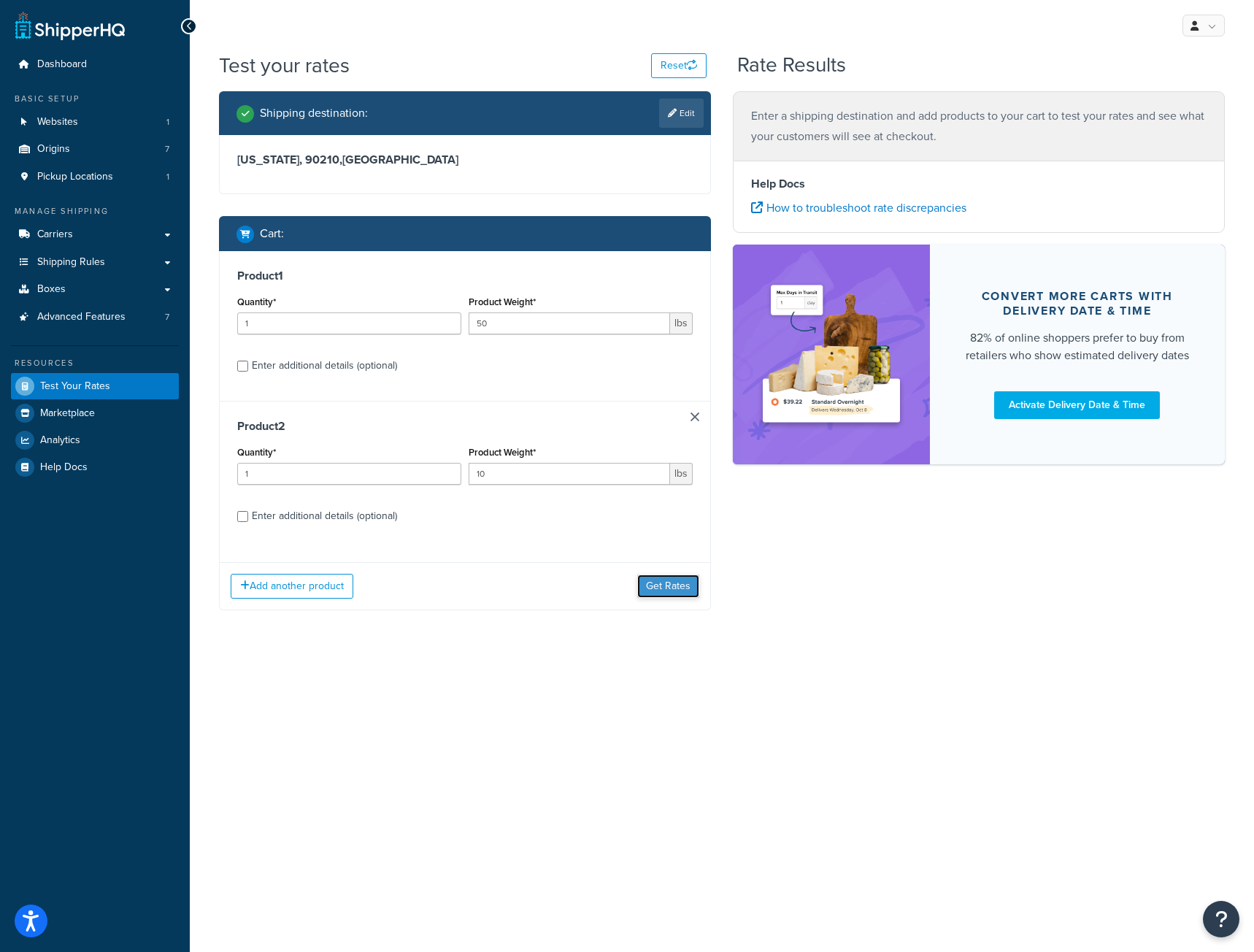
click at [661, 590] on button "Get Rates" at bounding box center [668, 586] width 62 height 24
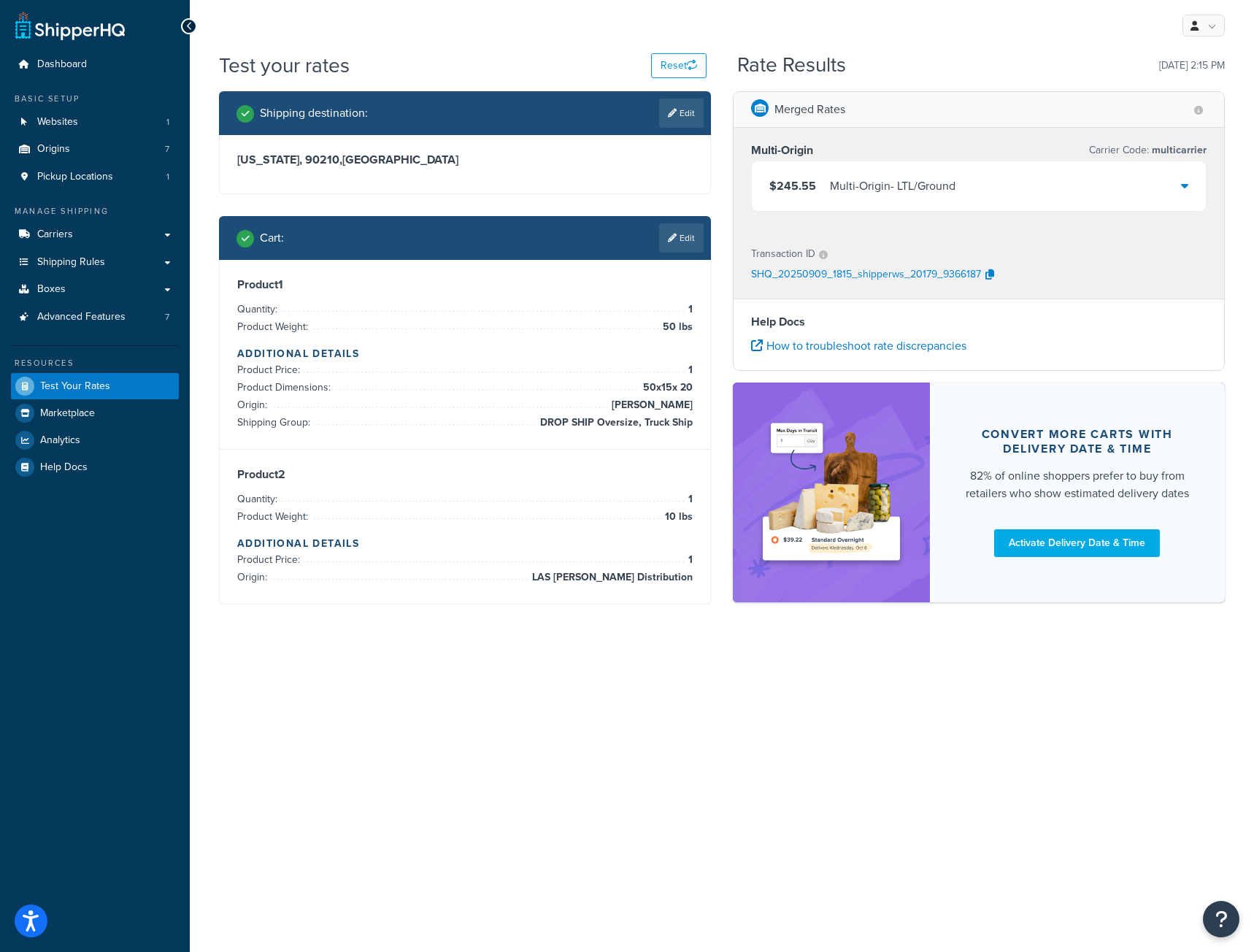
click at [1184, 182] on icon at bounding box center [1184, 185] width 7 height 11
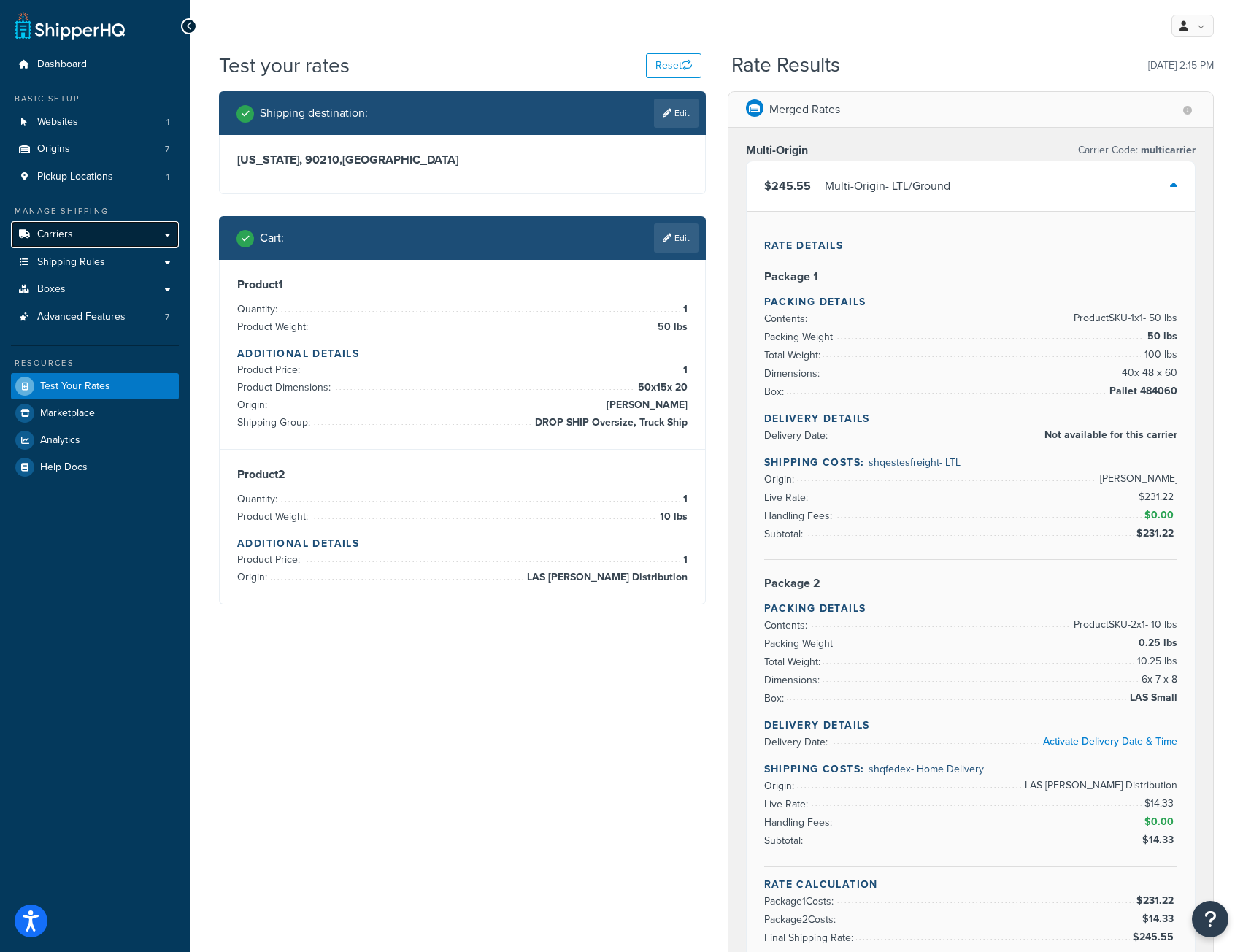
click at [69, 234] on span "Carriers" at bounding box center [55, 235] width 36 height 12
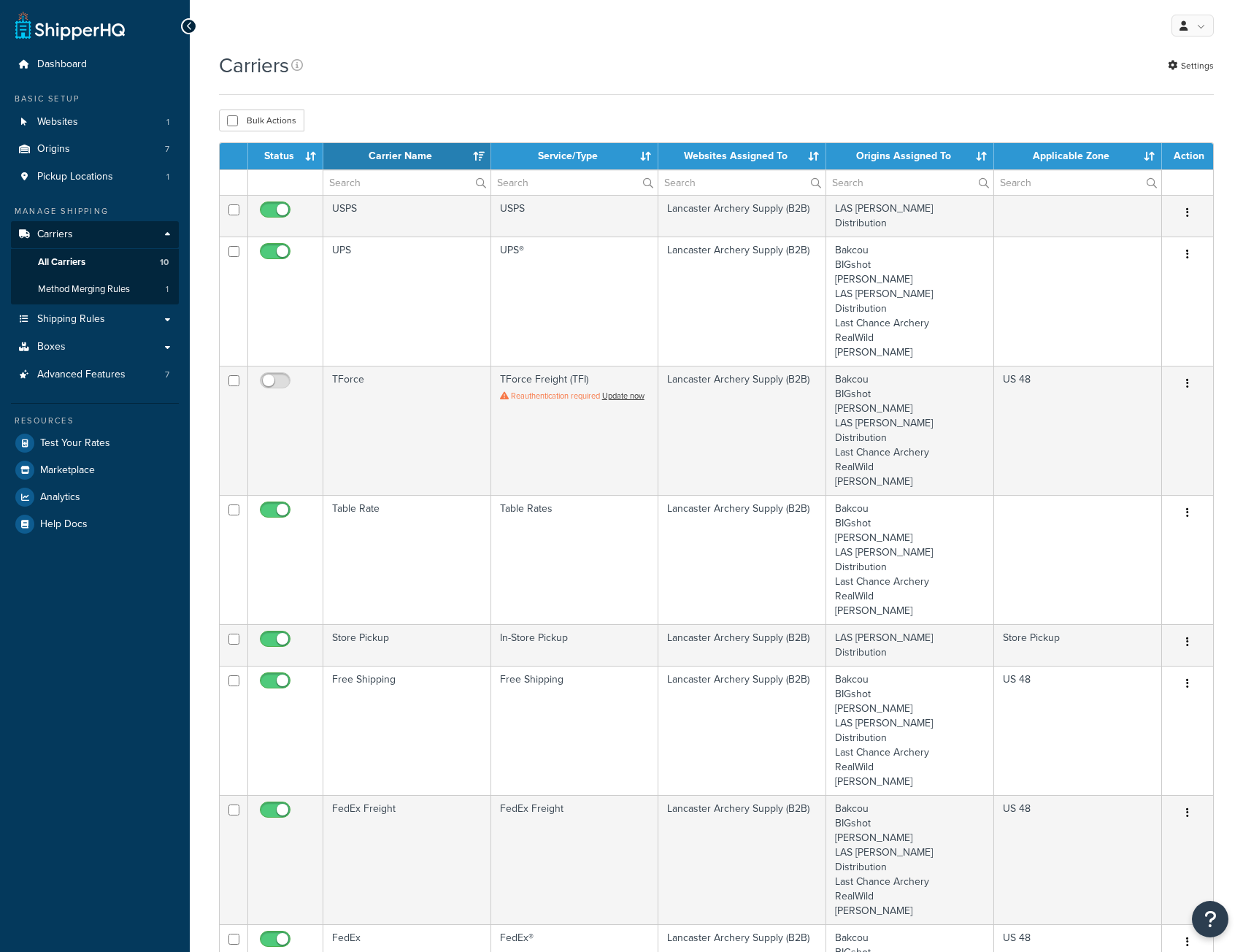
select select "15"
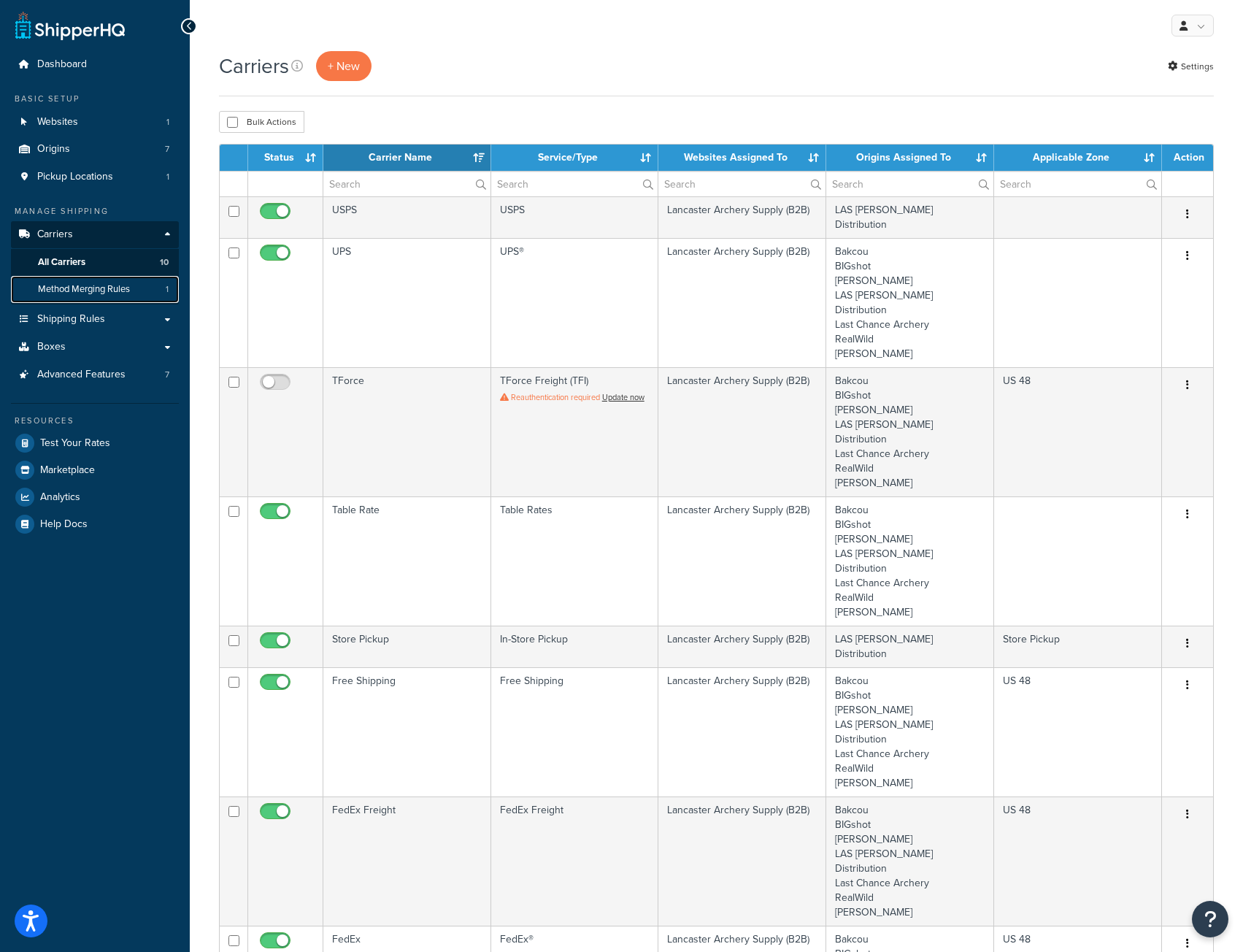
click at [81, 293] on span "Method Merging Rules" at bounding box center [84, 289] width 92 height 12
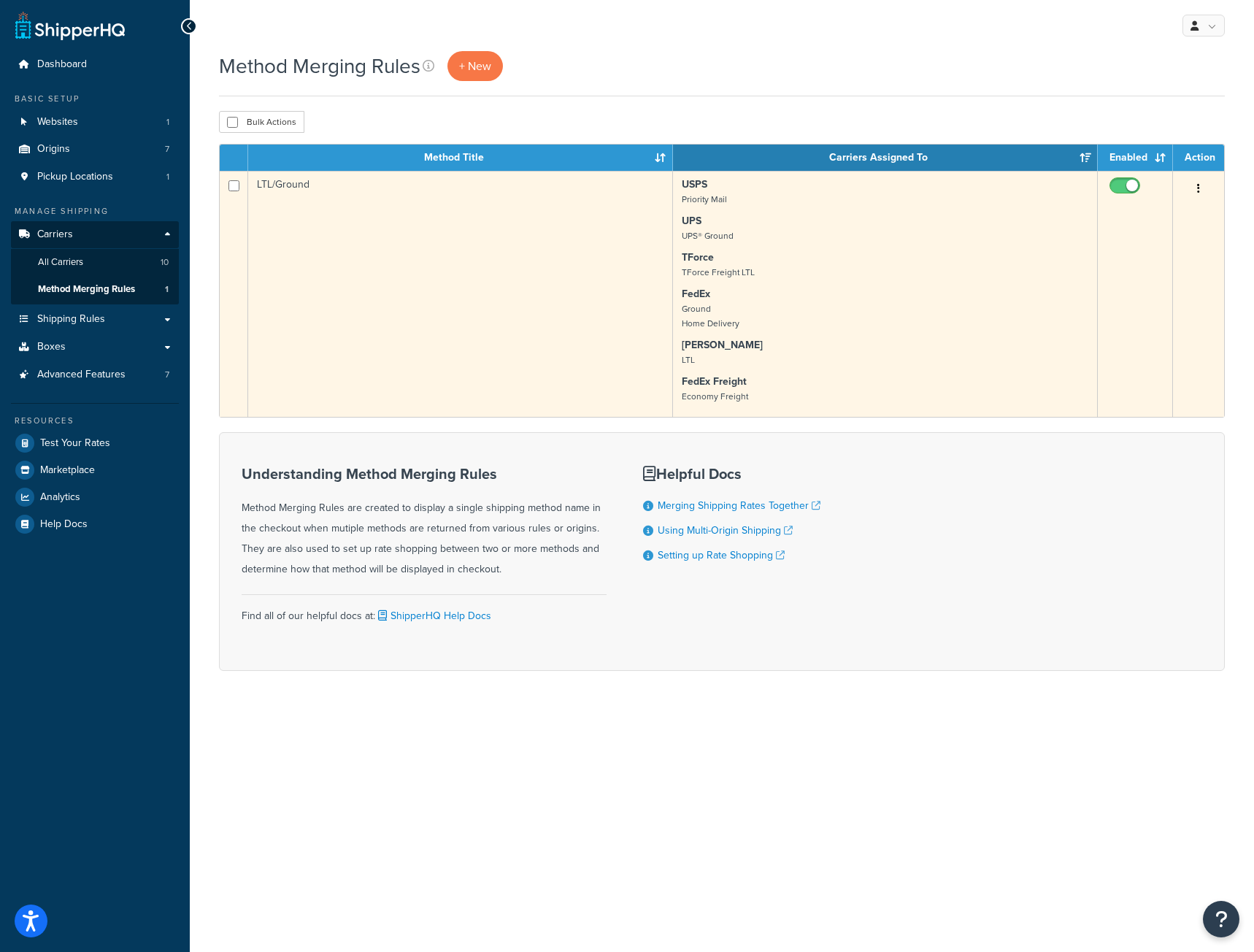
click at [1111, 183] on input "checkbox" at bounding box center [1126, 189] width 40 height 18
checkbox input "false"
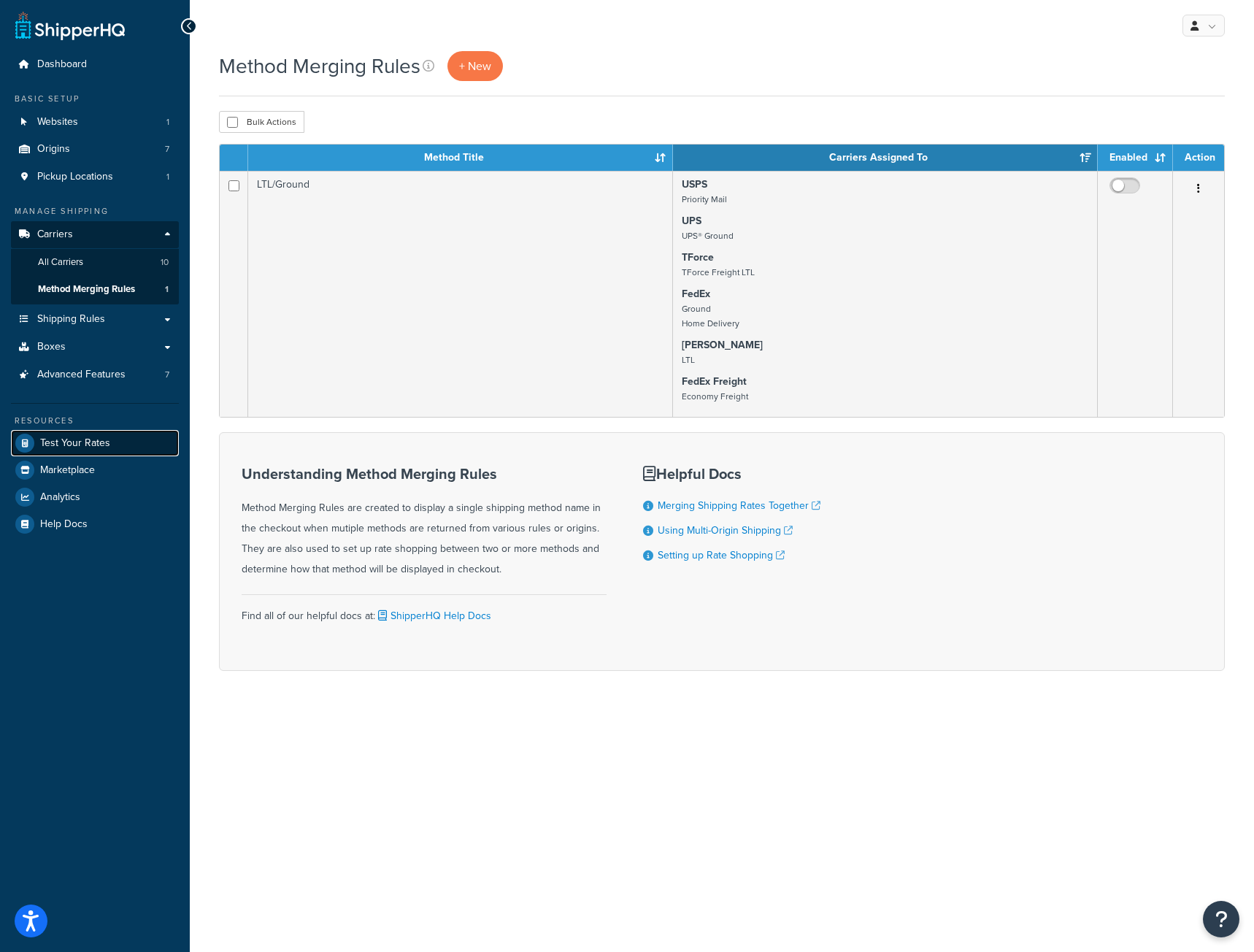
click at [75, 439] on span "Test Your Rates" at bounding box center [76, 443] width 70 height 12
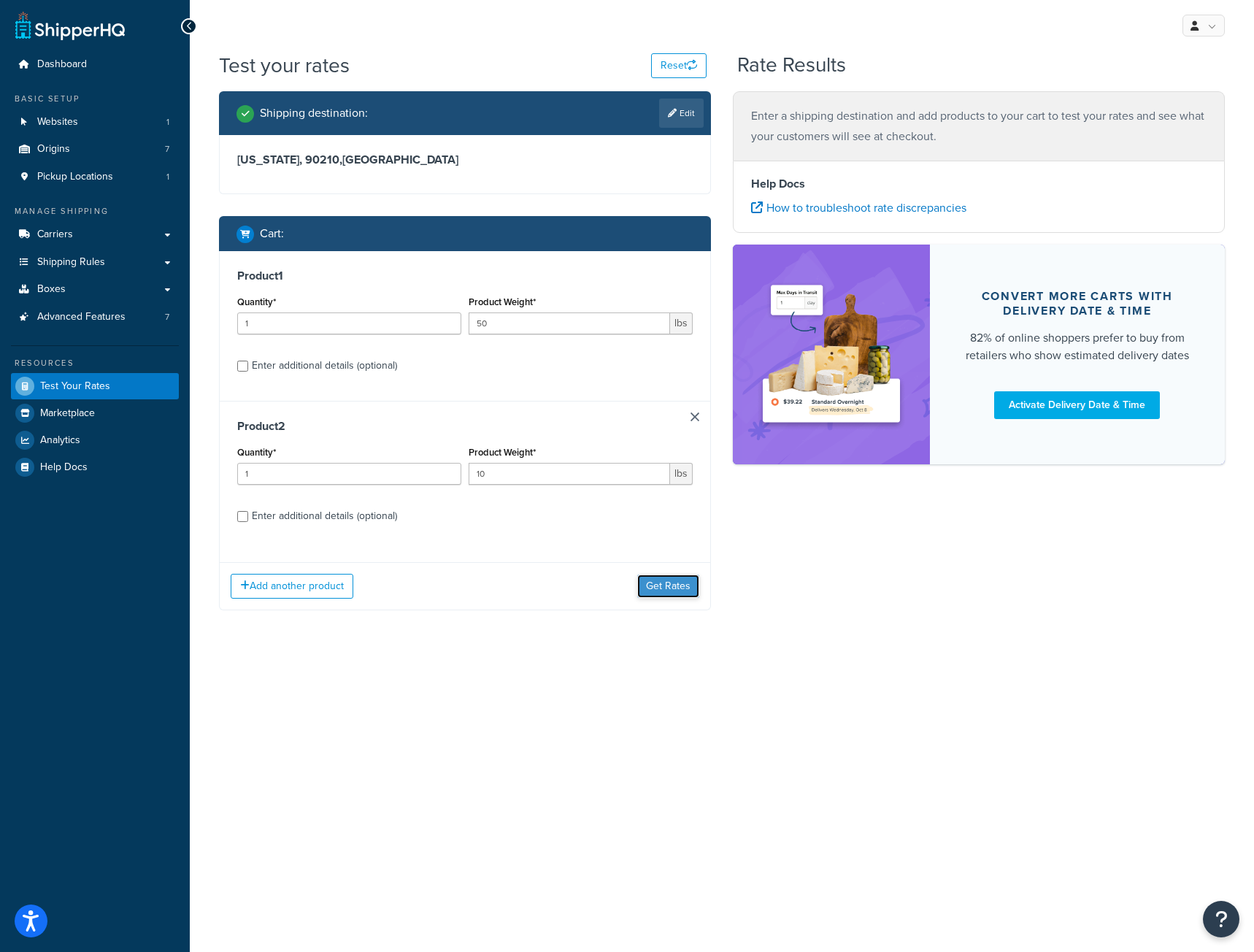
click at [657, 575] on button "Get Rates" at bounding box center [668, 586] width 62 height 24
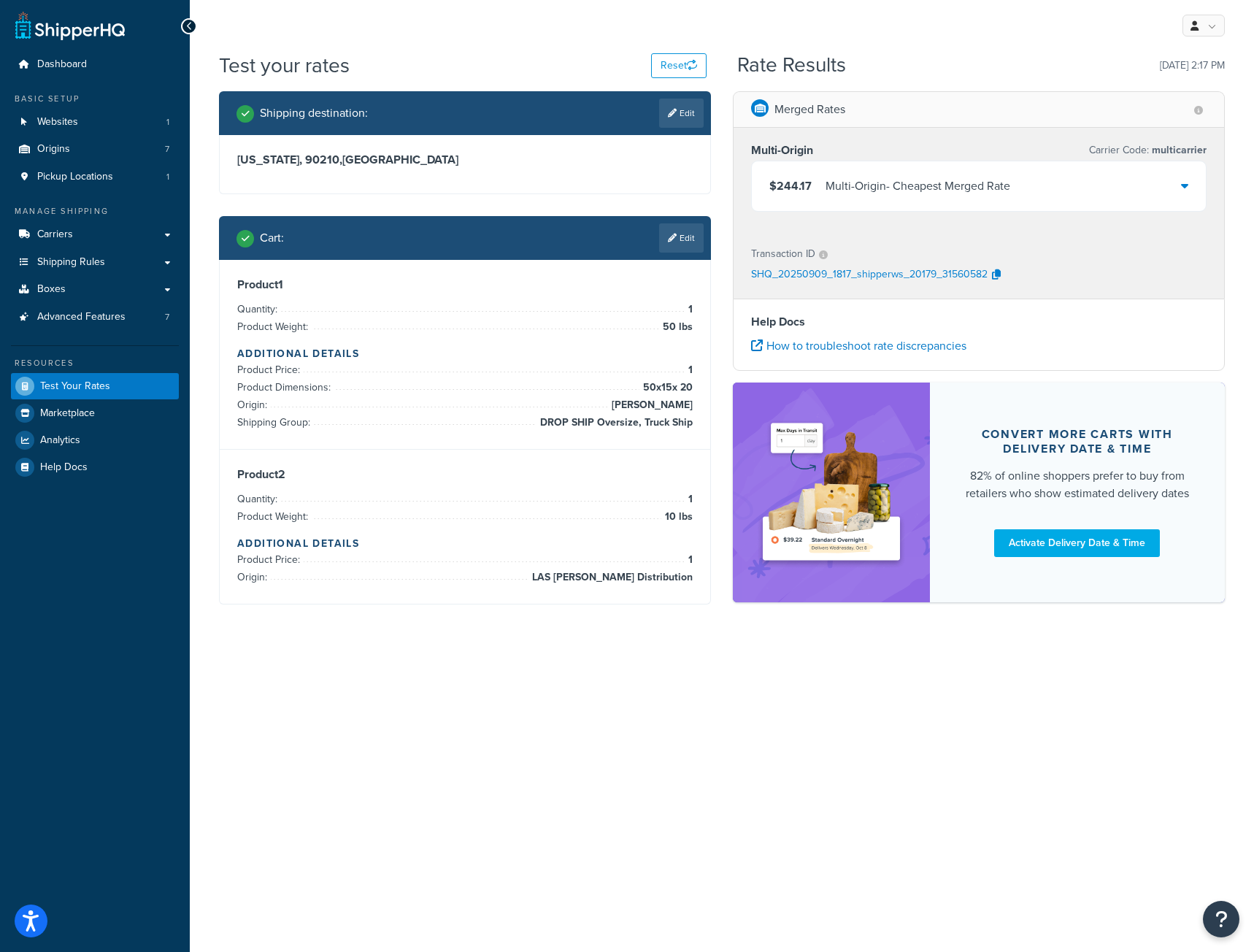
click at [1183, 189] on icon at bounding box center [1184, 185] width 7 height 11
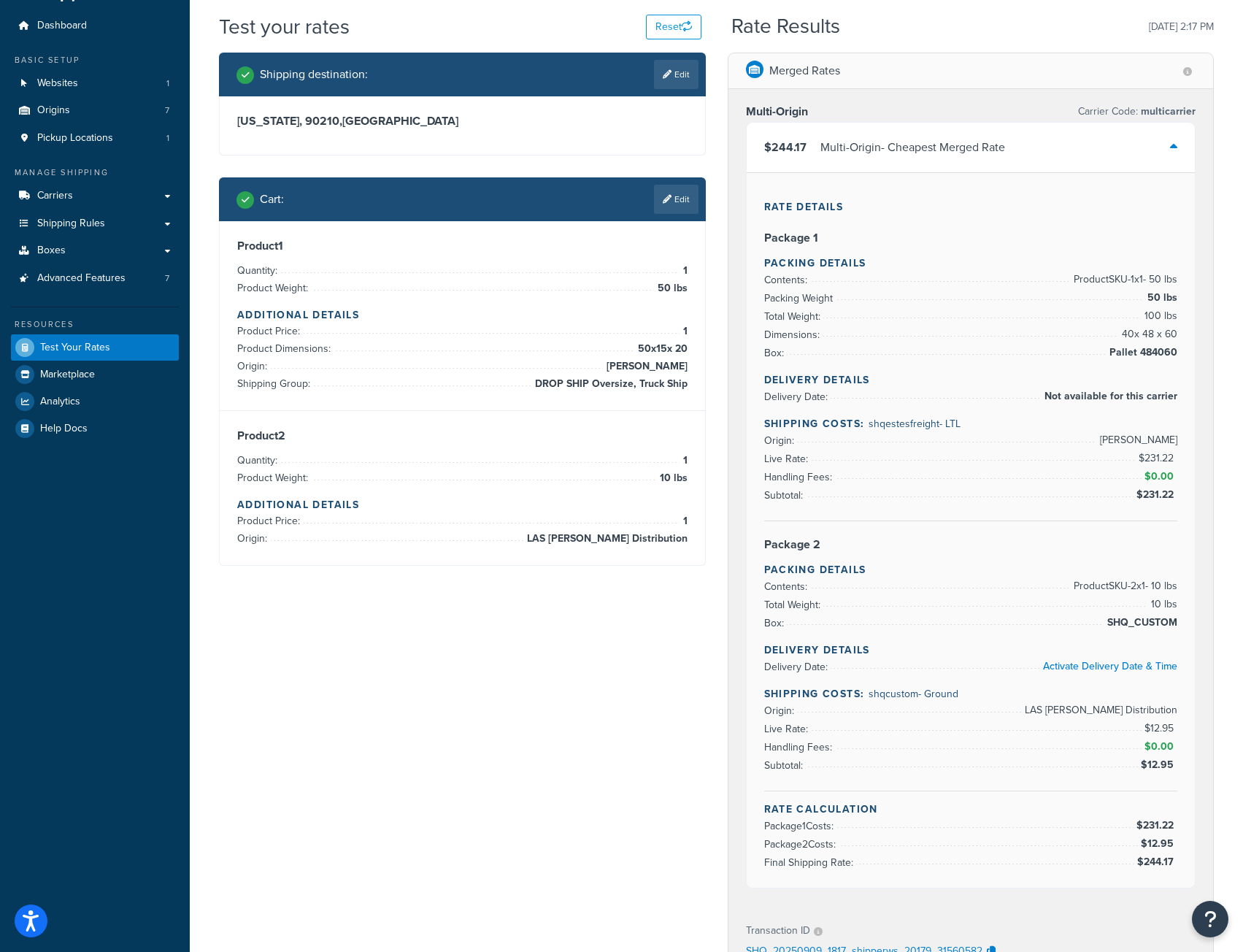
scroll to position [73, 0]
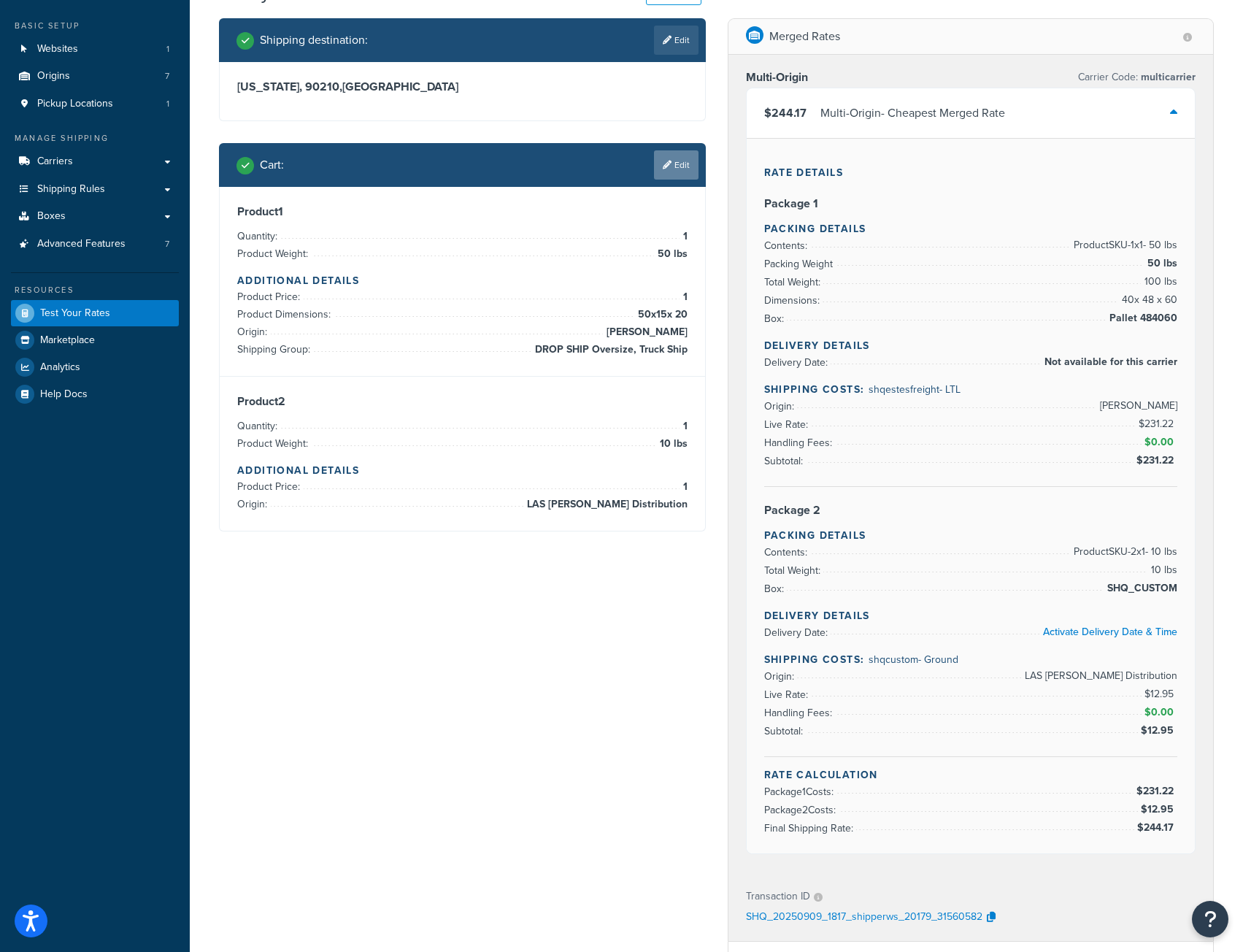
click at [676, 162] on link "Edit" at bounding box center [676, 165] width 45 height 29
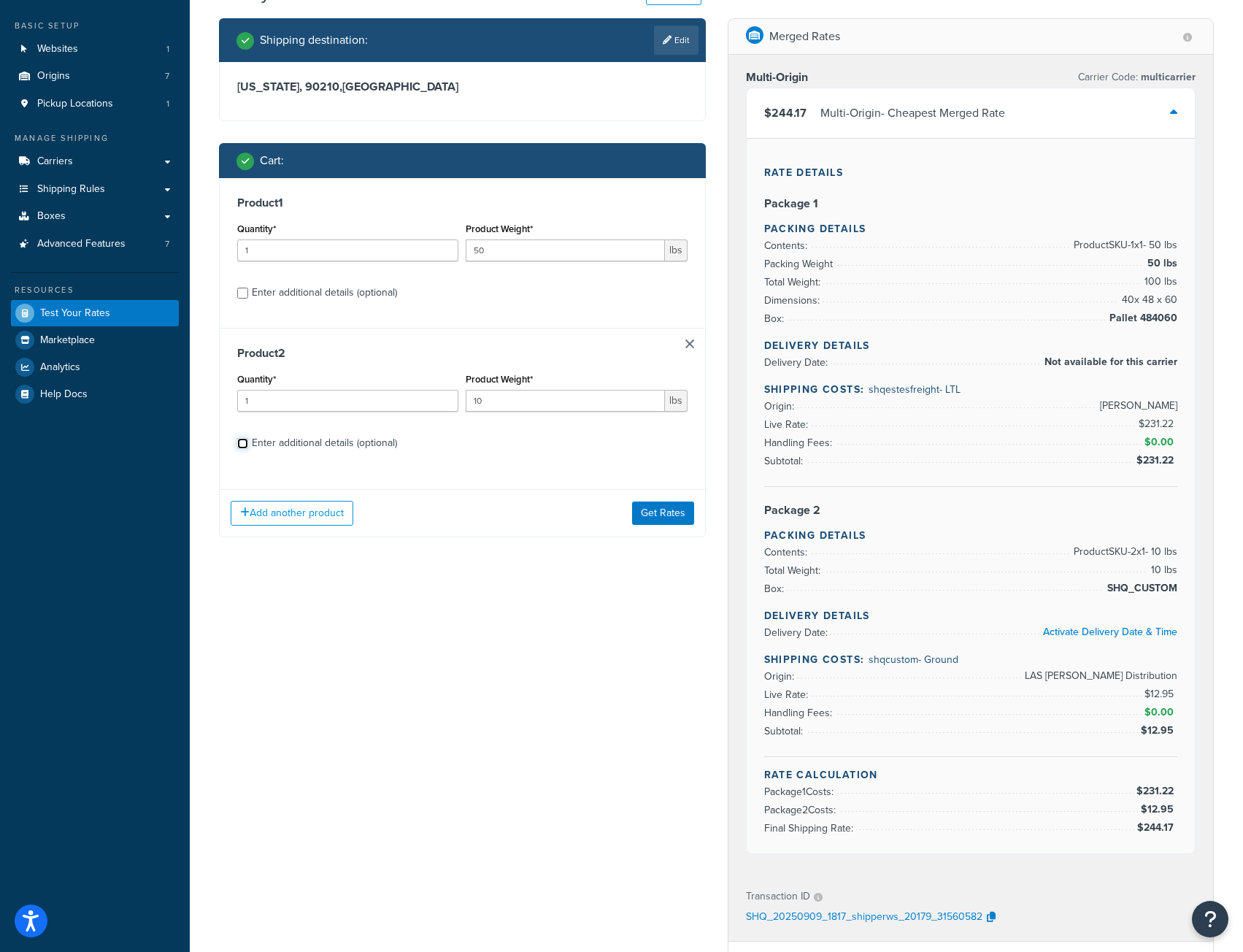
click at [243, 443] on input "Enter additional details (optional)" at bounding box center [243, 443] width 11 height 11
checkbox input "true"
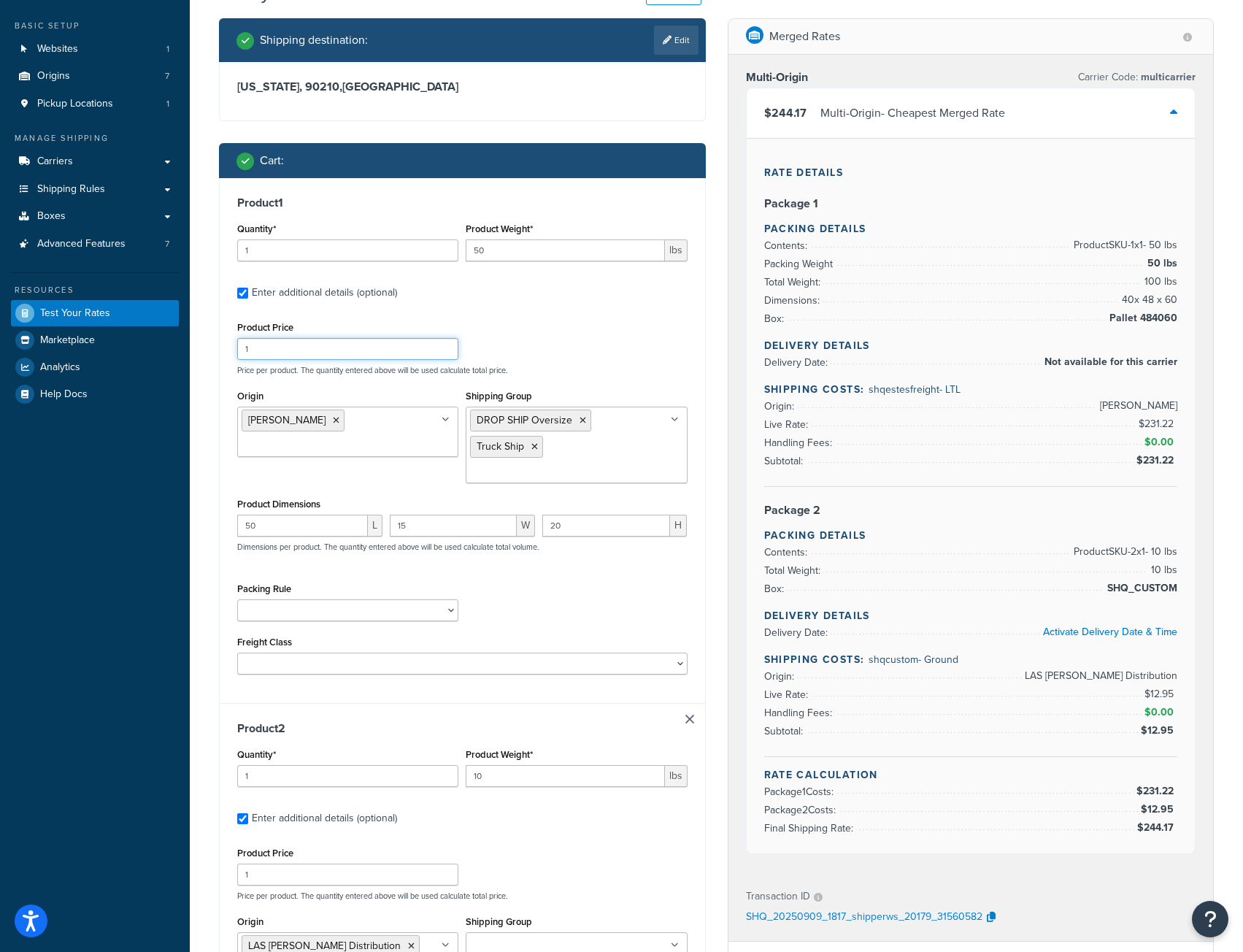
click at [258, 352] on input "1" at bounding box center [347, 348] width 221 height 22
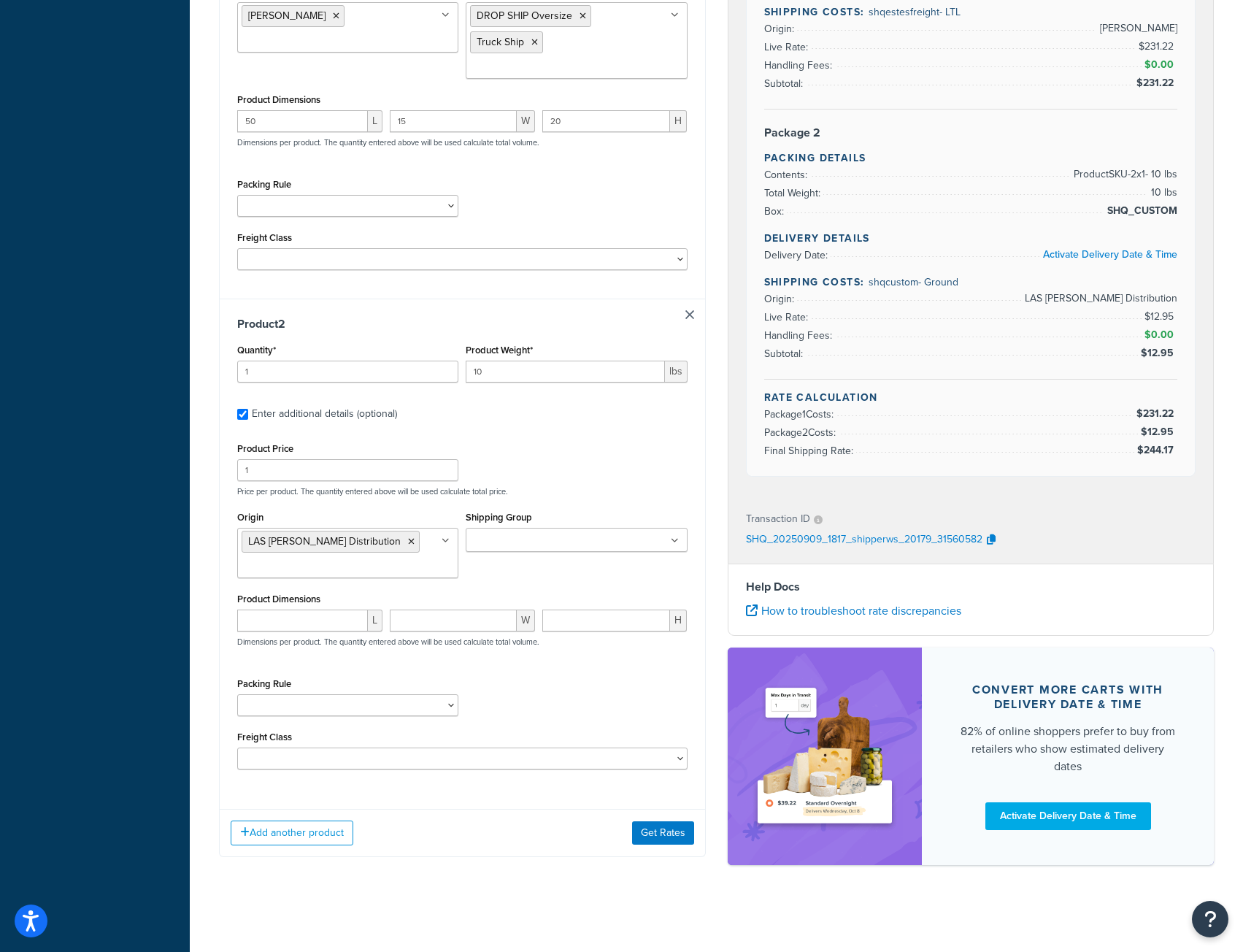
scroll to position [481, 0]
type input "100"
click at [662, 834] on button "Get Rates" at bounding box center [662, 832] width 62 height 24
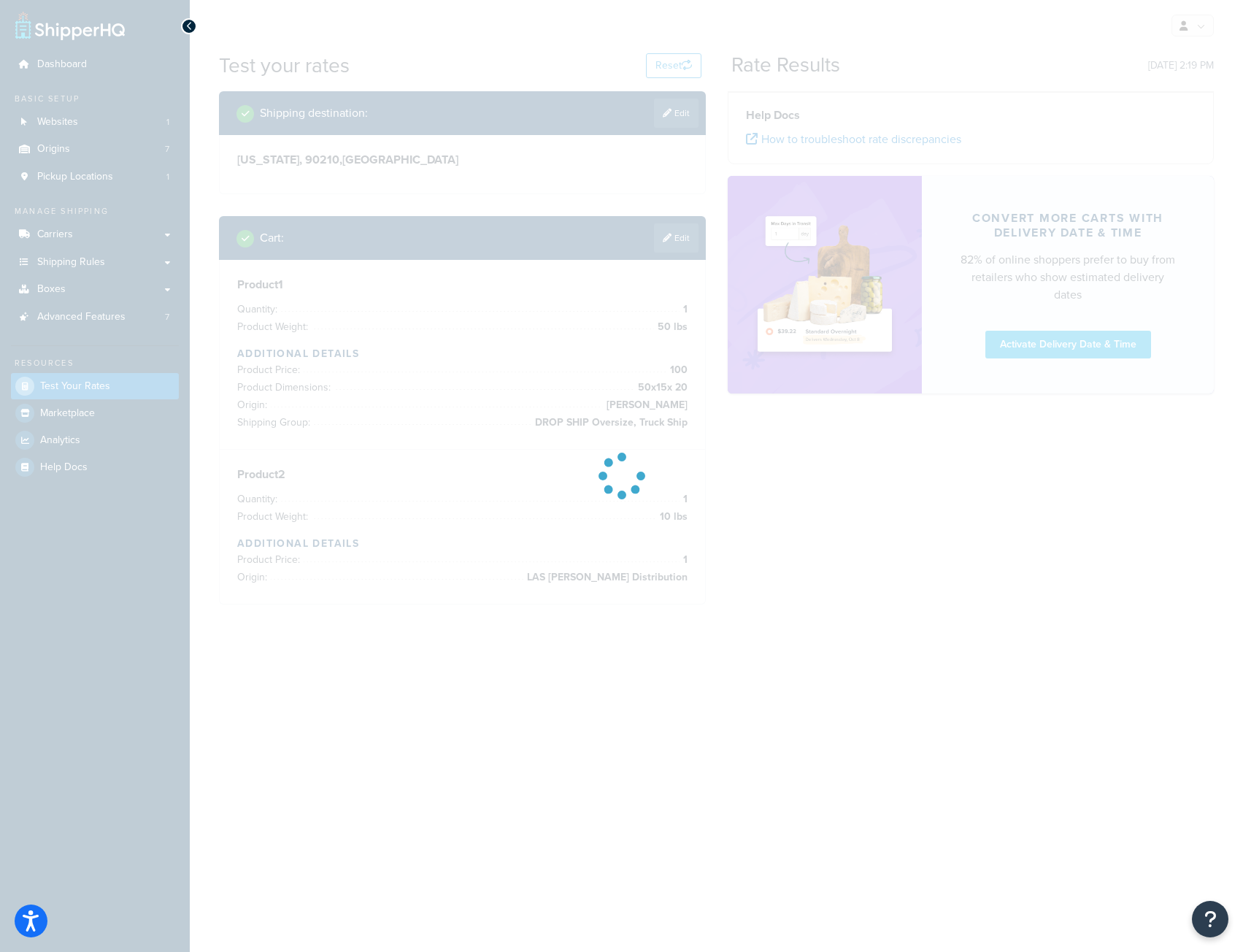
scroll to position [0, 0]
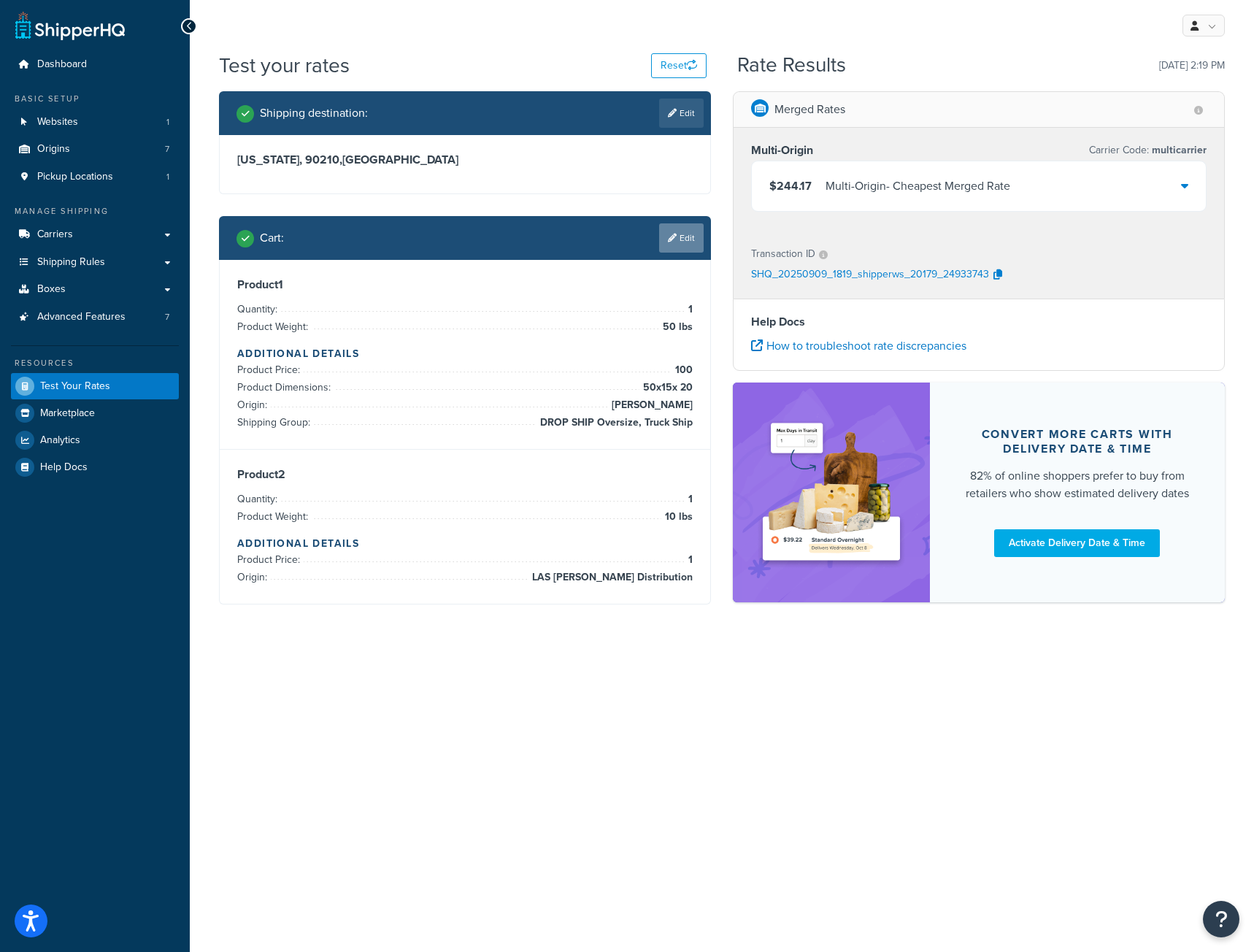
click at [678, 241] on link "Edit" at bounding box center [681, 238] width 45 height 29
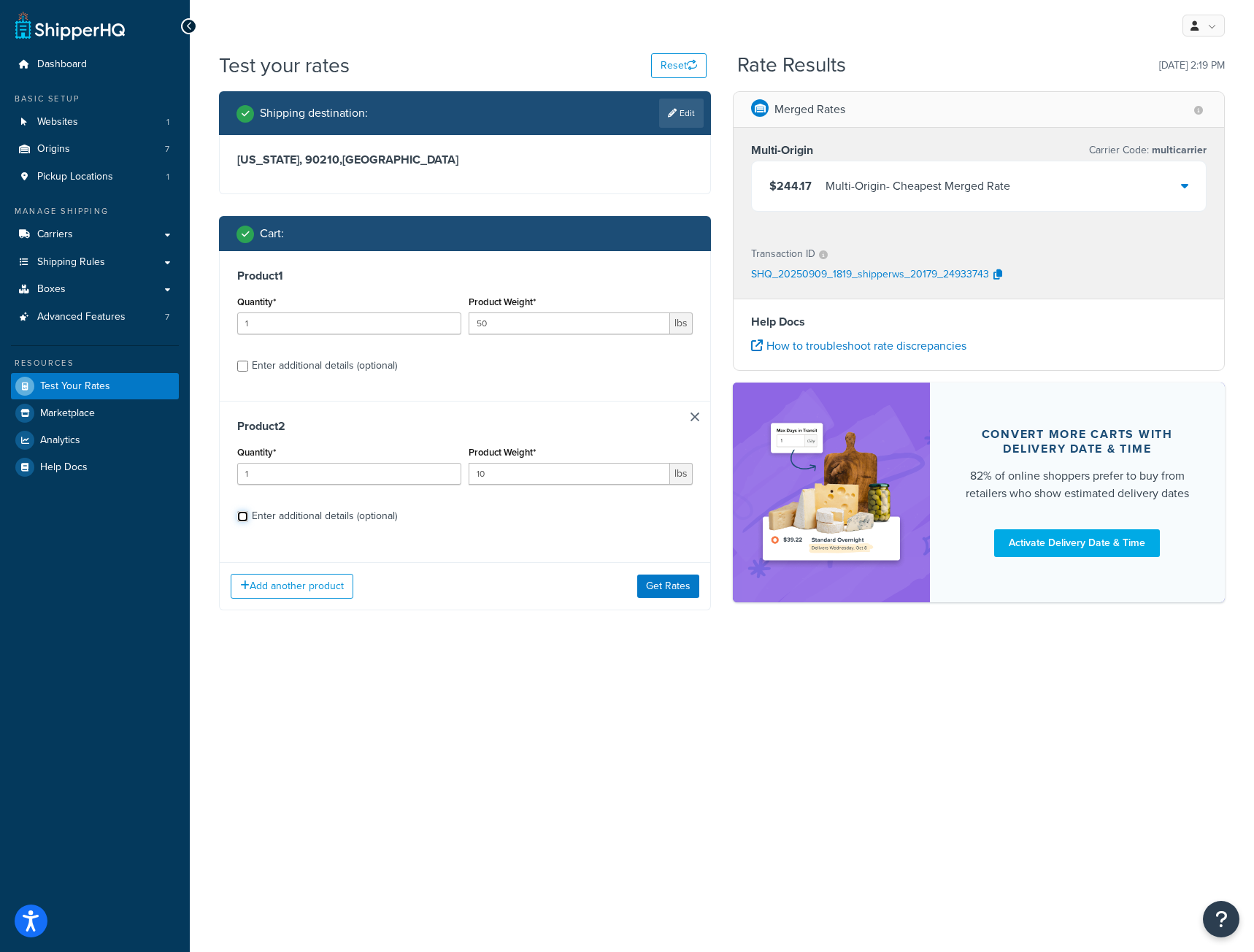
click at [243, 518] on input "Enter additional details (optional)" at bounding box center [243, 516] width 11 height 11
checkbox input "true"
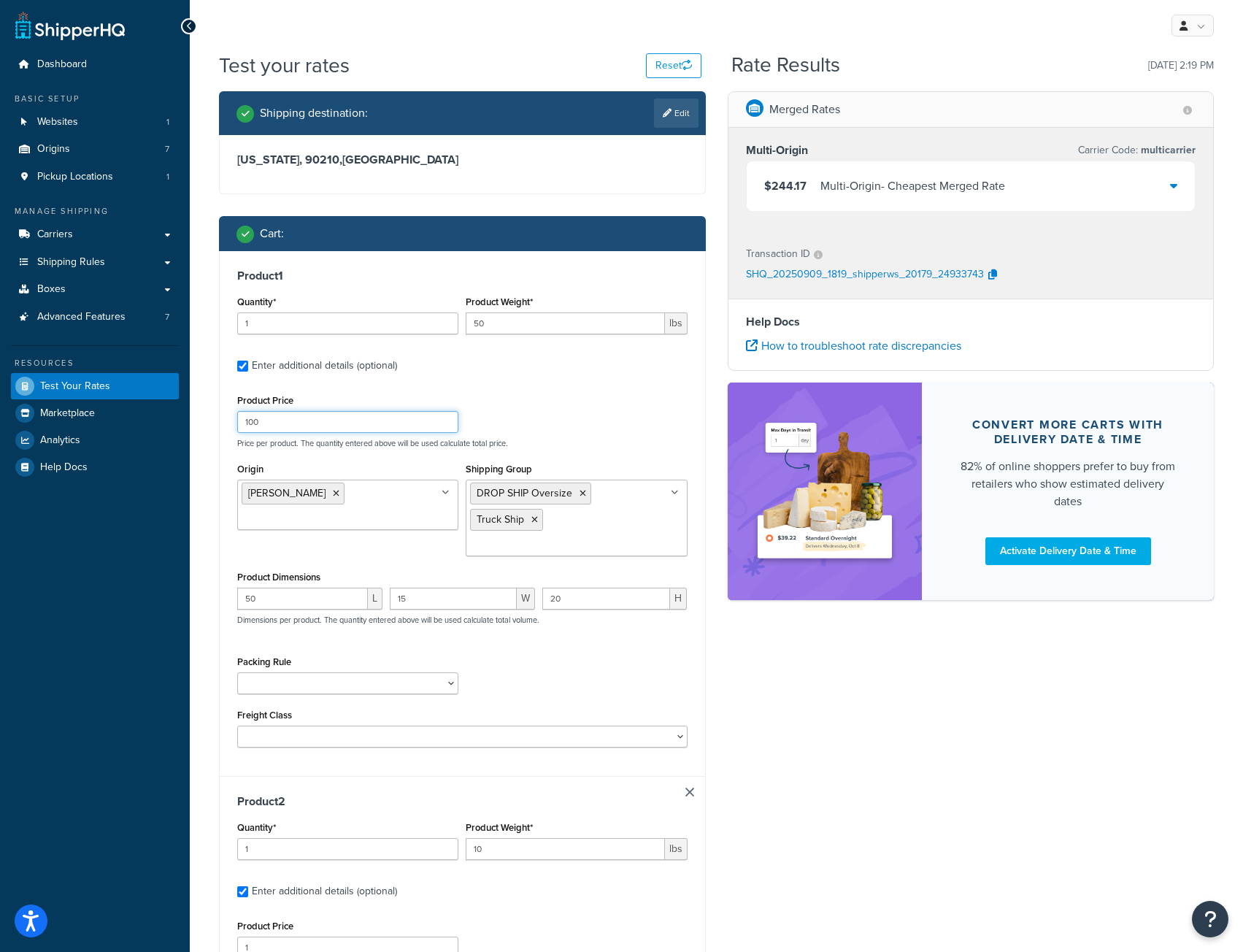
click at [203, 421] on div "Test your rates Reset Rate Results 09/09/2025, 2:19 PM Shipping destination : E…" at bounding box center [716, 721] width 1053 height 1342
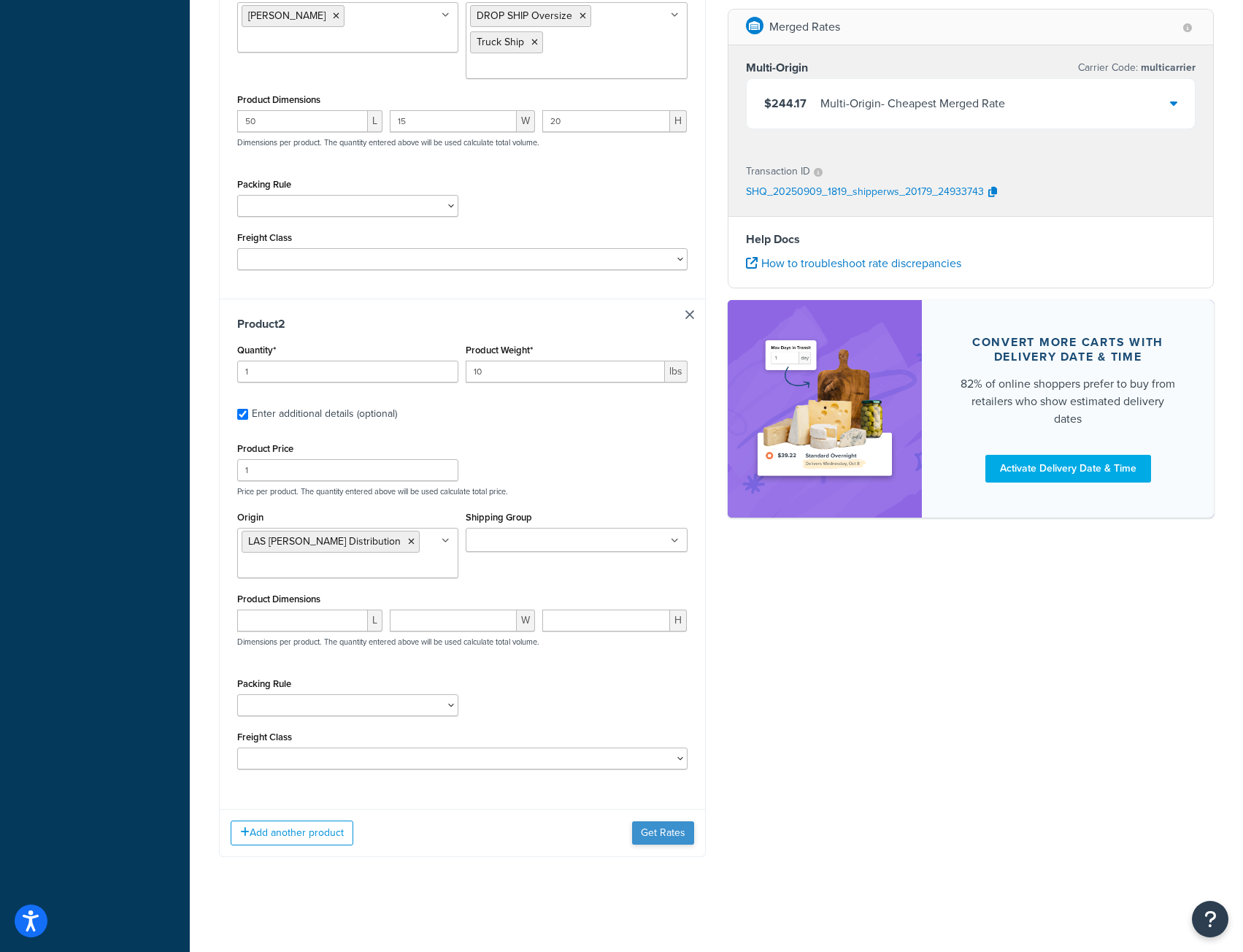
type input "500"
click at [659, 838] on button "Get Rates" at bounding box center [662, 832] width 62 height 24
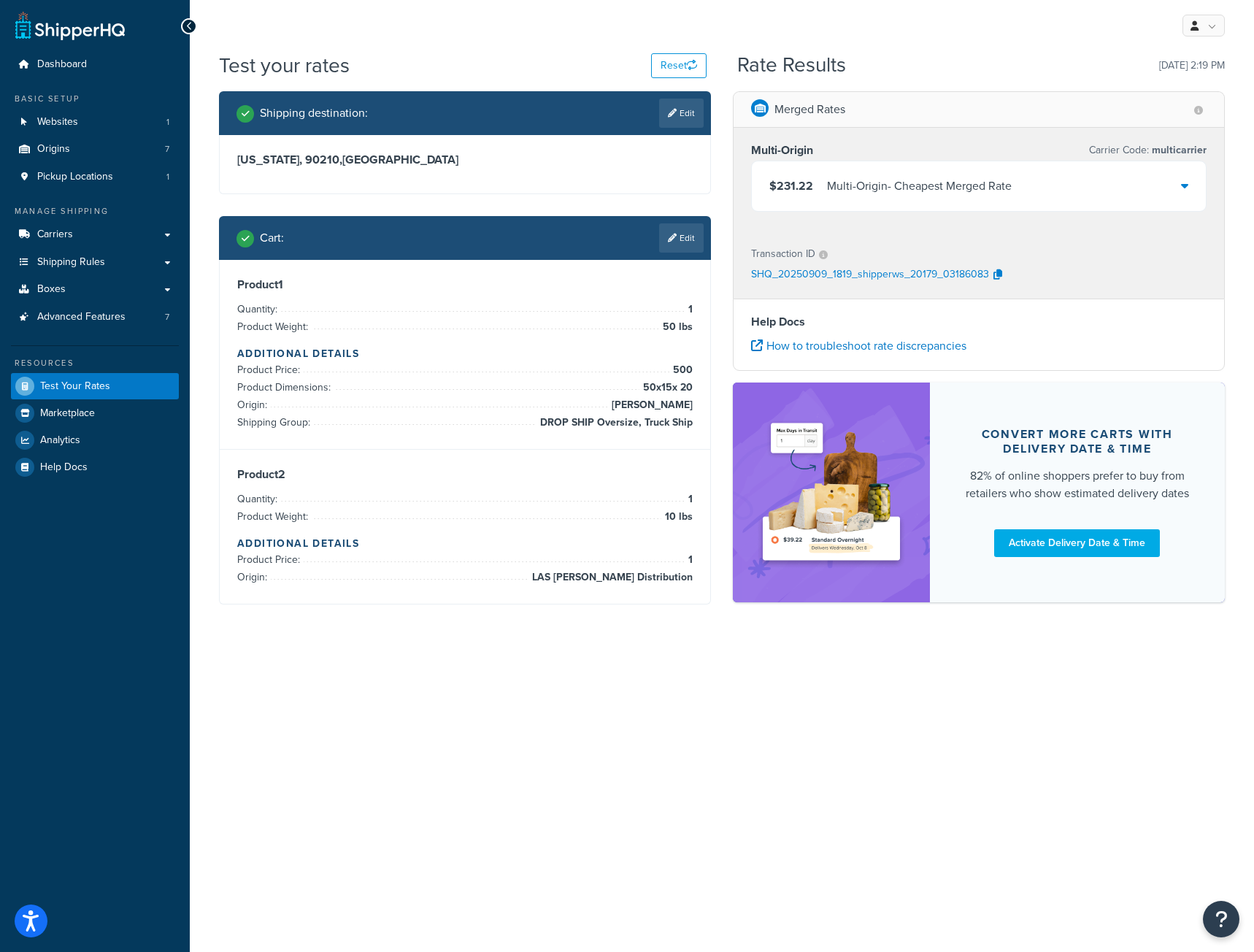
click at [1186, 187] on icon at bounding box center [1184, 185] width 7 height 11
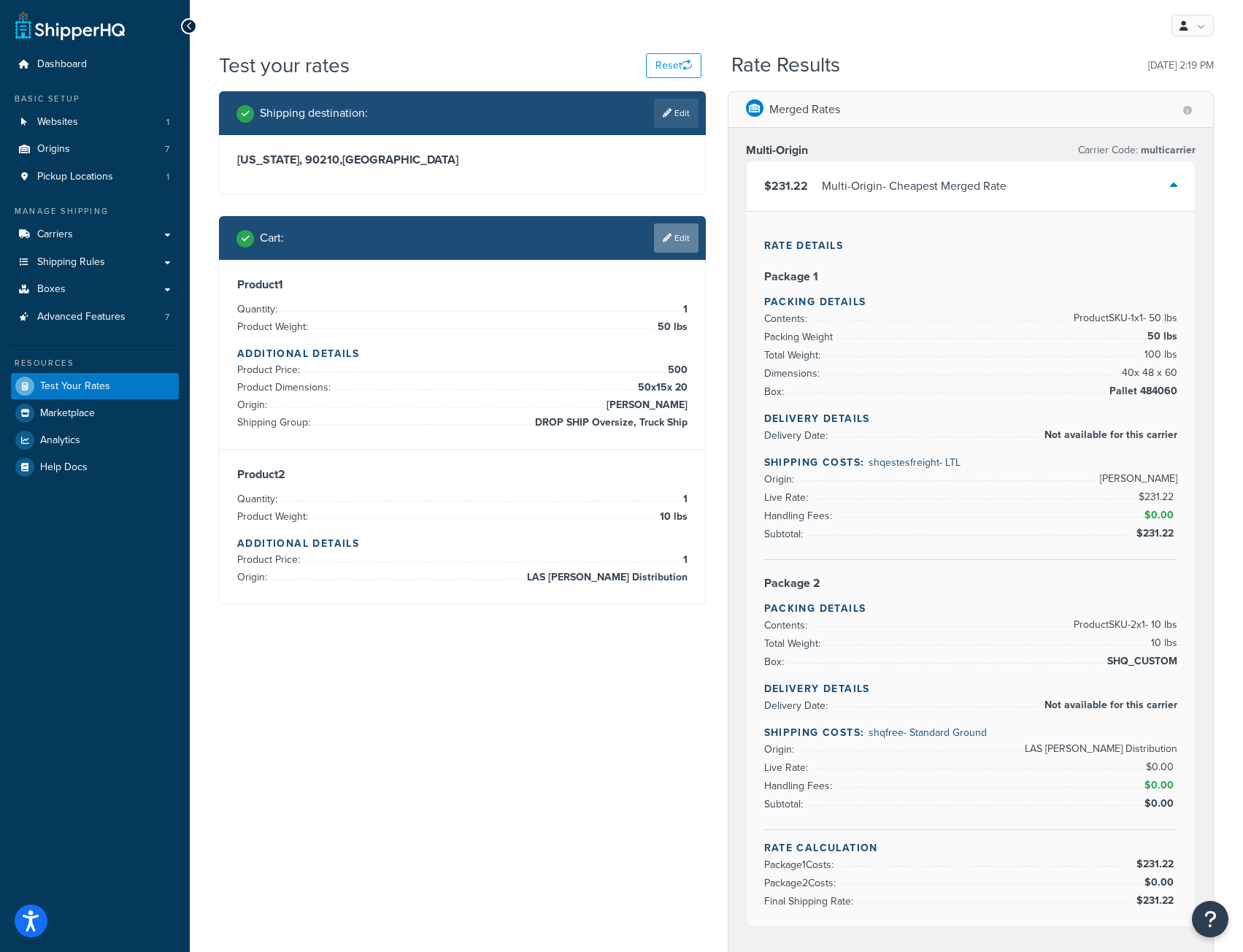
click at [697, 247] on link "Edit" at bounding box center [676, 238] width 45 height 29
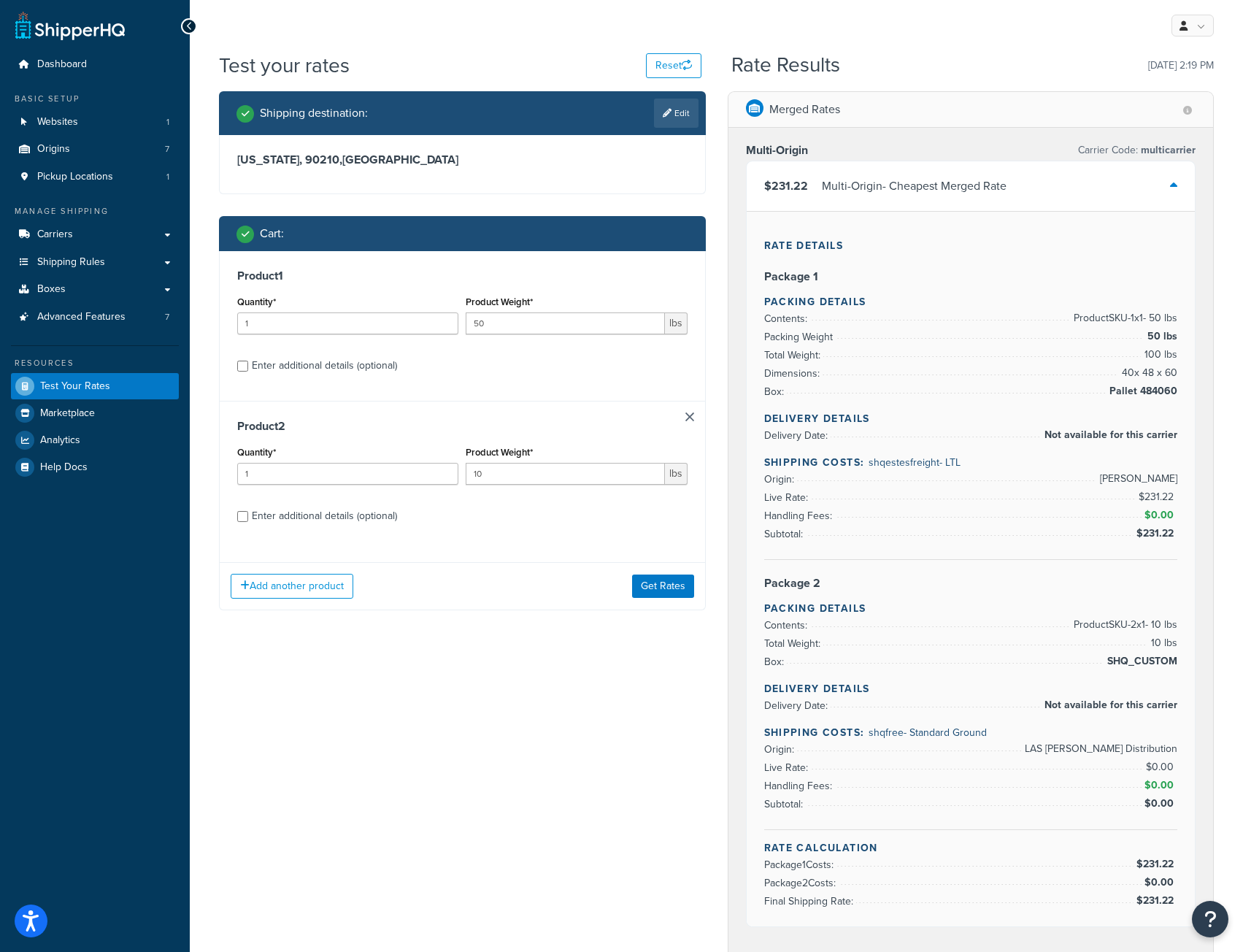
scroll to position [73, 0]
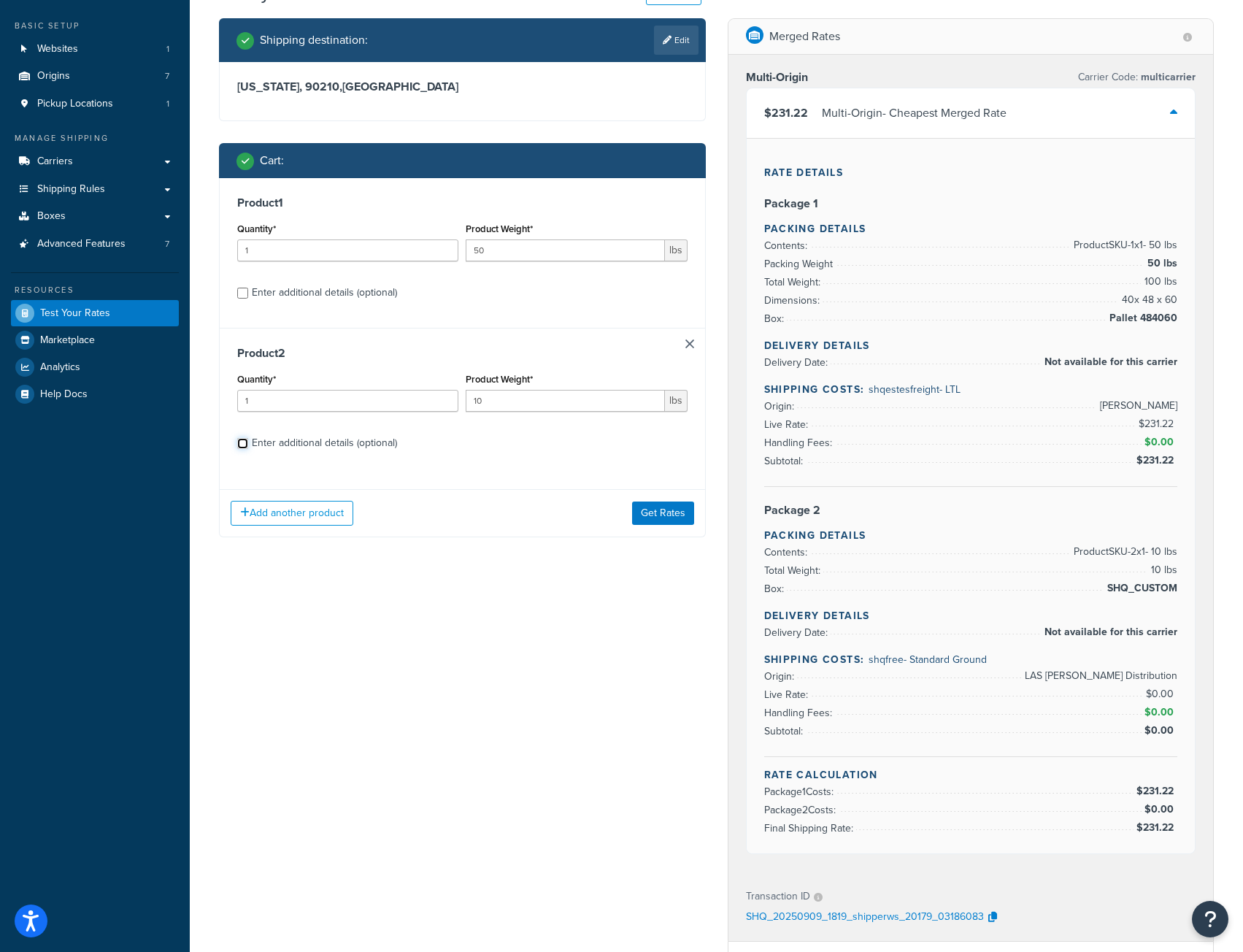
click at [241, 438] on input "Enter additional details (optional)" at bounding box center [243, 443] width 11 height 11
checkbox input "true"
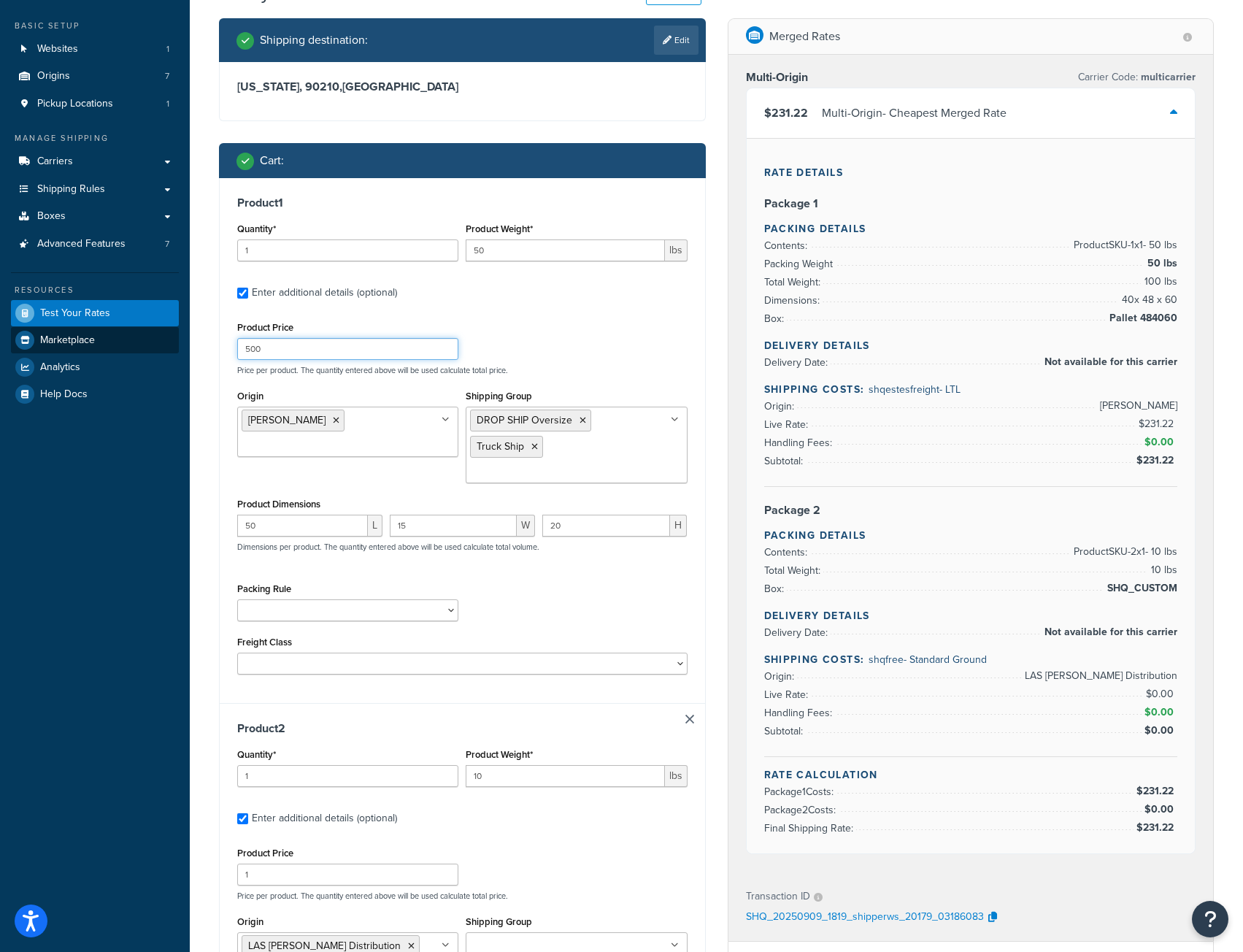
drag, startPoint x: 283, startPoint y: 353, endPoint x: 165, endPoint y: 347, distance: 118.2
click at [165, 347] on div "Dashboard Basic Setup Websites 1 Origins 7 Pickup Locations 1 Manage Shipping C…" at bounding box center [621, 641] width 1243 height 1429
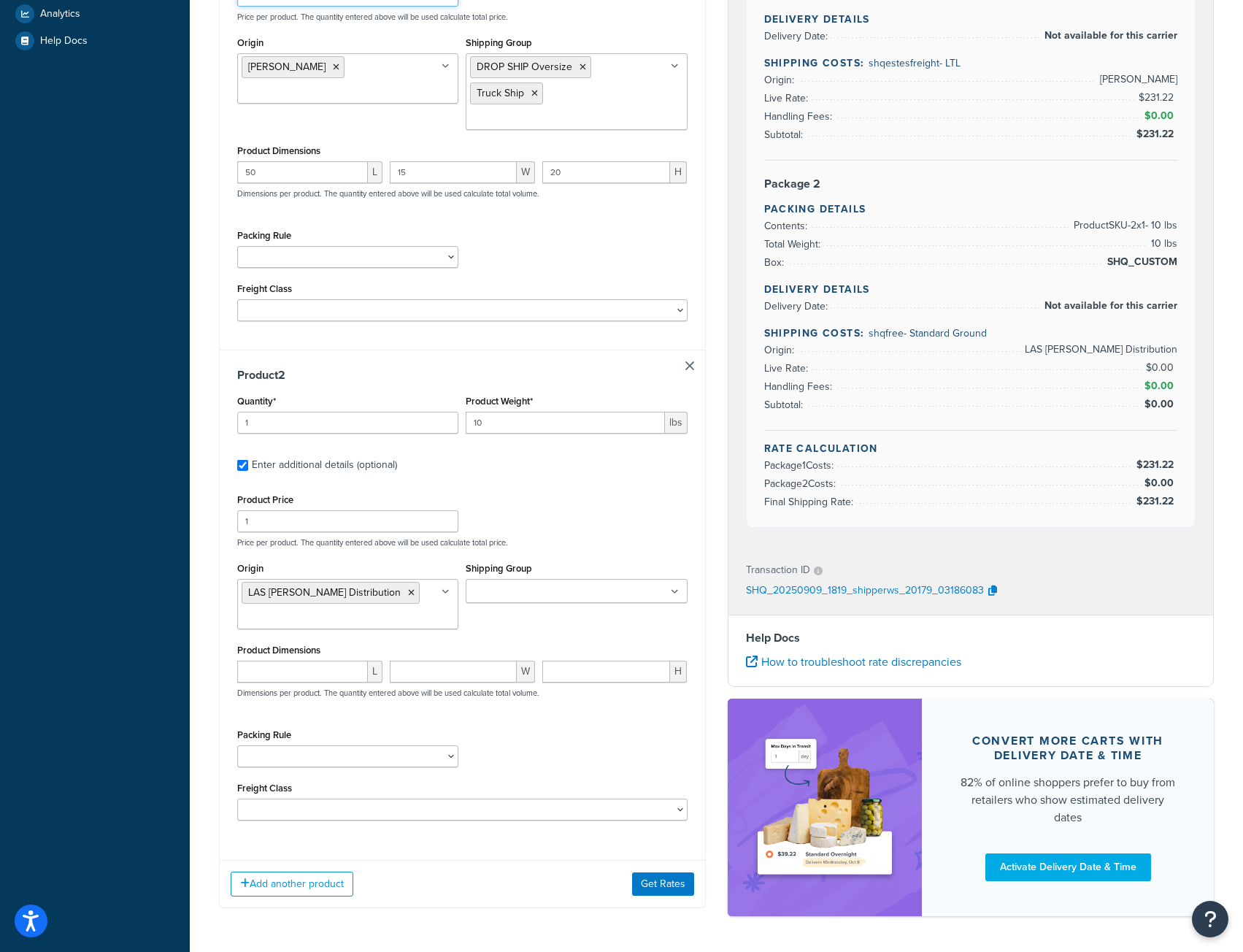
scroll to position [481, 0]
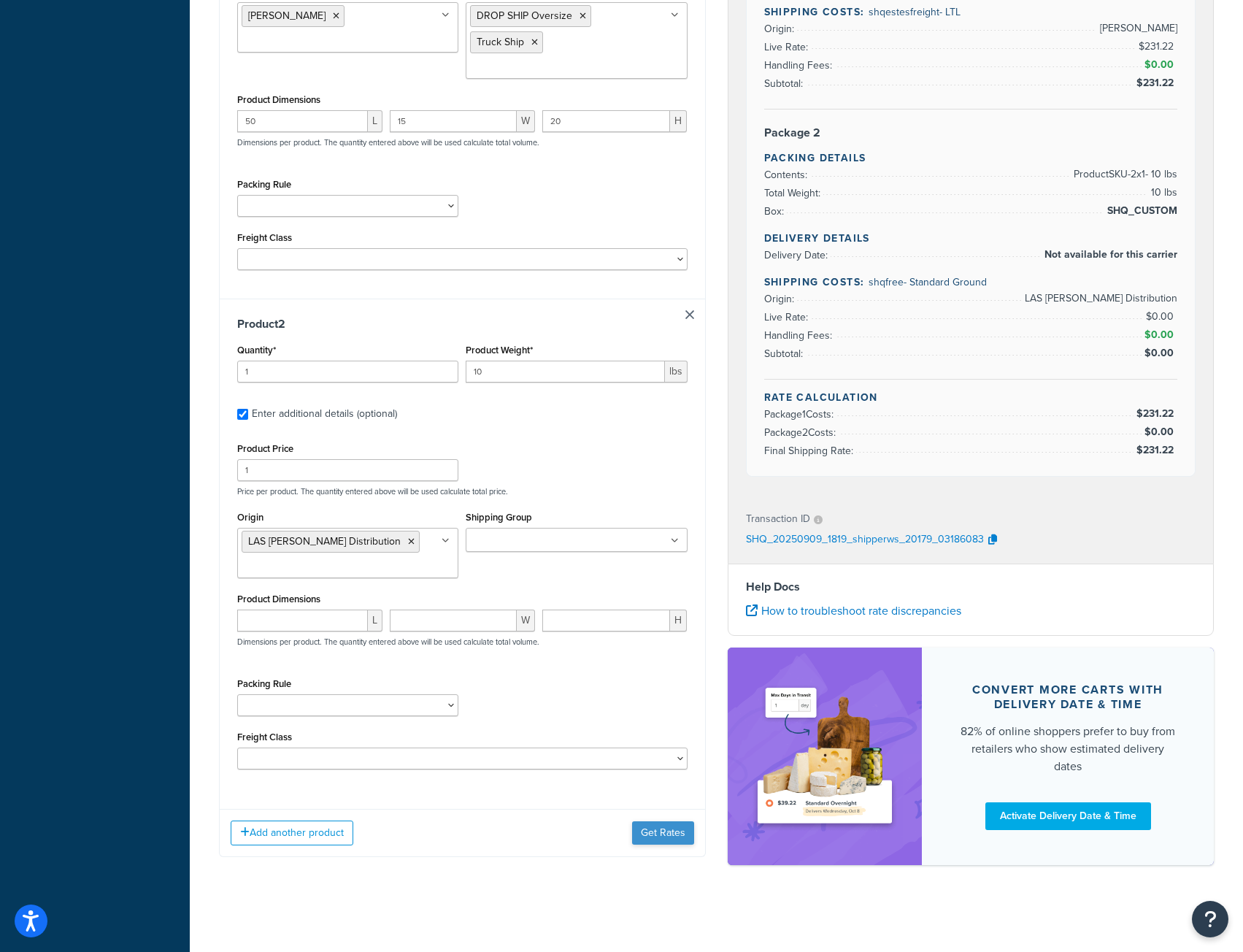
type input "299"
click at [662, 837] on button "Get Rates" at bounding box center [662, 832] width 62 height 24
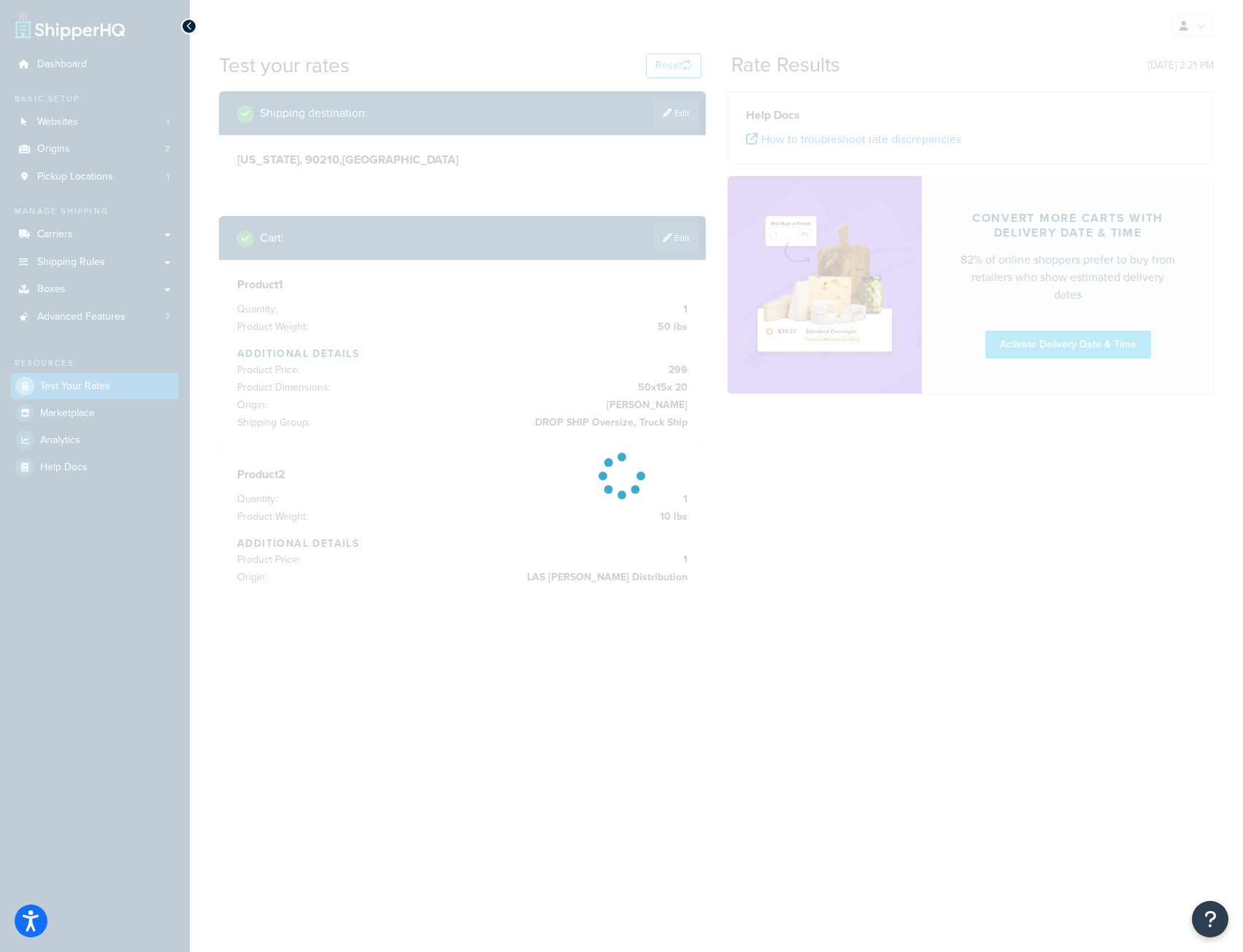
scroll to position [0, 0]
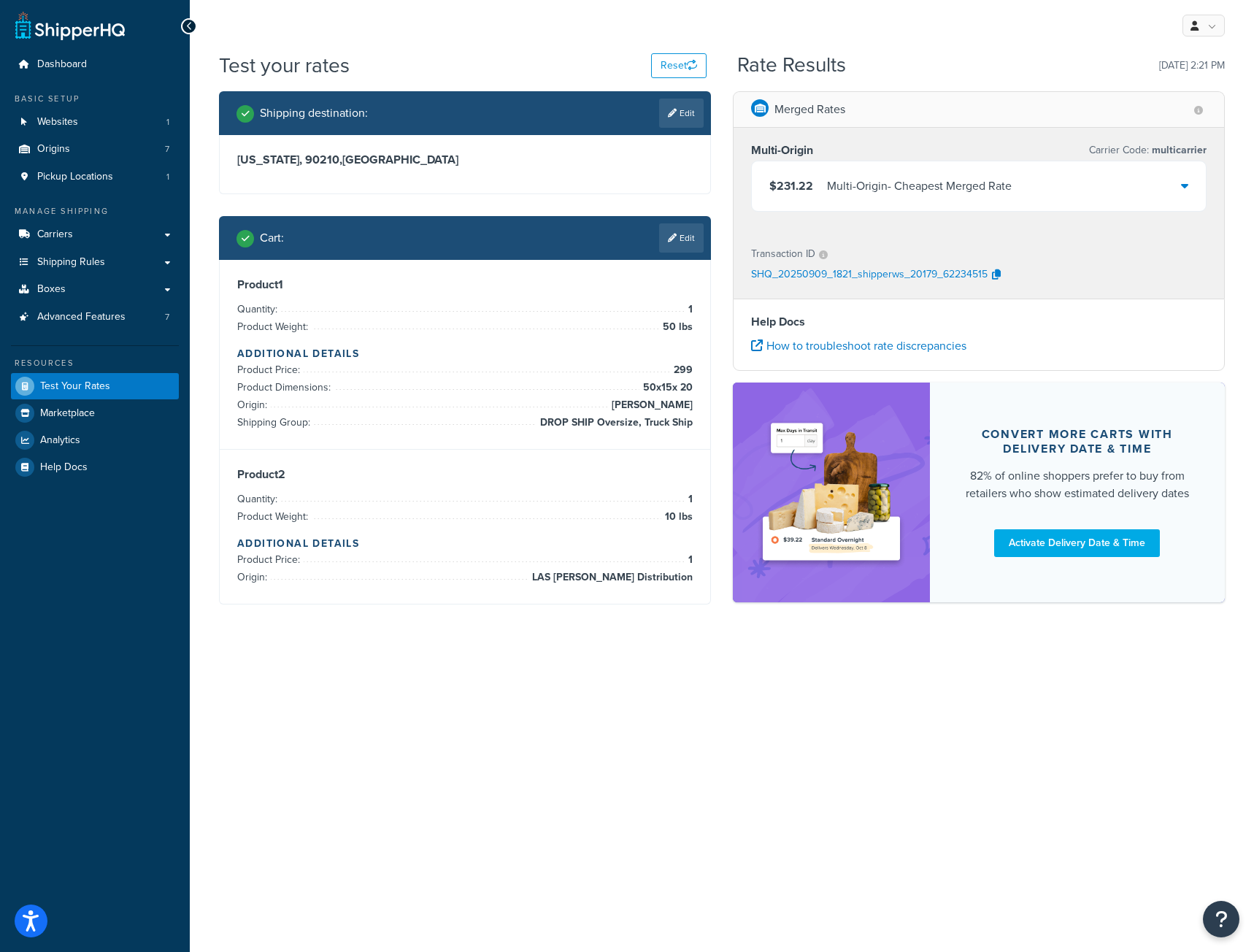
click at [1182, 188] on icon at bounding box center [1184, 185] width 7 height 11
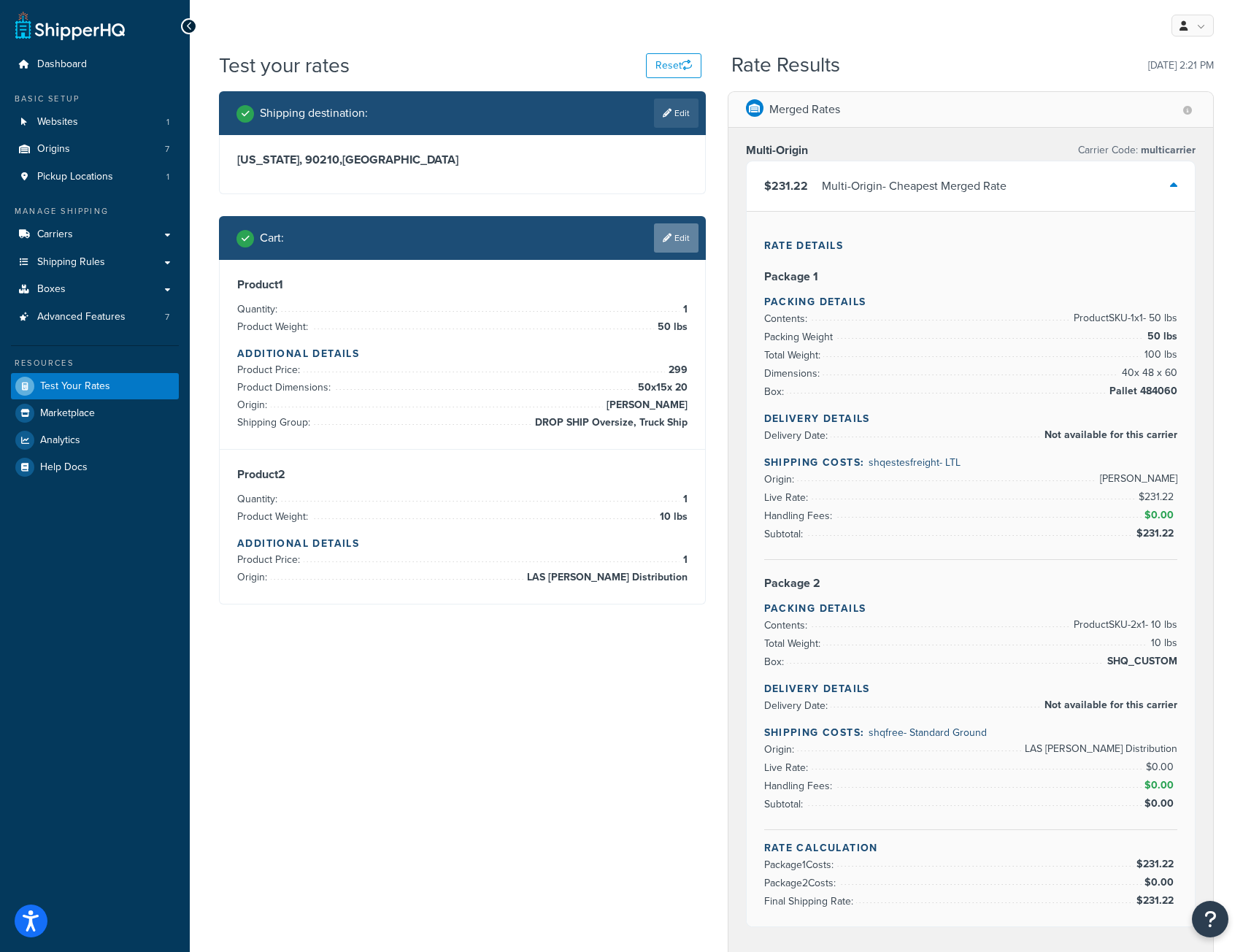
click at [682, 238] on link "Edit" at bounding box center [676, 238] width 45 height 29
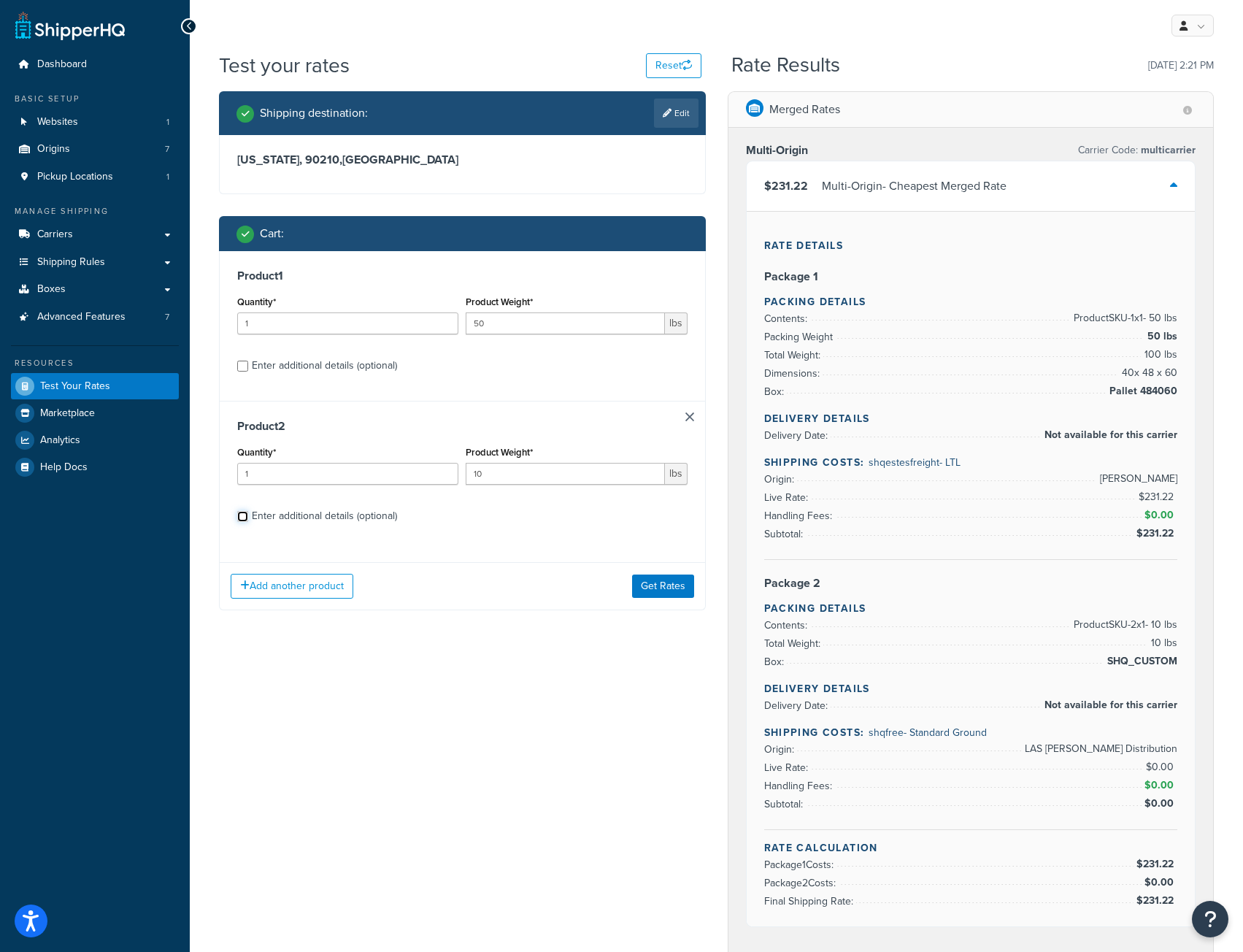
click at [238, 518] on input "Enter additional details (optional)" at bounding box center [243, 516] width 11 height 11
checkbox input "true"
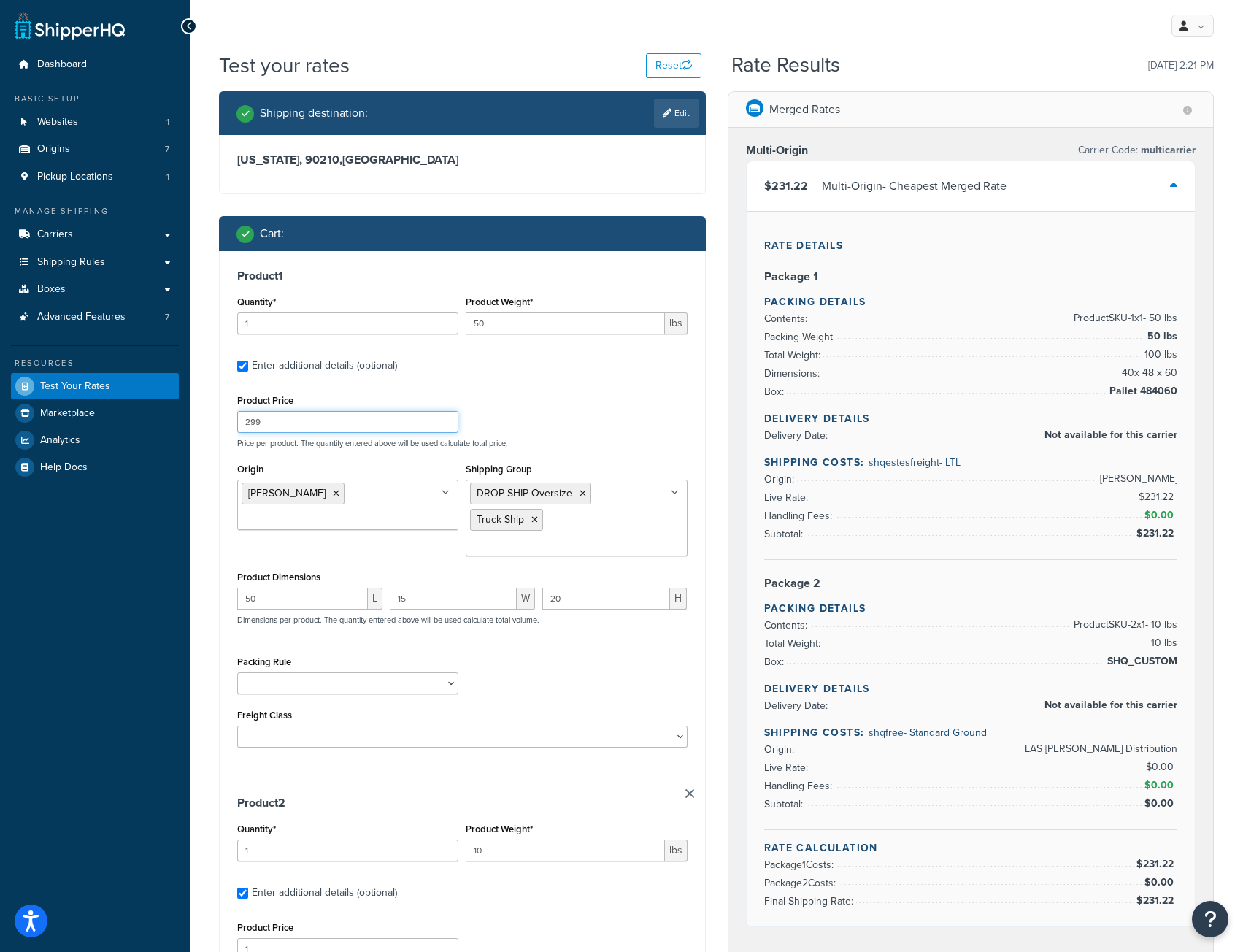
click at [267, 421] on input "299" at bounding box center [347, 421] width 221 height 22
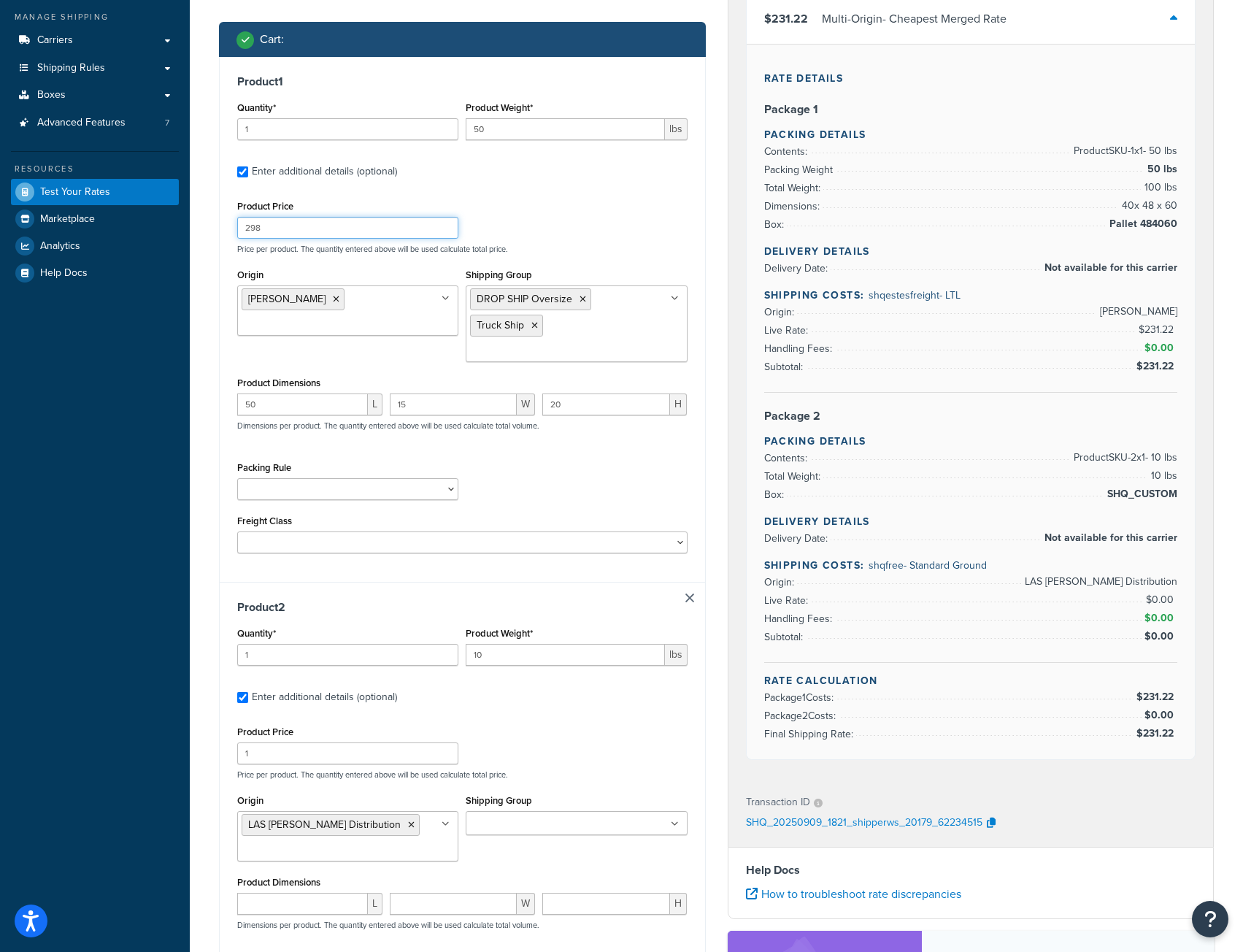
scroll to position [438, 0]
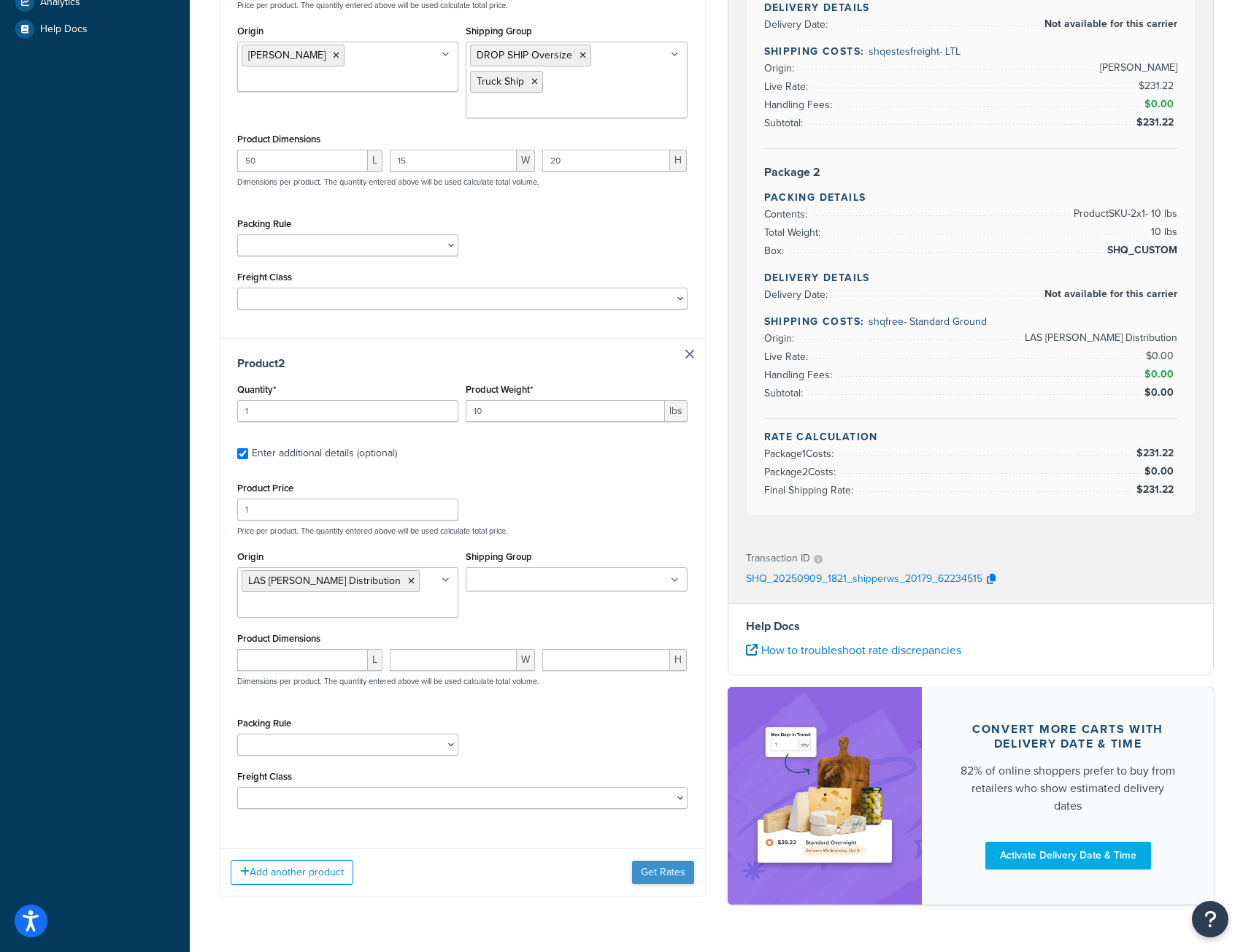
type input "298"
click at [683, 873] on button "Get Rates" at bounding box center [662, 872] width 62 height 24
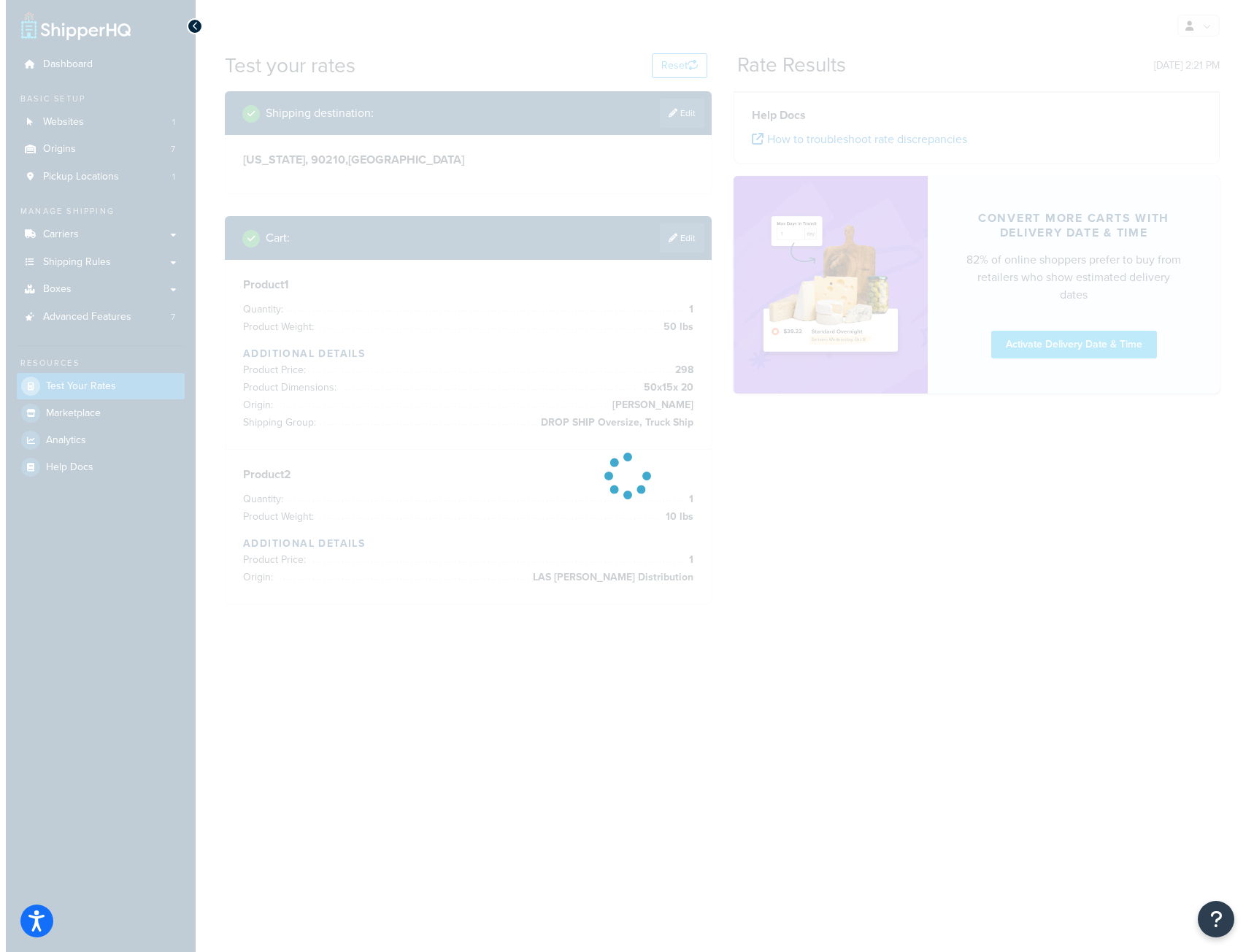
scroll to position [0, 0]
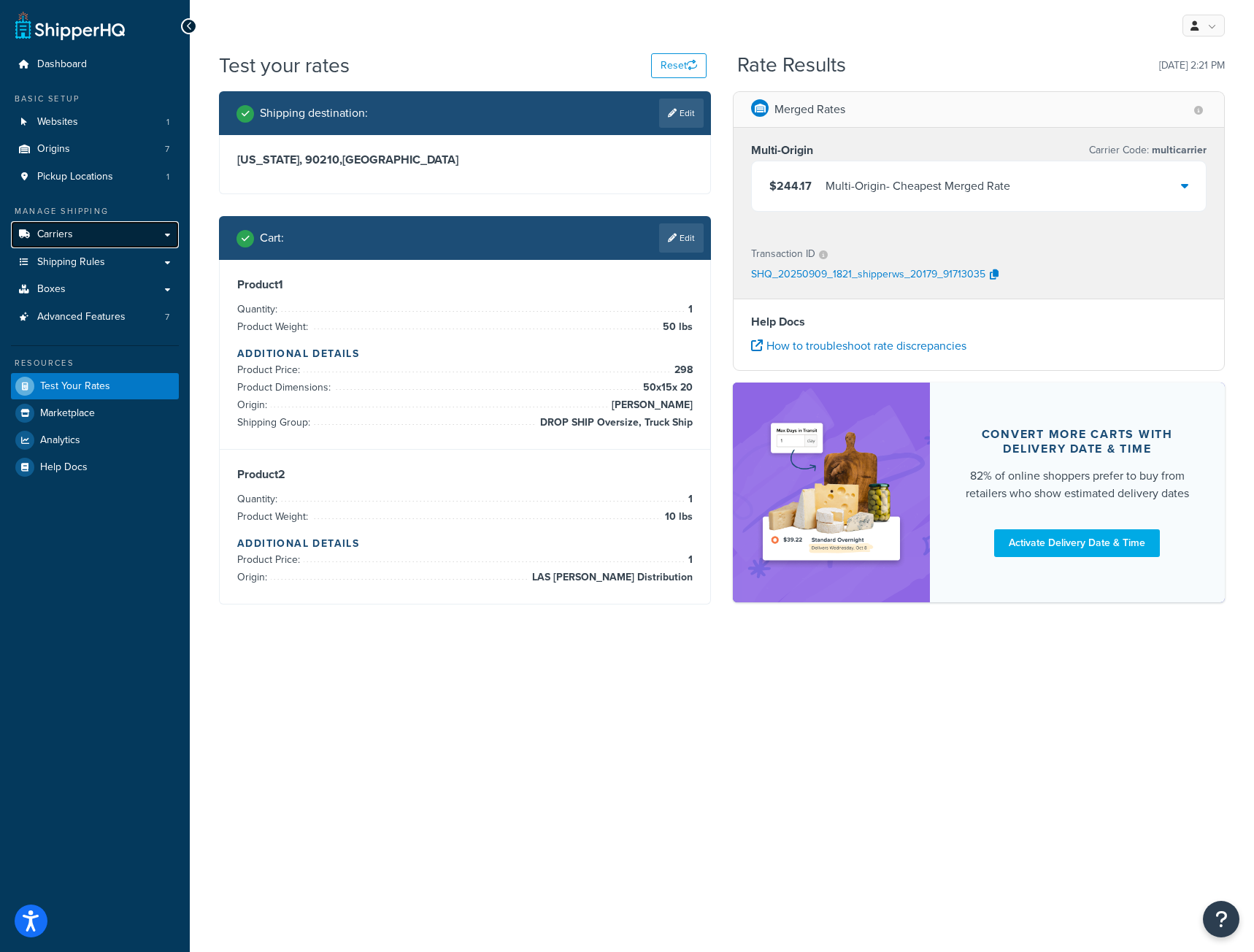
click at [60, 236] on span "Carriers" at bounding box center [55, 235] width 36 height 12
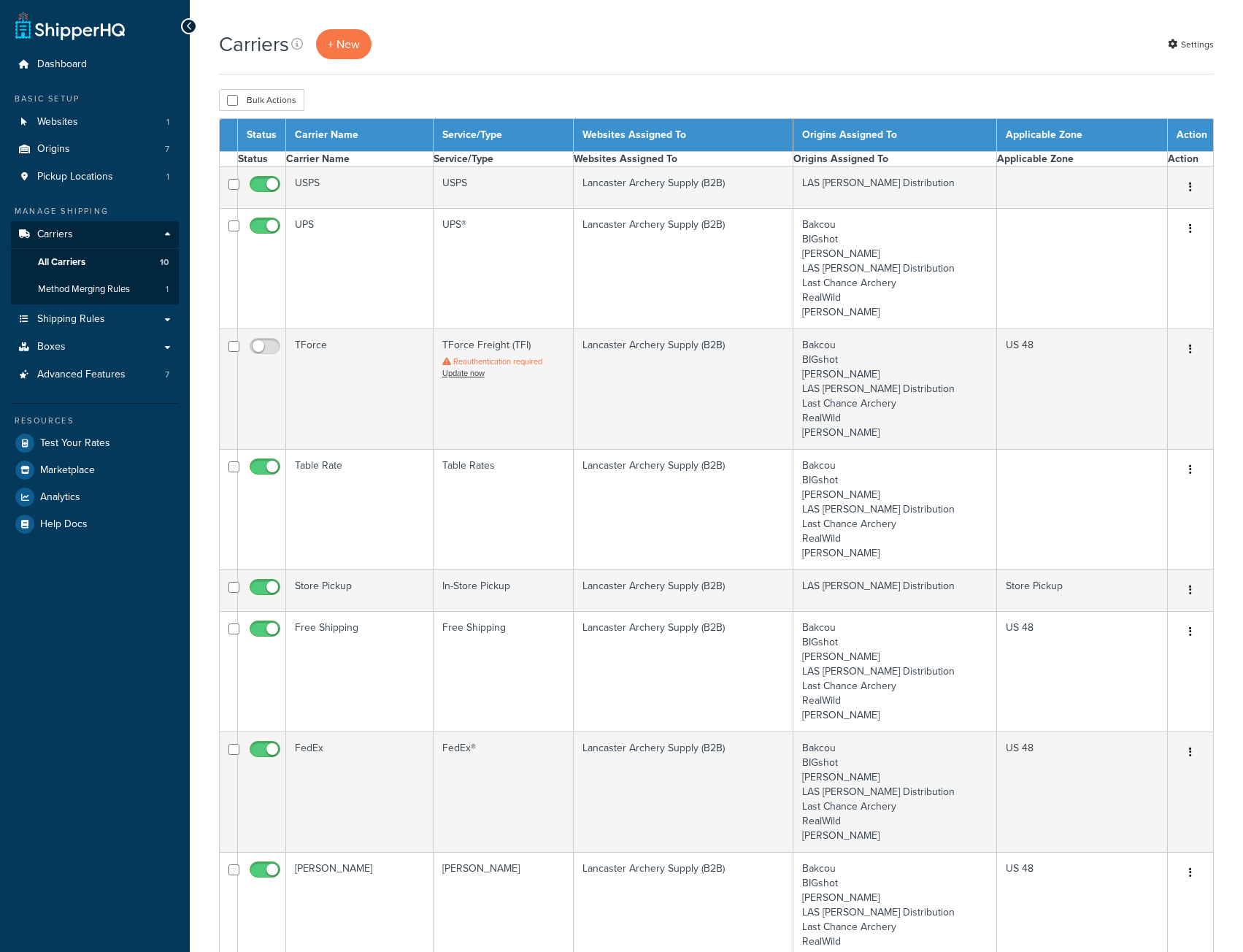
select select "15"
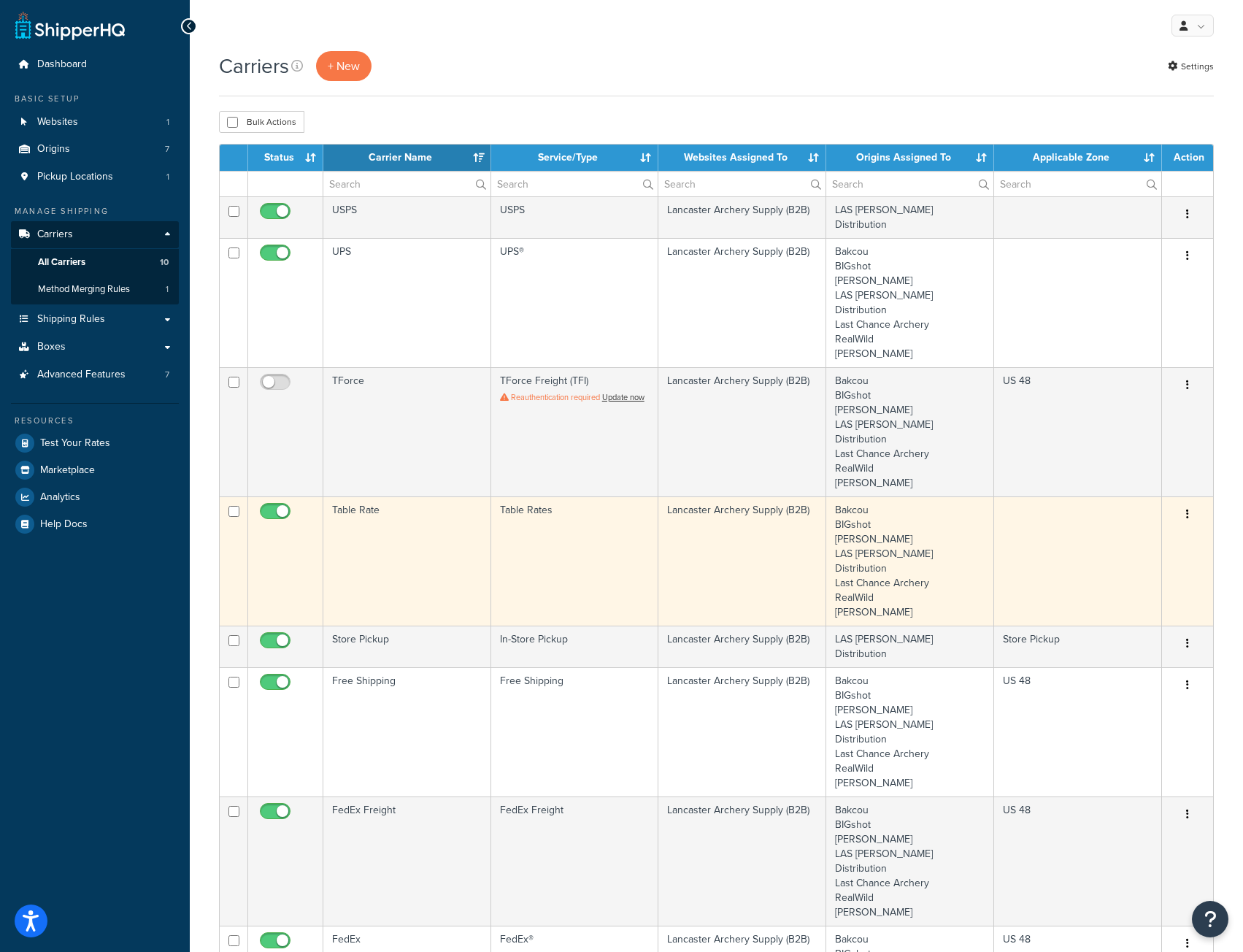
click at [428, 523] on td "Table Rate" at bounding box center [406, 560] width 168 height 129
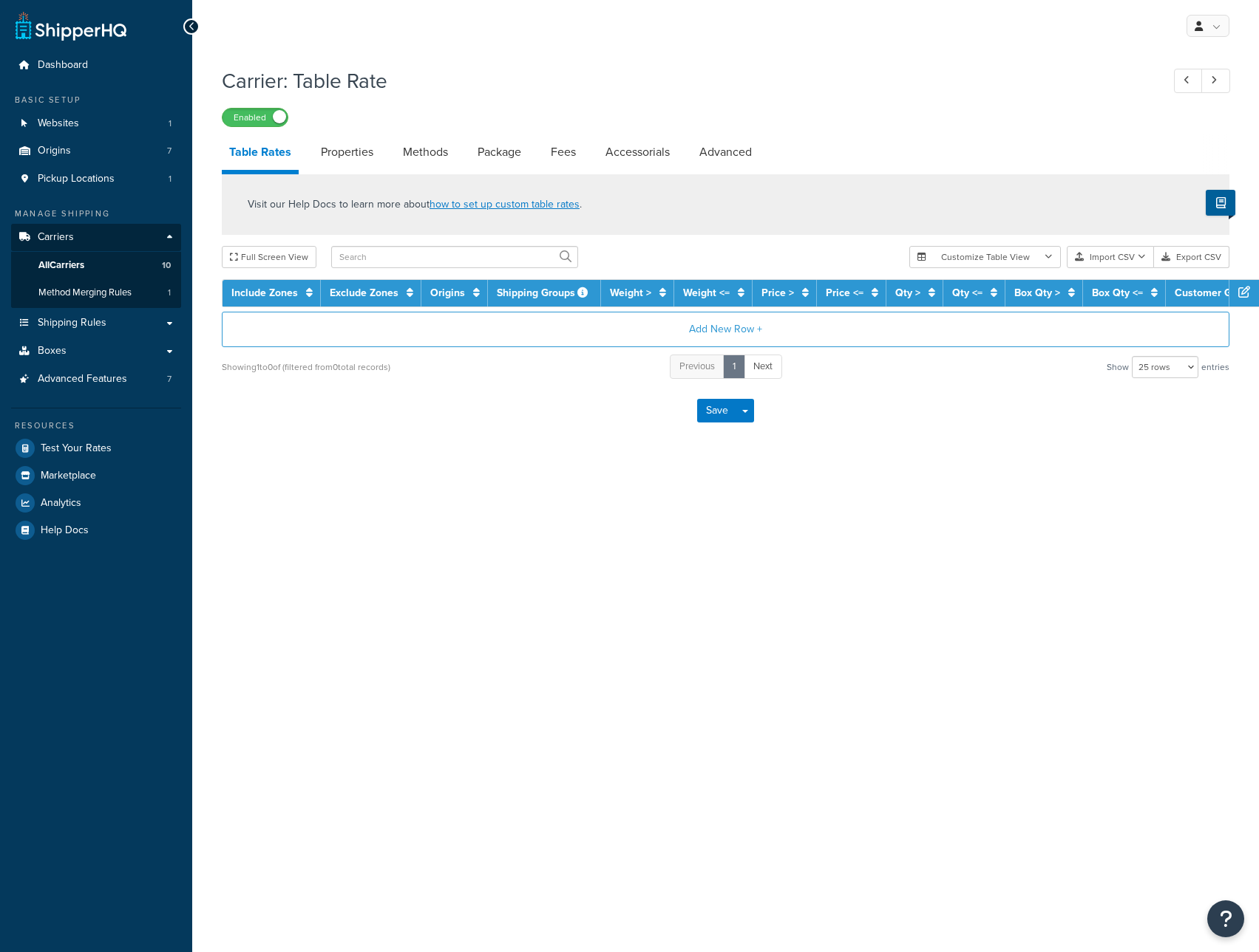
select select "25"
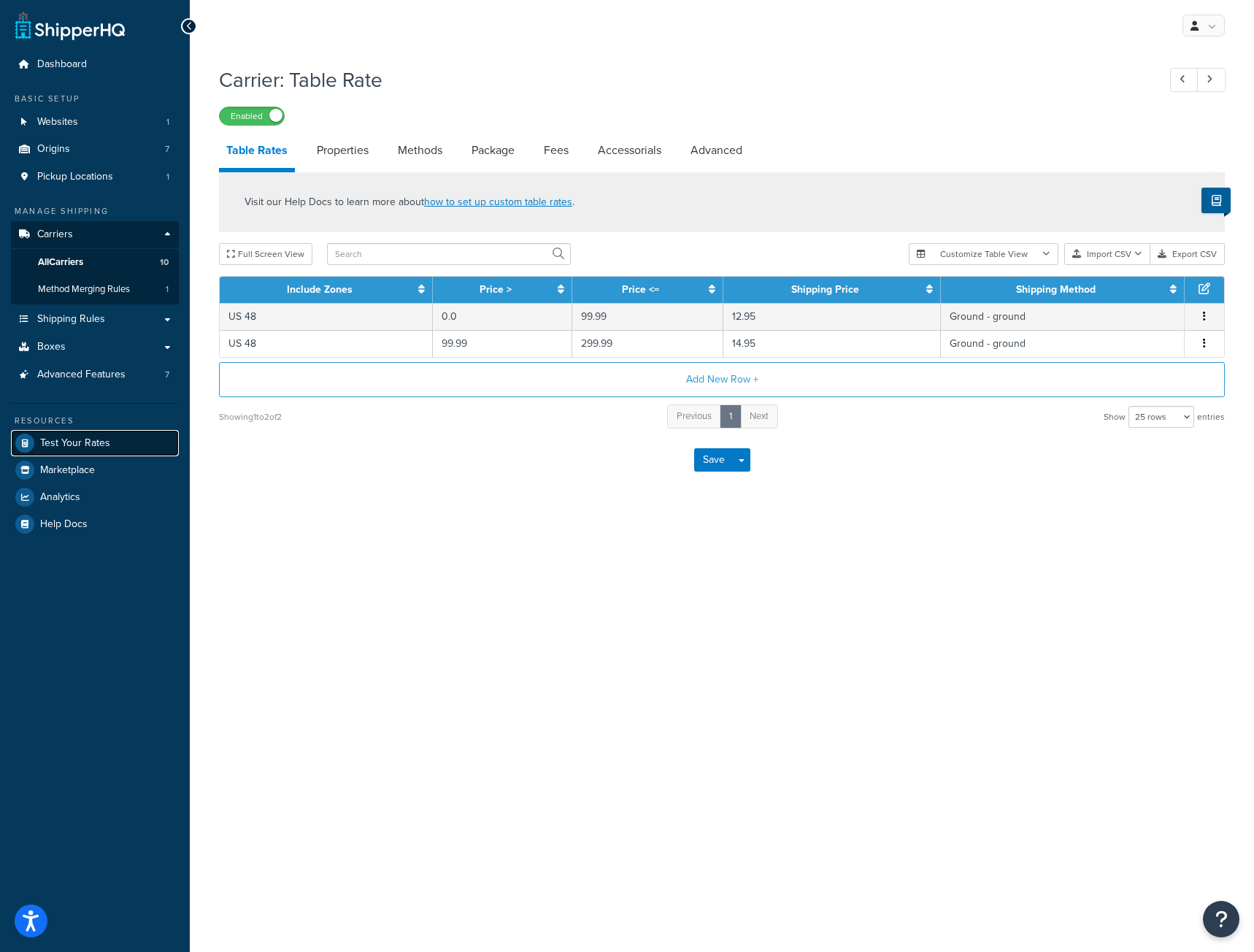
click at [56, 443] on span "Test Your Rates" at bounding box center [76, 443] width 70 height 12
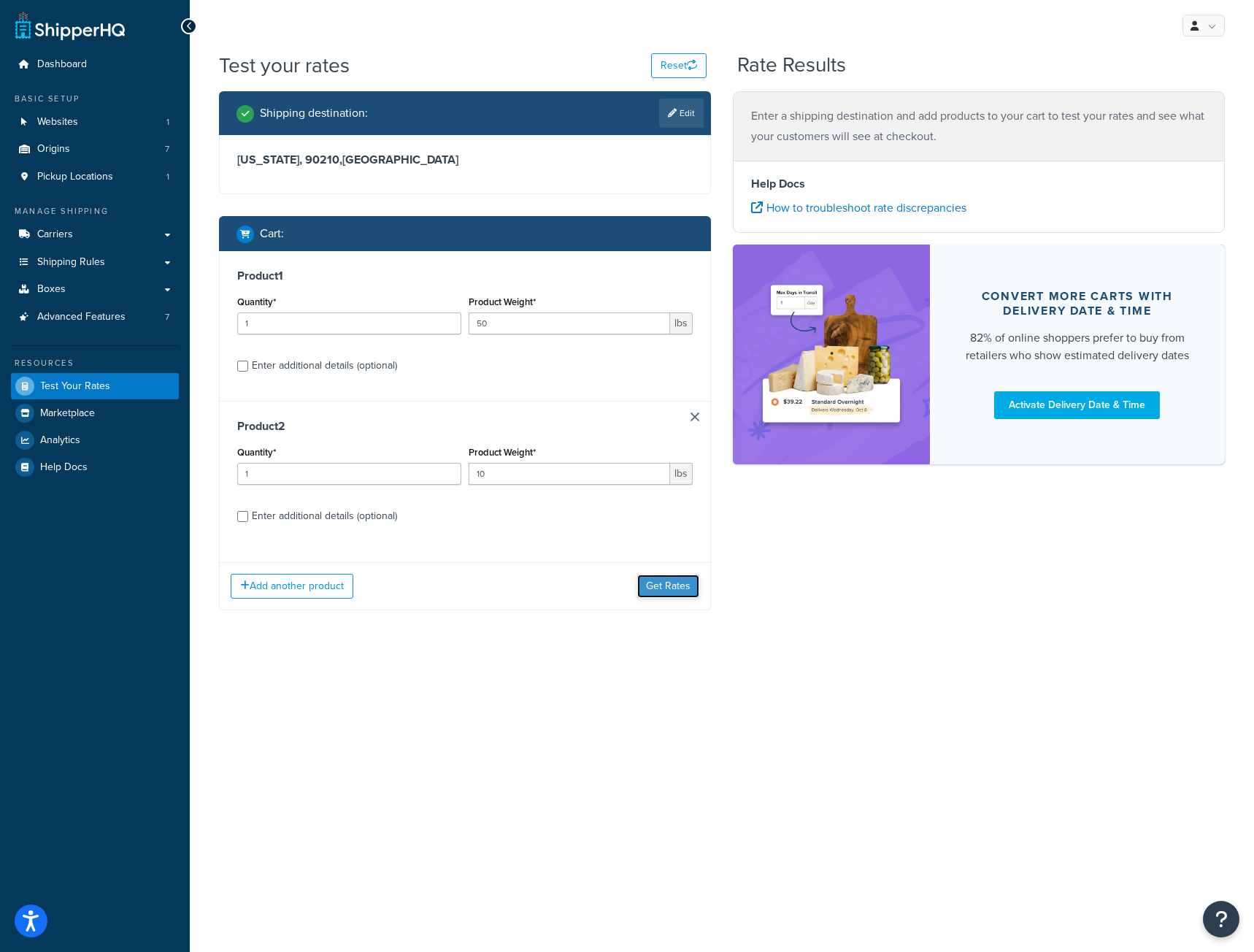
click at [661, 591] on button "Get Rates" at bounding box center [668, 586] width 62 height 24
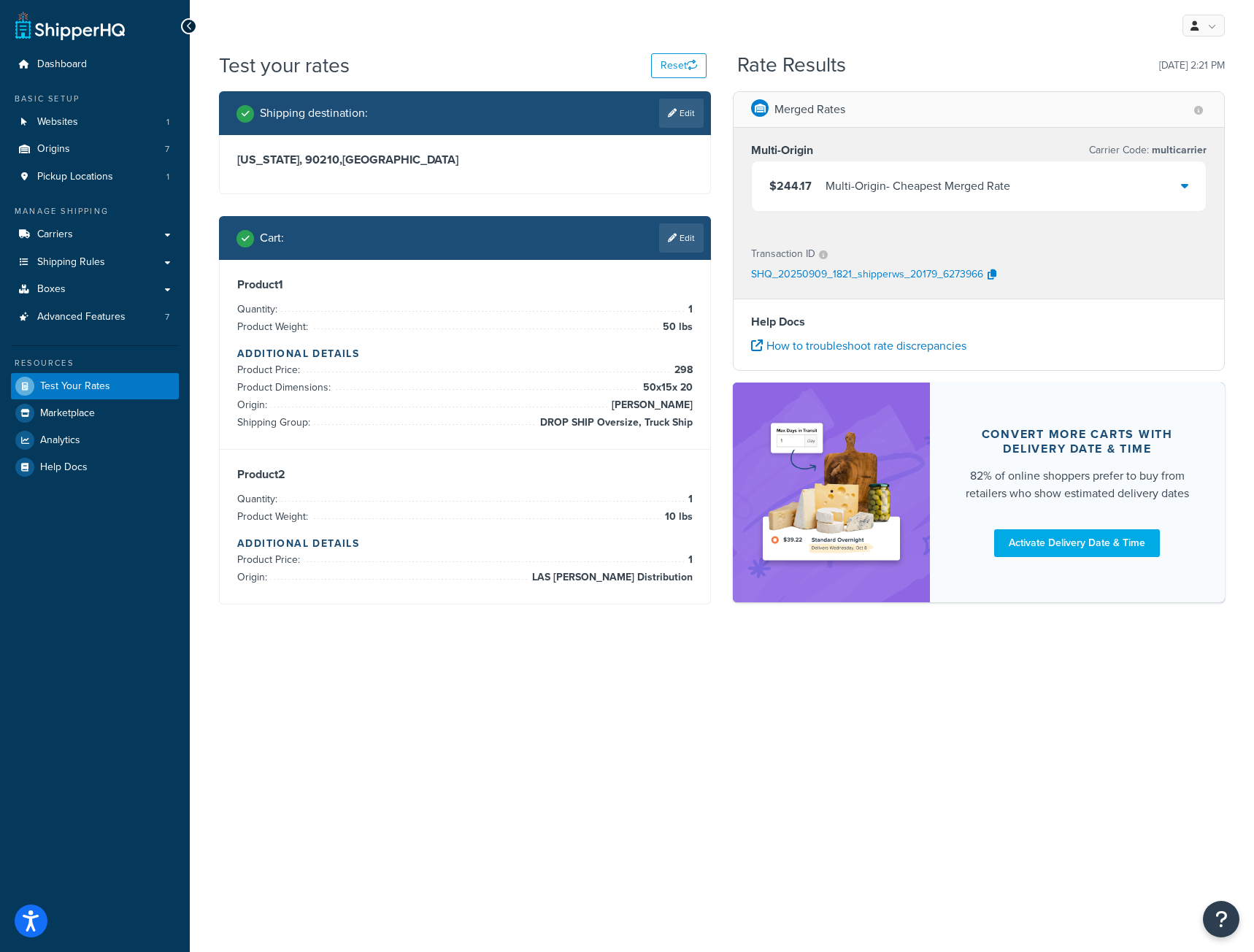
click at [1185, 194] on div at bounding box center [1184, 186] width 7 height 20
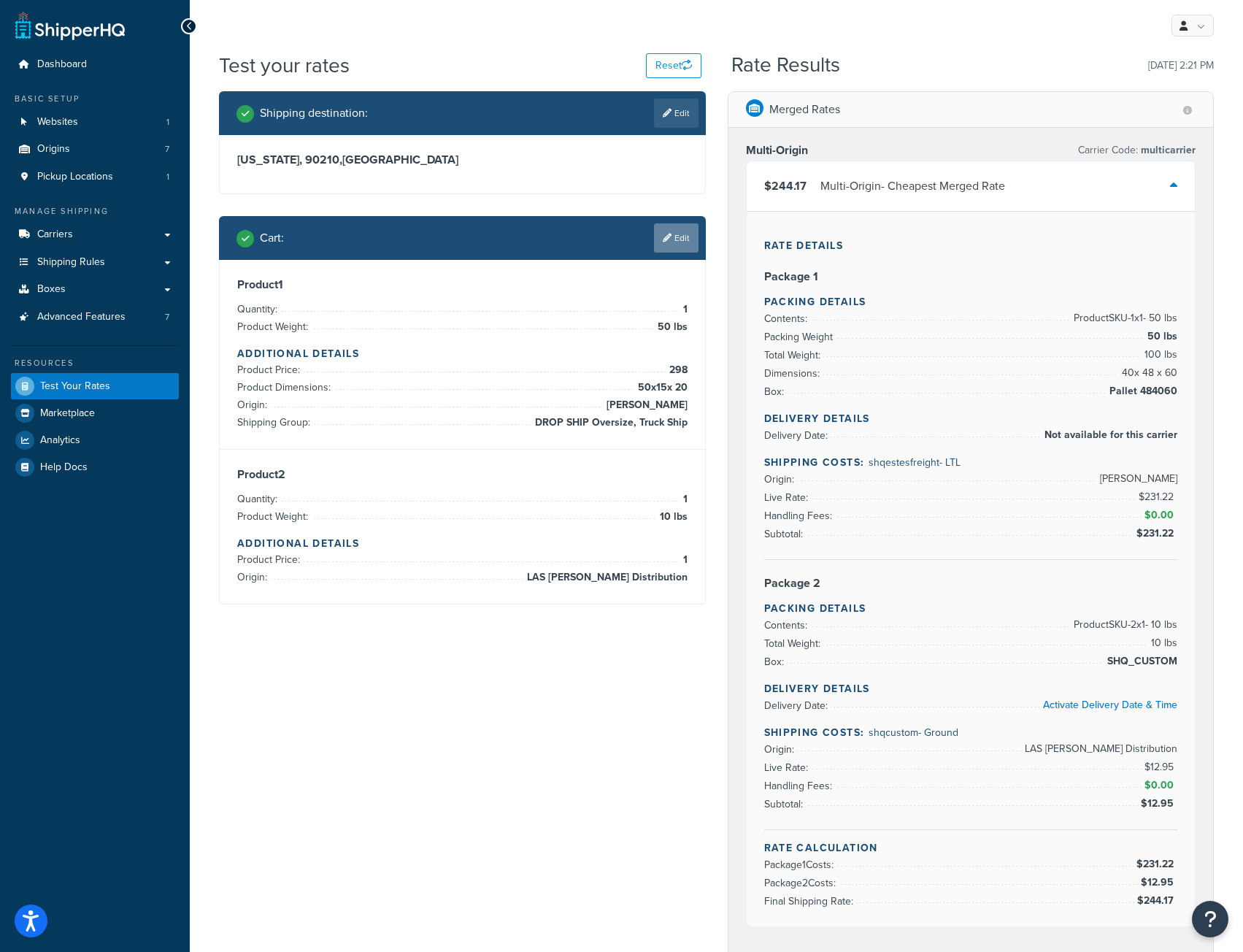
click at [693, 243] on link "Edit" at bounding box center [676, 238] width 45 height 29
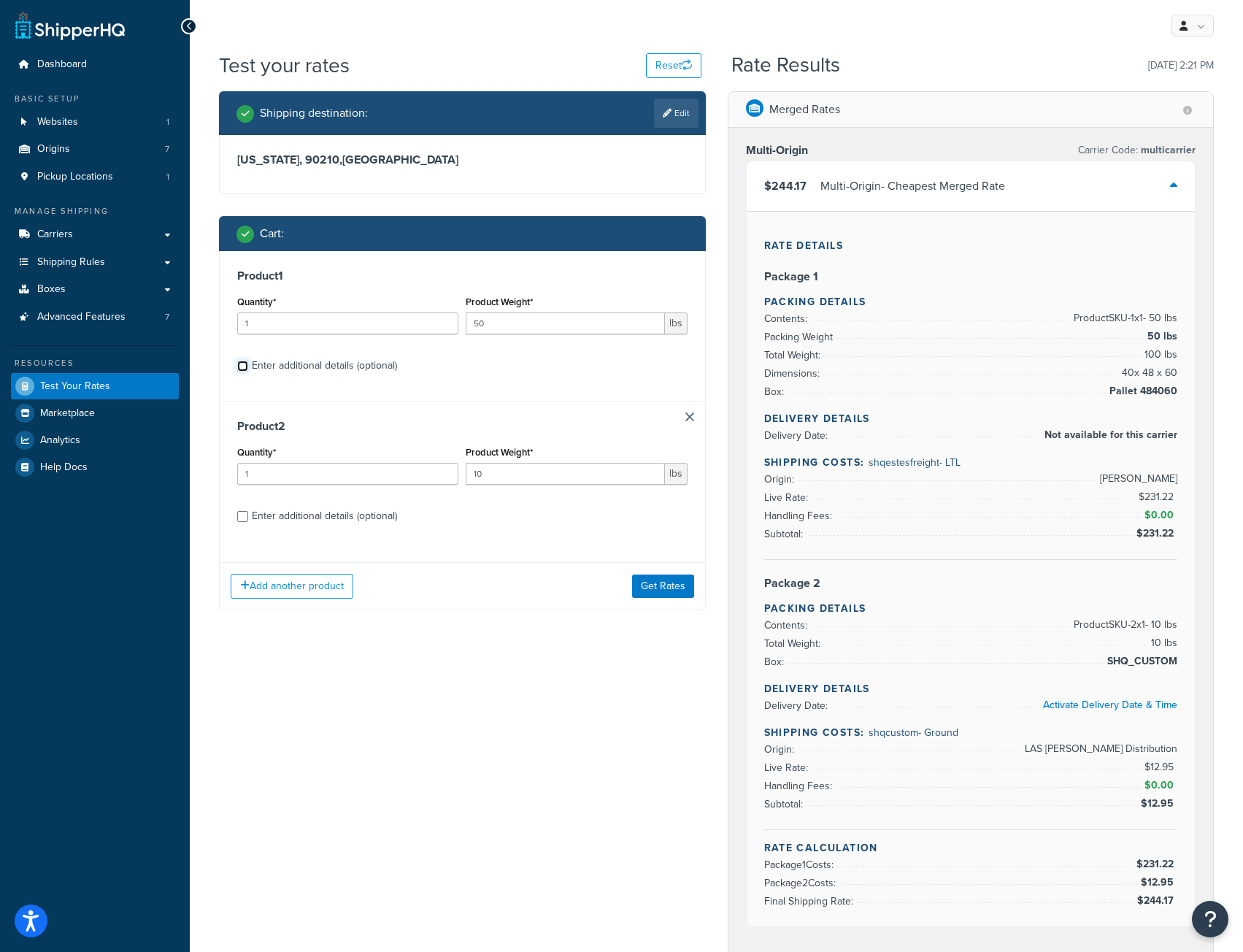
click at [243, 370] on input "Enter additional details (optional)" at bounding box center [243, 366] width 11 height 11
checkbox input "true"
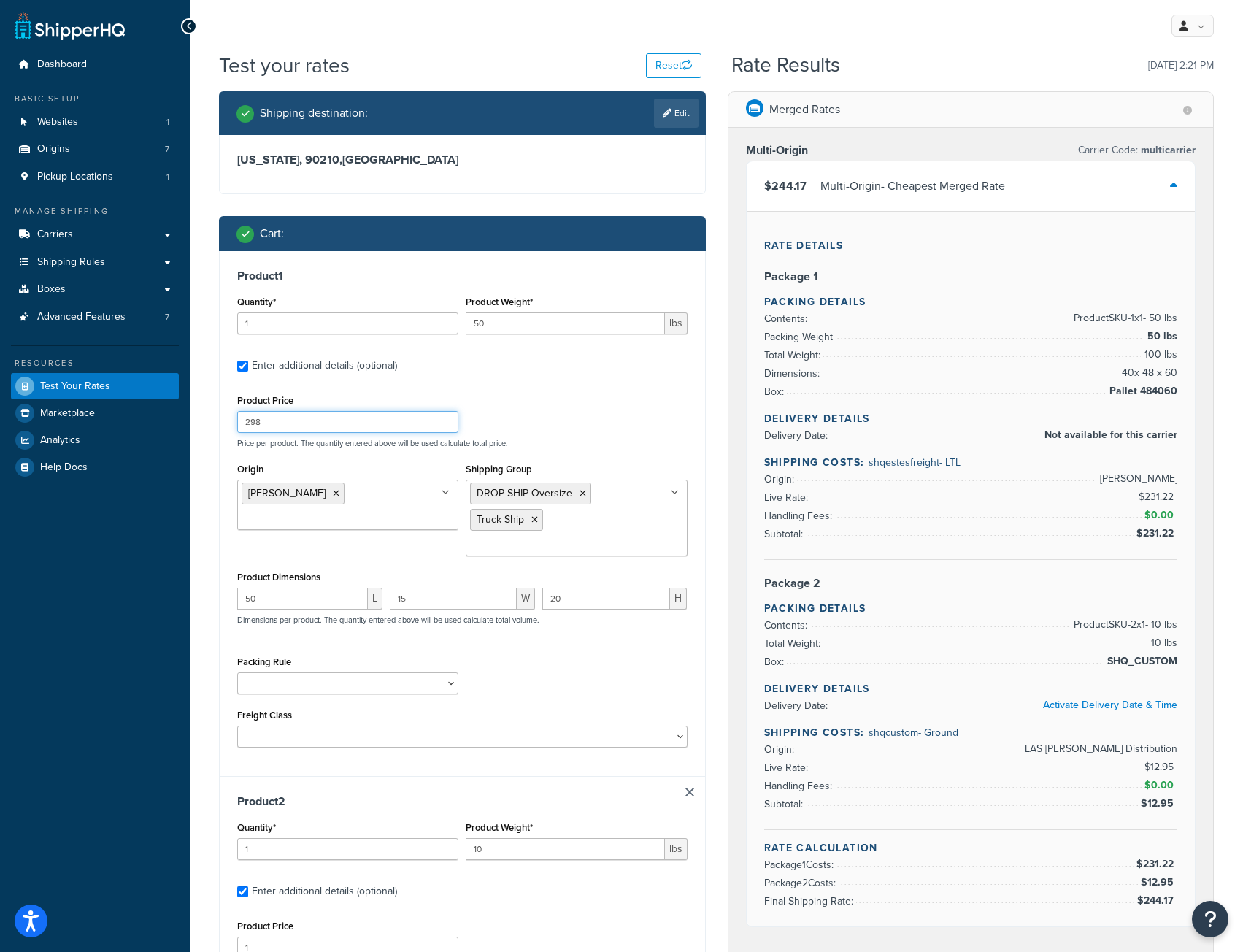
click at [266, 421] on input "298" at bounding box center [347, 421] width 221 height 22
type input "2"
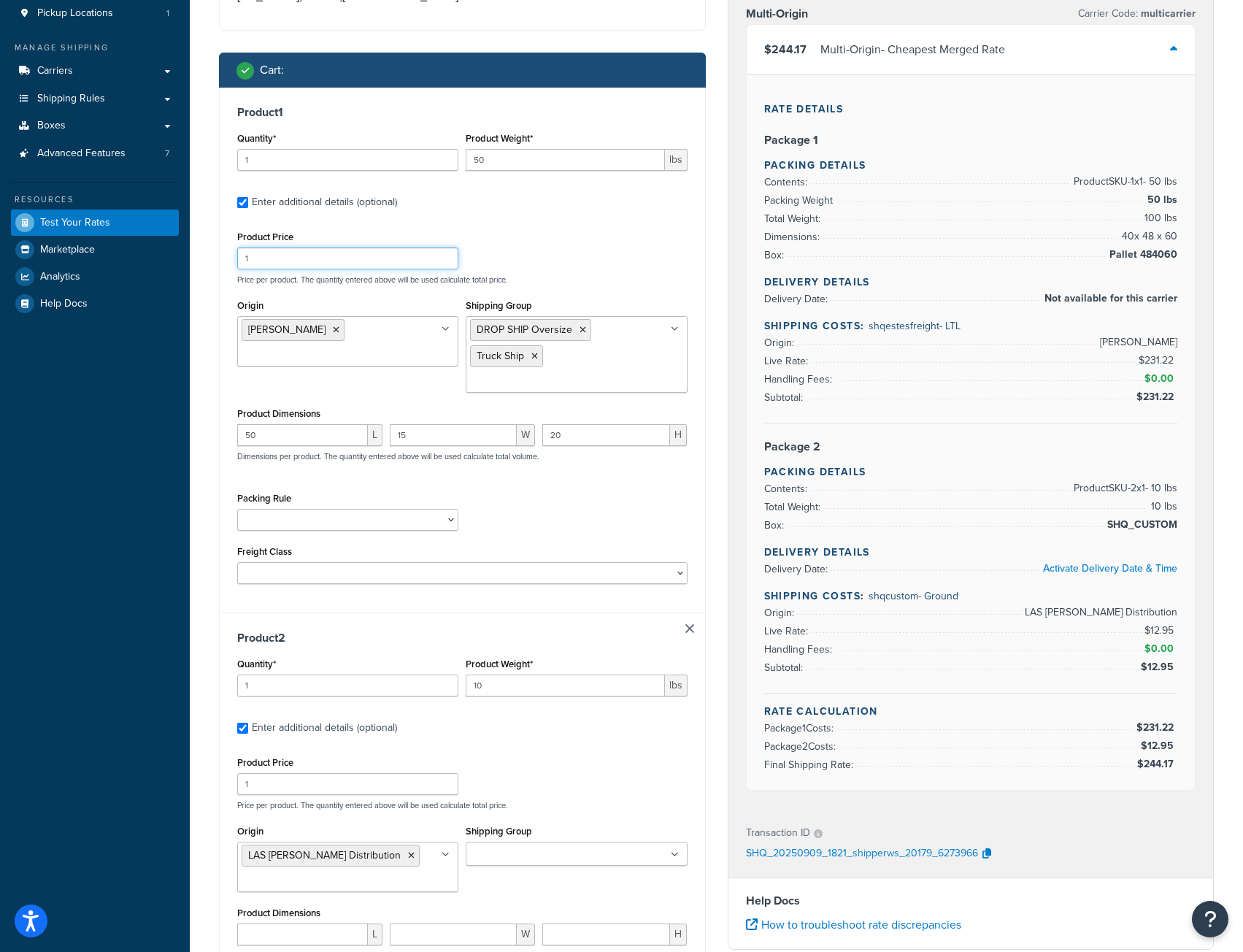
scroll to position [365, 0]
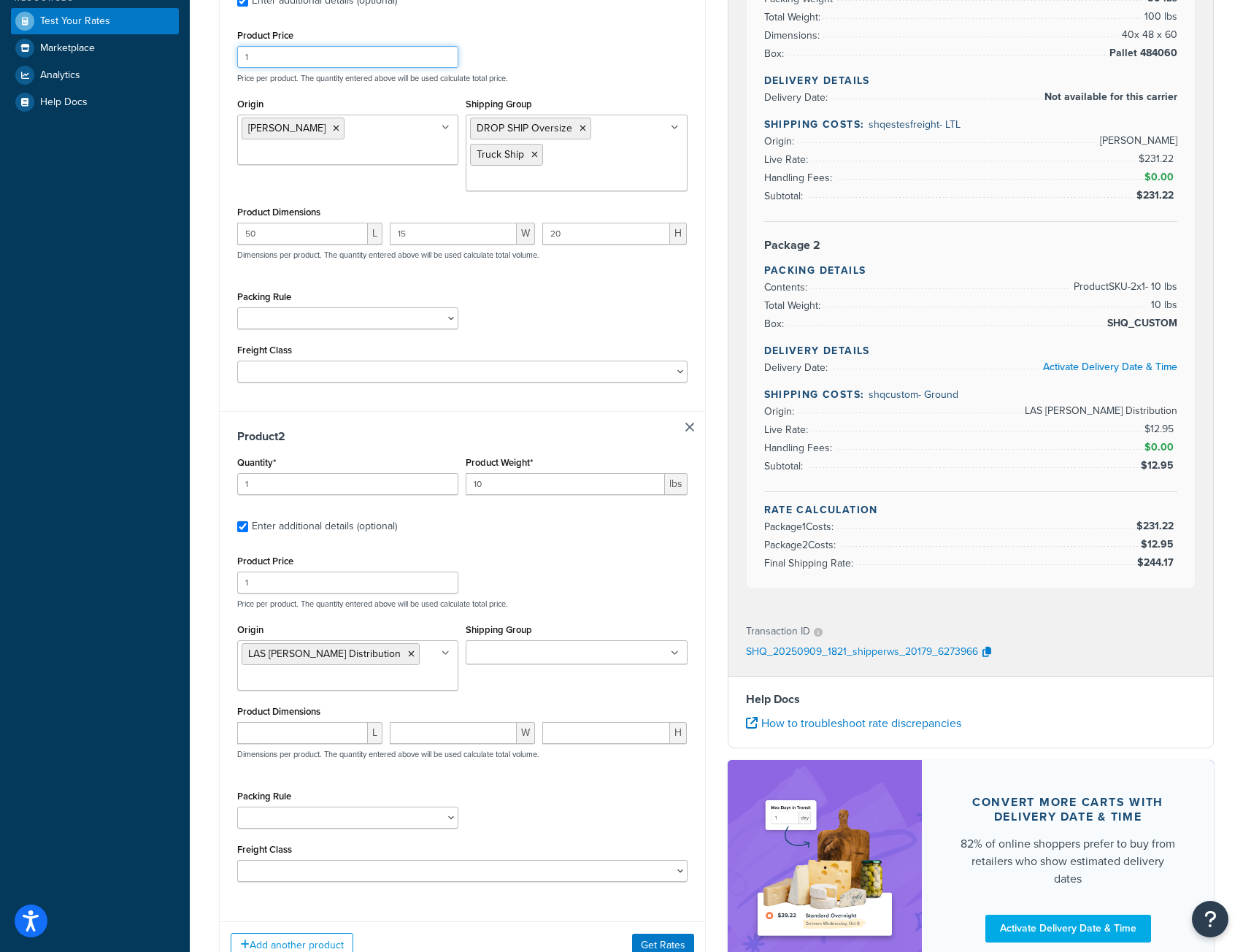
type input "1"
click at [265, 590] on input "1" at bounding box center [347, 582] width 221 height 22
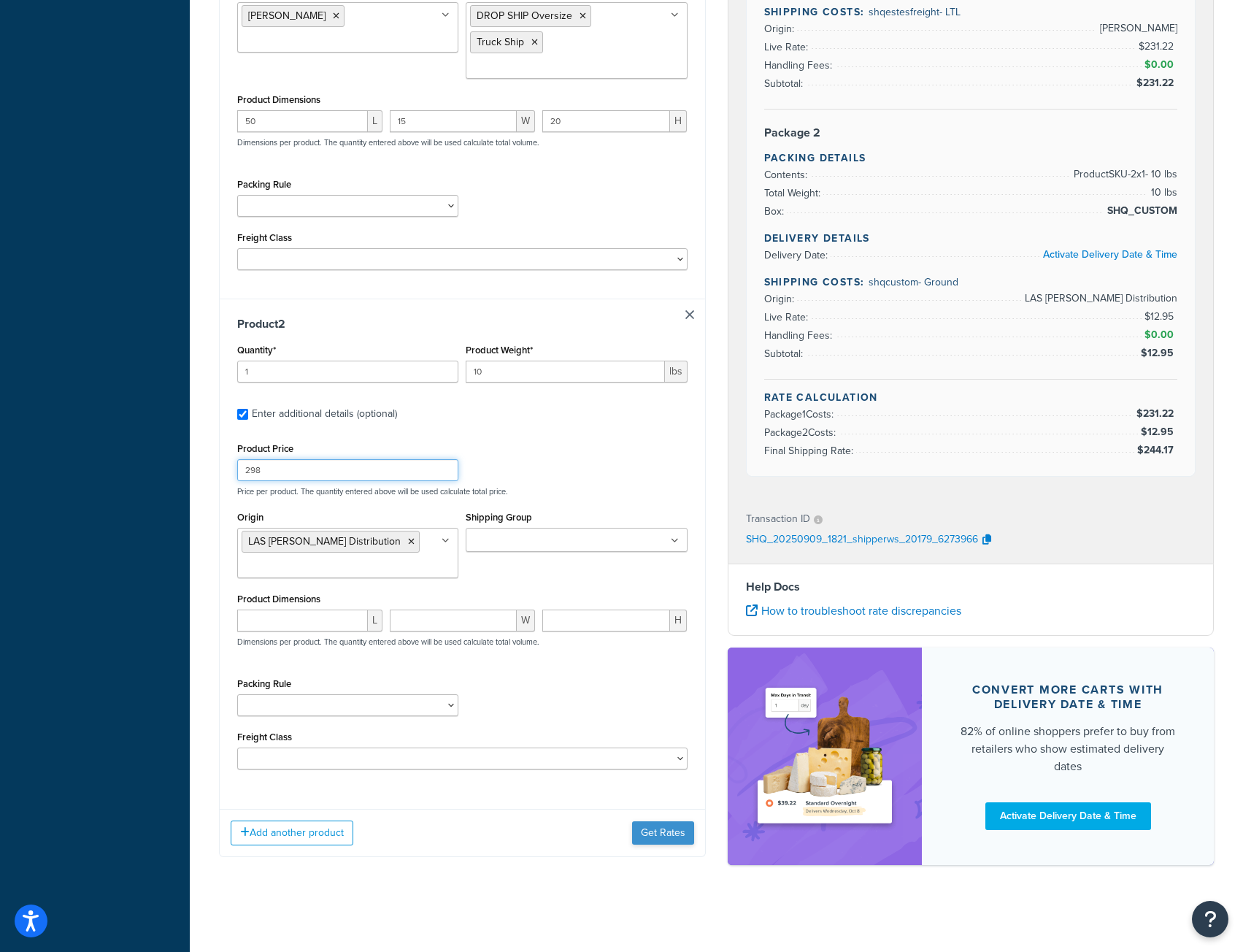
type input "298"
click at [666, 829] on button "Get Rates" at bounding box center [662, 832] width 62 height 24
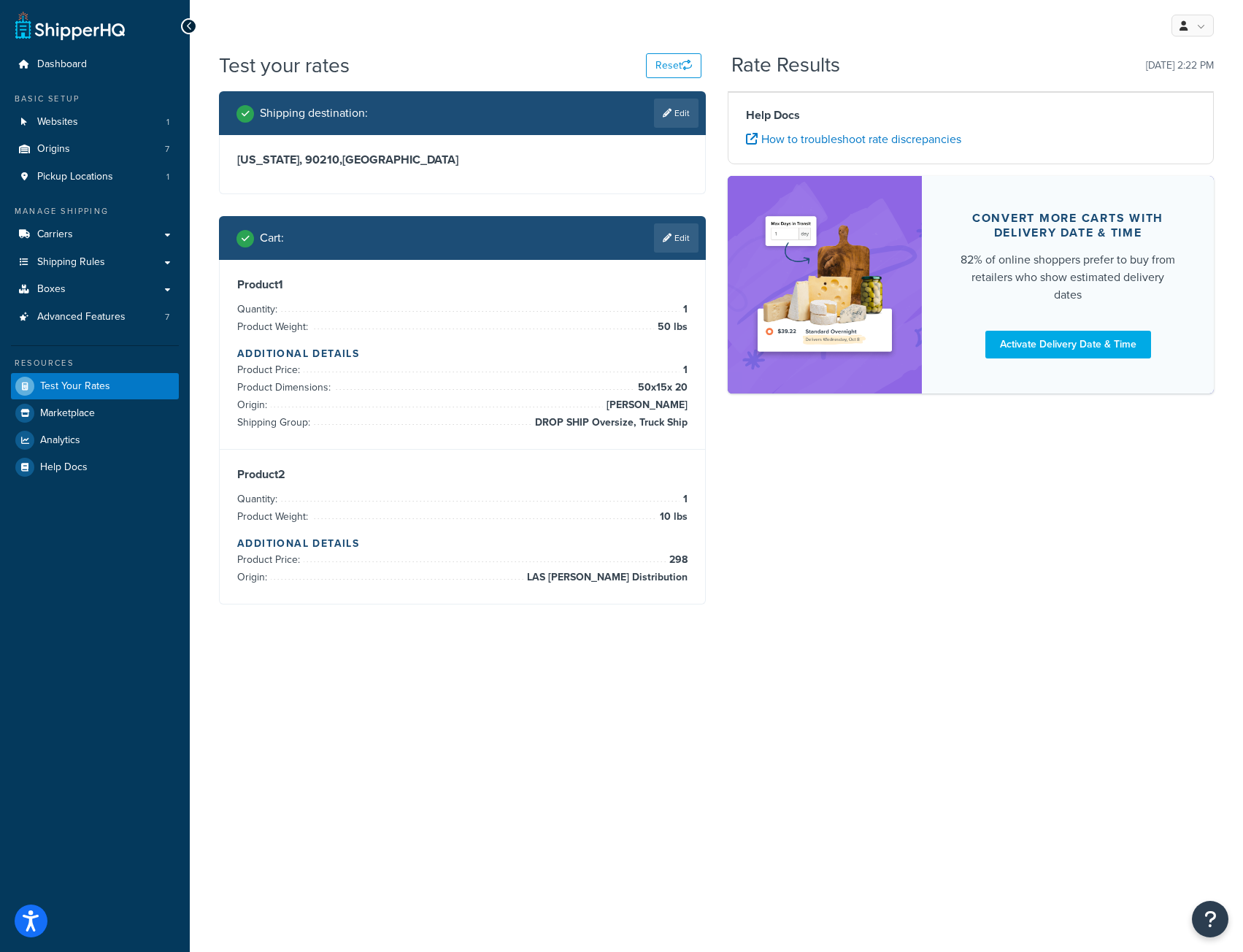
scroll to position [0, 0]
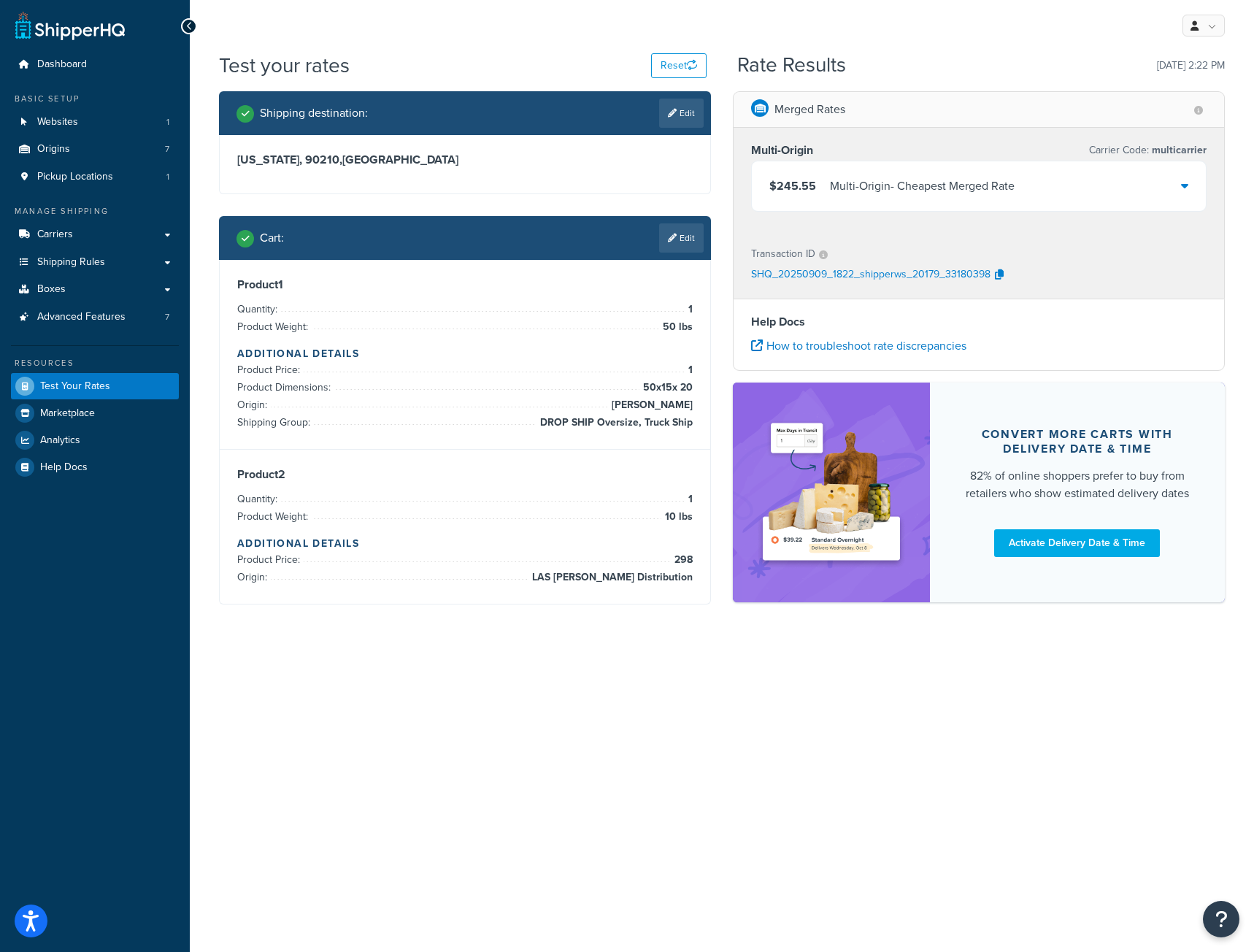
click at [1187, 187] on icon at bounding box center [1184, 185] width 7 height 11
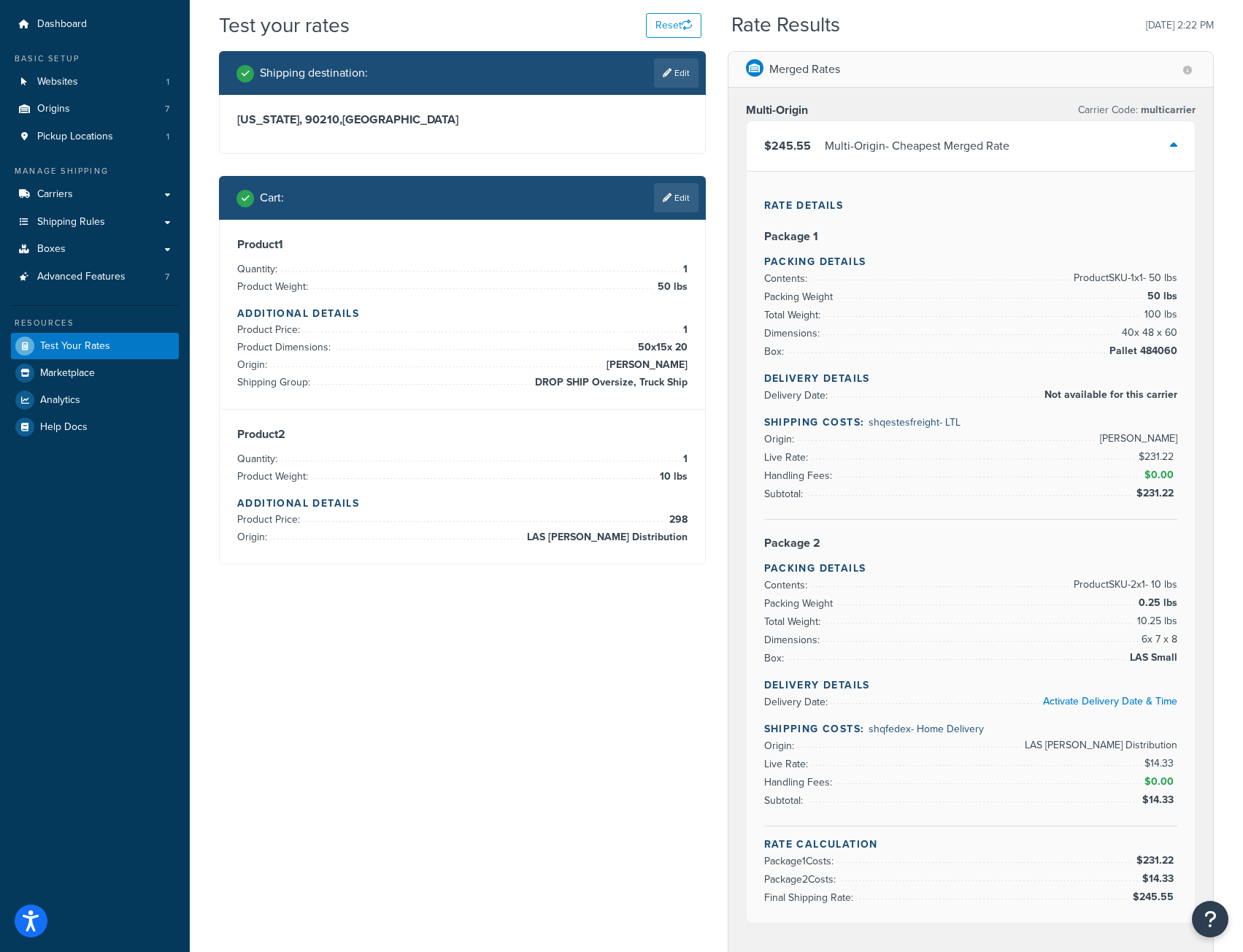
scroll to position [73, 0]
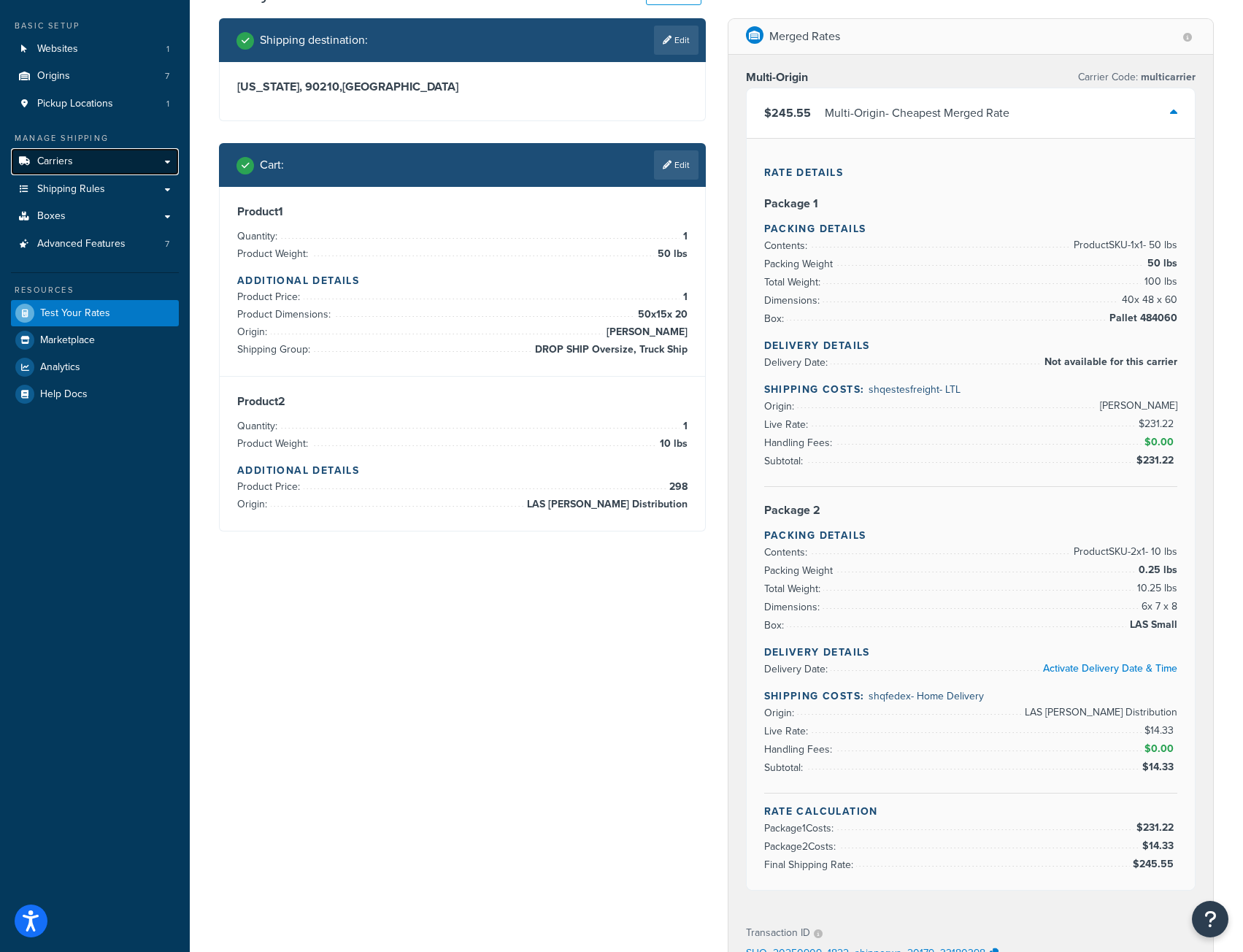
click at [68, 165] on span "Carriers" at bounding box center [55, 162] width 36 height 12
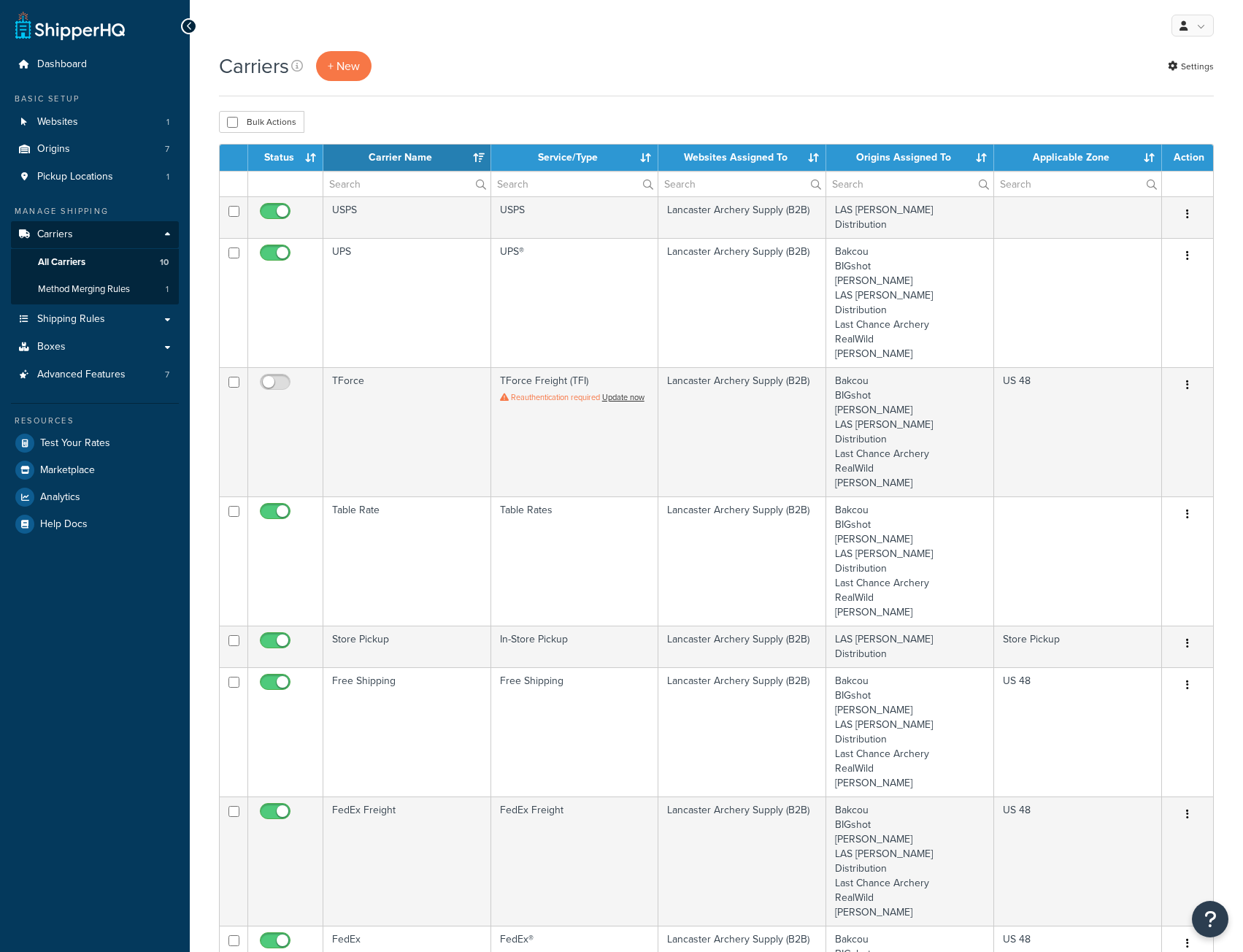
select select "15"
click at [71, 286] on span "Method Merging Rules" at bounding box center [84, 289] width 92 height 12
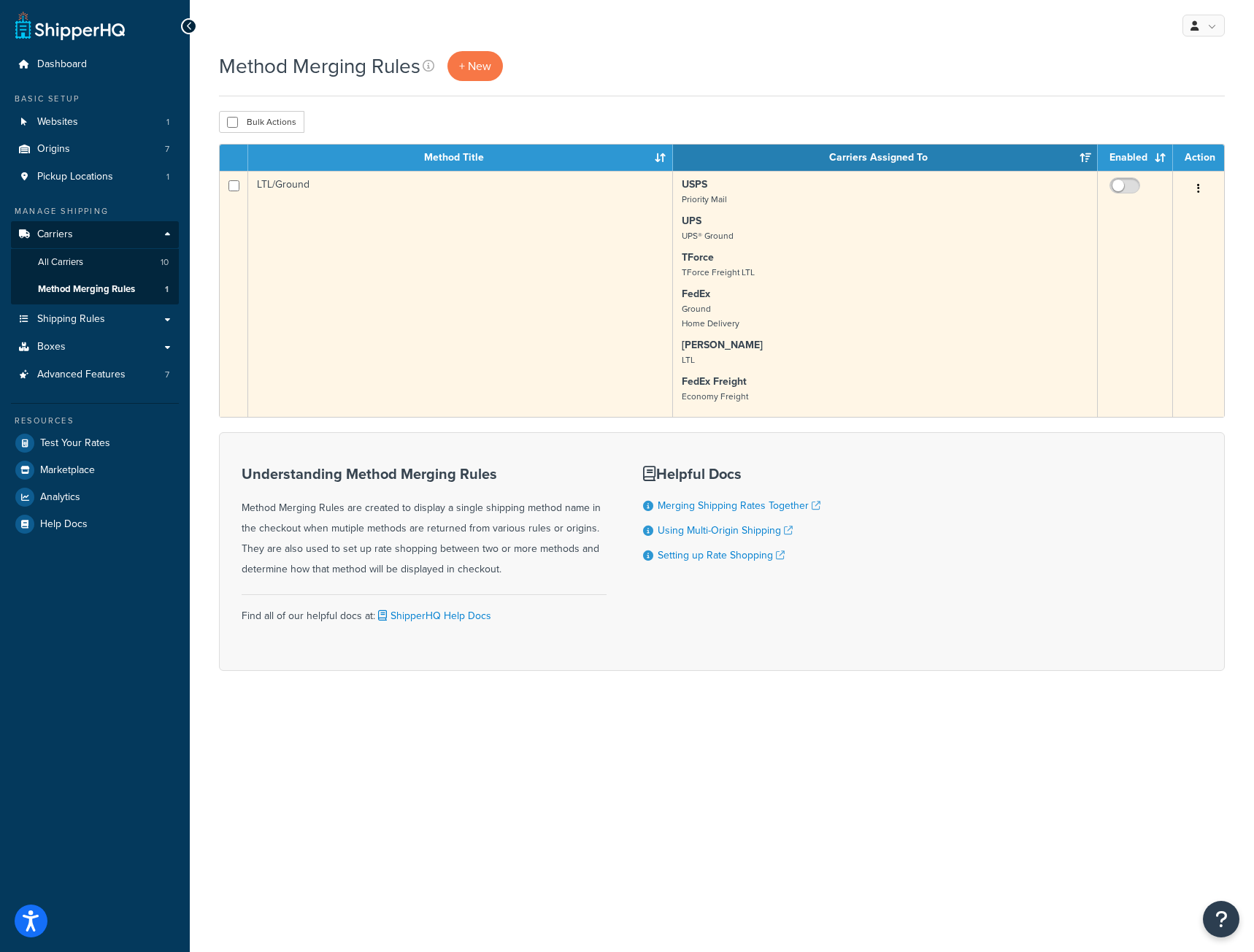
click at [263, 216] on td "LTL/Ground" at bounding box center [460, 294] width 425 height 246
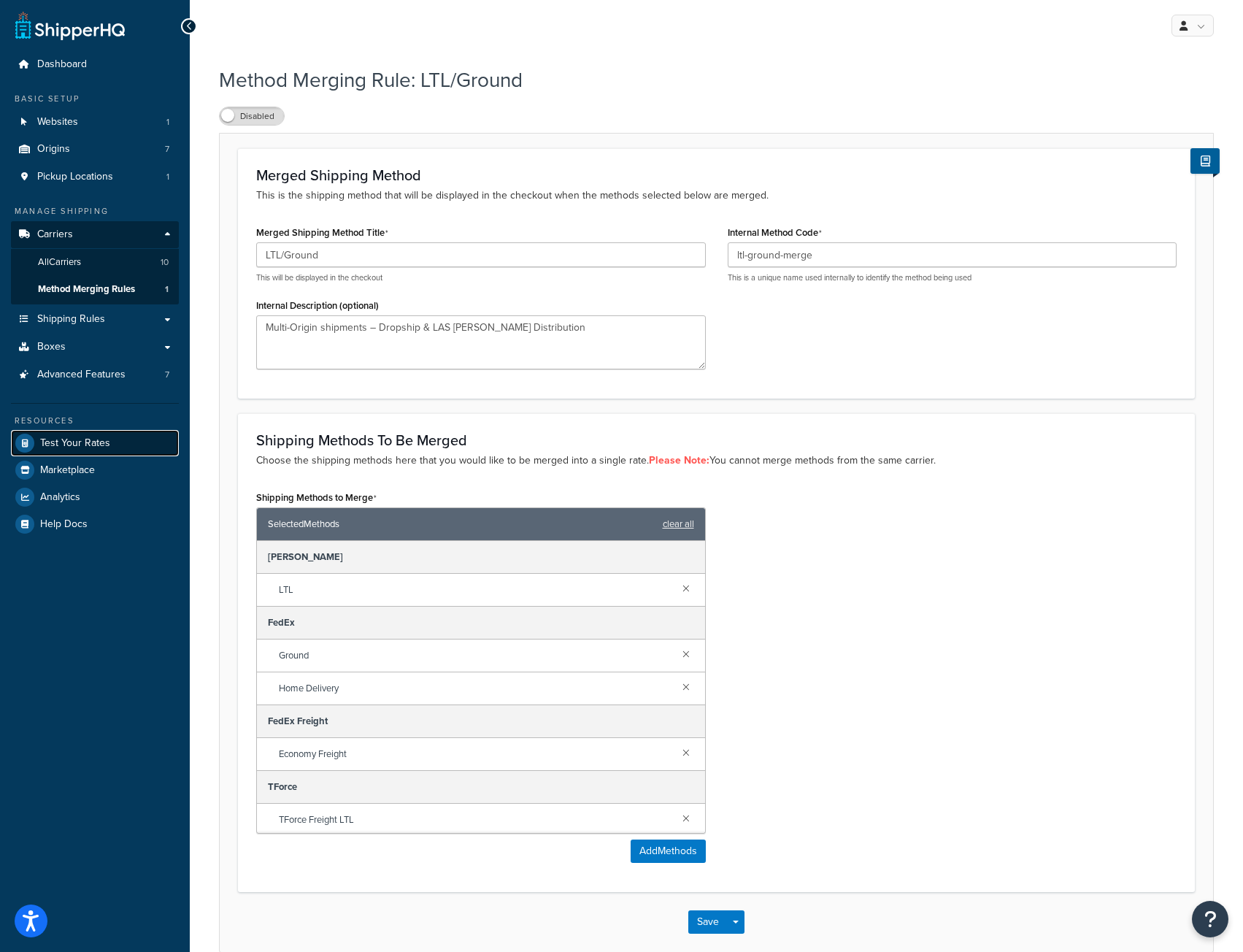
click at [61, 439] on span "Test Your Rates" at bounding box center [76, 443] width 70 height 12
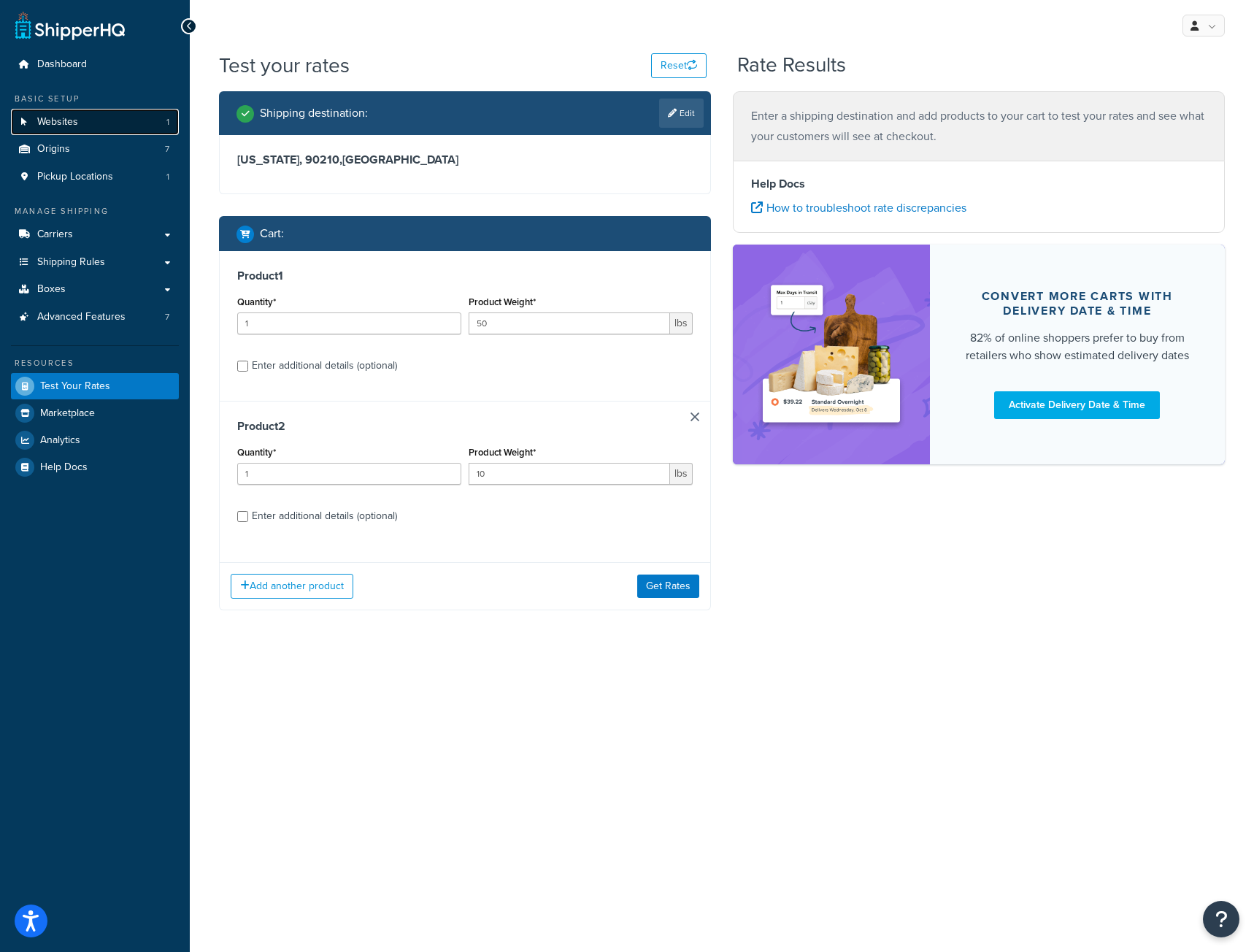
click at [67, 125] on span "Websites" at bounding box center [57, 122] width 40 height 12
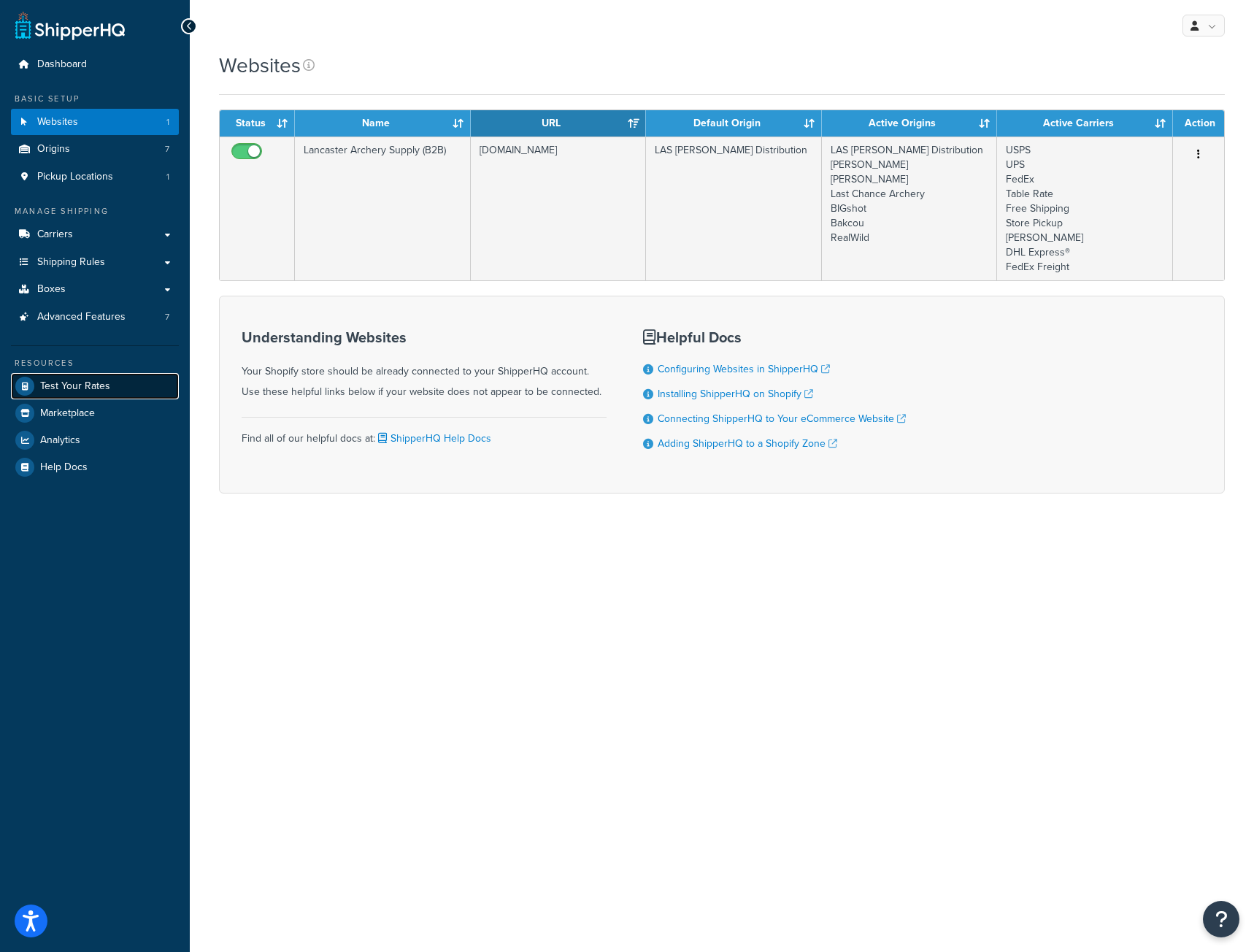
click at [59, 388] on span "Test Your Rates" at bounding box center [76, 386] width 70 height 12
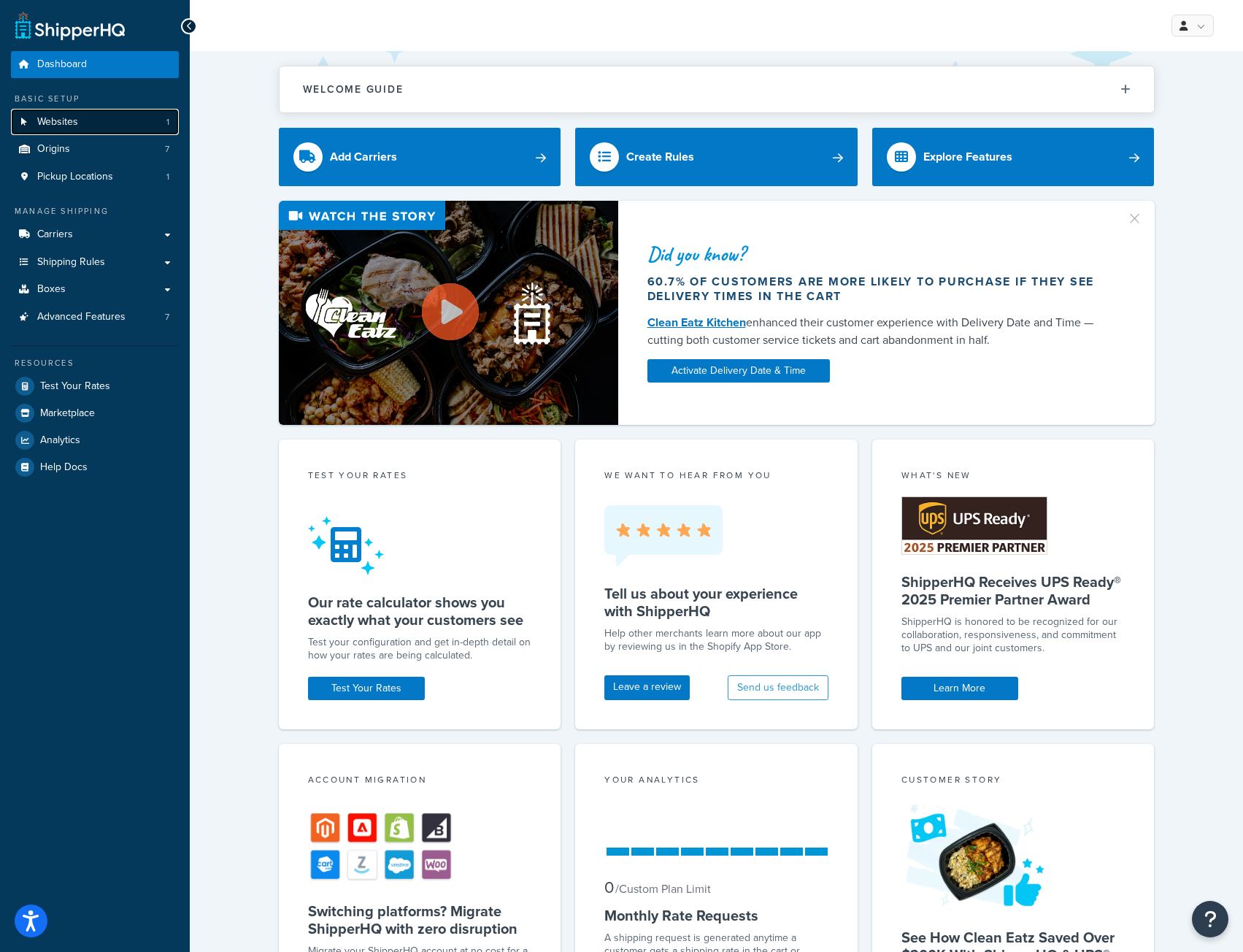
click at [60, 124] on span "Websites" at bounding box center [57, 122] width 40 height 12
